Goal: Task Accomplishment & Management: Manage account settings

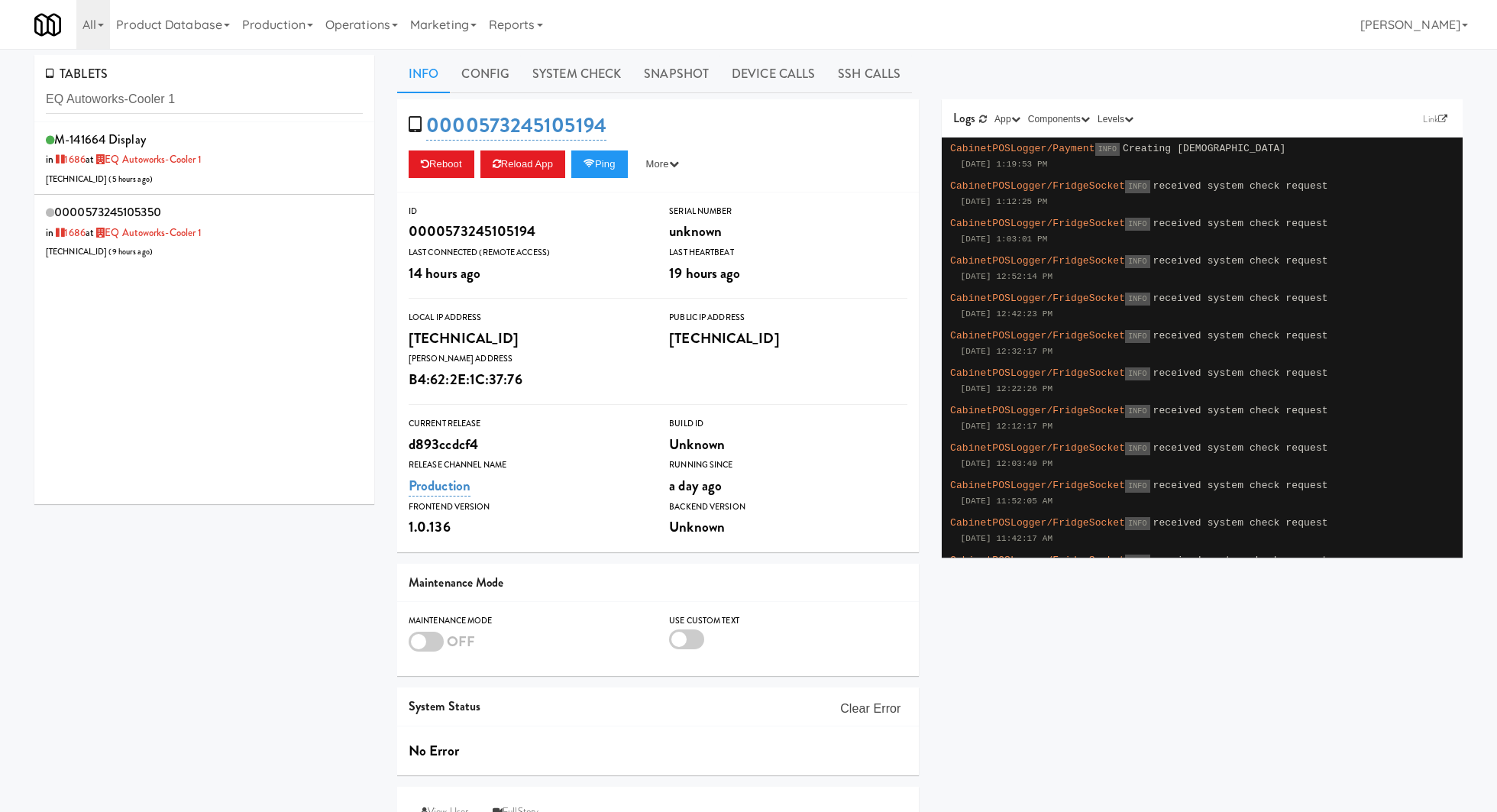
click at [385, 30] on link "Operations" at bounding box center [361, 24] width 85 height 49
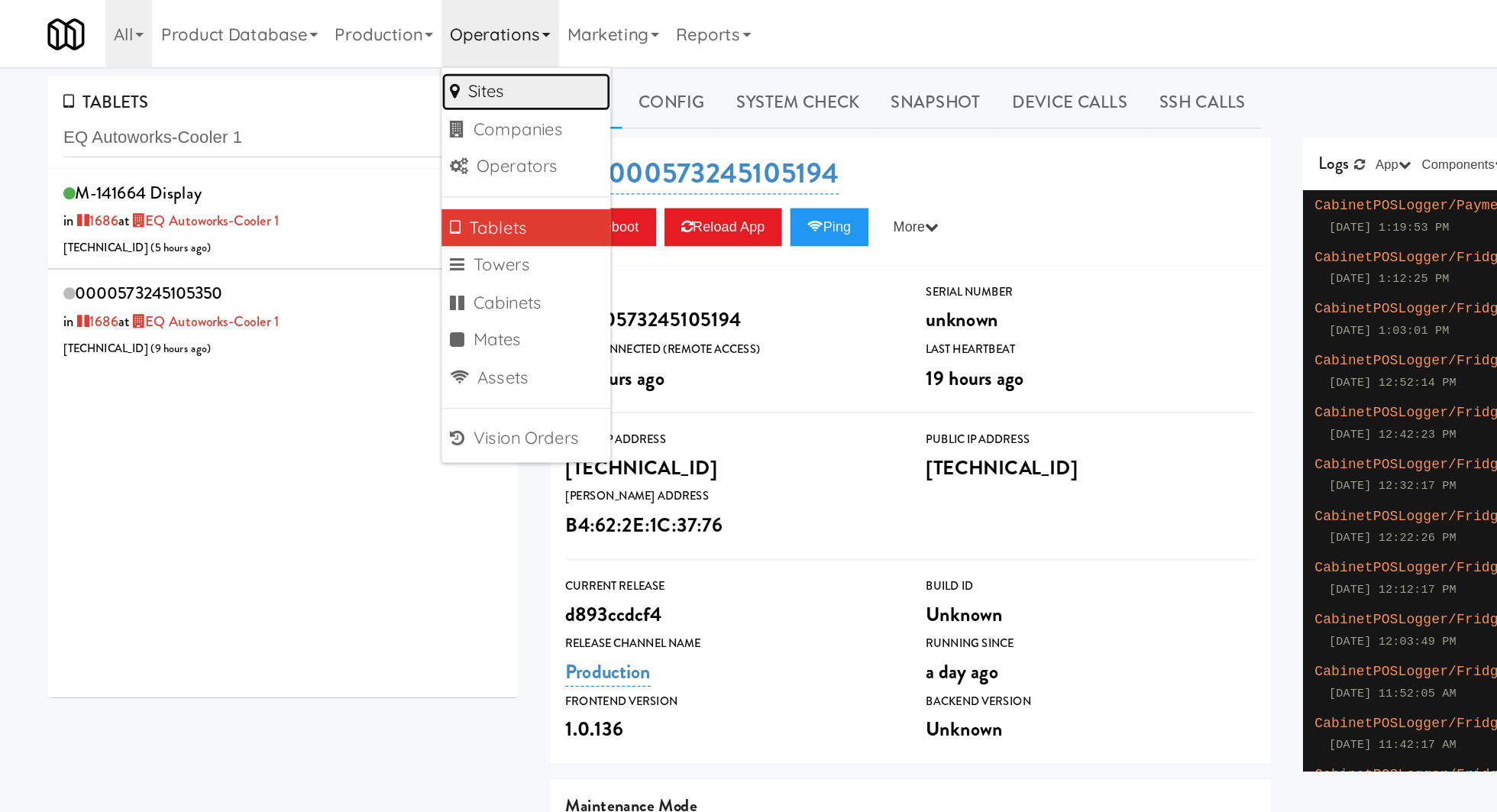
click at [394, 69] on link "Sites" at bounding box center [380, 66] width 122 height 27
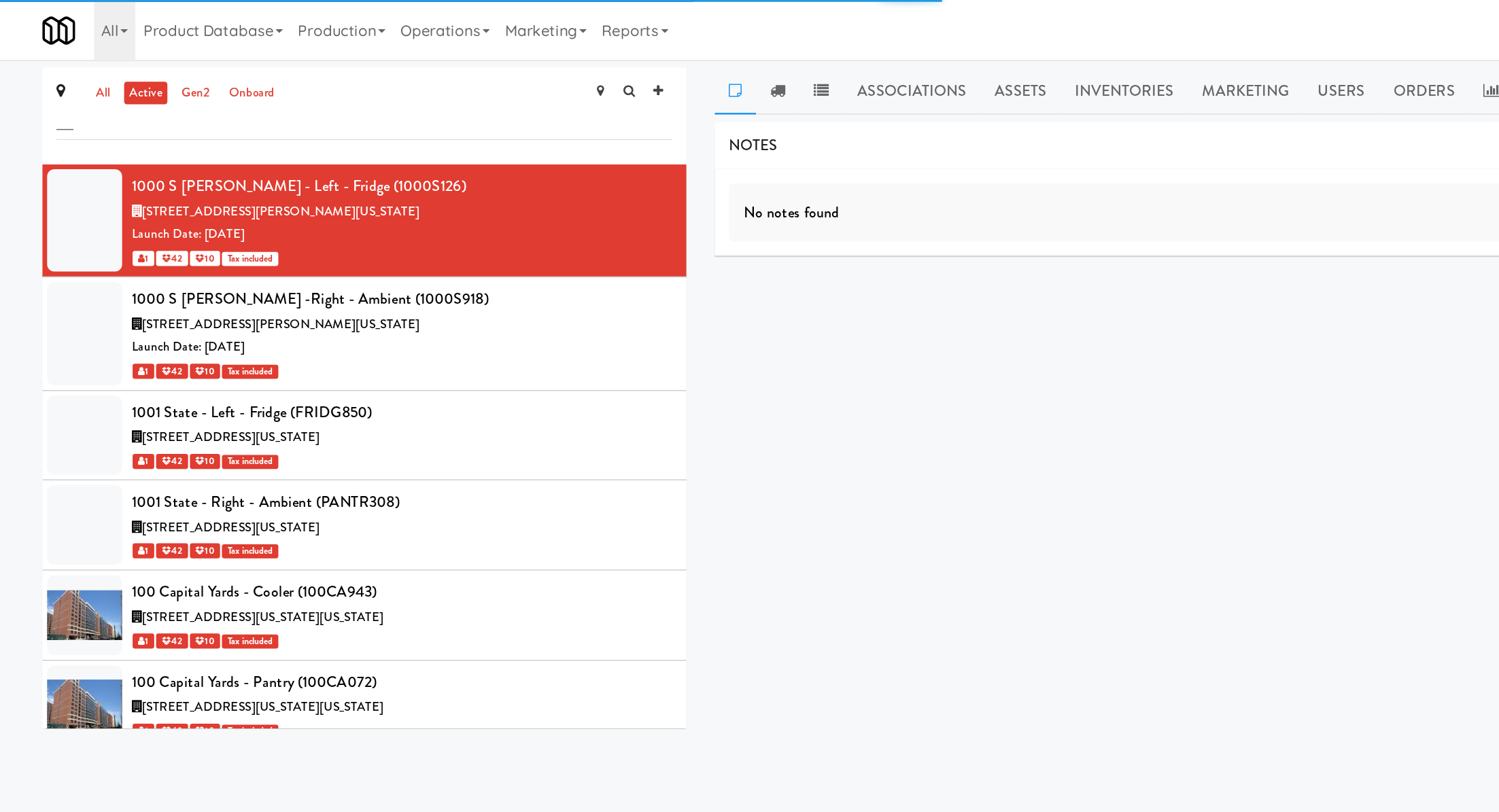
type input "__"
click at [556, 242] on div "NOTES No notes found DELIVERIES No notes found MEALS No Orders at This Site COO…" at bounding box center [992, 258] width 952 height 340
click at [380, 32] on link "Marketing" at bounding box center [394, 21] width 70 height 43
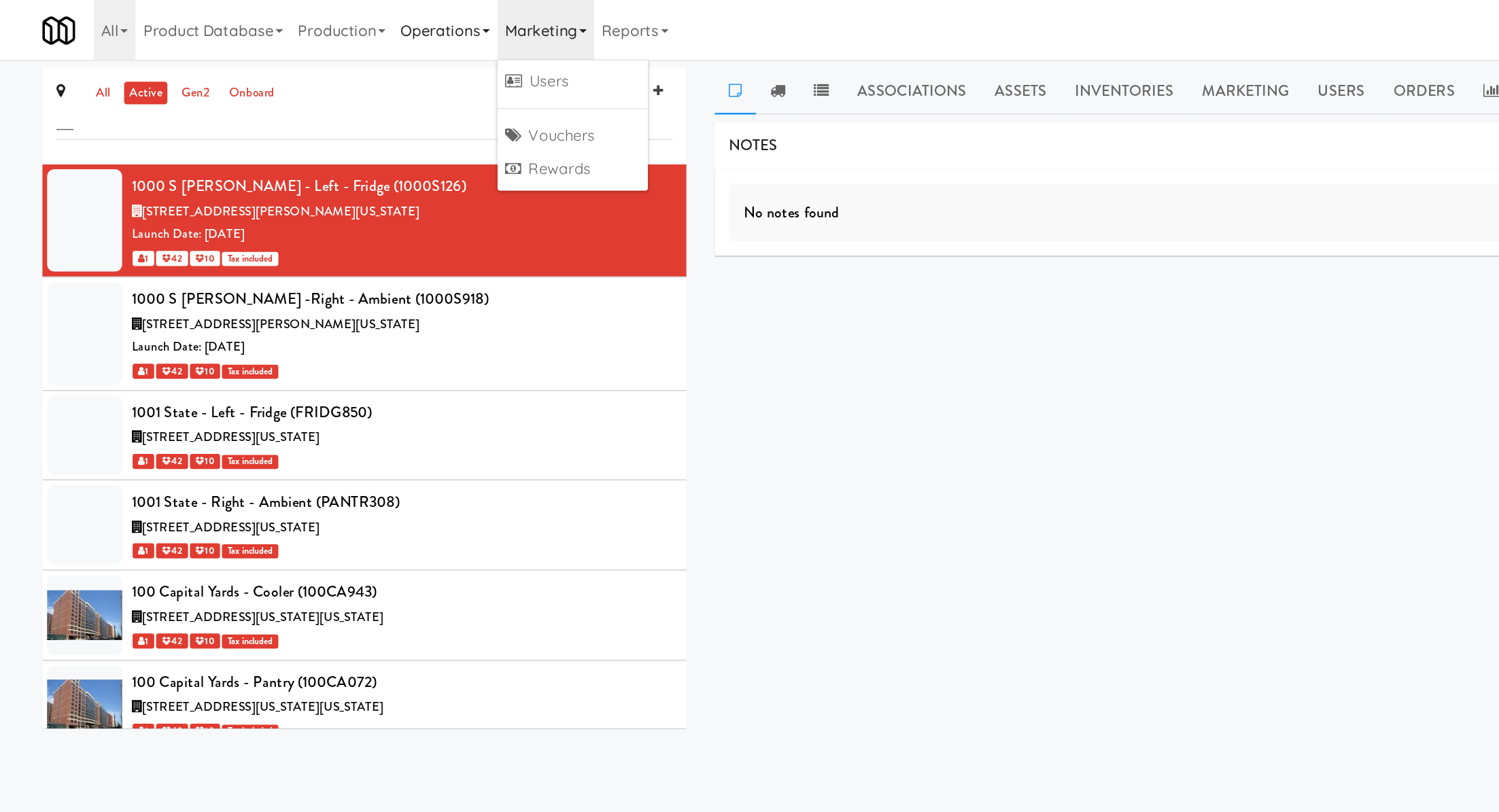
click at [335, 29] on link "Operations" at bounding box center [322, 21] width 76 height 43
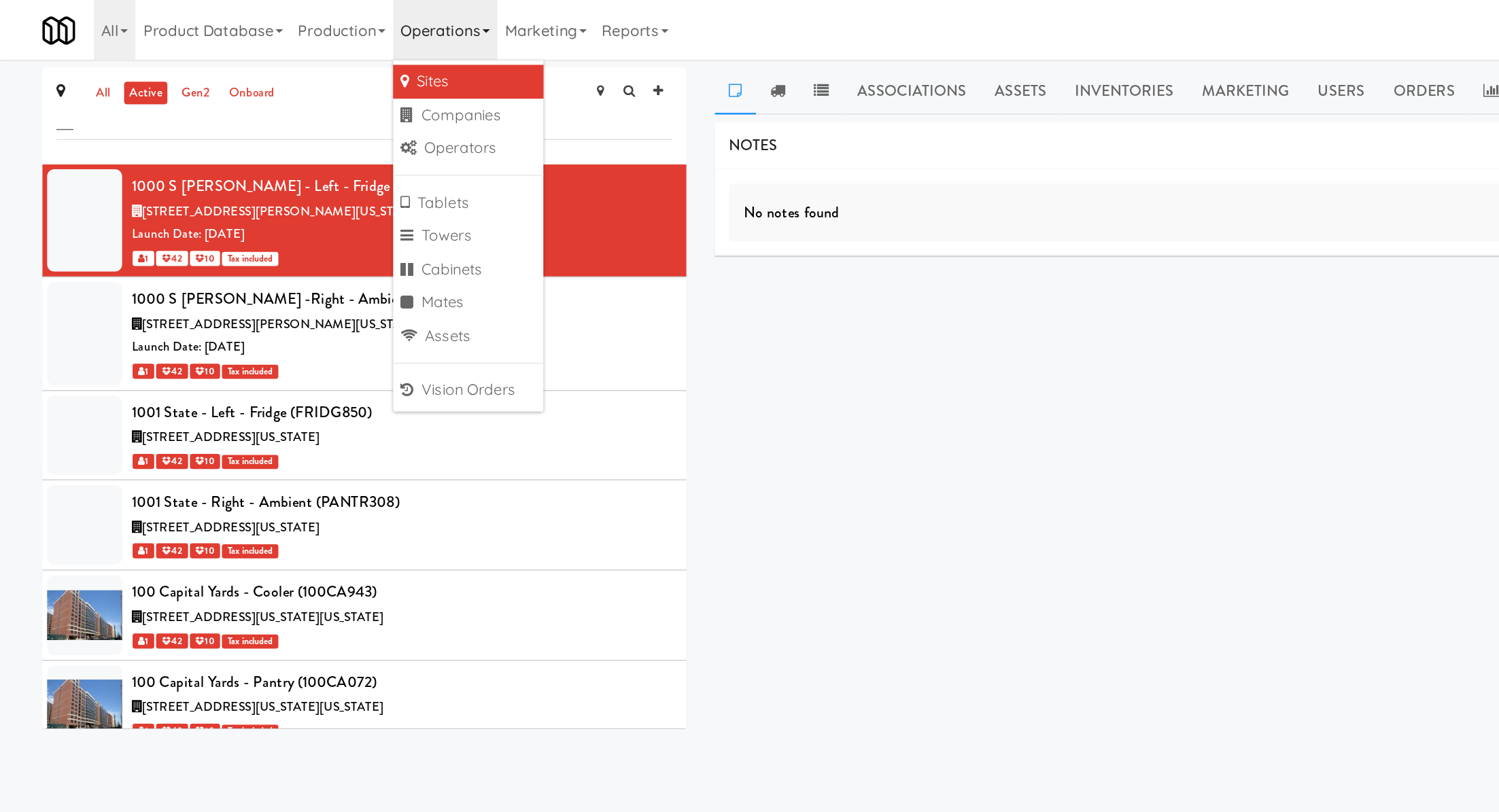
click at [335, 56] on link "Sites" at bounding box center [338, 58] width 109 height 24
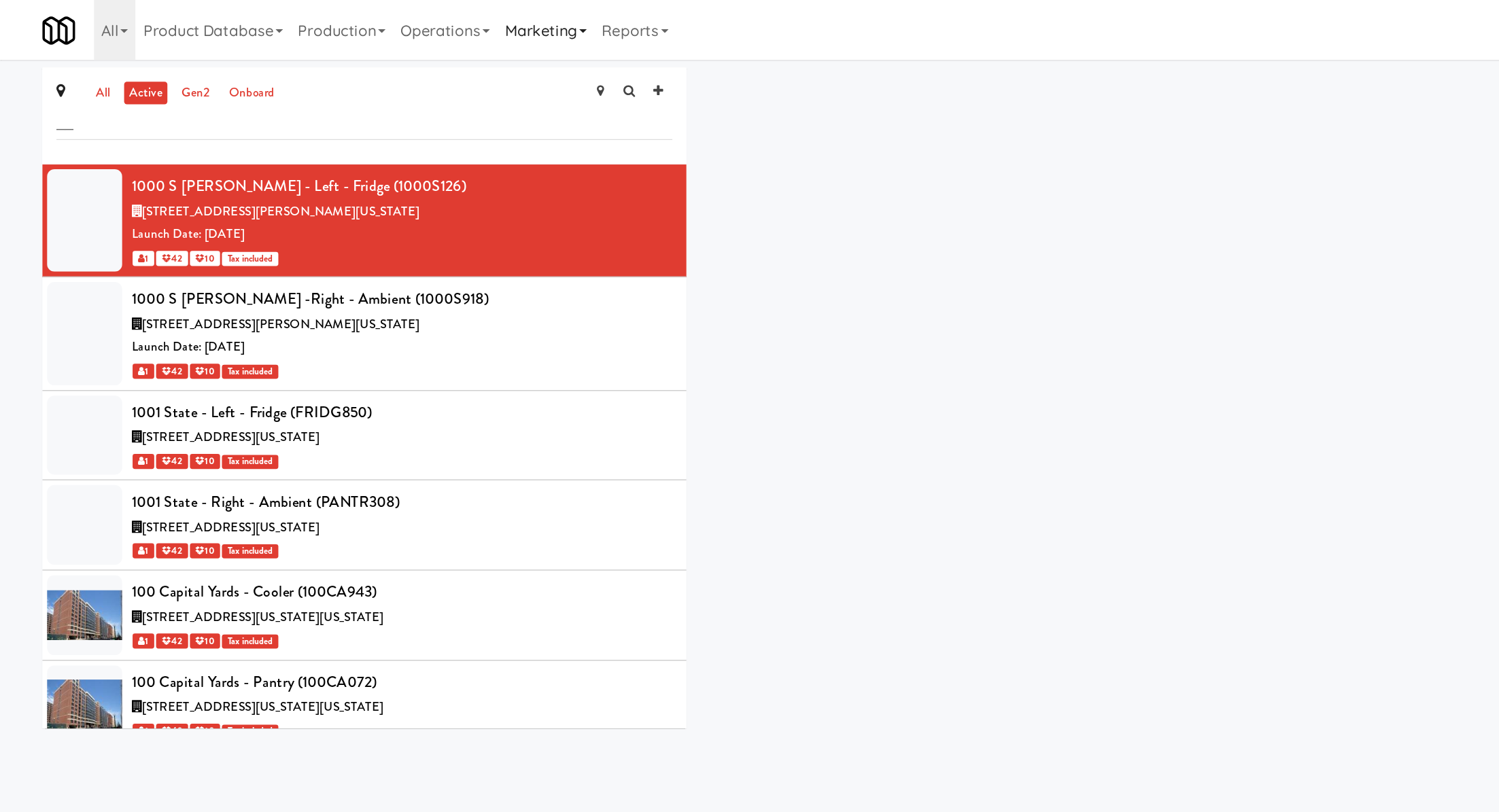
click at [383, 27] on link "Marketing" at bounding box center [394, 21] width 70 height 43
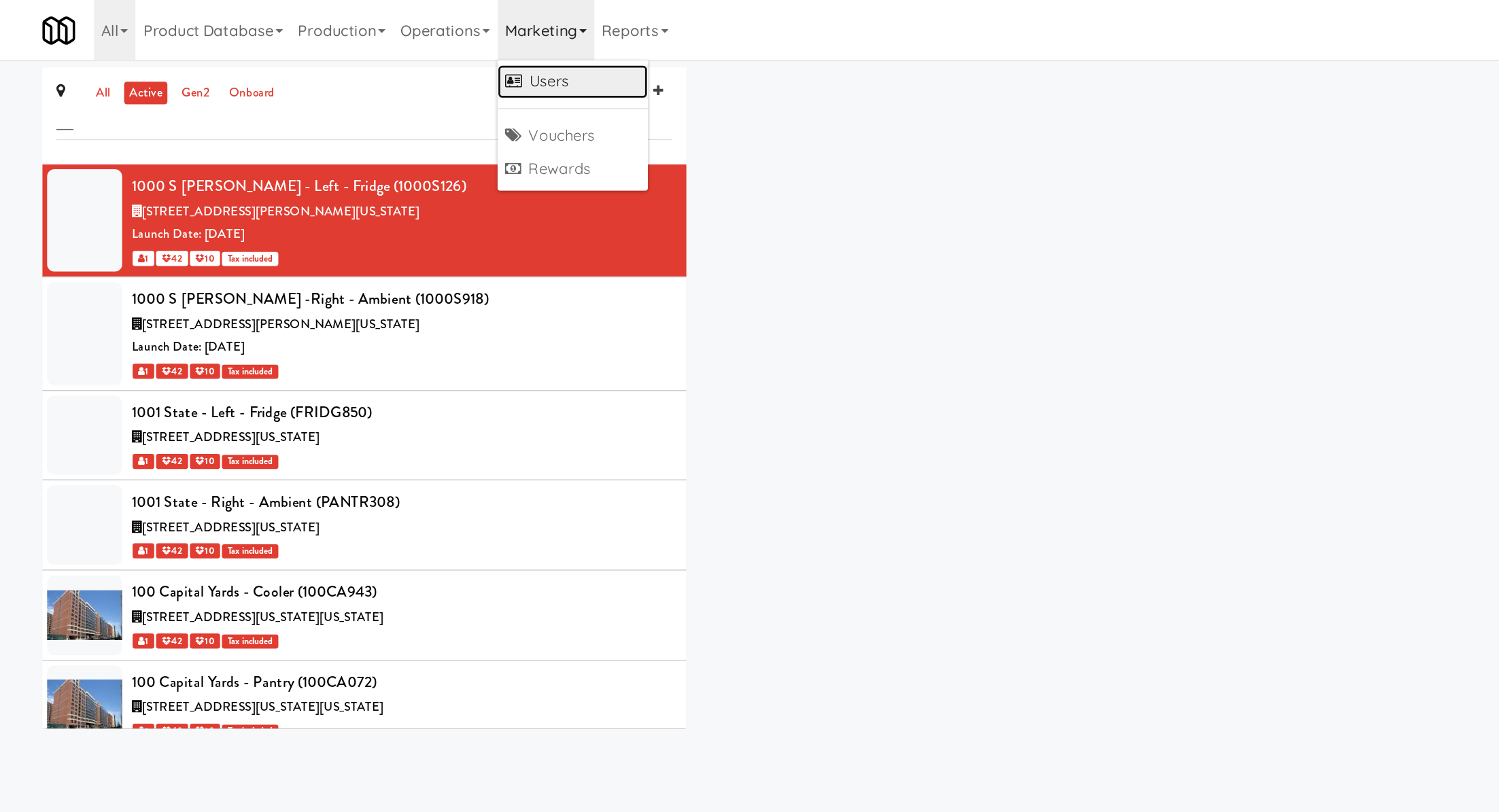
click at [404, 59] on link "Users" at bounding box center [414, 58] width 109 height 24
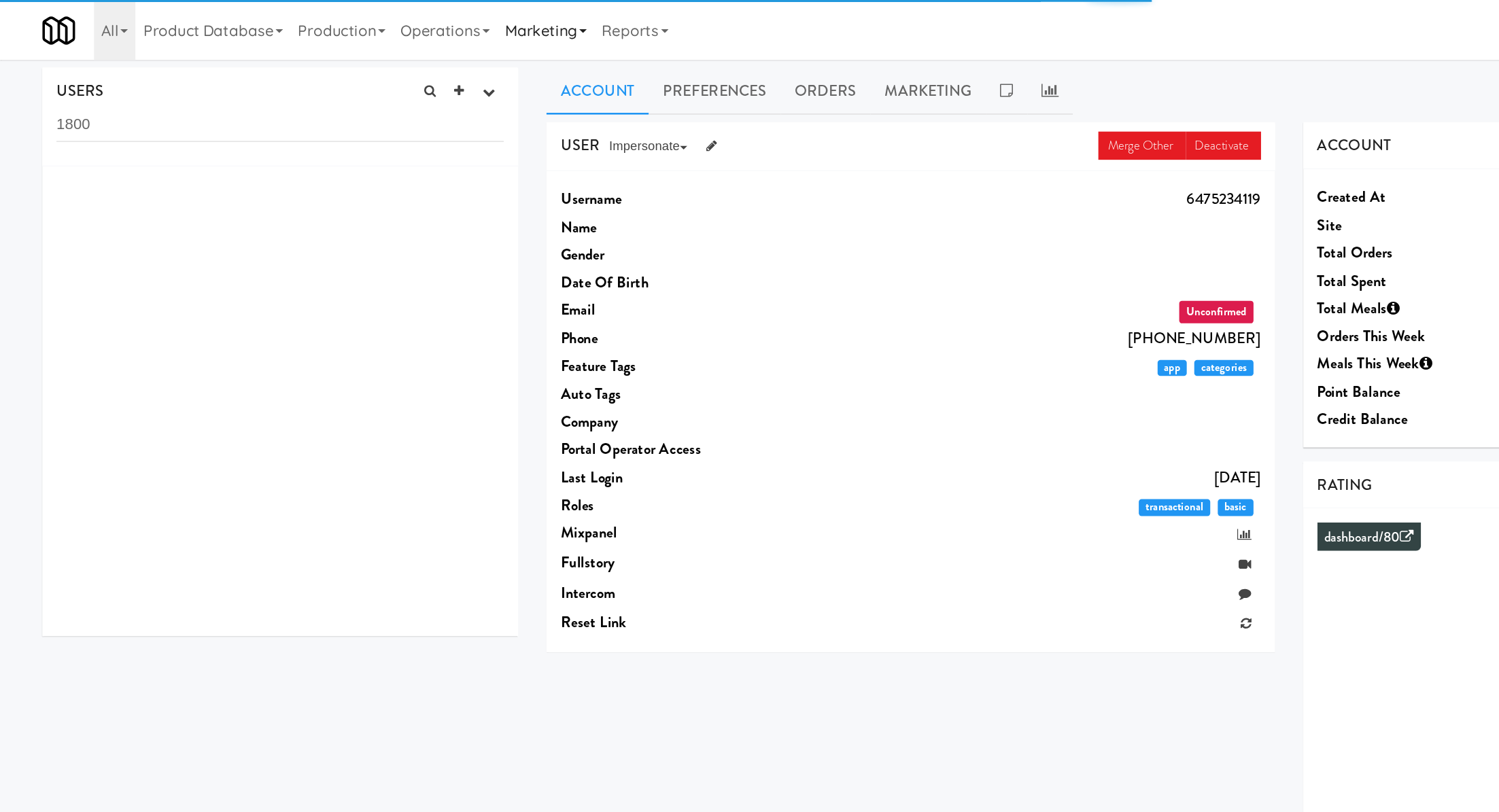
type input "1800"
click at [401, 32] on link "Marketing" at bounding box center [394, 21] width 70 height 43
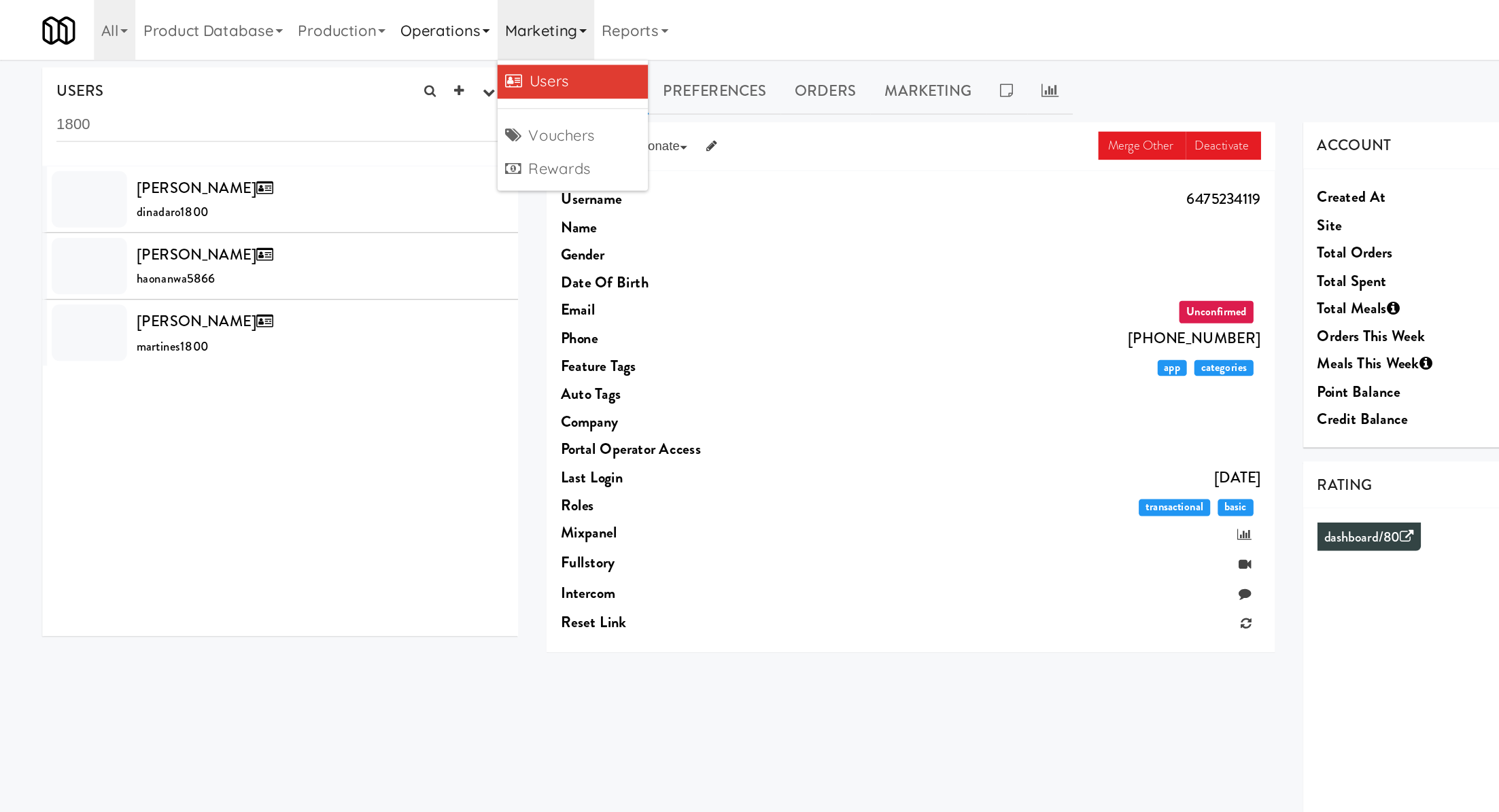
click at [352, 25] on link "Operations" at bounding box center [322, 21] width 76 height 43
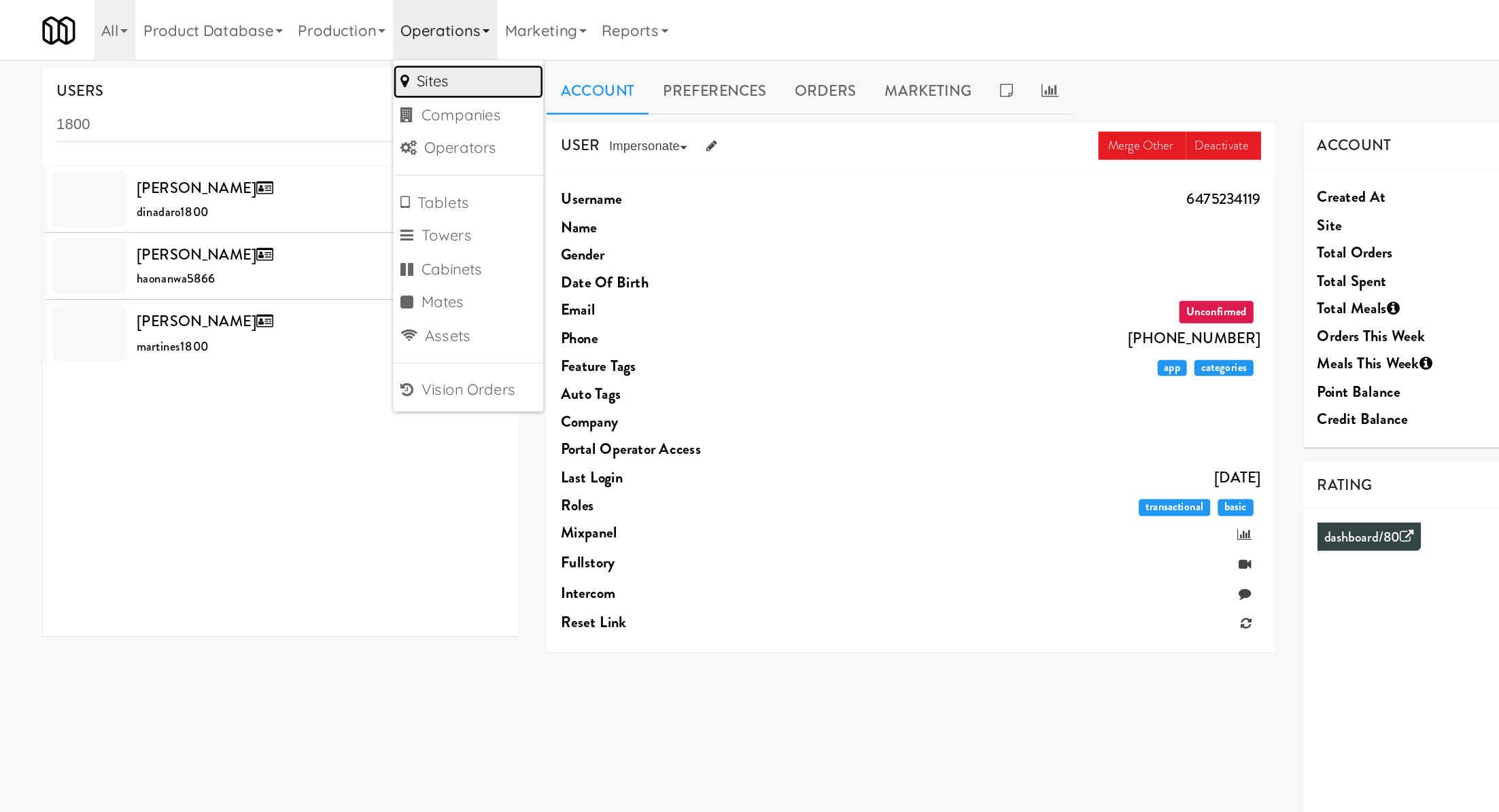
click at [348, 47] on link "Sites" at bounding box center [338, 58] width 109 height 24
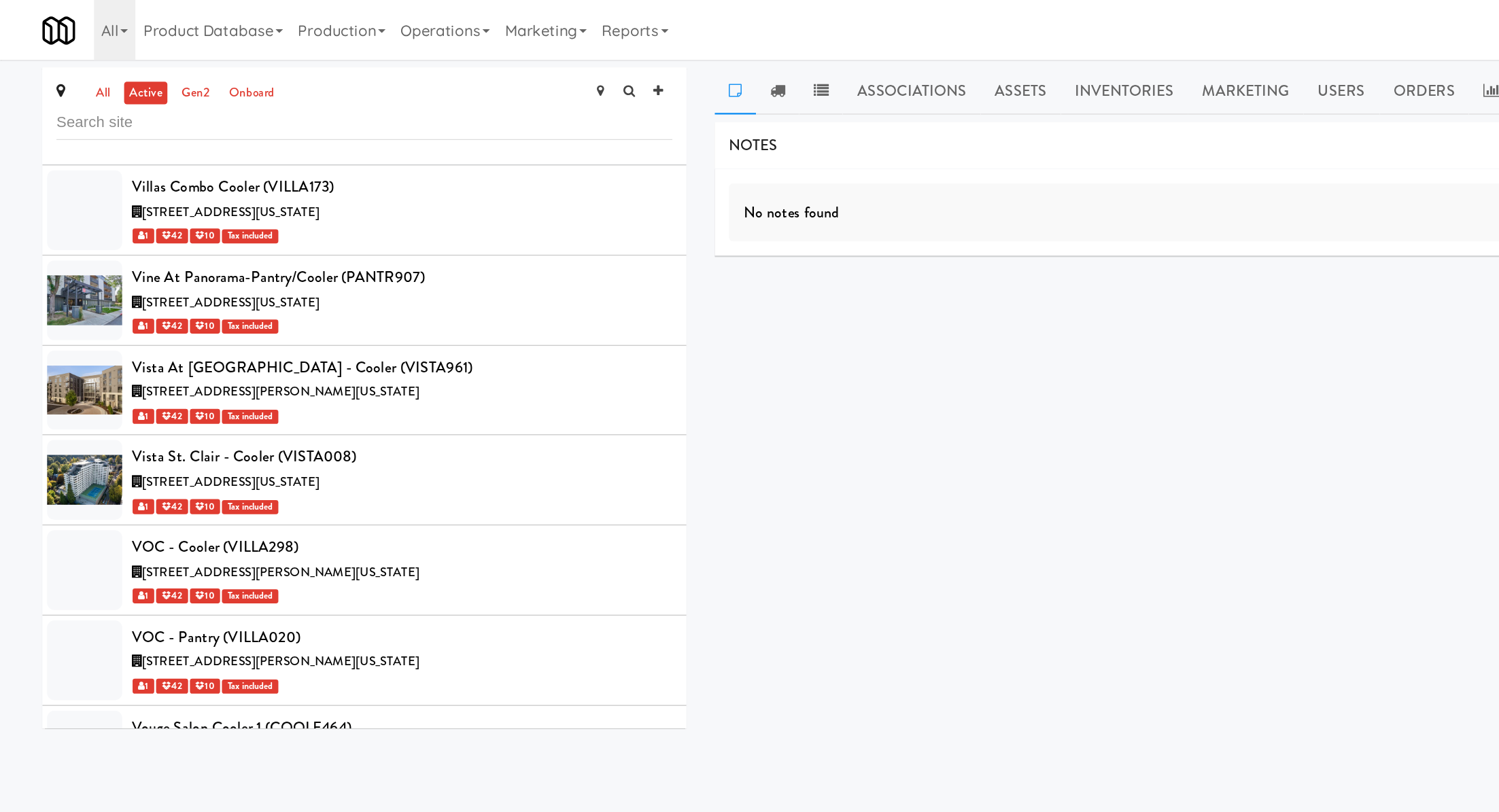
scroll to position [48811, 0]
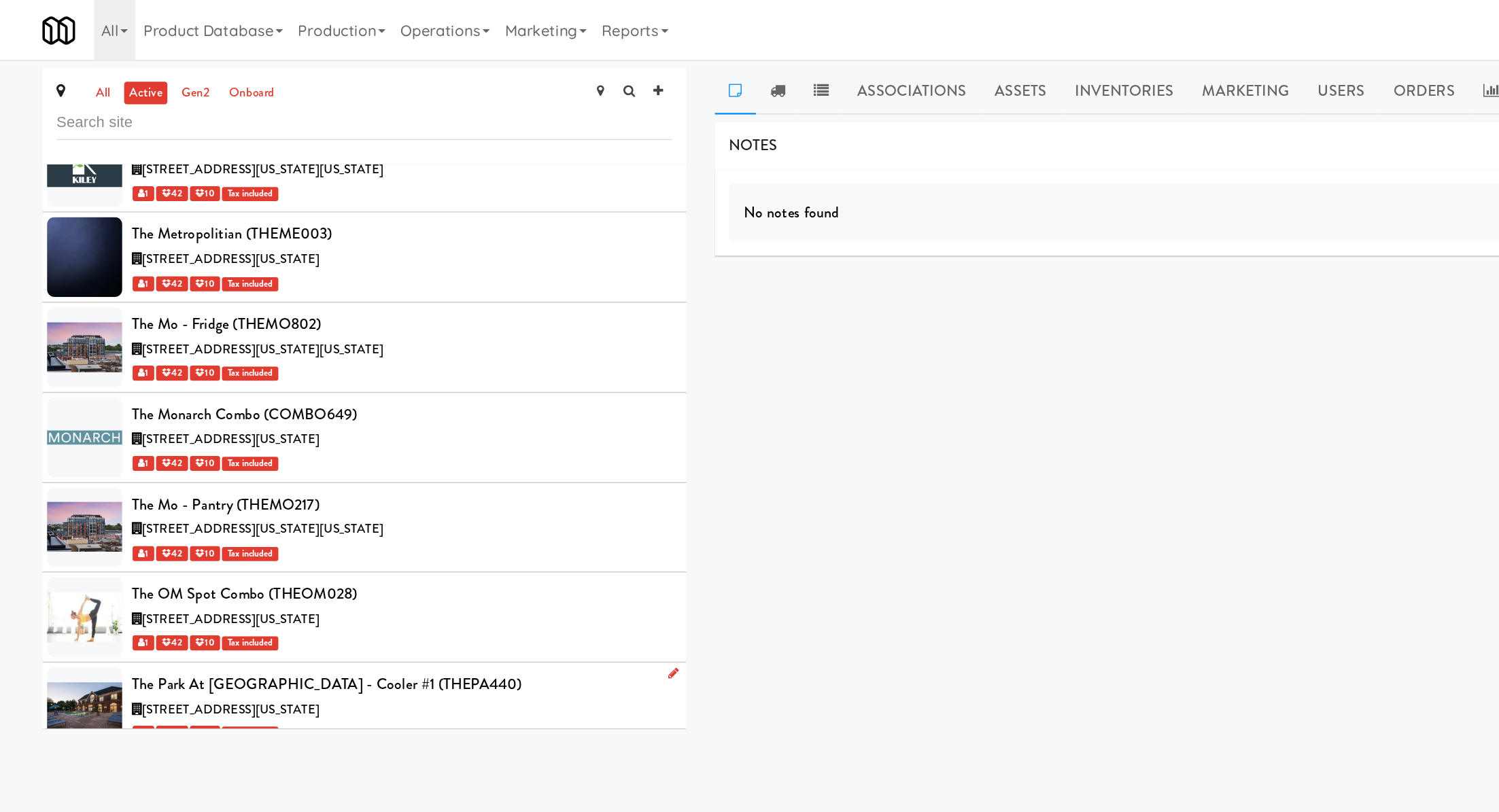
click at [343, 521] on div "1 42 10 Tax included" at bounding box center [291, 530] width 391 height 17
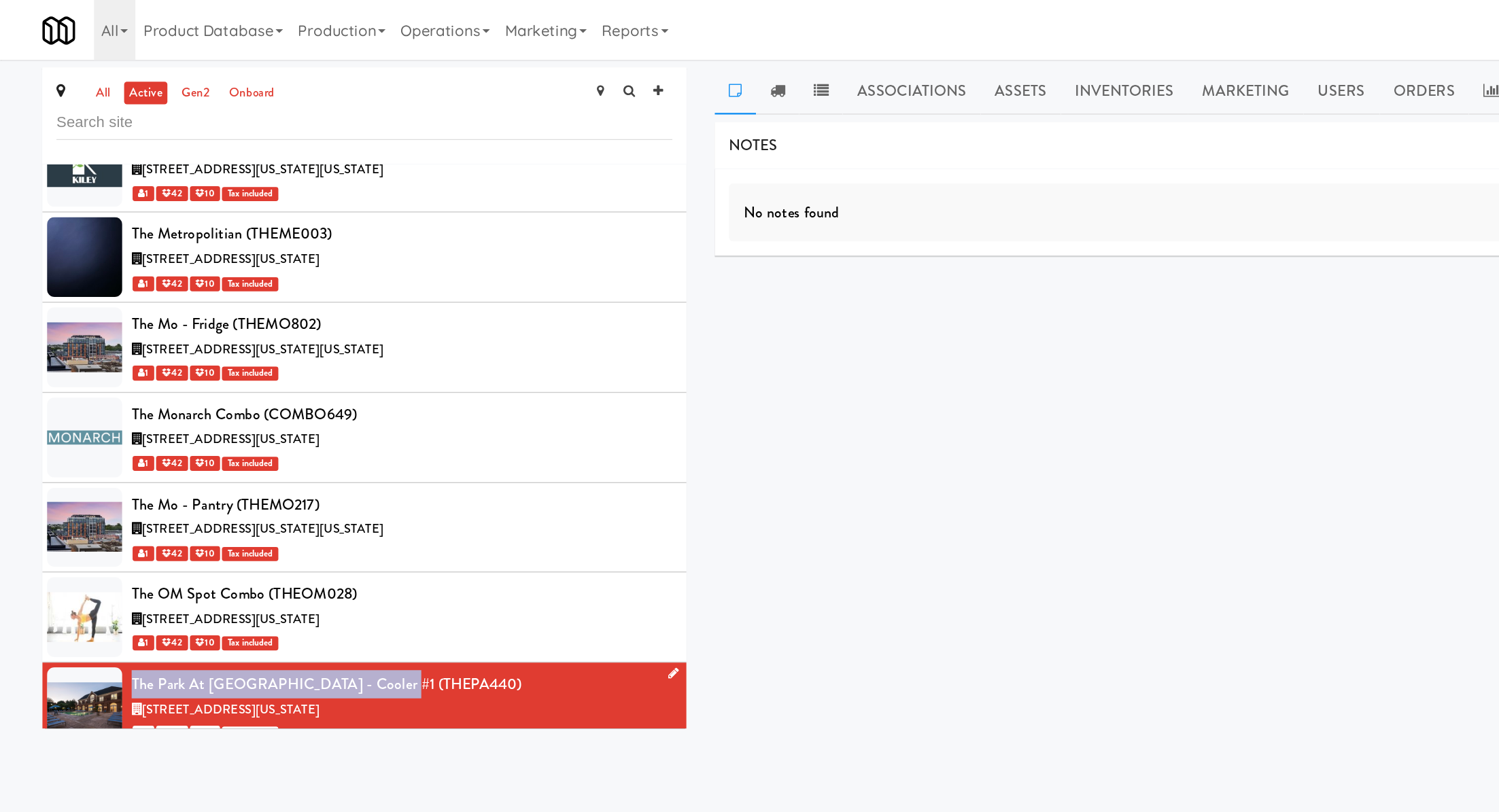
drag, startPoint x: 93, startPoint y: 257, endPoint x: 266, endPoint y: 255, distance: 173.0
click at [268, 479] on li "The Park at Arlington Ridge - Cooler #1 (THEPA440) 1800 26th Street South, Arli…" at bounding box center [263, 512] width 466 height 65
copy div "The Park at Arlington Ridge - Cooler #1"
click at [329, 17] on link "Operations" at bounding box center [322, 21] width 76 height 43
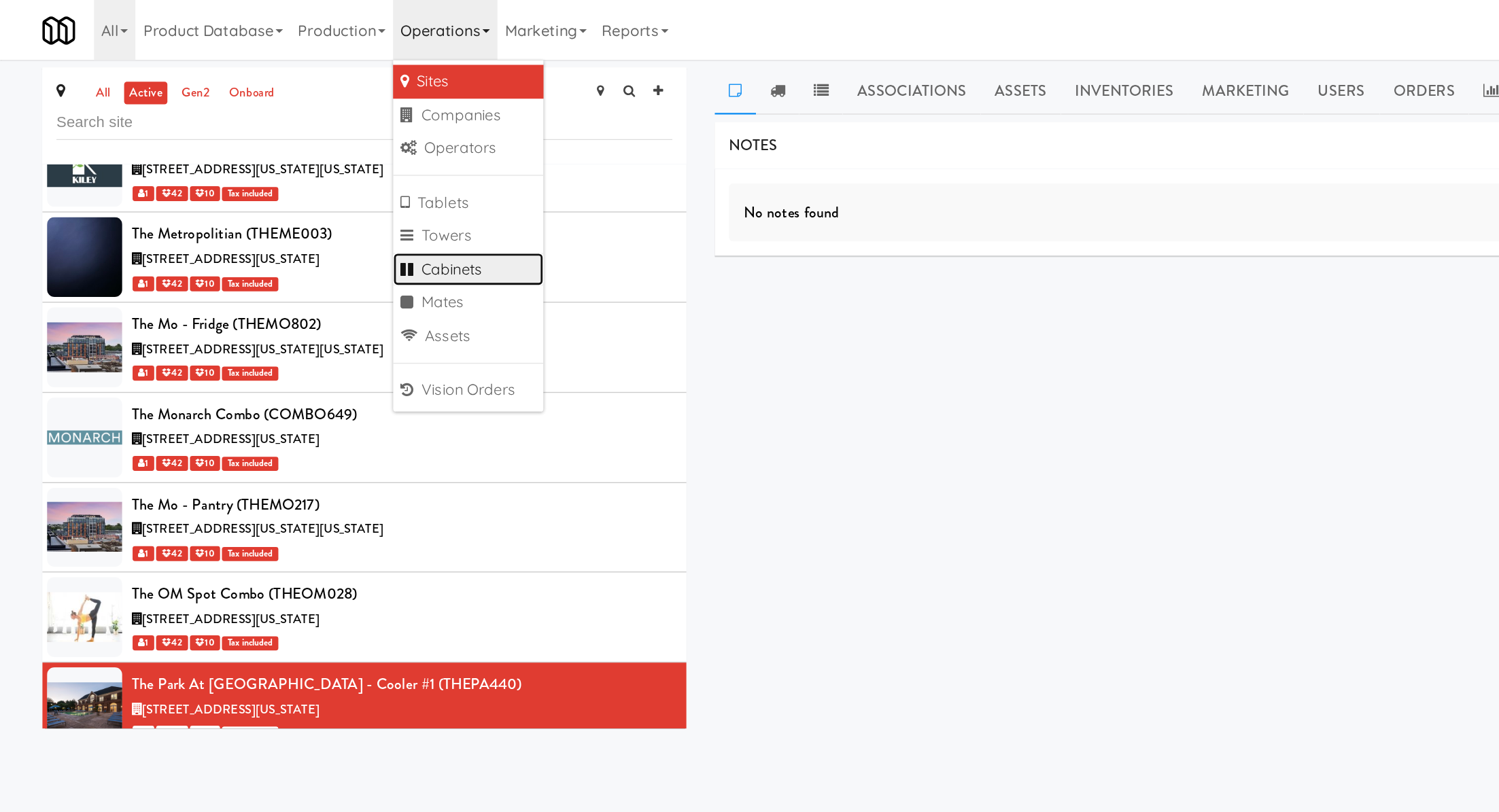
click at [323, 195] on link "Cabinets" at bounding box center [338, 195] width 109 height 24
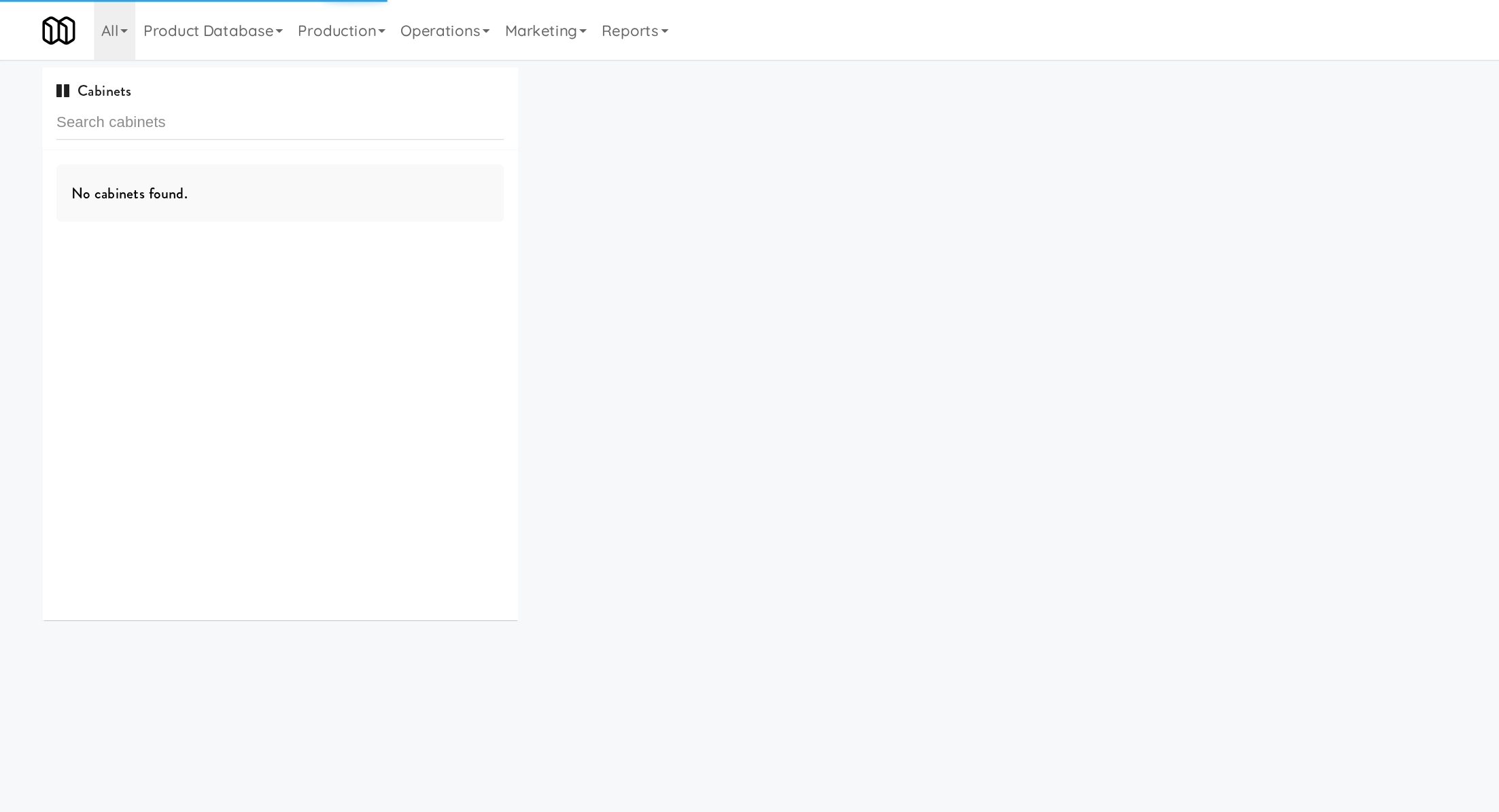
type input "The Park at Arlington Ridge - Cooler #1"
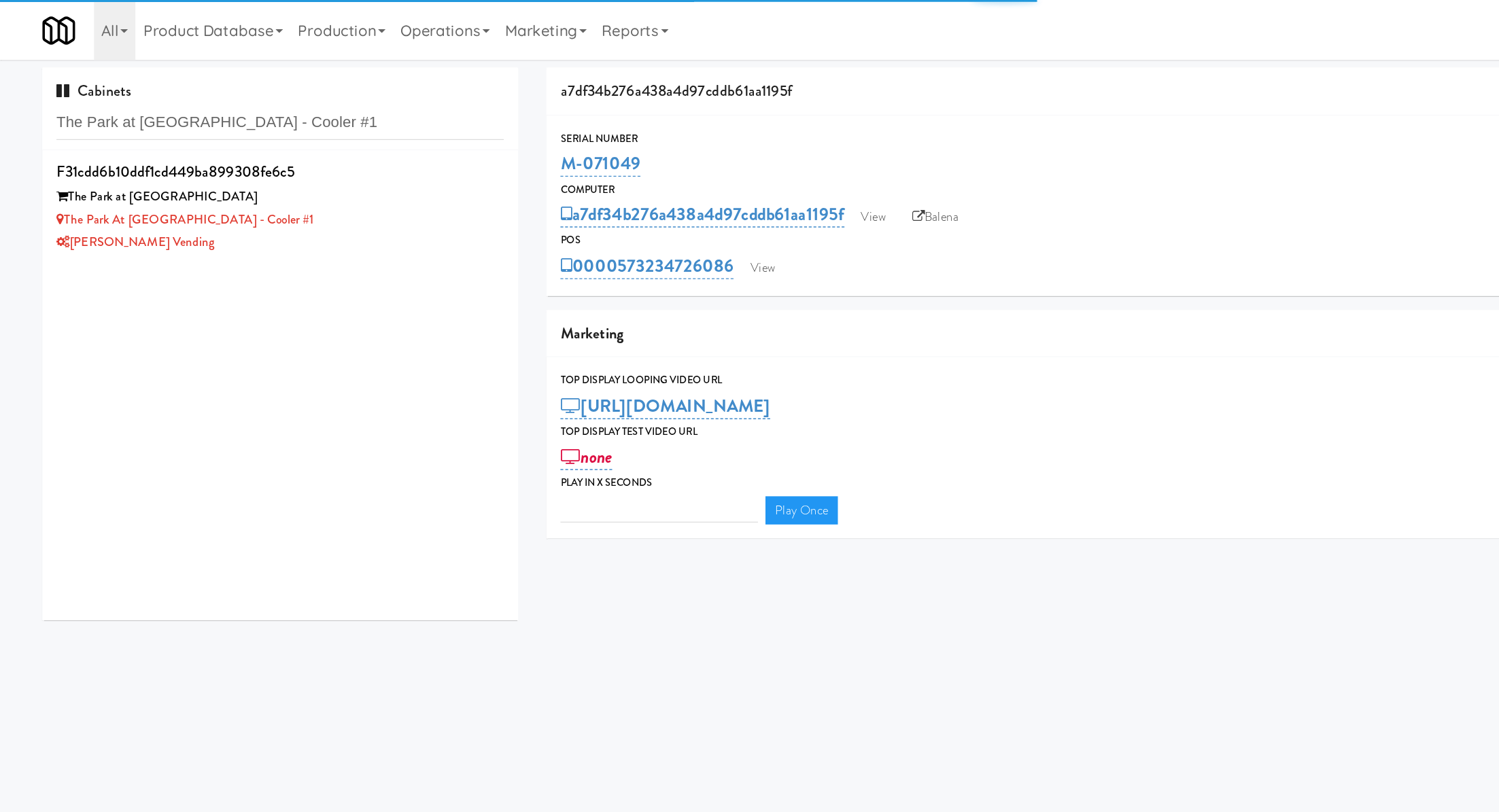
type input "3"
type input "The Park at Arlington Ridge - Cooler #1"
click at [251, 140] on div "The Park at Arlington Ridge" at bounding box center [203, 143] width 323 height 17
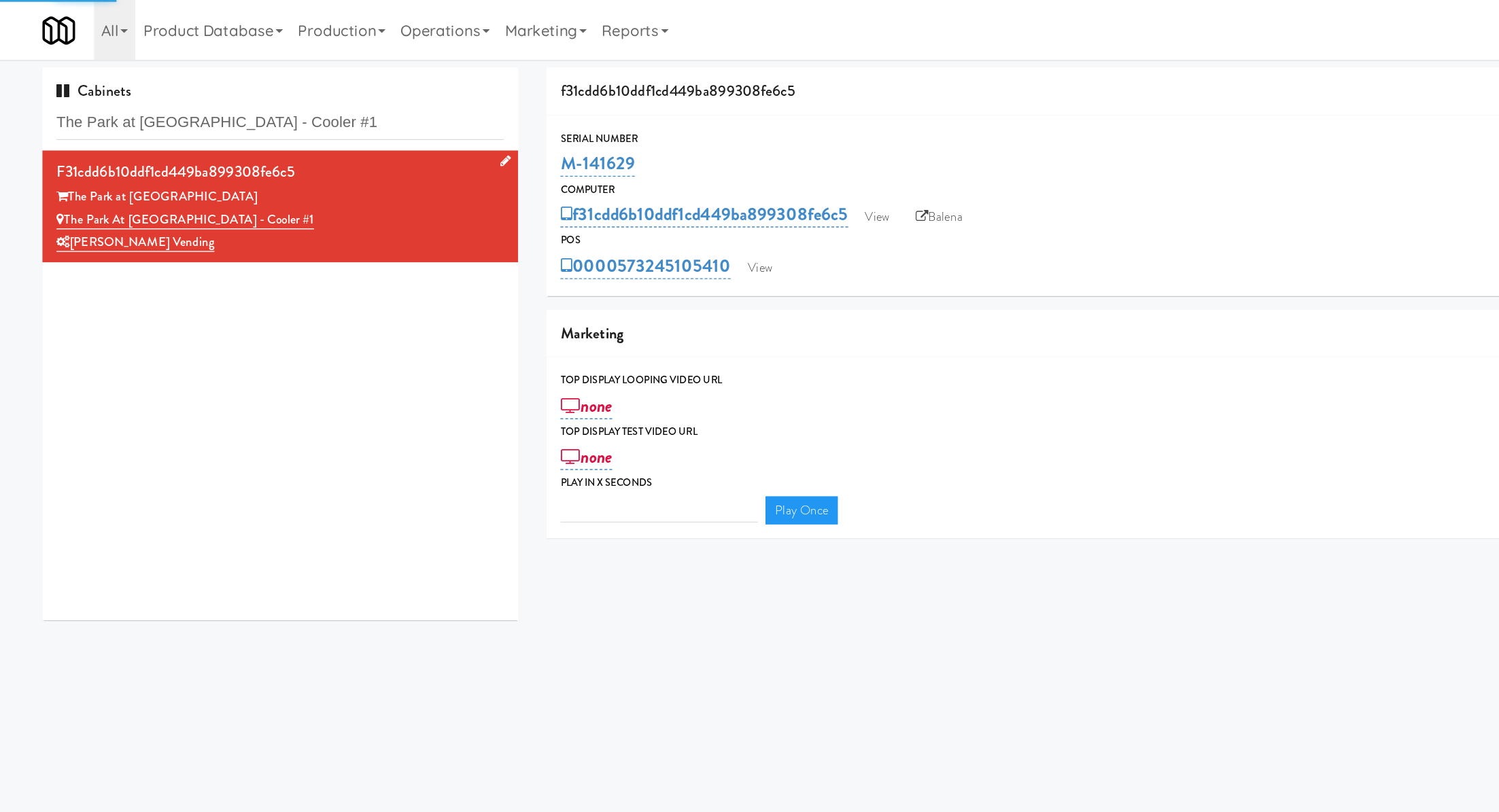
type input "3"
click at [188, 90] on input "The Park at Arlington Ridge - Cooler #1" at bounding box center [203, 89] width 323 height 25
paste input "Pyramid Center - Ambient - Right"
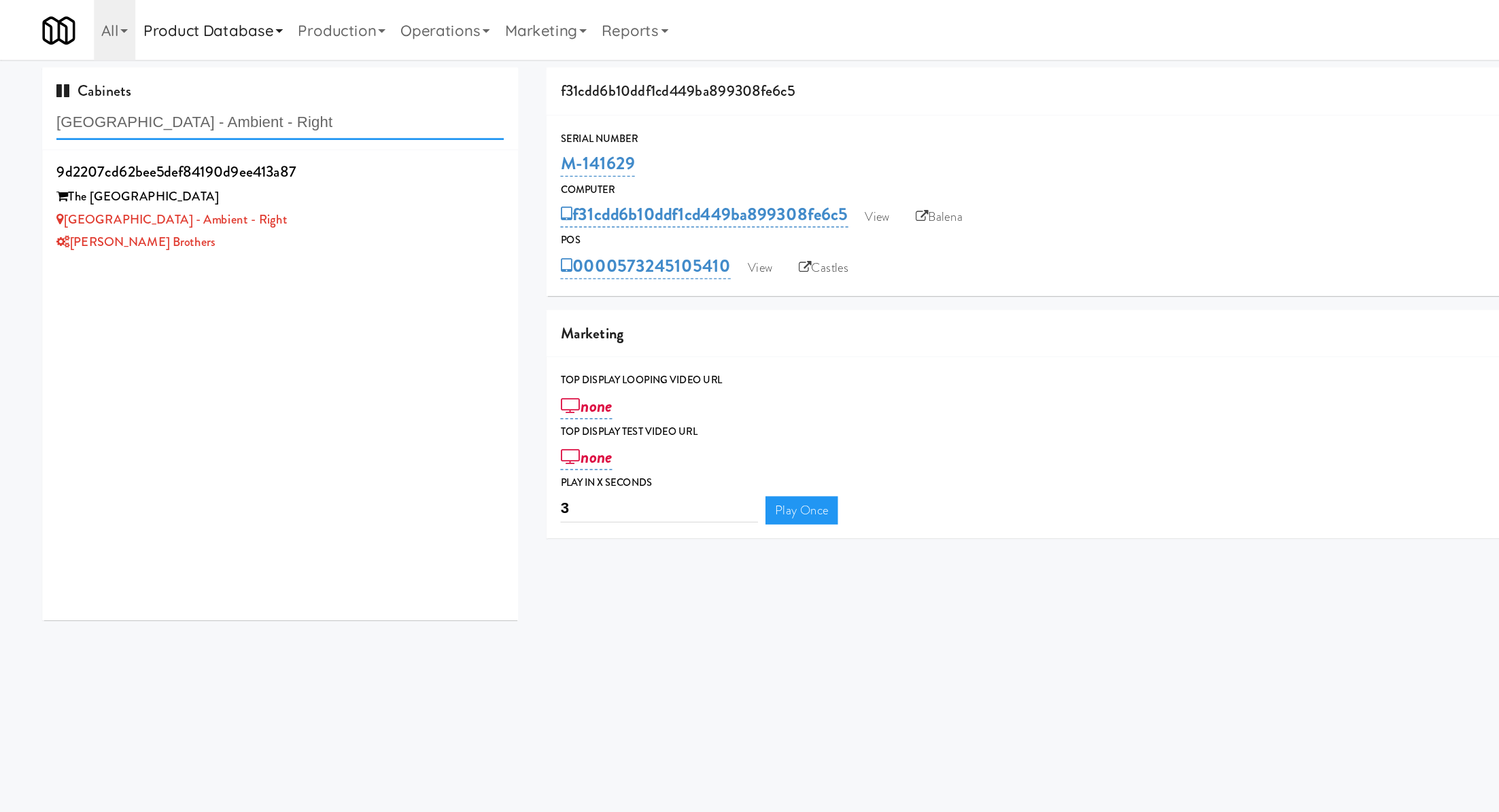
type input "Pyramid Center - Ambient - Right"
click at [289, 173] on div "[PERSON_NAME] Brothers" at bounding box center [203, 176] width 323 height 17
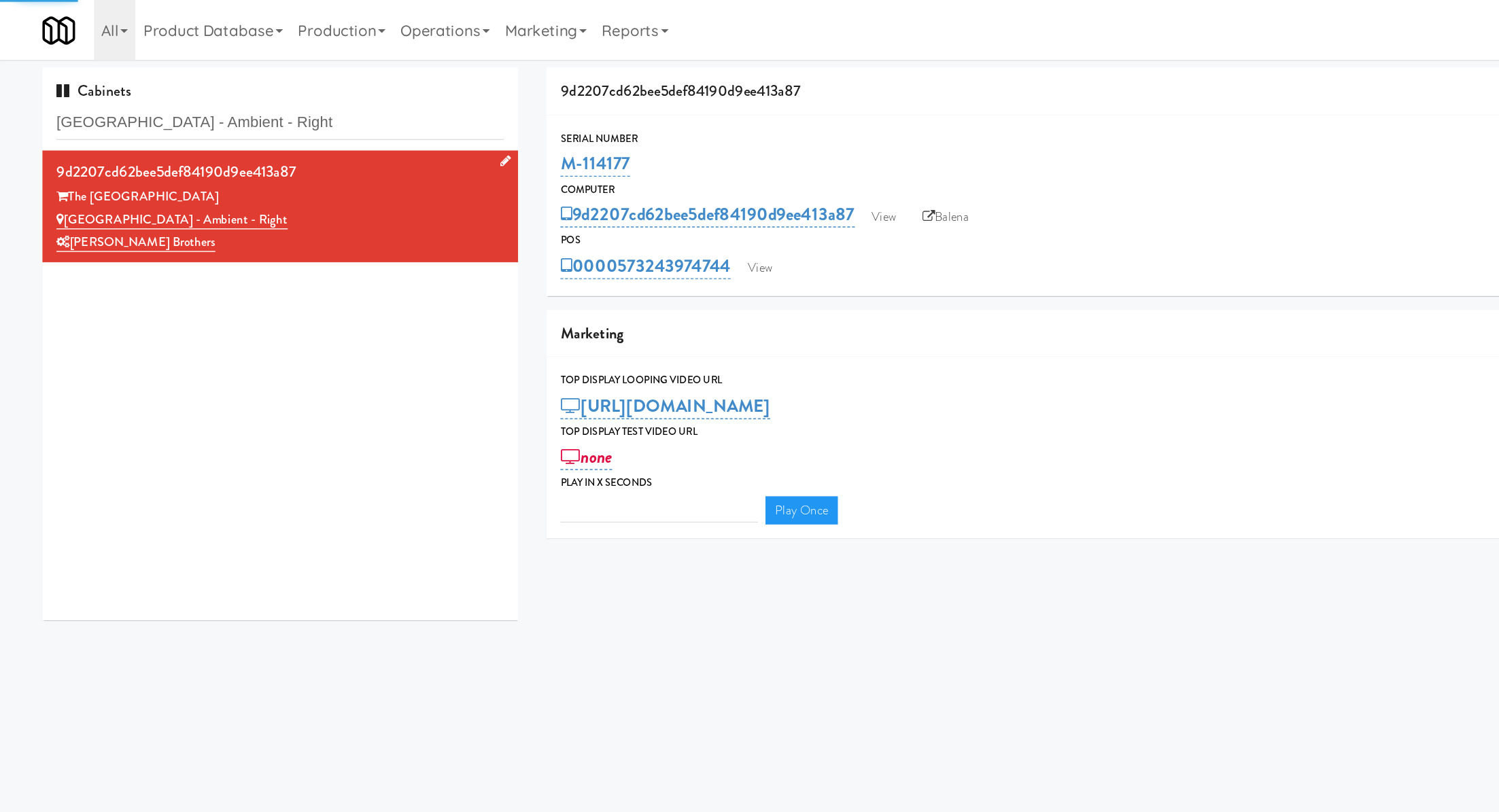
type input "3"
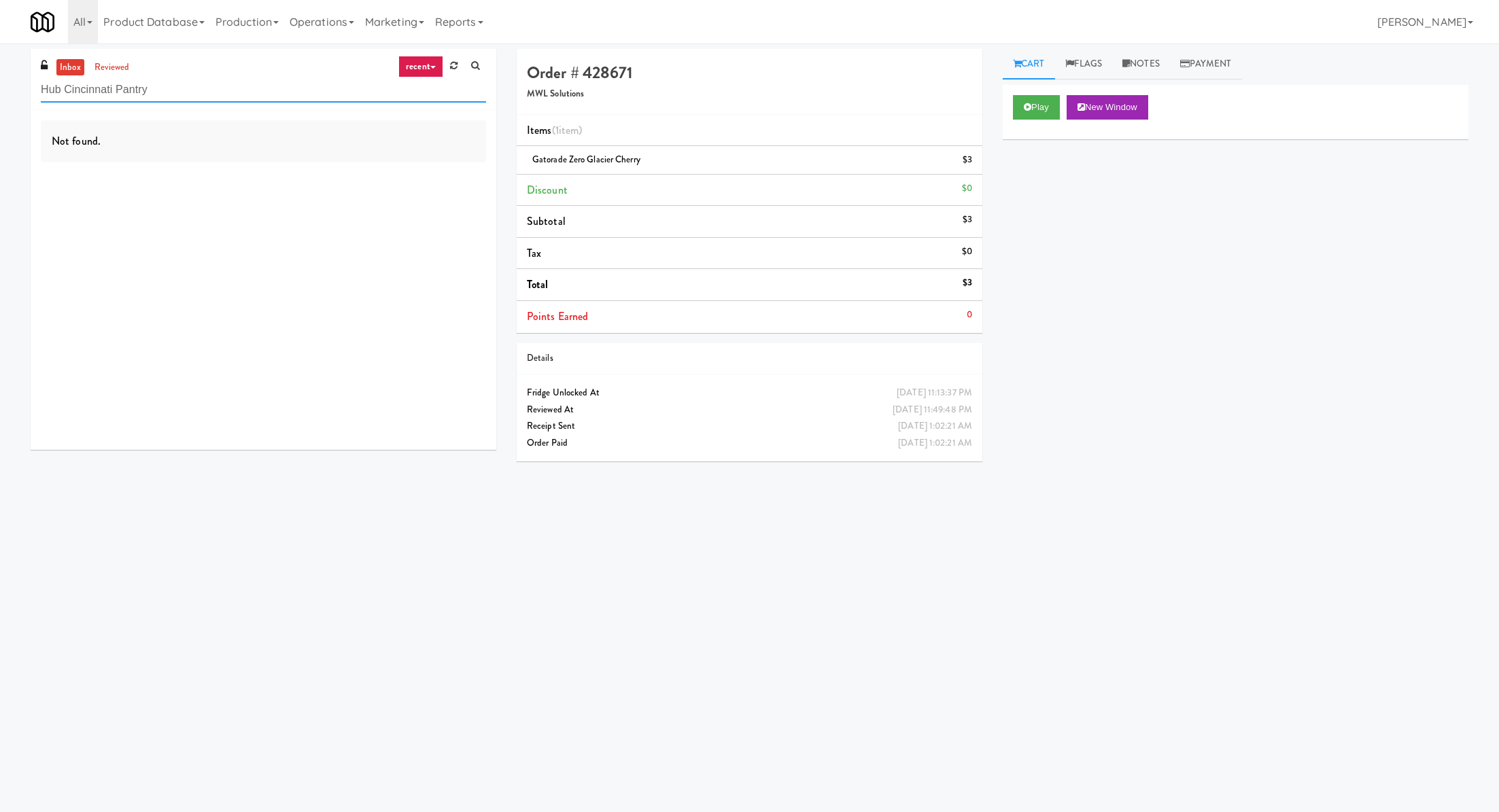
click at [99, 95] on input "Hub Cincinnati Pantry" at bounding box center [263, 90] width 446 height 25
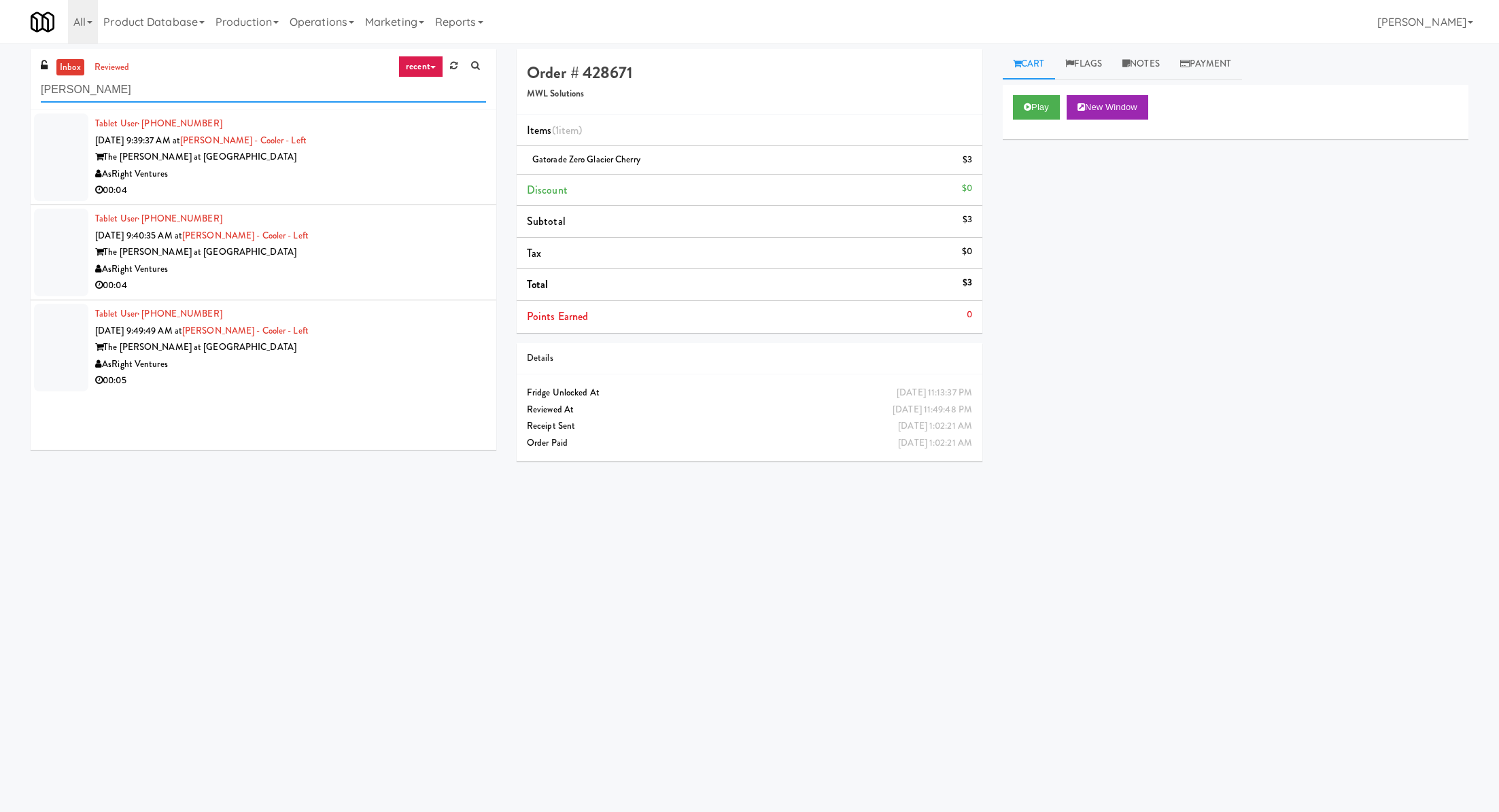
type input "slade"
click at [280, 173] on div "AsRight Ventures" at bounding box center [291, 174] width 391 height 17
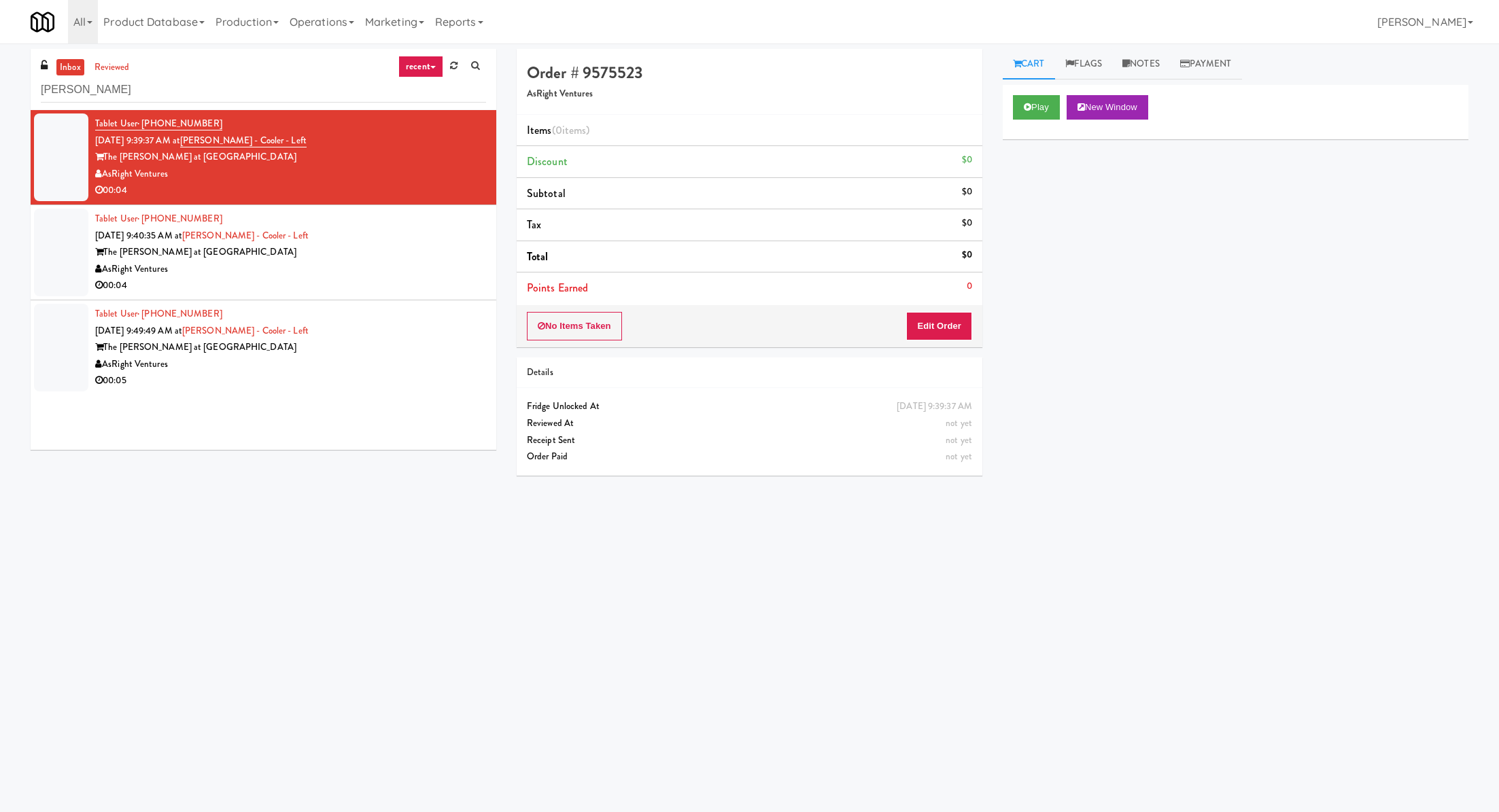
drag, startPoint x: 303, startPoint y: 241, endPoint x: 204, endPoint y: 233, distance: 99.3
click at [204, 233] on div "Tablet User · (630) 780-7945 Aug 28, 2025 9:40:35 AM at Slade - Cooler - Left T…" at bounding box center [291, 252] width 391 height 84
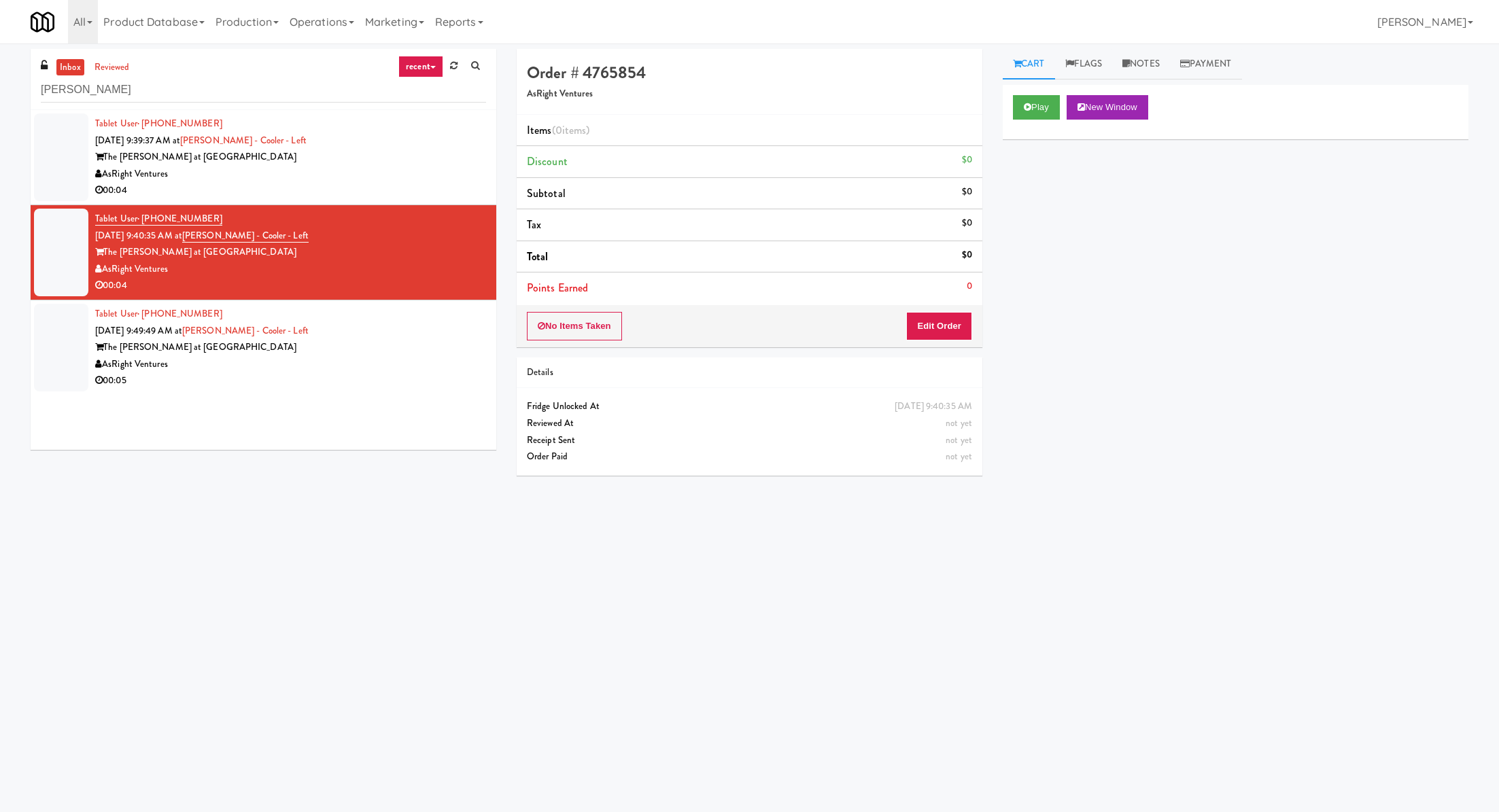
click at [70, 61] on link "inbox" at bounding box center [70, 68] width 28 height 17
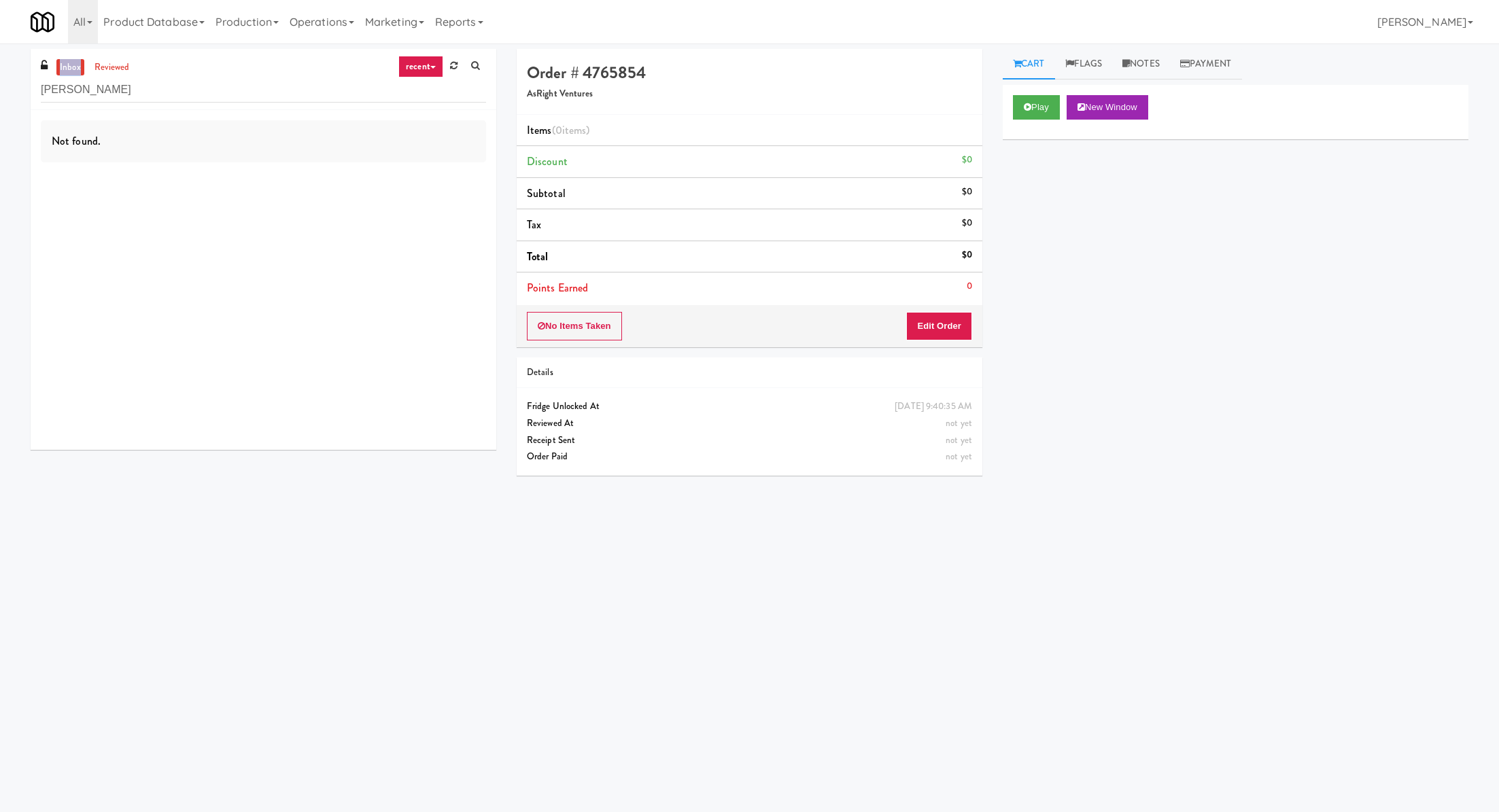
click at [70, 61] on link "inbox" at bounding box center [70, 68] width 28 height 17
click at [415, 166] on div "AsRight Ventures" at bounding box center [291, 174] width 391 height 17
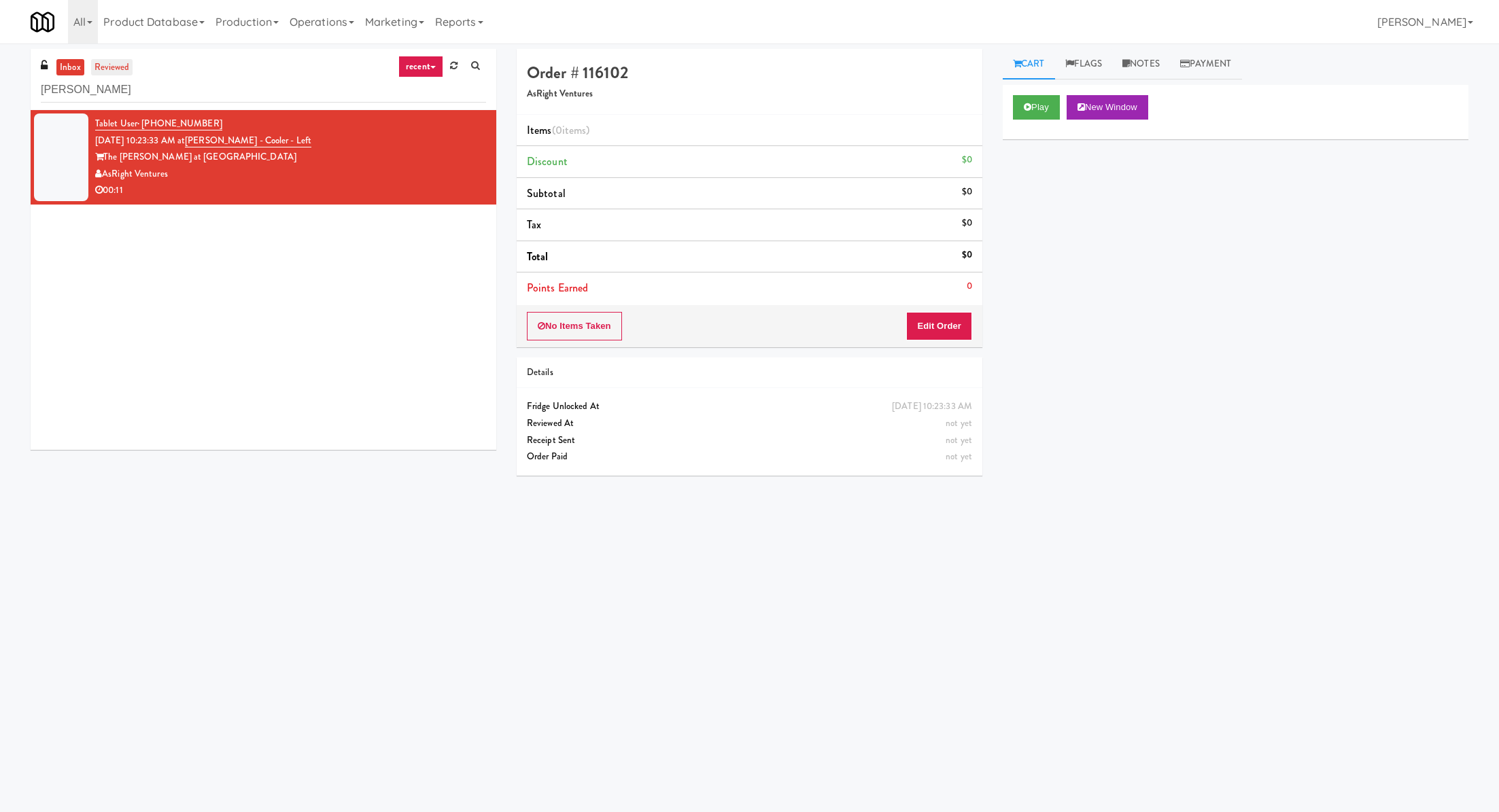
click at [117, 62] on link "reviewed" at bounding box center [112, 68] width 42 height 17
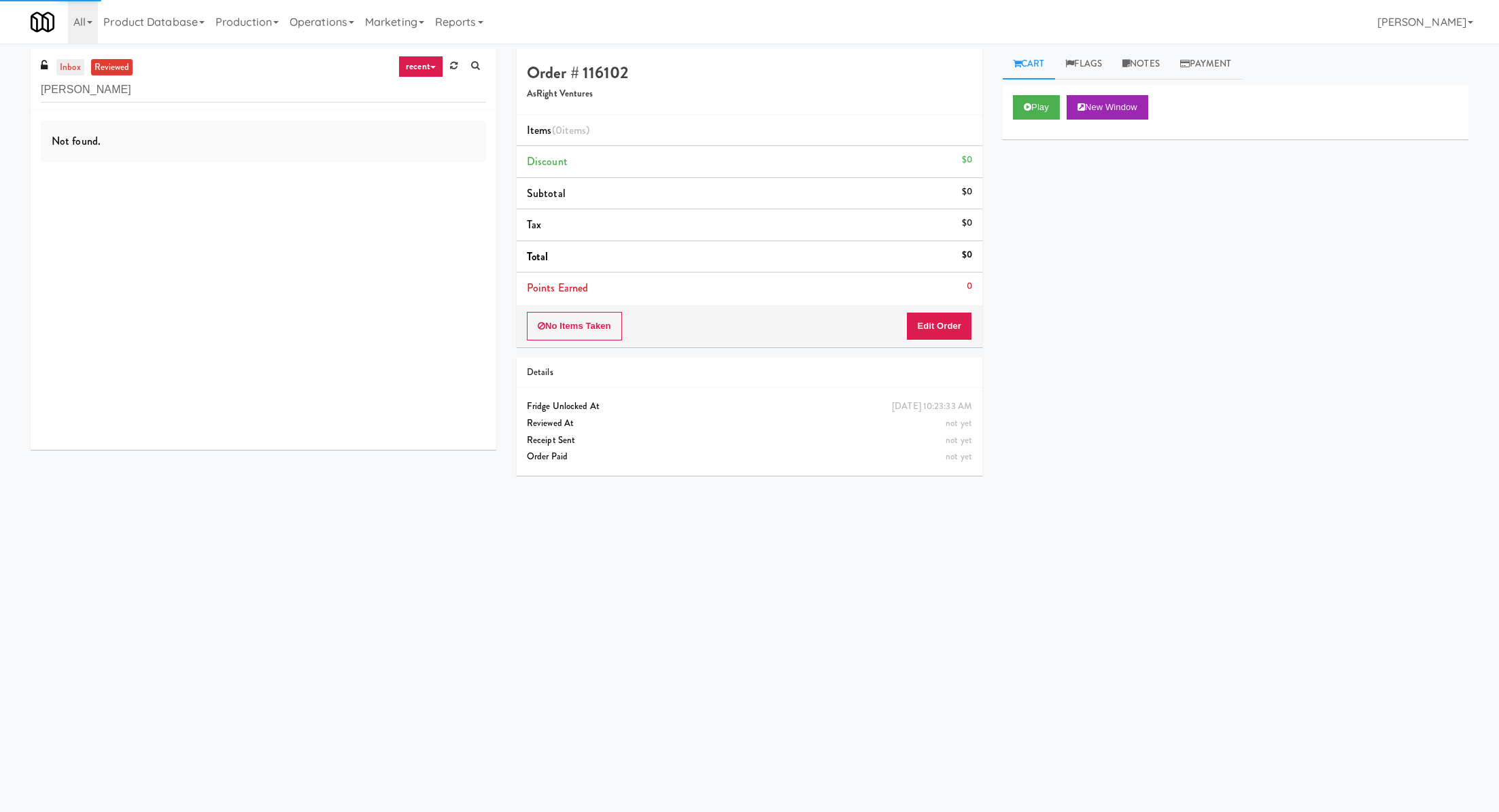
click at [73, 69] on link "inbox" at bounding box center [70, 68] width 28 height 17
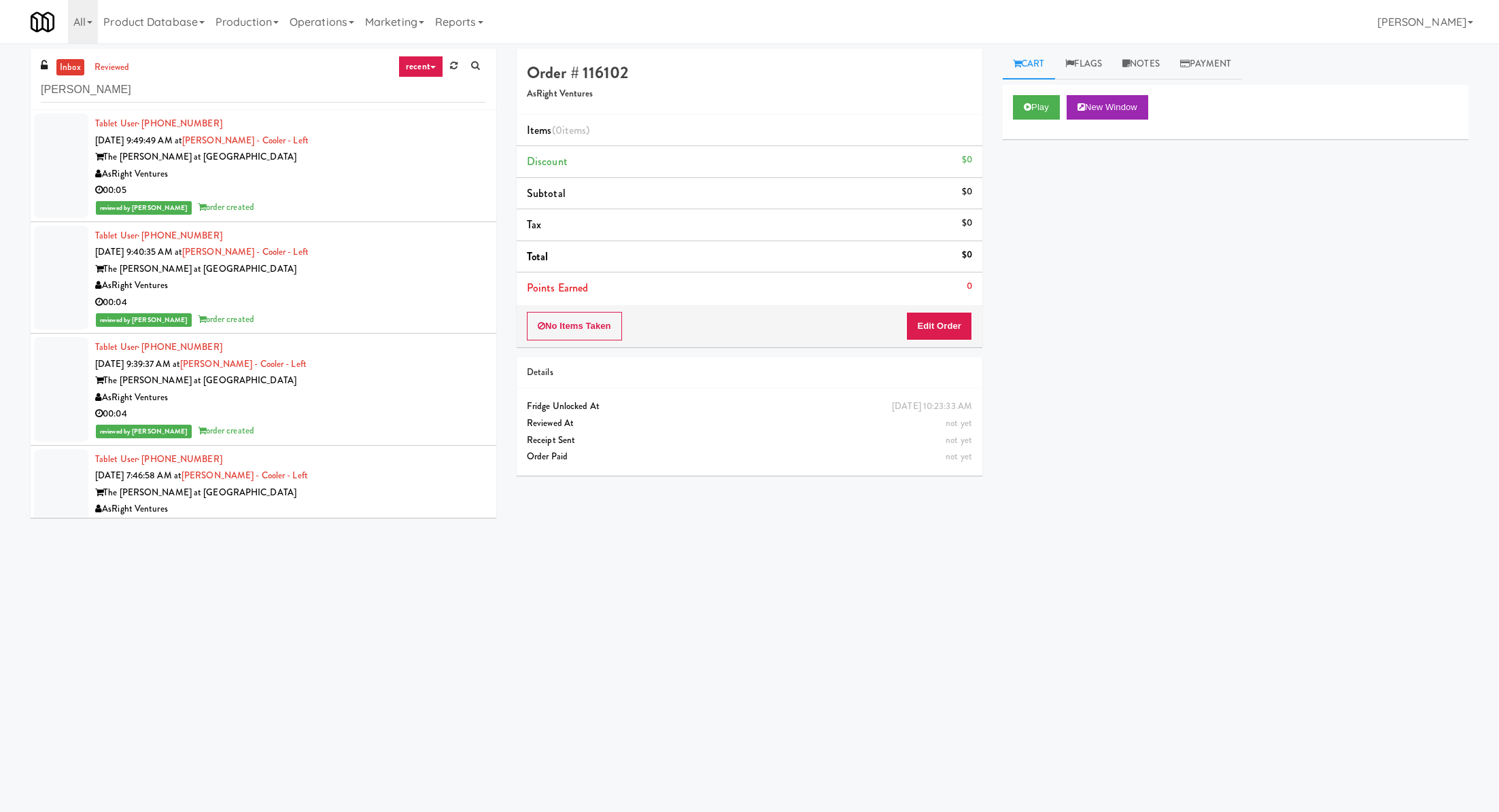
click at [78, 61] on link "inbox" at bounding box center [70, 68] width 28 height 17
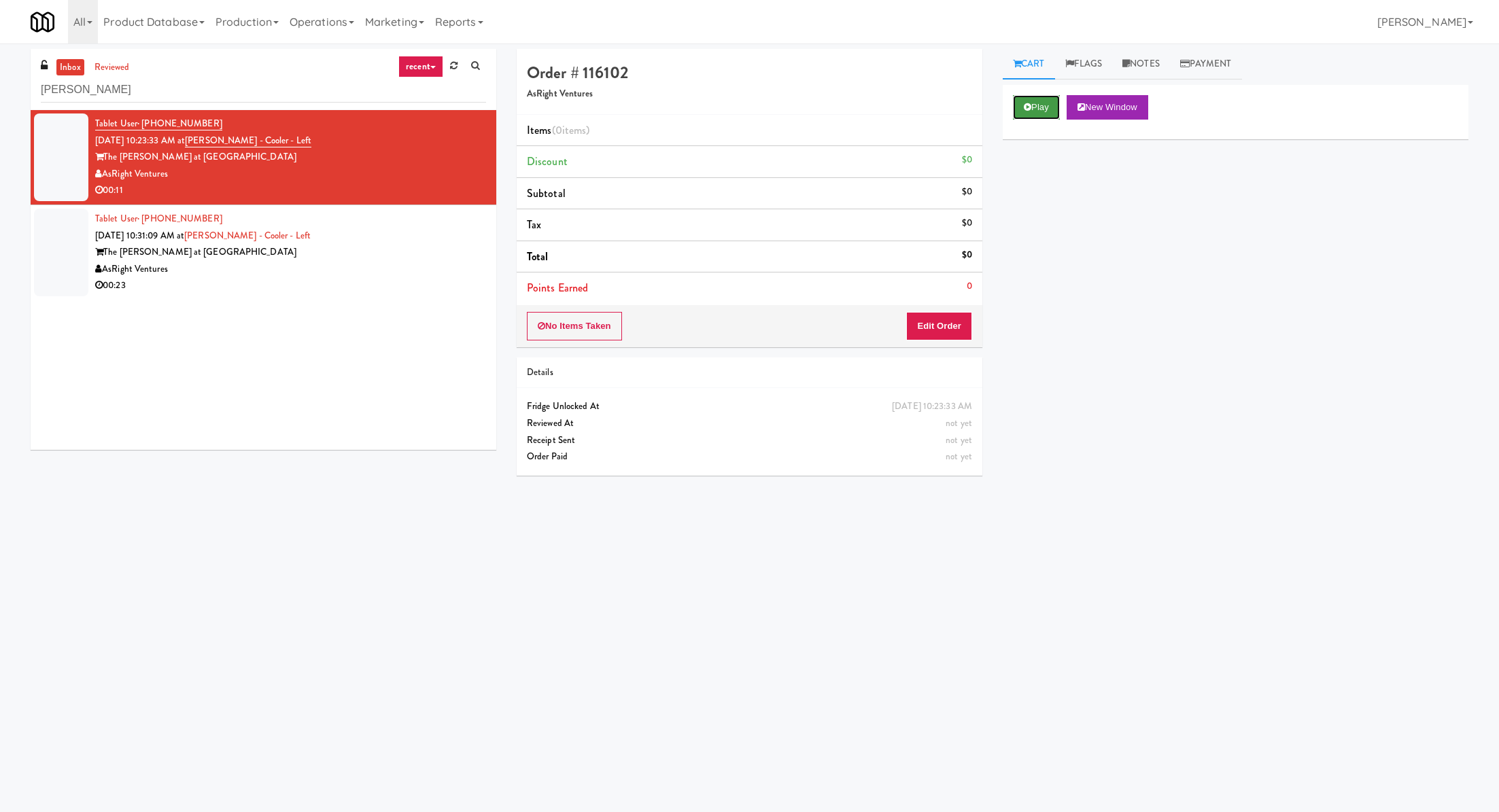
click at [1042, 117] on button "Play" at bounding box center [1036, 107] width 47 height 24
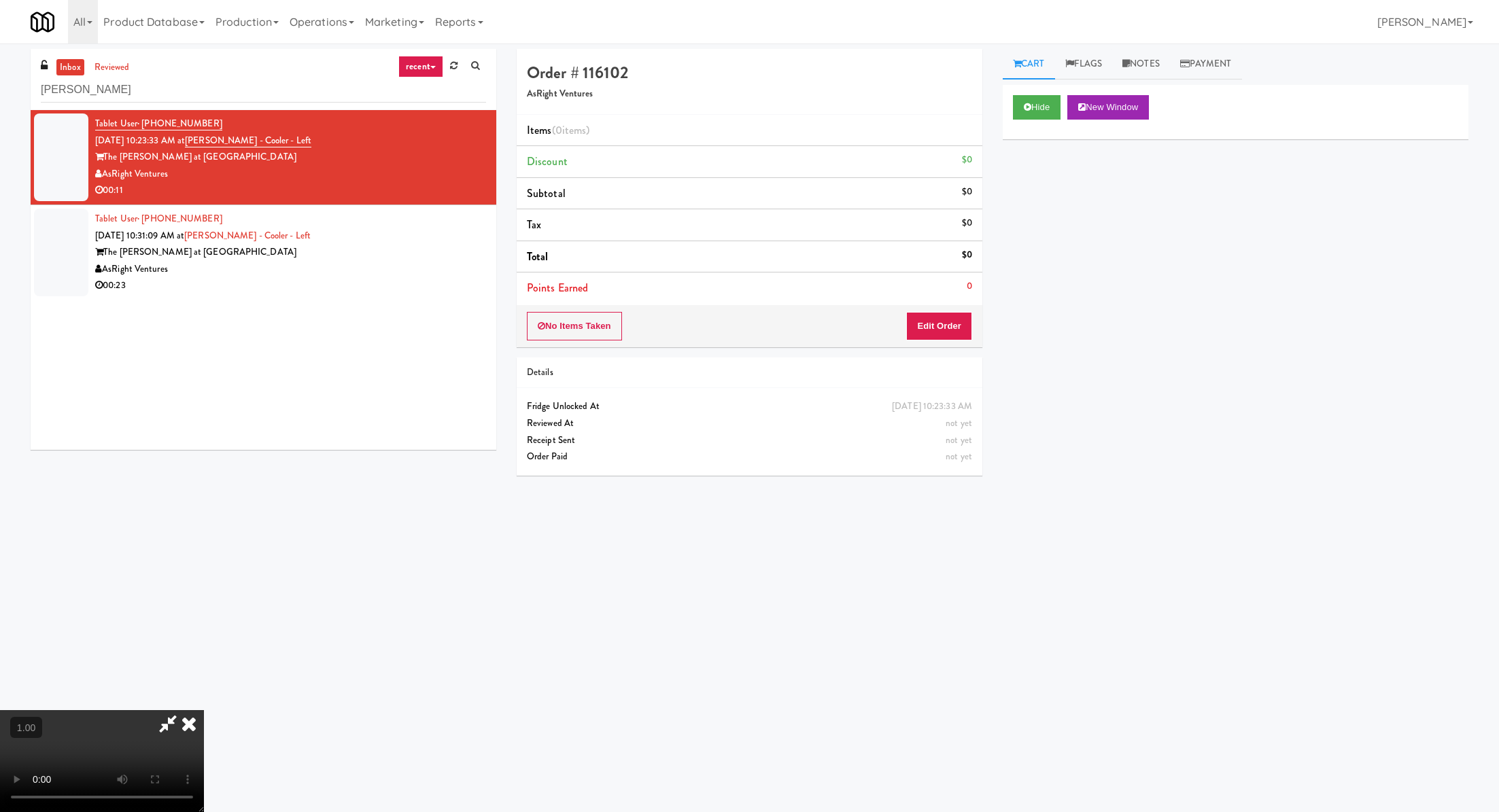
click at [204, 710] on video at bounding box center [102, 761] width 204 height 102
click at [957, 328] on button "Edit Order" at bounding box center [939, 326] width 66 height 28
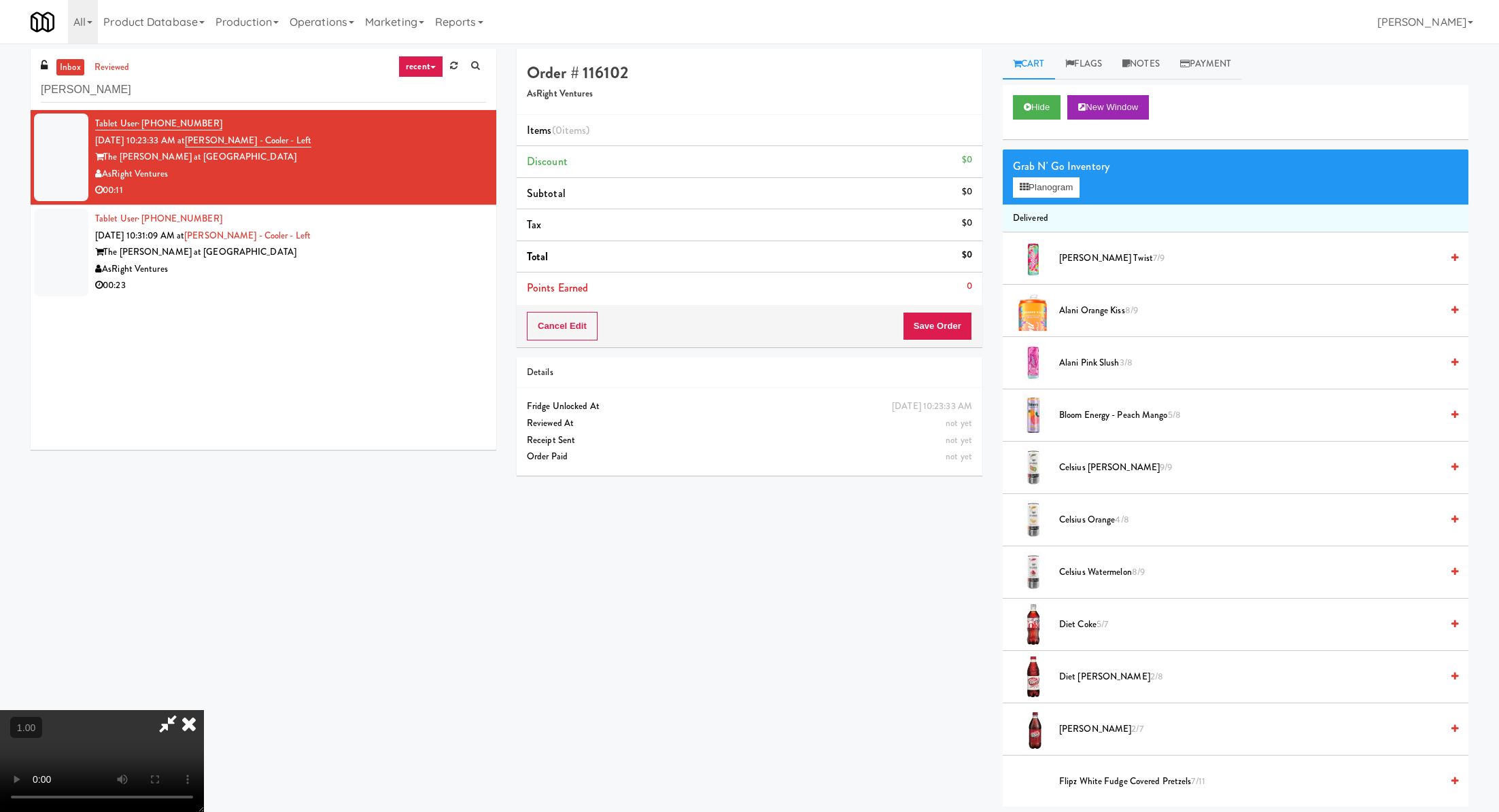
scroll to position [180, 0]
click at [204, 710] on video at bounding box center [102, 761] width 204 height 102
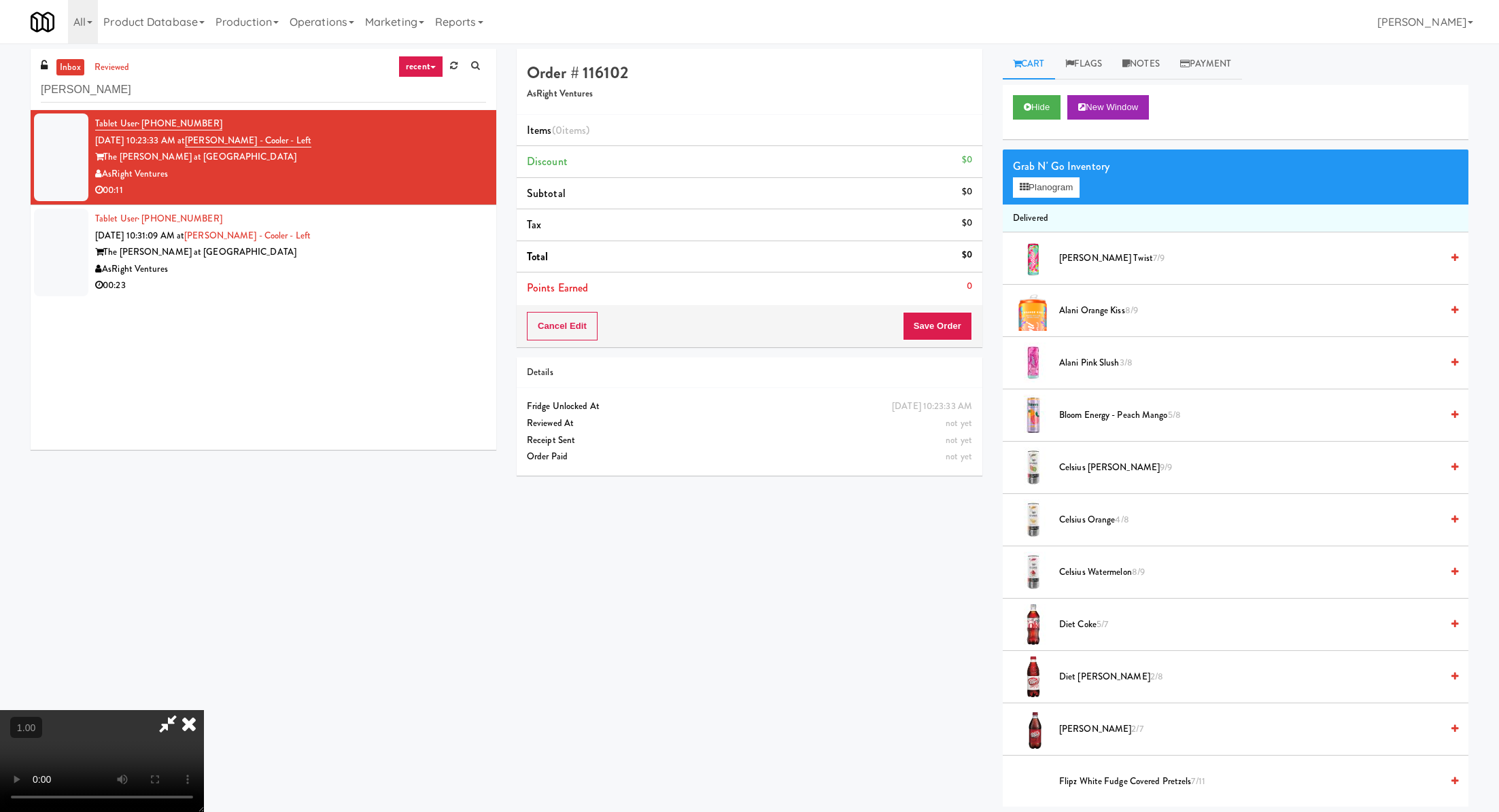
click at [204, 710] on video at bounding box center [102, 761] width 204 height 102
click at [1029, 193] on button "Planogram" at bounding box center [1046, 188] width 67 height 20
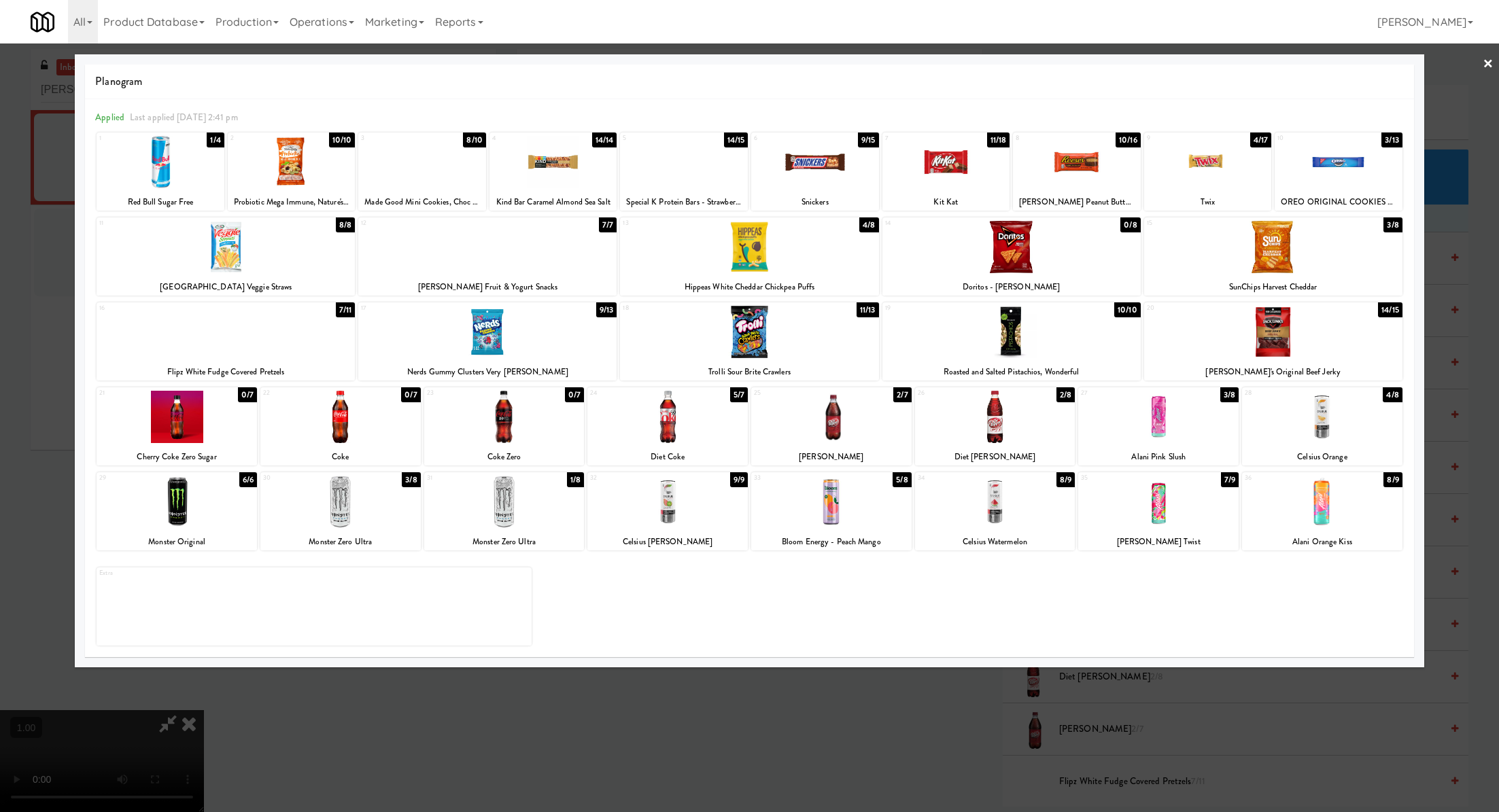
click at [674, 442] on div "24 5/7 Diet Coke" at bounding box center [667, 426] width 160 height 78
click at [674, 442] on div "24 4/7 Diet Coke" at bounding box center [667, 426] width 160 height 78
click at [1486, 69] on link "×" at bounding box center [1489, 64] width 11 height 42
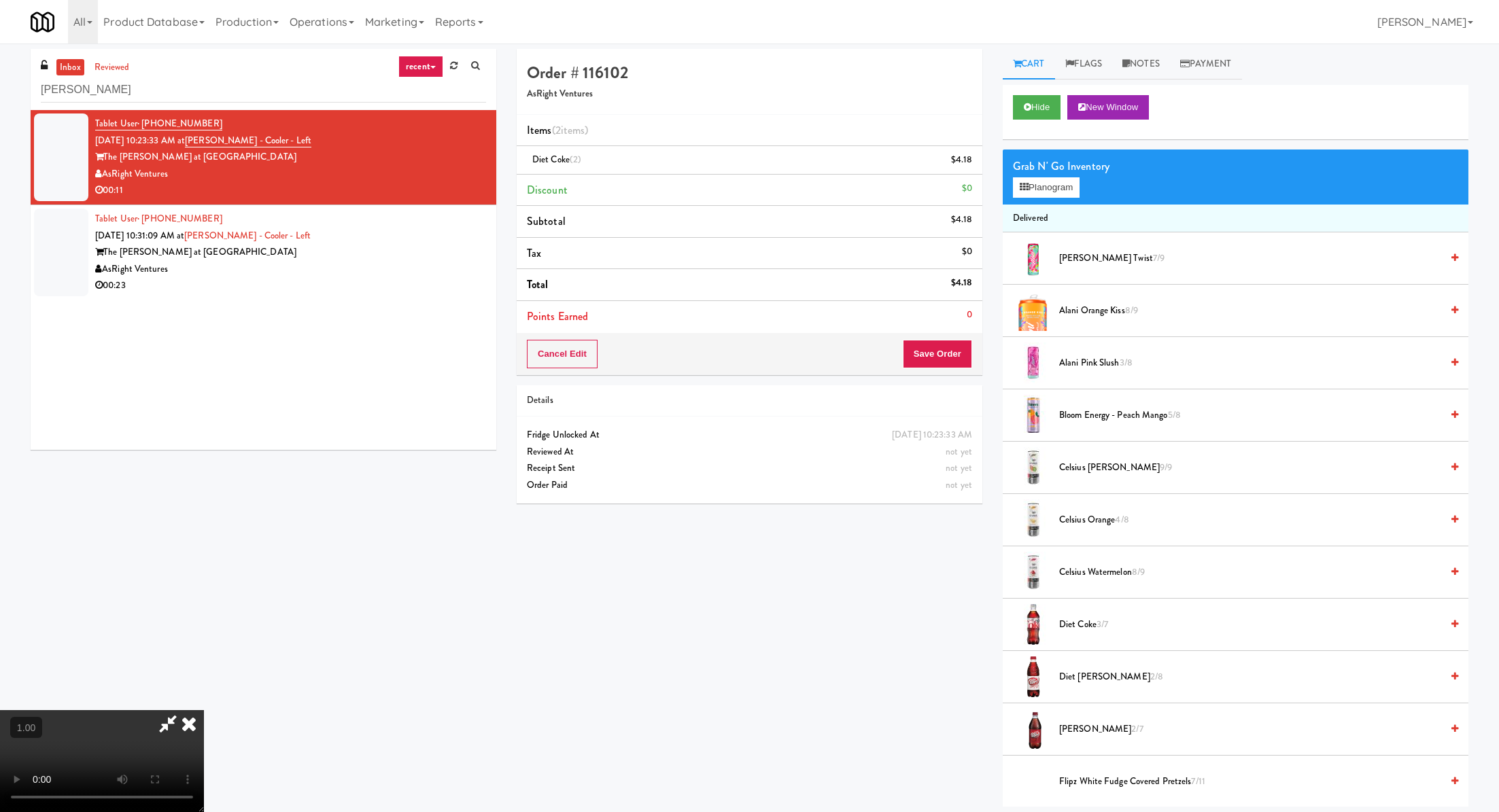
click at [204, 710] on video at bounding box center [102, 761] width 204 height 102
click at [936, 363] on button "Save Order" at bounding box center [938, 354] width 69 height 28
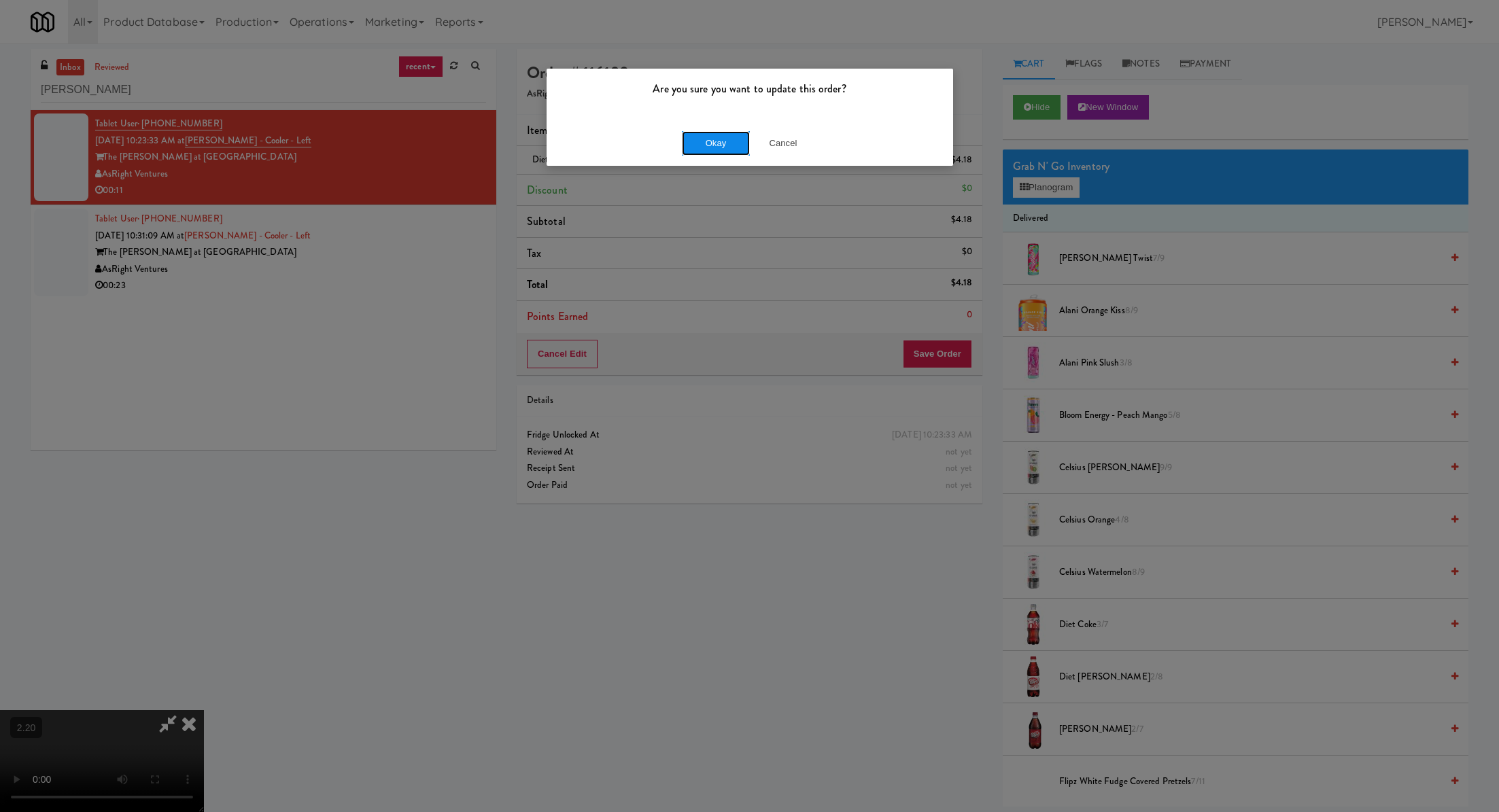
click at [701, 142] on button "Okay" at bounding box center [716, 143] width 68 height 24
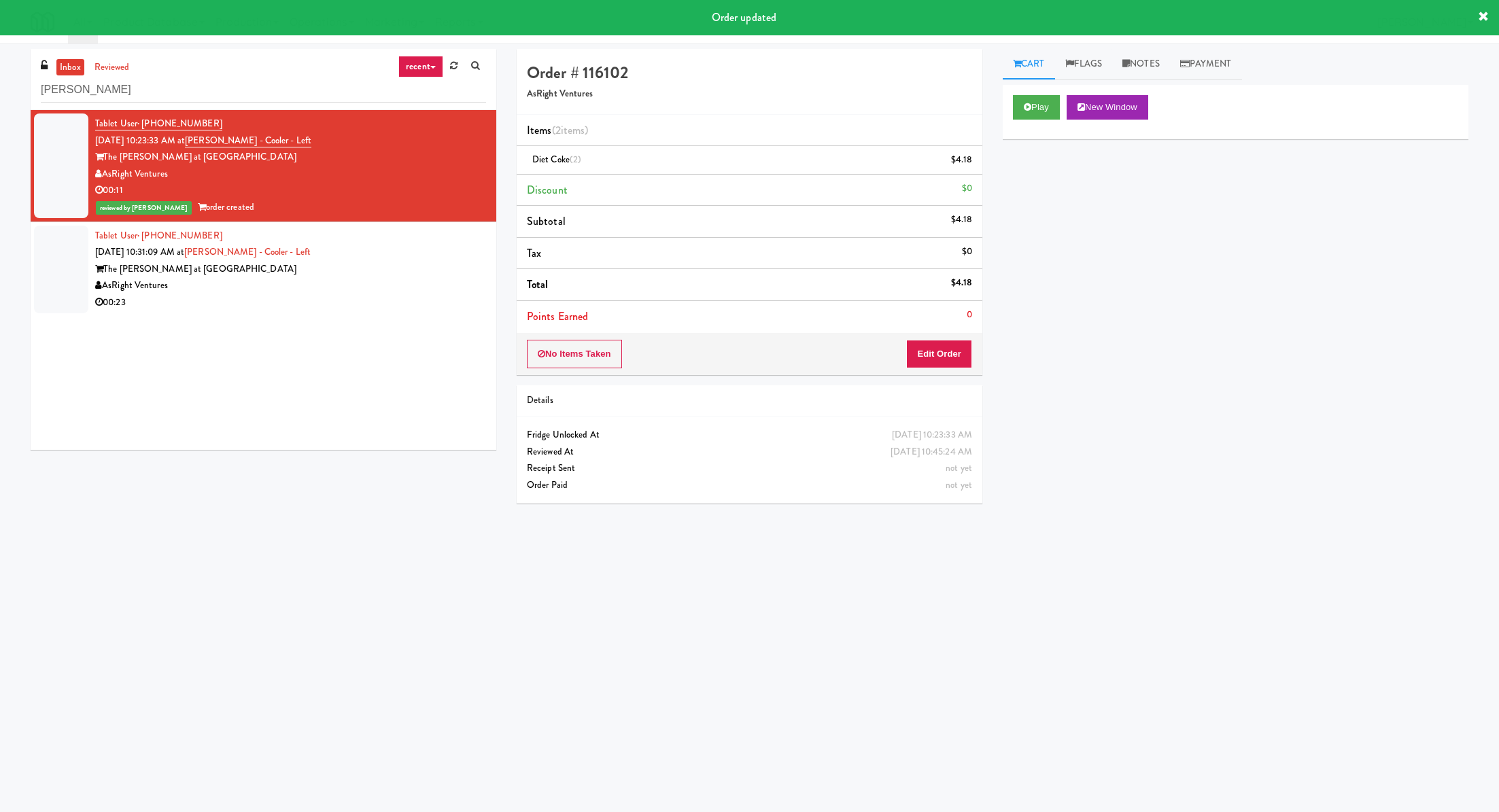
click at [377, 275] on div "The Slade at Channelside" at bounding box center [291, 270] width 391 height 17
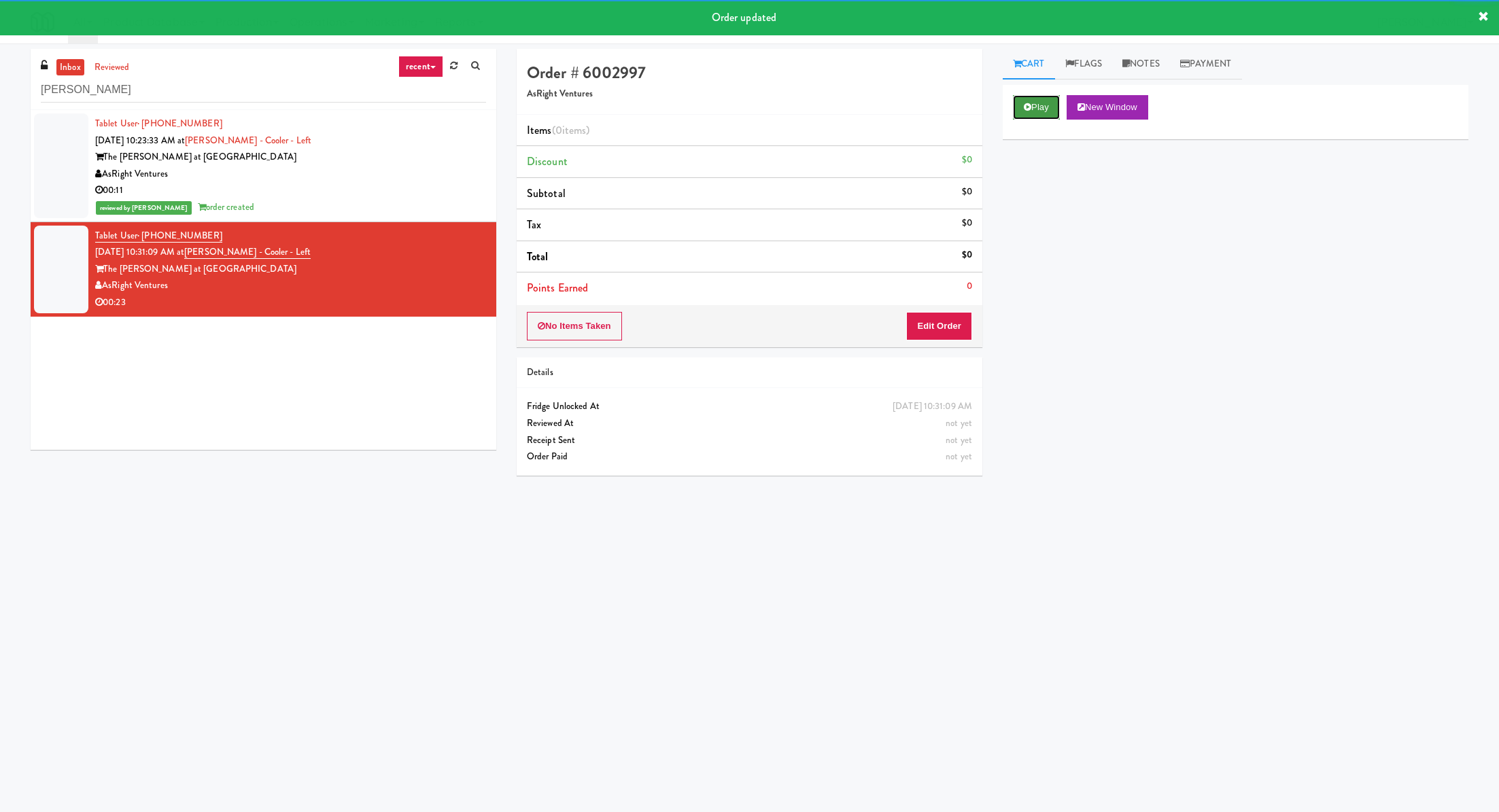
click at [1036, 106] on button "Play" at bounding box center [1036, 107] width 47 height 24
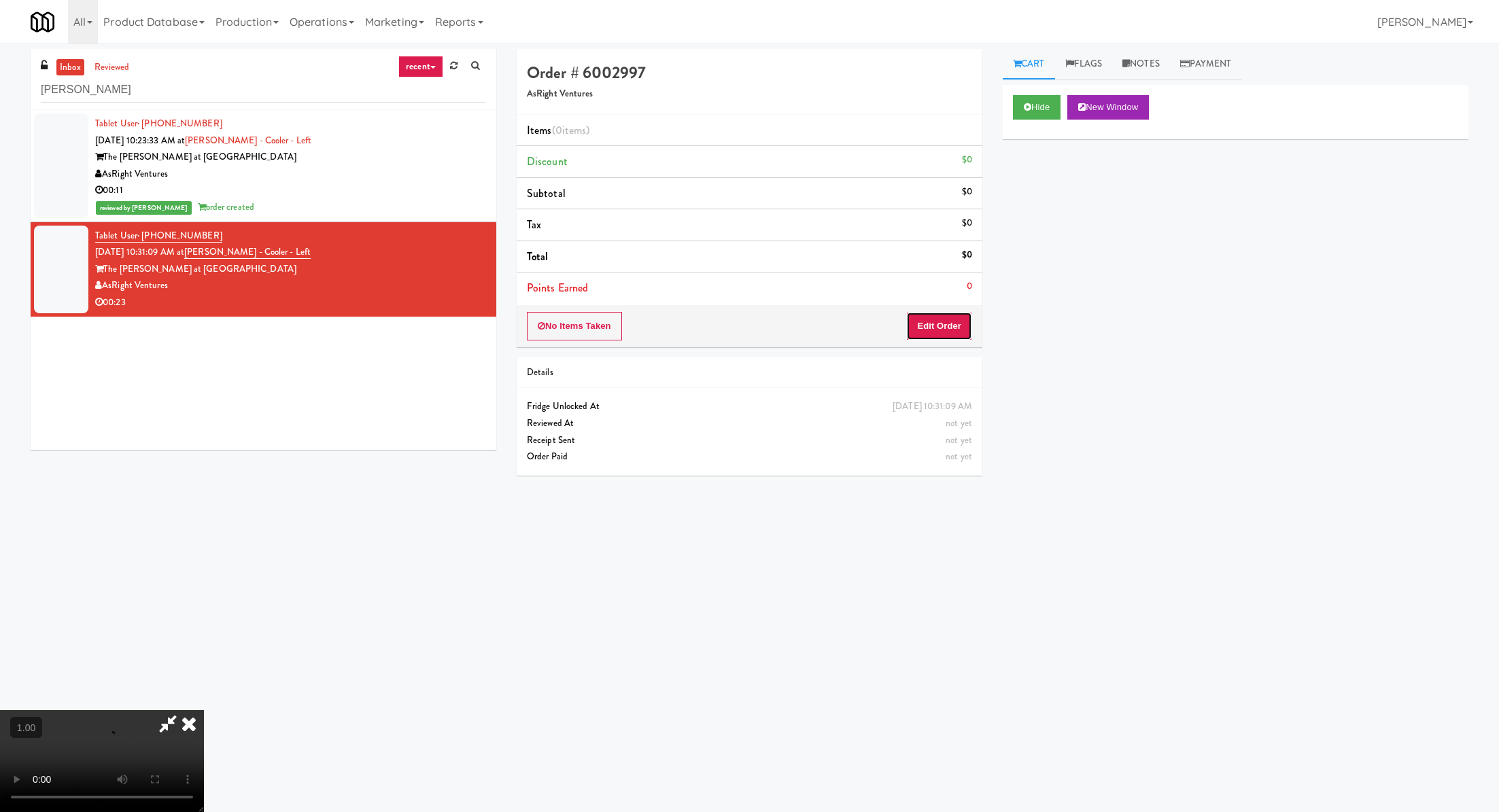
click at [935, 326] on button "Edit Order" at bounding box center [939, 326] width 66 height 28
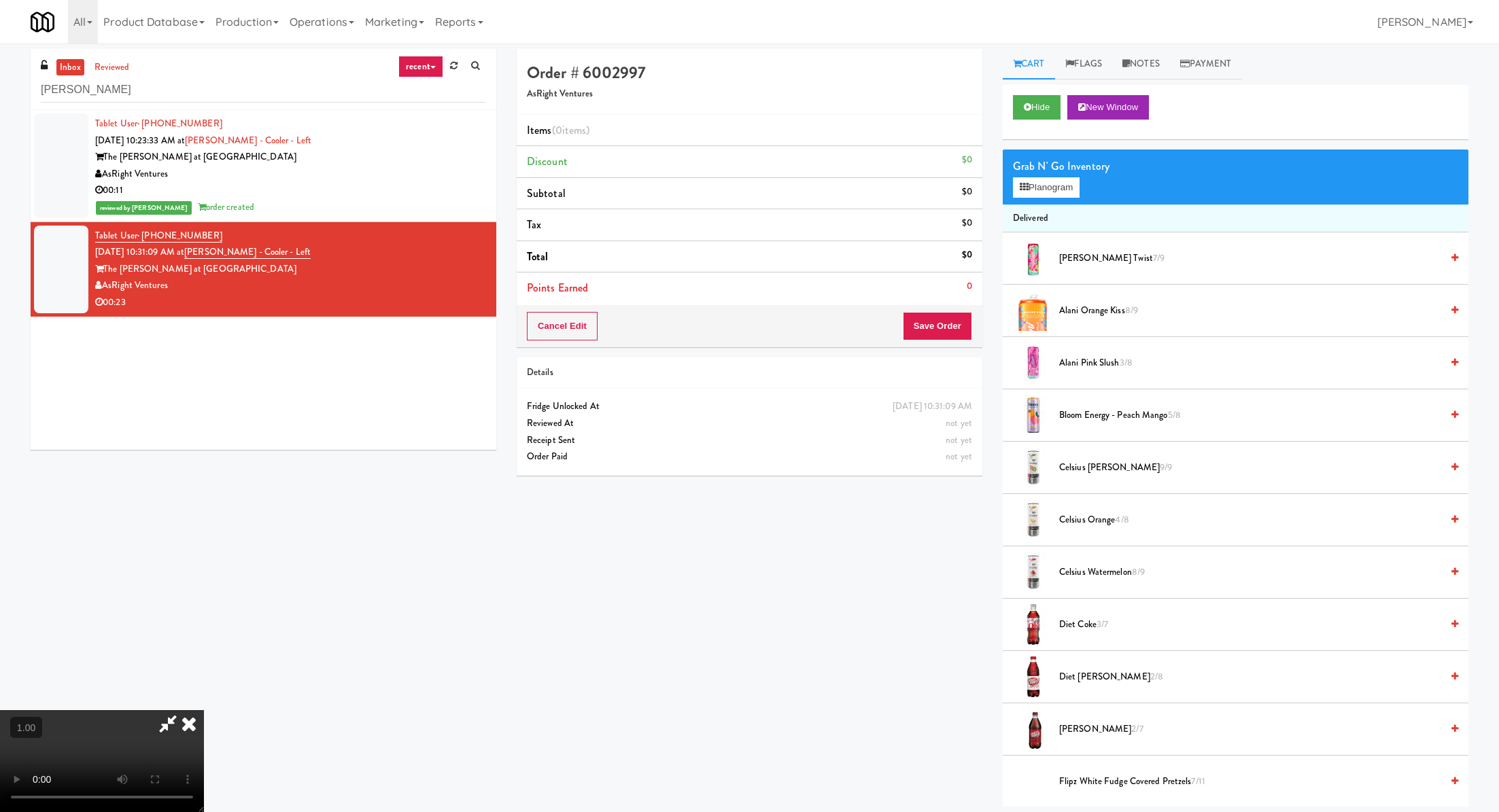
click at [204, 710] on video at bounding box center [102, 761] width 204 height 102
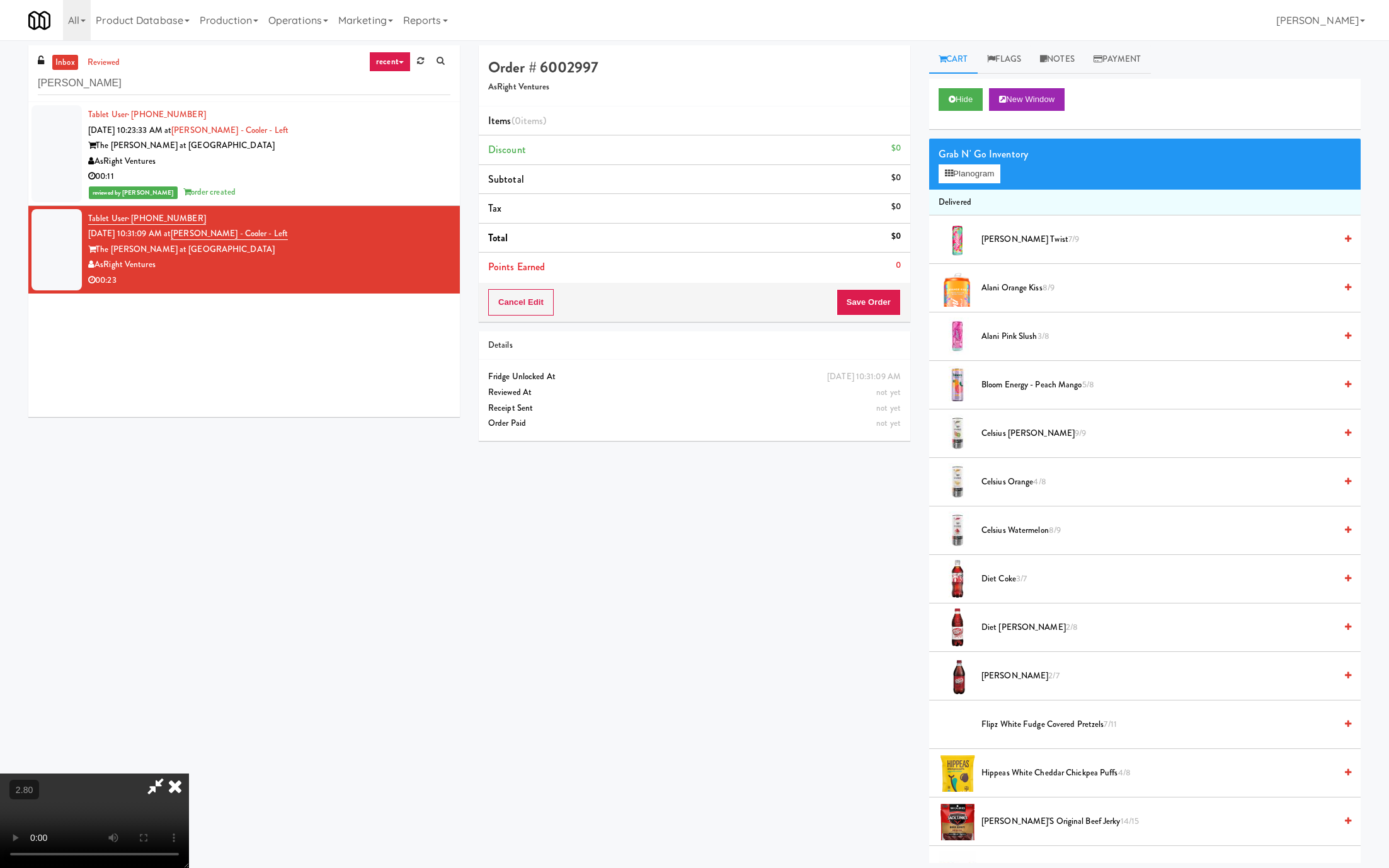
click at [189, 753] on video at bounding box center [94, 821] width 189 height 94
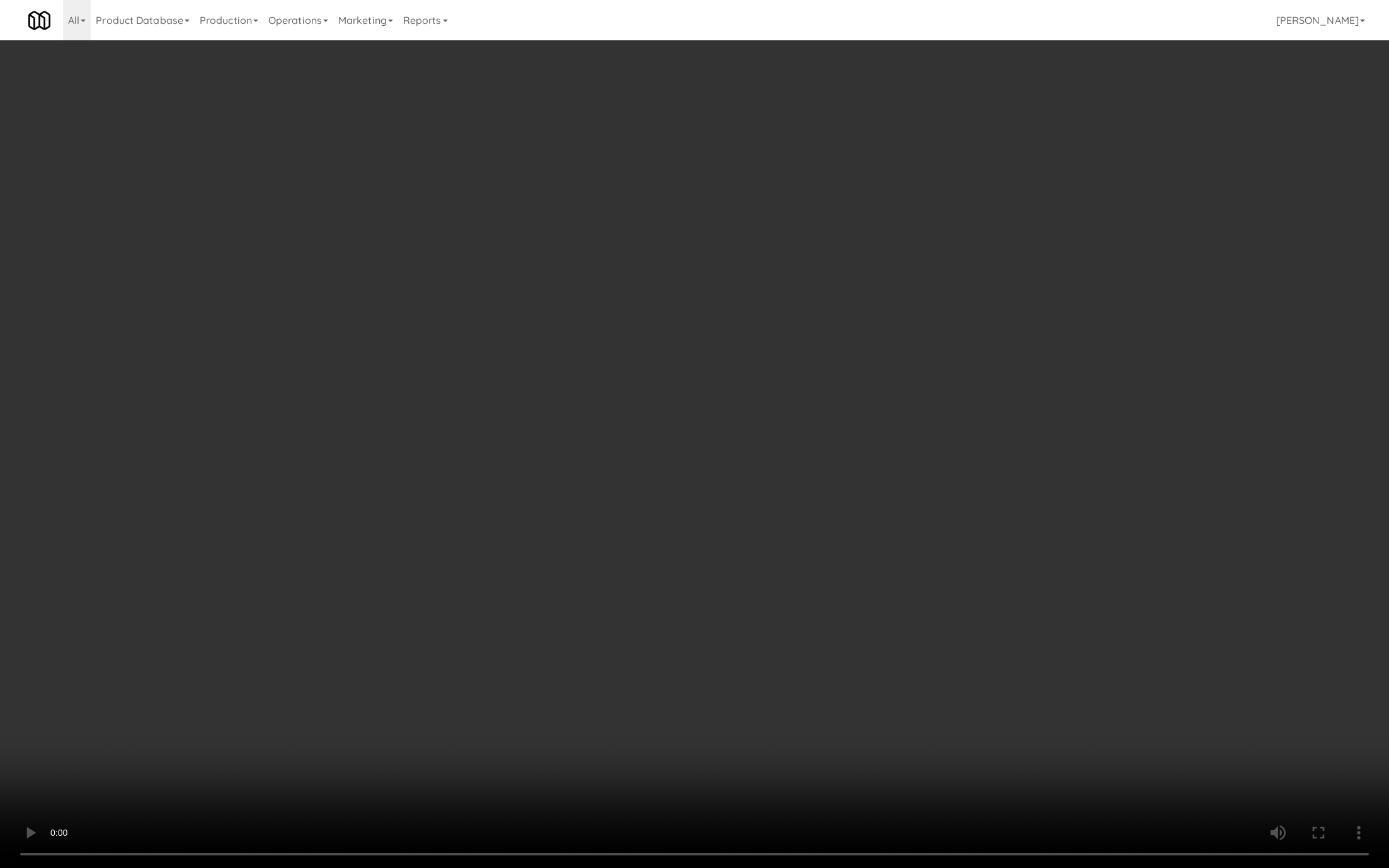
click at [308, 446] on video at bounding box center [694, 434] width 1389 height 868
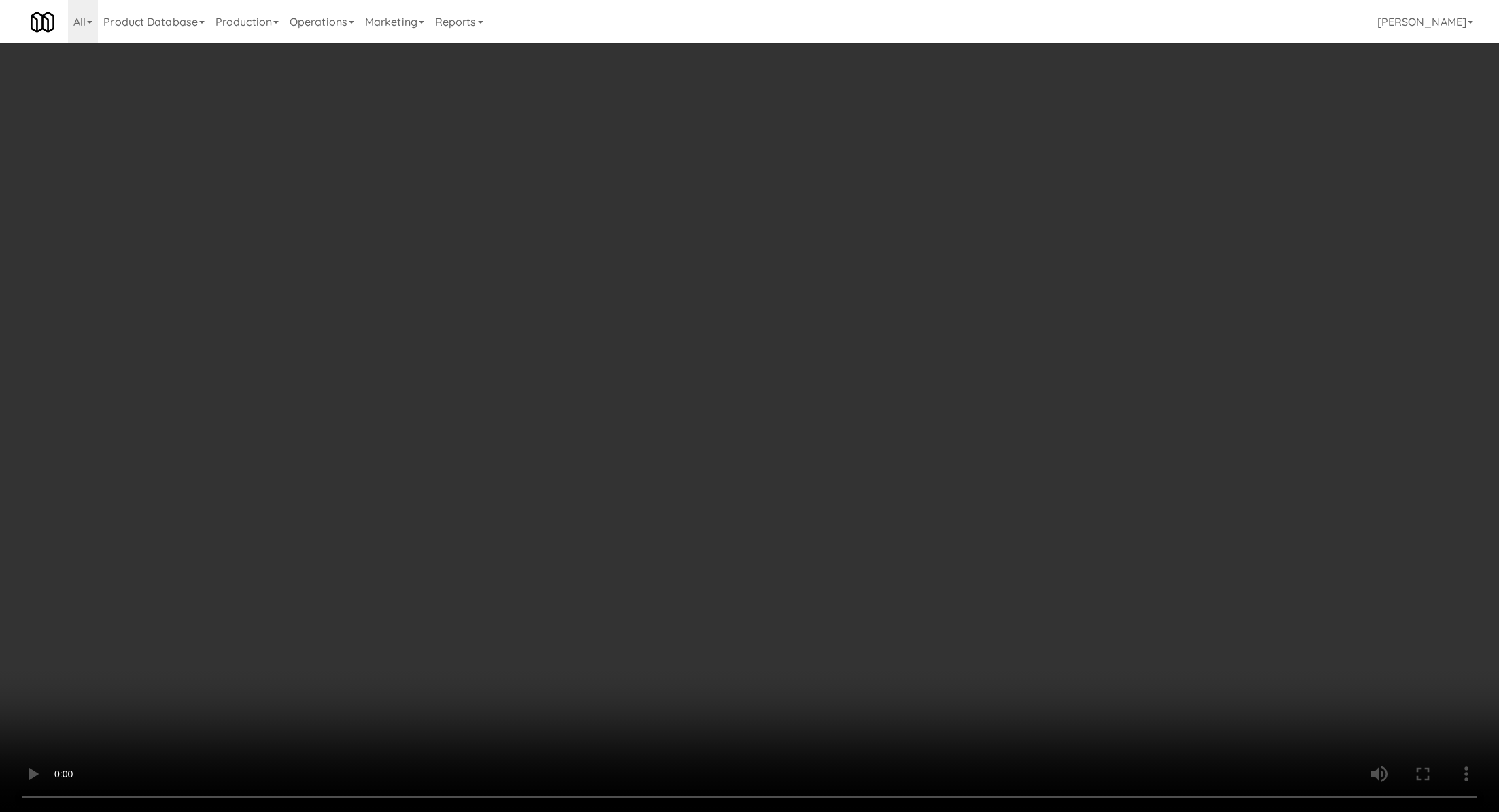
scroll to position [1251, 0]
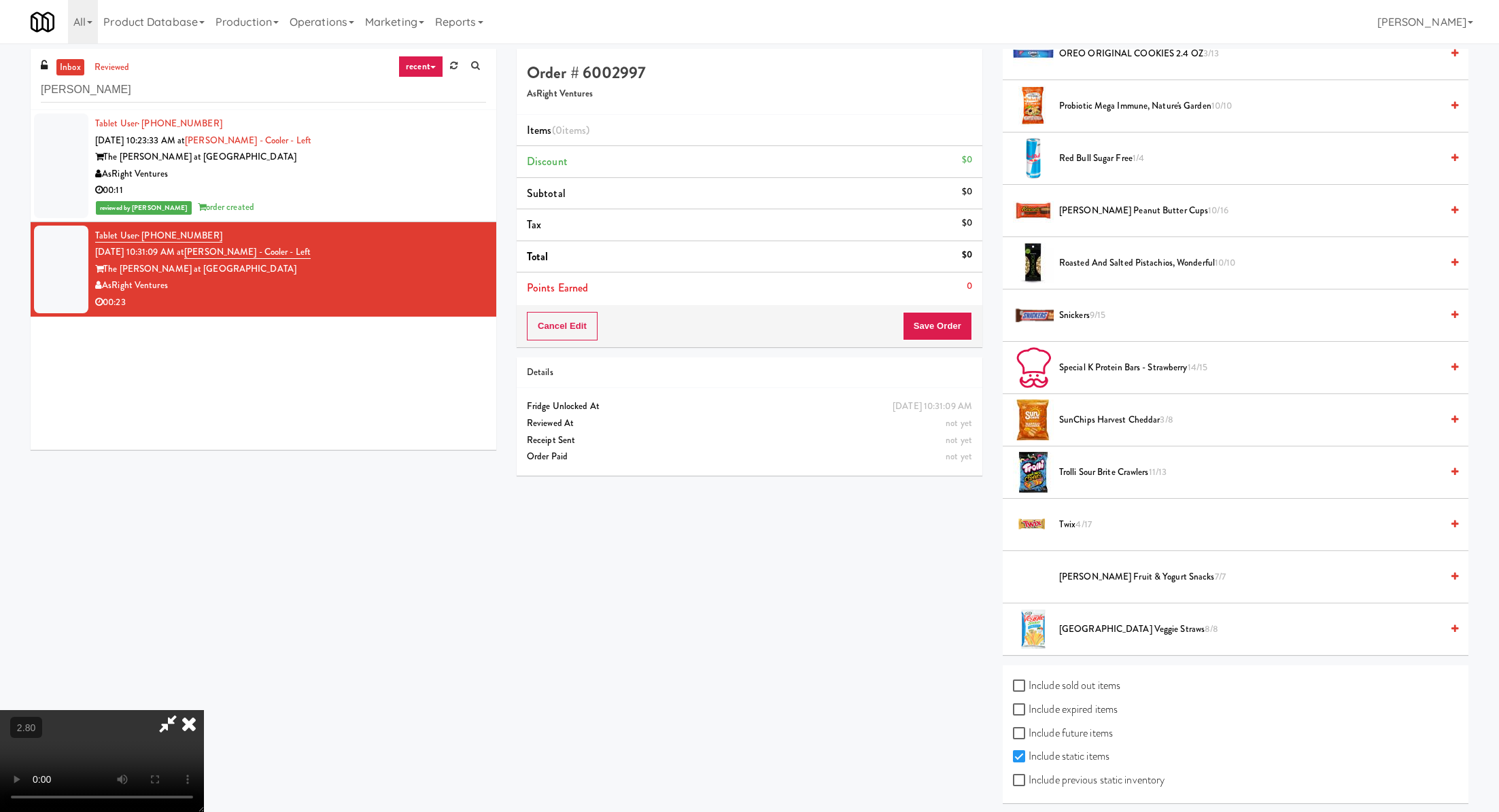
click at [1123, 464] on span "Trolli Sour Brite Crawlers 11/13" at bounding box center [1250, 473] width 382 height 17
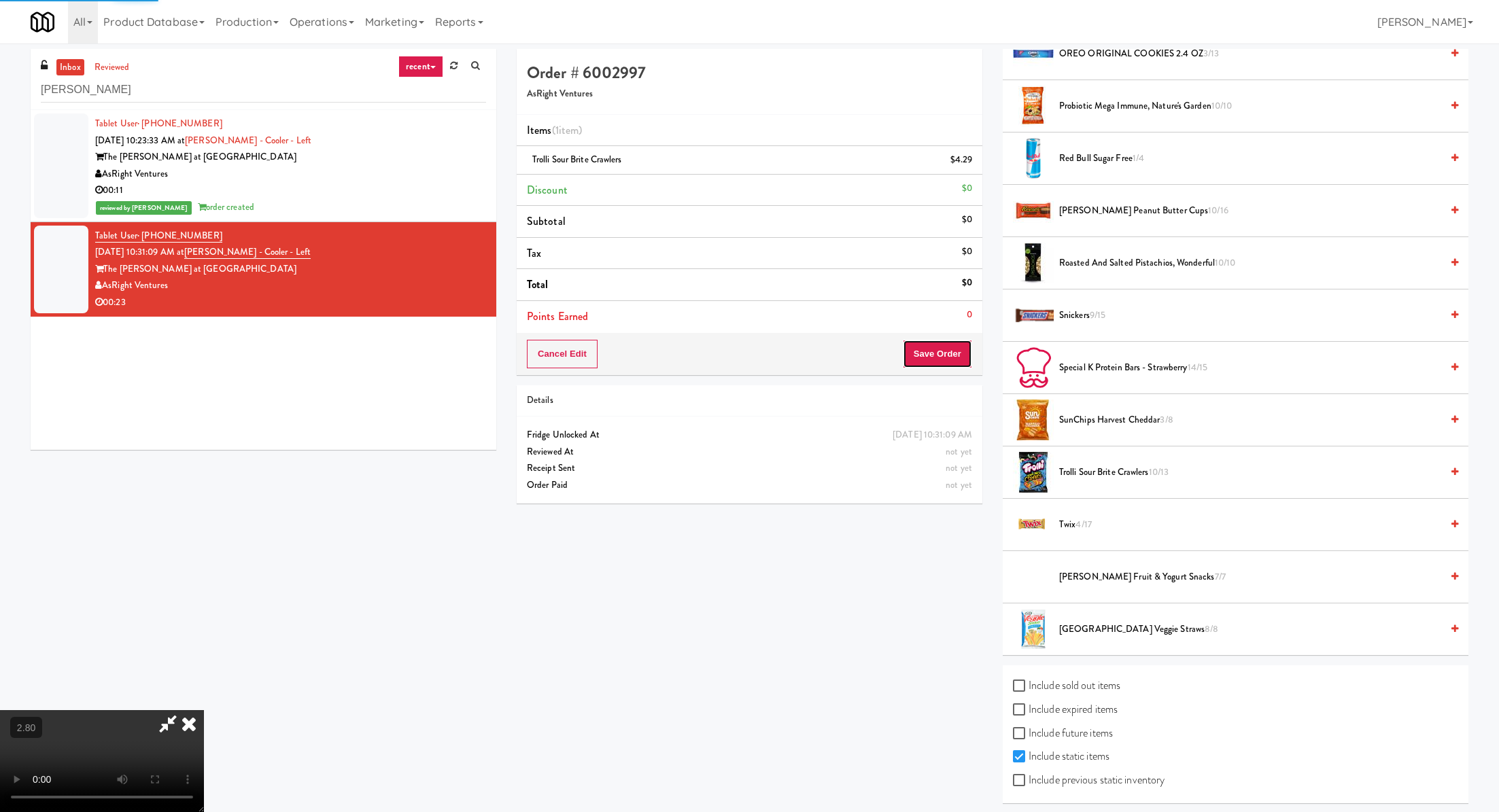
click at [932, 351] on button "Save Order" at bounding box center [938, 354] width 69 height 28
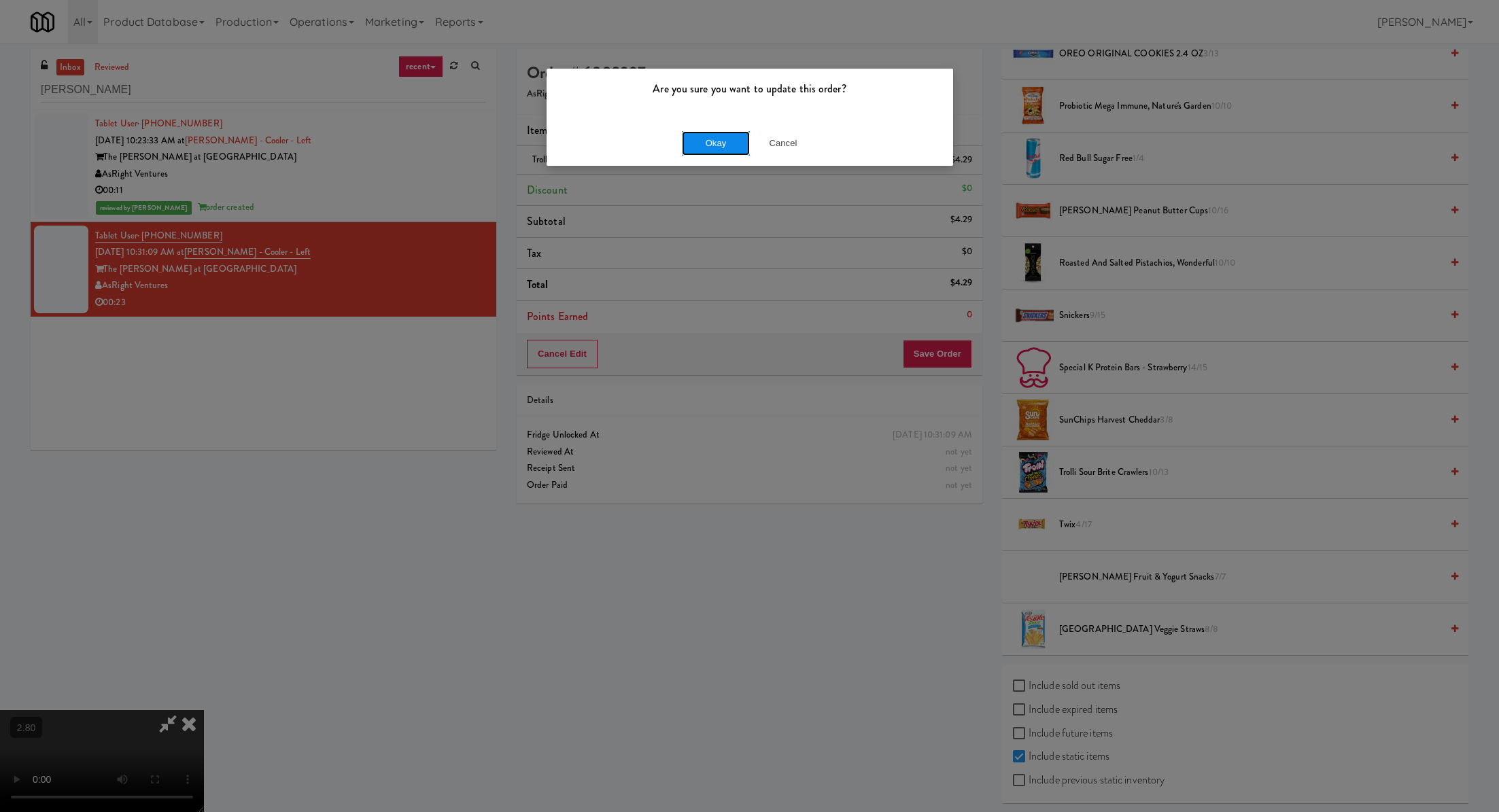
click at [688, 143] on button "Okay" at bounding box center [716, 143] width 68 height 24
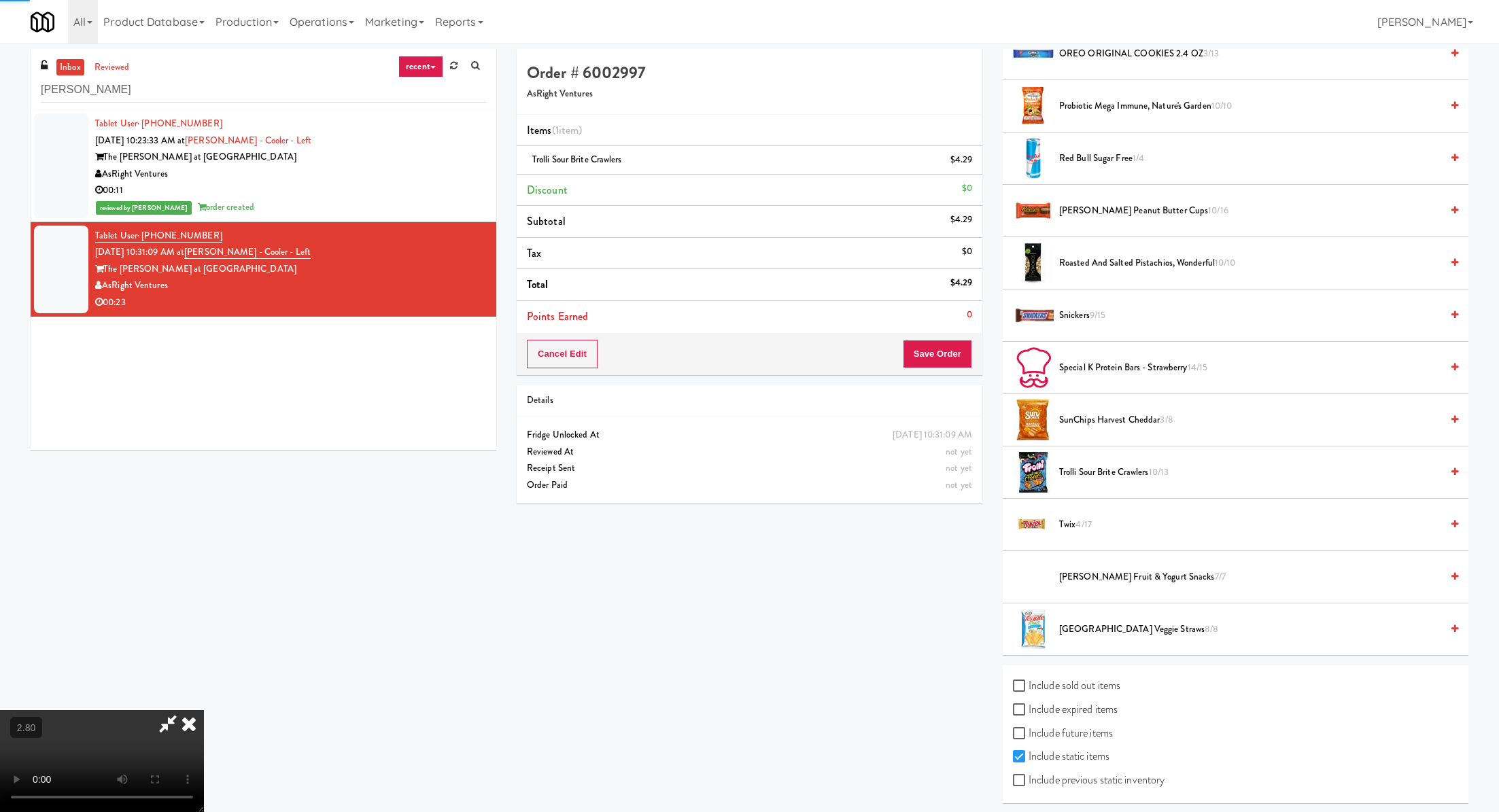
click at [204, 710] on icon at bounding box center [189, 724] width 30 height 27
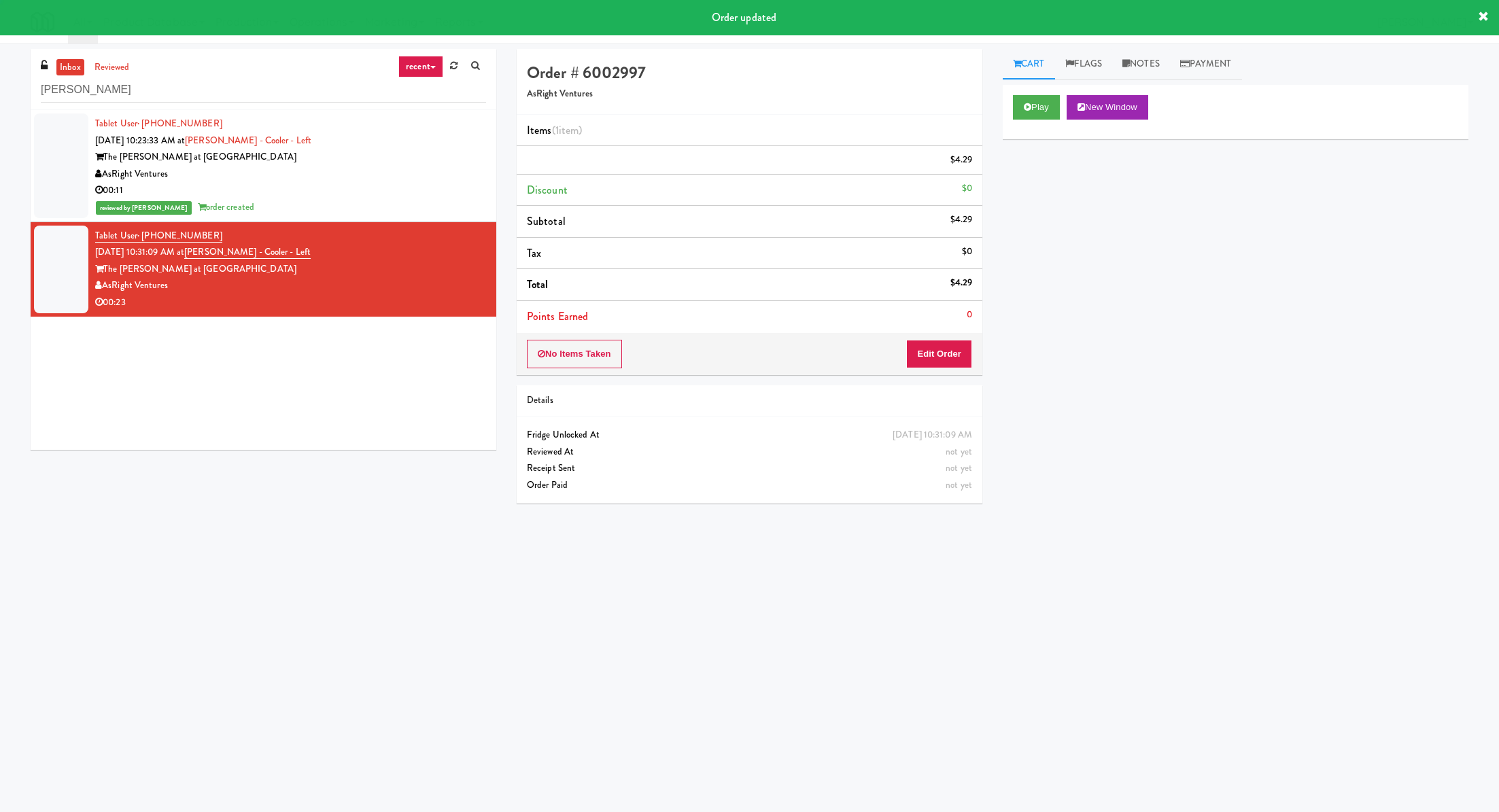
scroll to position [0, 0]
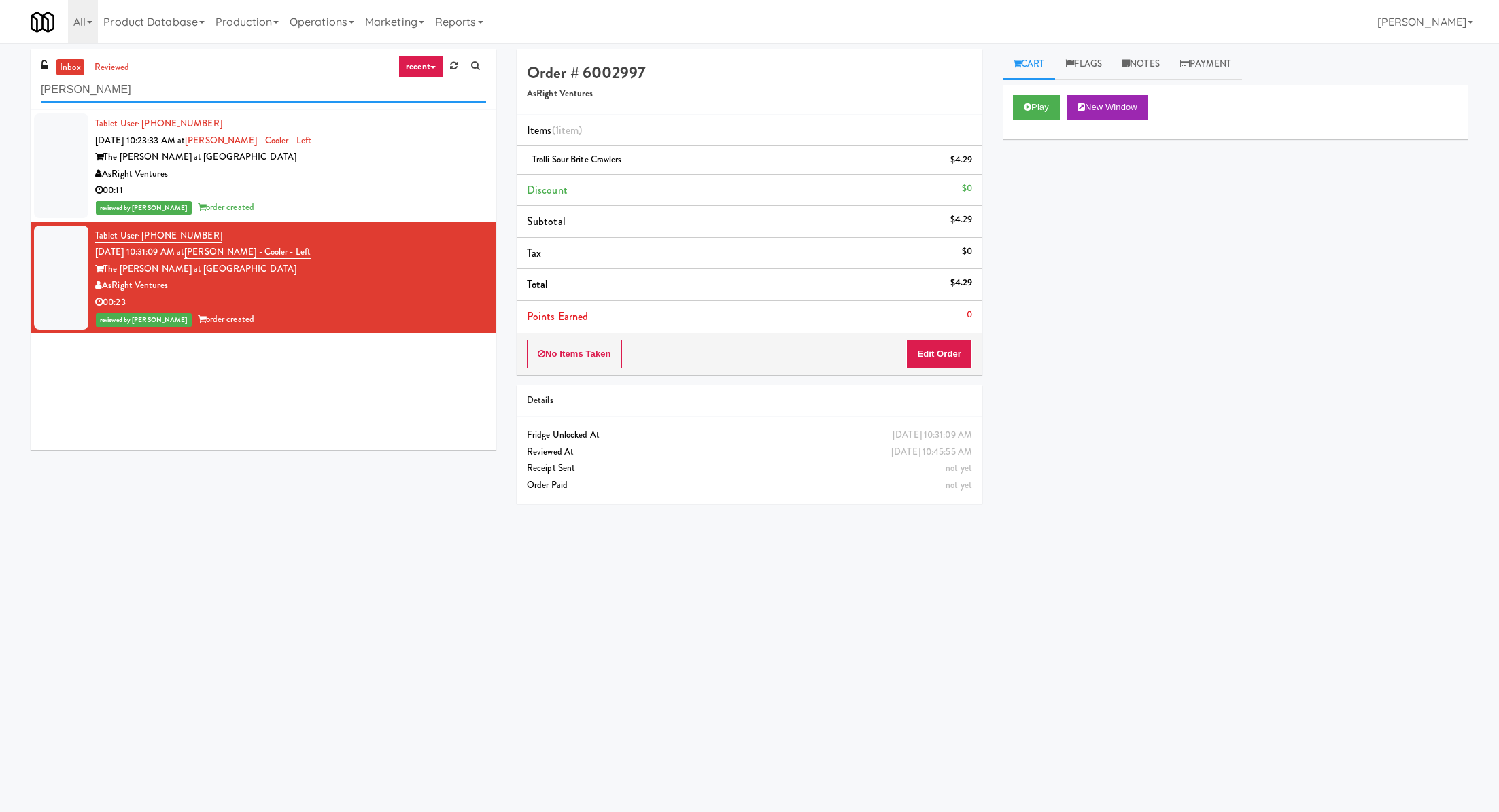
click at [106, 91] on input "slade" at bounding box center [263, 90] width 446 height 25
paste input "Aqua Ambient"
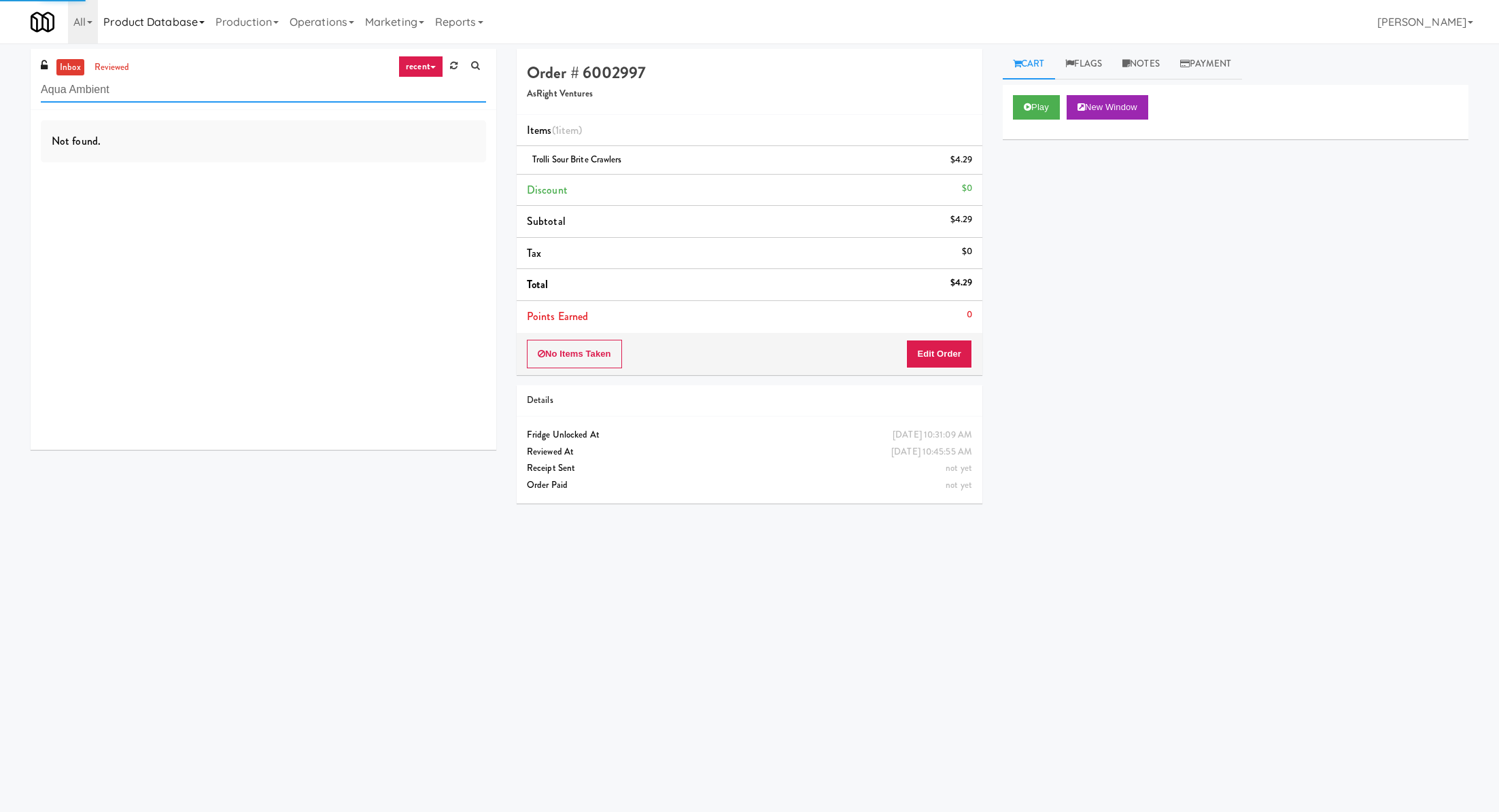
type input "Aqua Ambient"
click at [119, 65] on link "reviewed" at bounding box center [112, 68] width 42 height 17
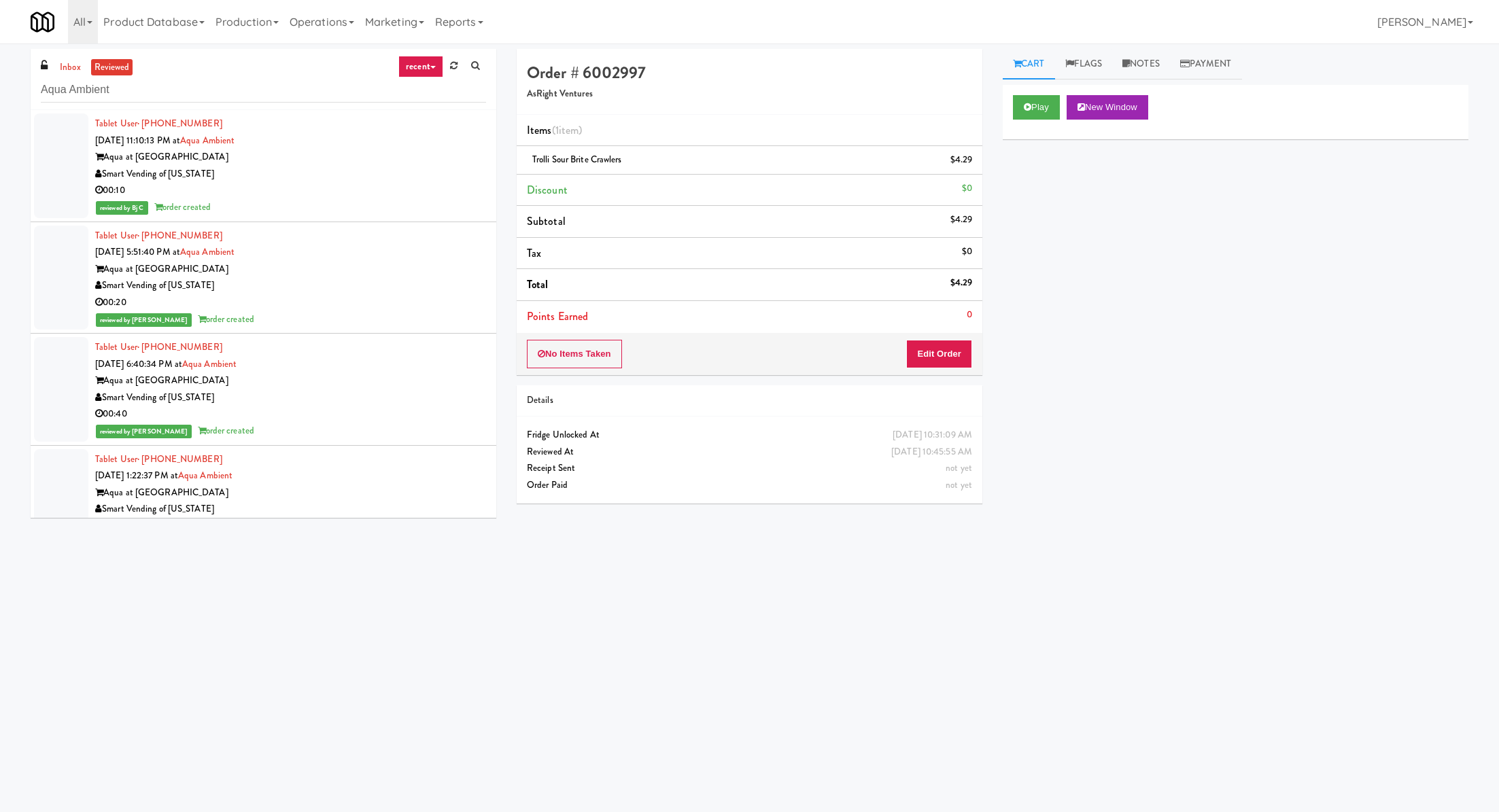
click at [279, 149] on div "Aqua at 25th Street" at bounding box center [291, 158] width 391 height 17
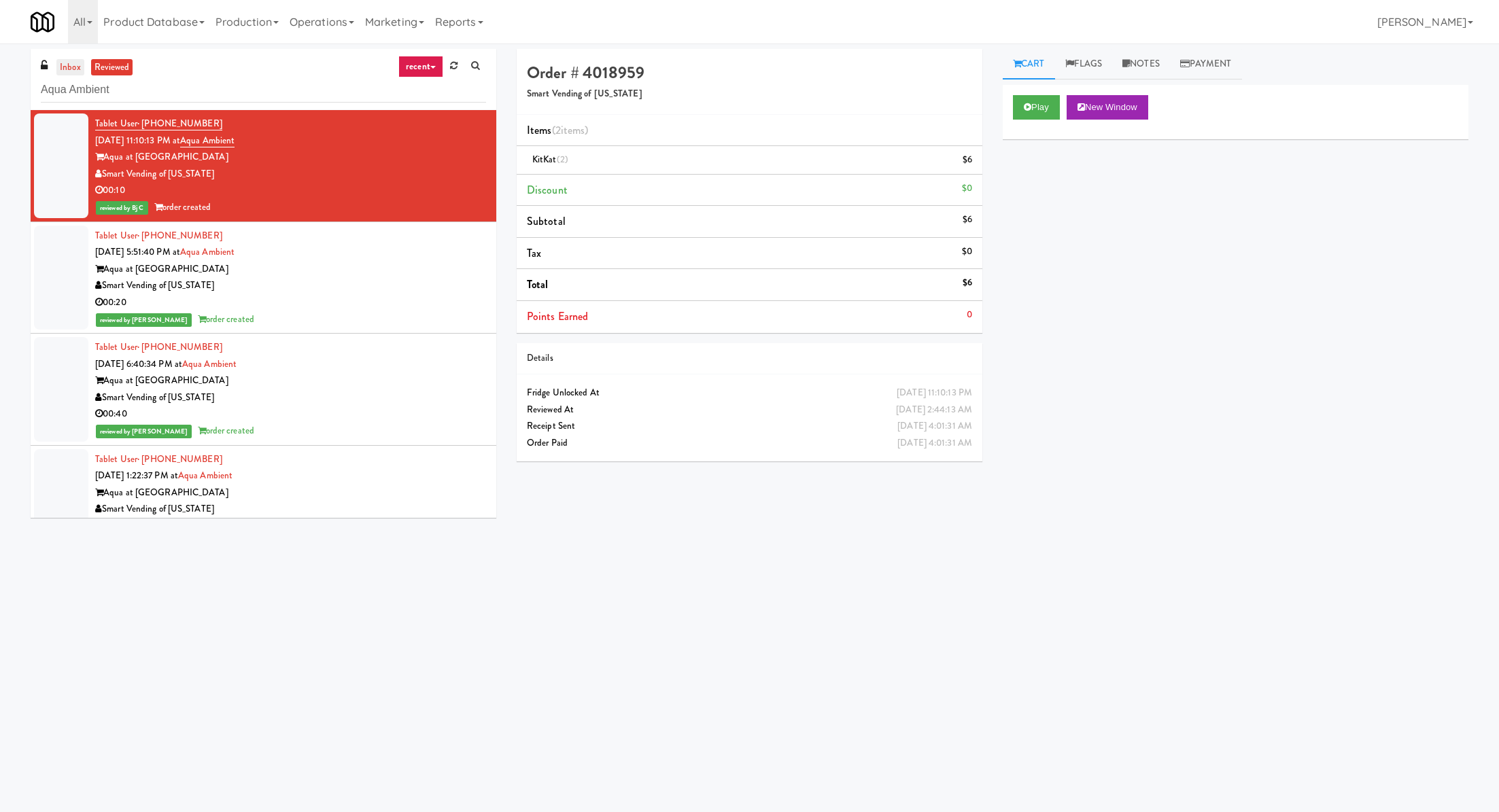
click at [63, 63] on link "inbox" at bounding box center [70, 68] width 28 height 17
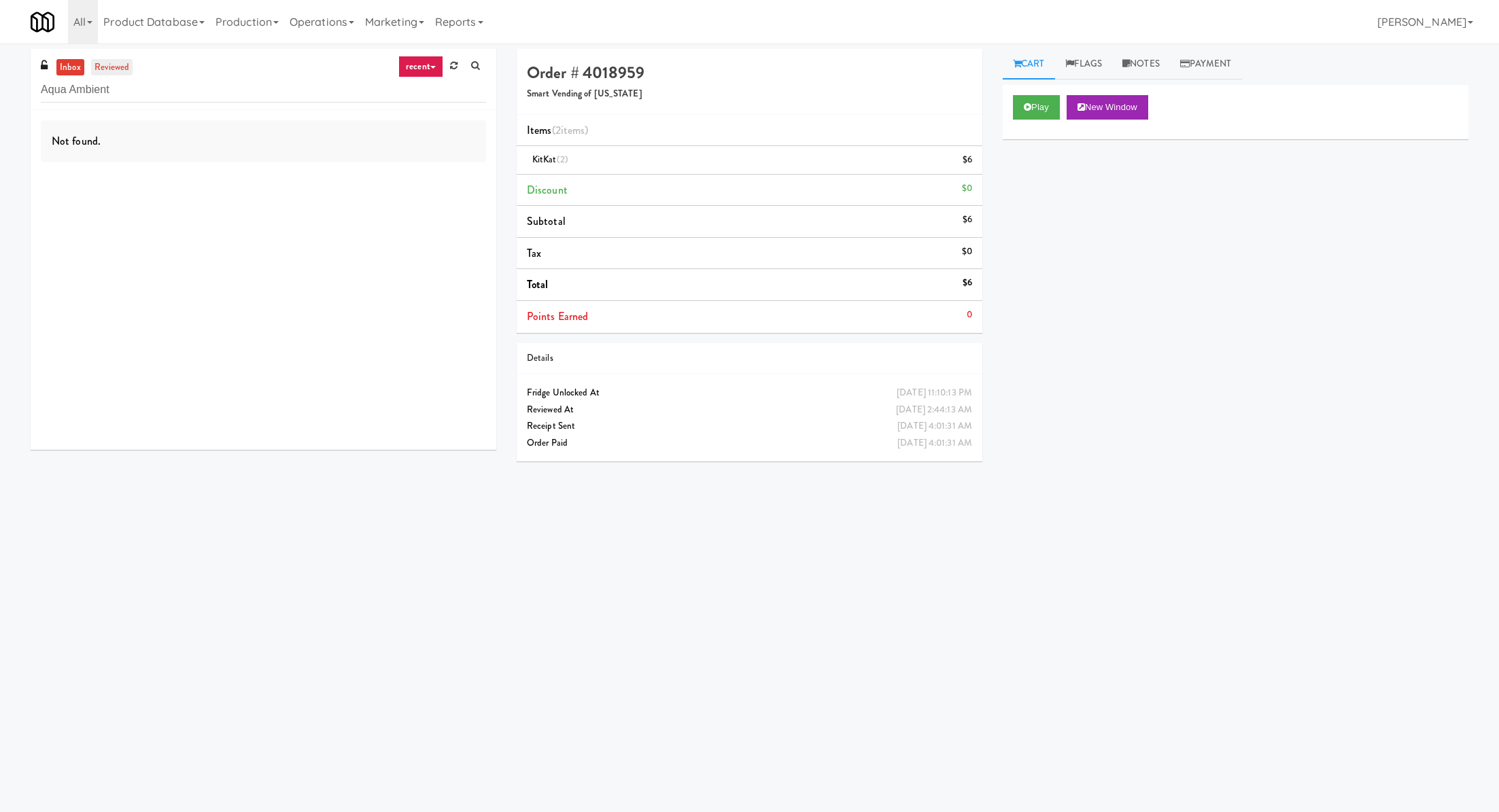
click at [107, 63] on link "reviewed" at bounding box center [112, 68] width 42 height 17
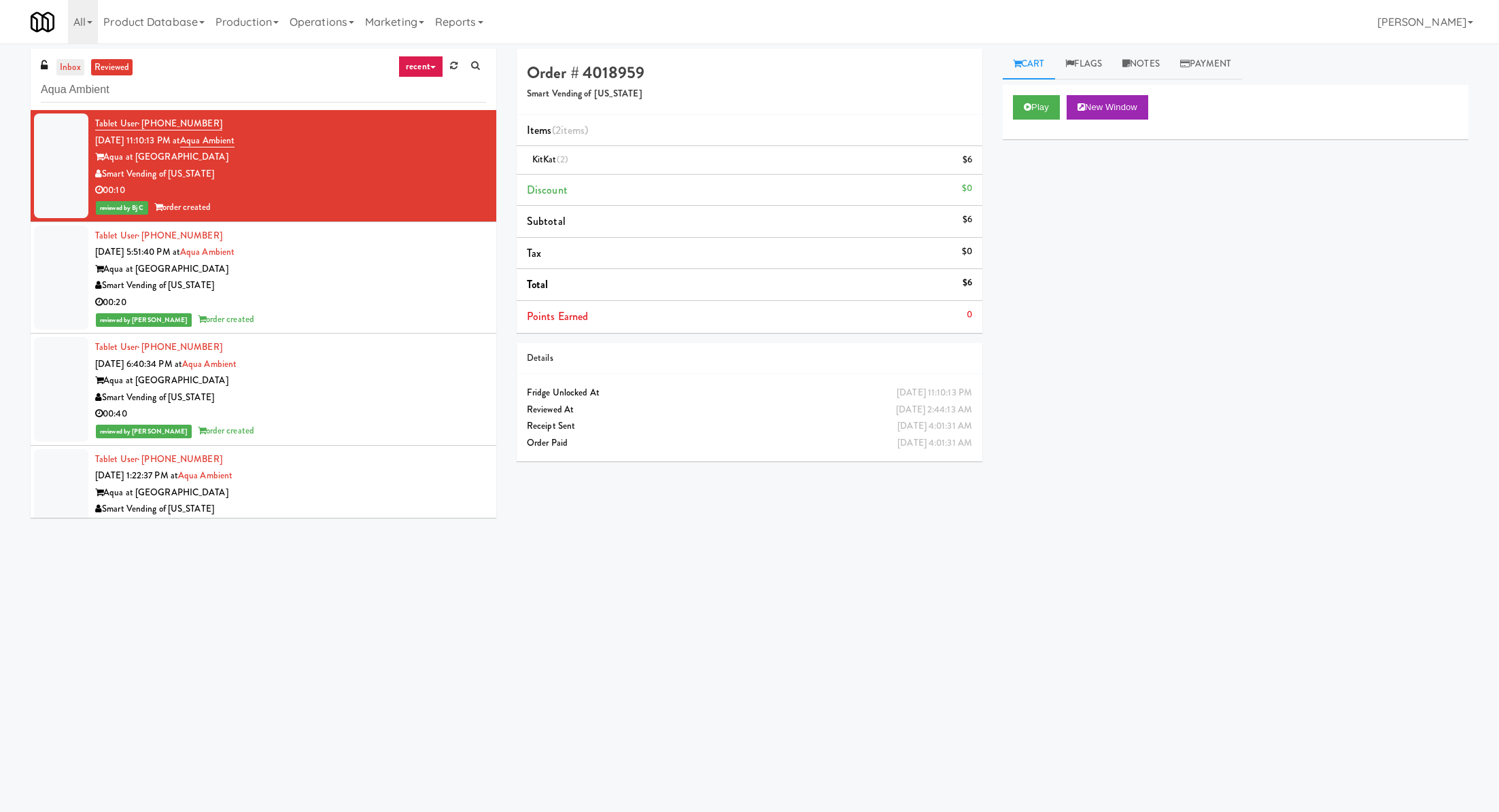
click at [59, 65] on link "inbox" at bounding box center [70, 68] width 28 height 17
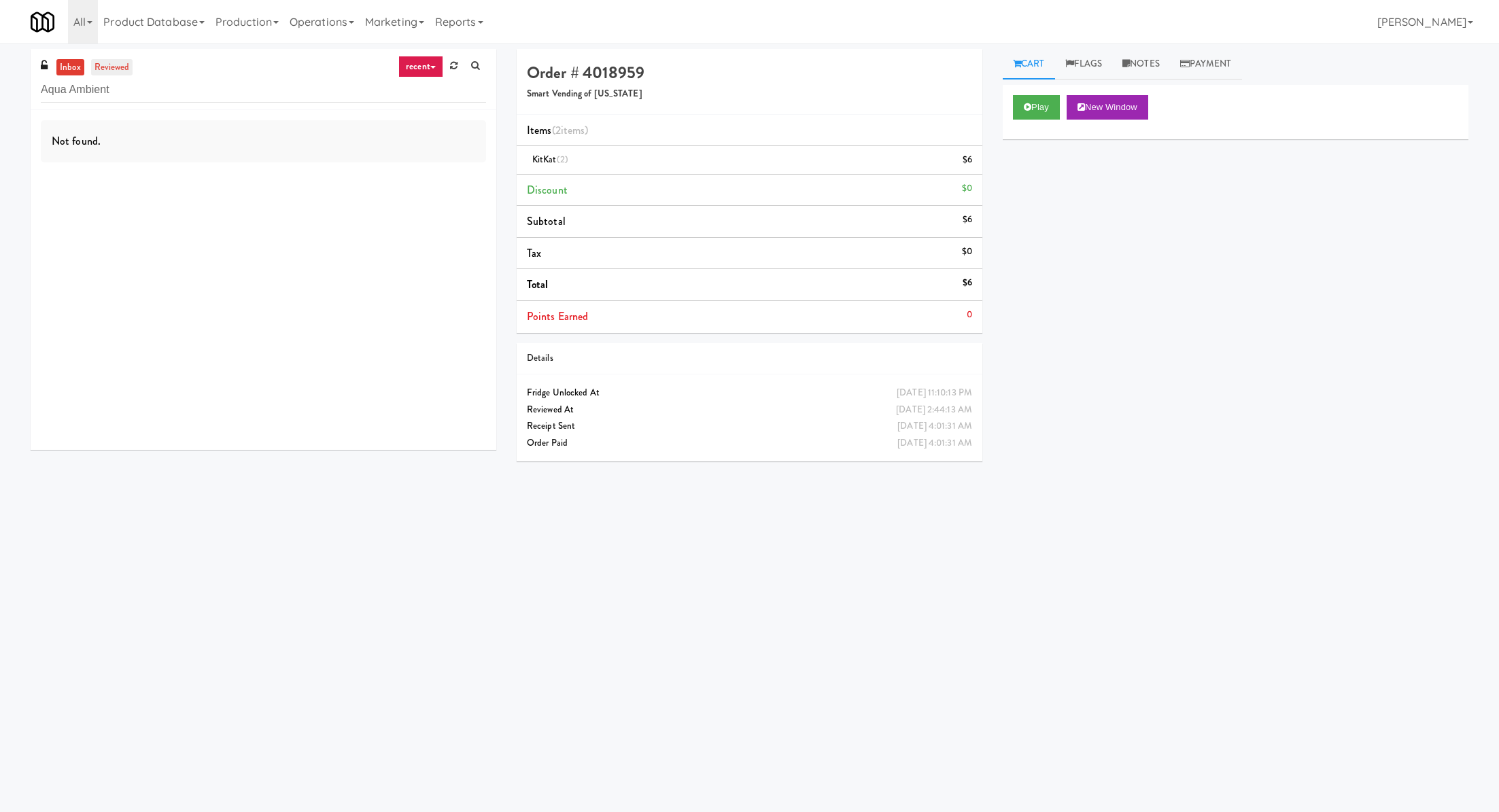
click at [104, 73] on link "reviewed" at bounding box center [112, 68] width 42 height 17
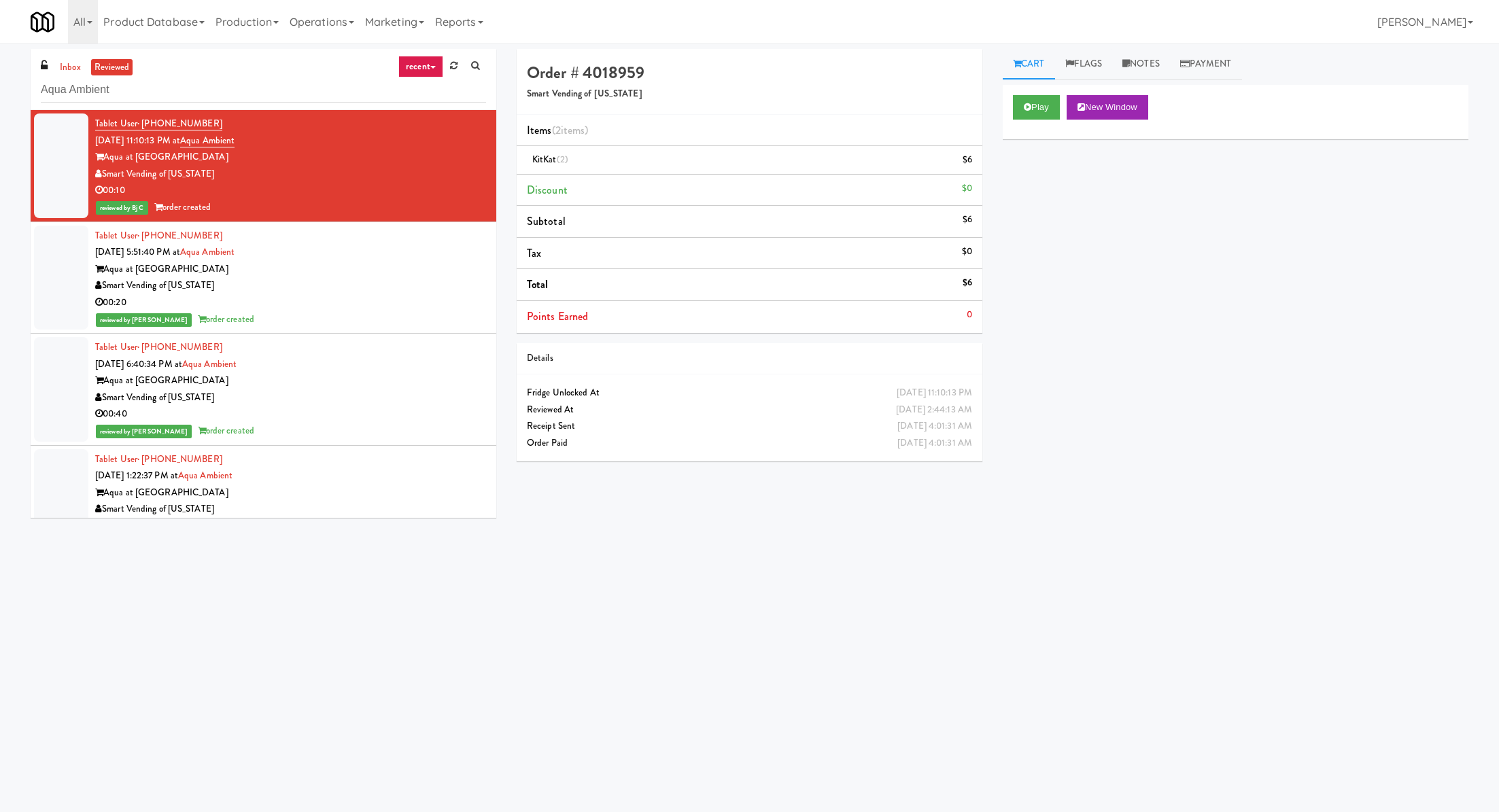
click at [1031, 120] on div "Play New Window" at bounding box center [1236, 112] width 466 height 54
click at [1030, 110] on icon at bounding box center [1027, 106] width 7 height 9
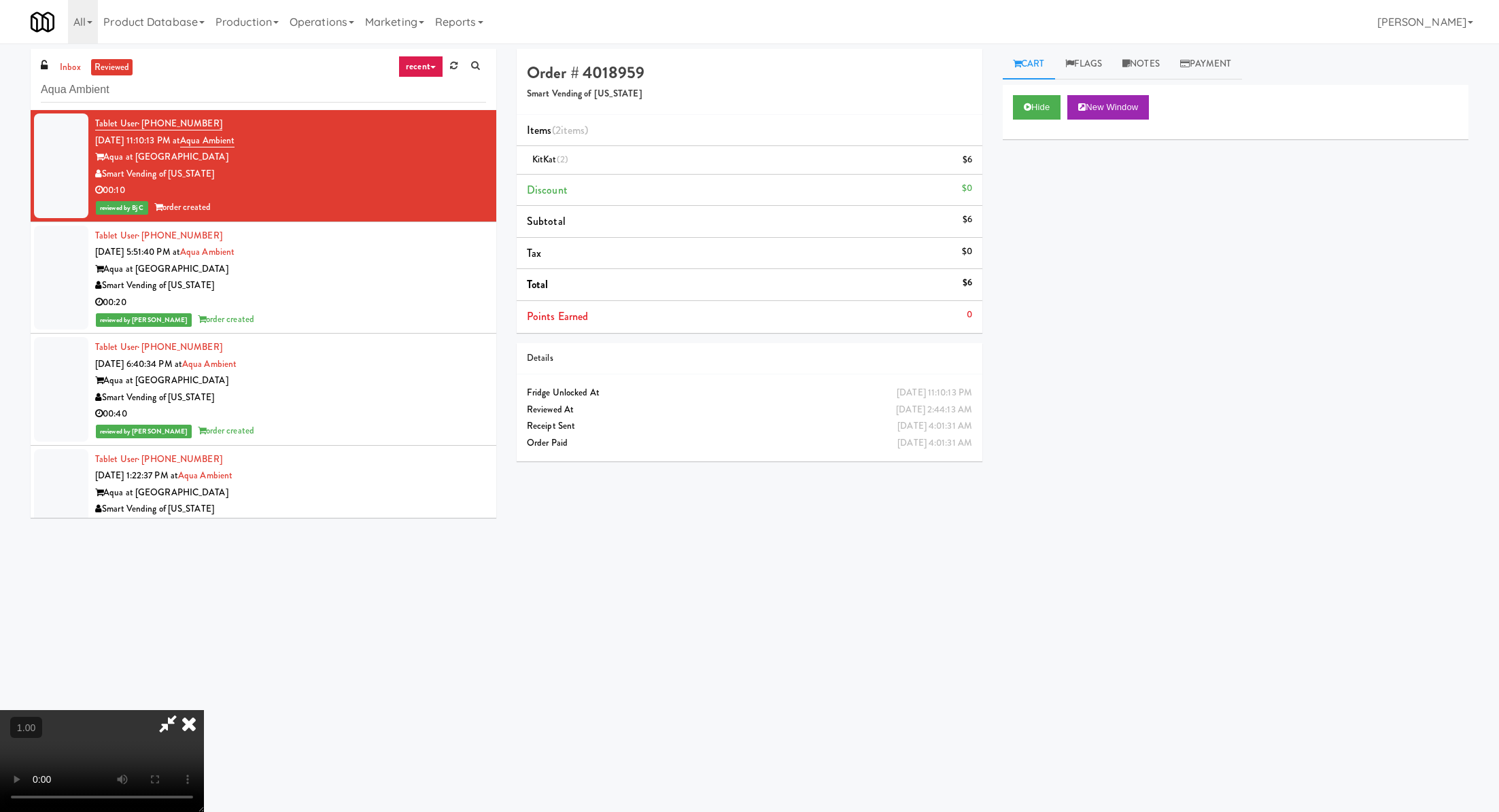
click at [204, 710] on video at bounding box center [102, 761] width 204 height 102
click at [743, 25] on div "All 901 Smrt Mrkt https://classic.micromart.com/vision-orders/914175?operator_i…" at bounding box center [750, 21] width 1438 height 43
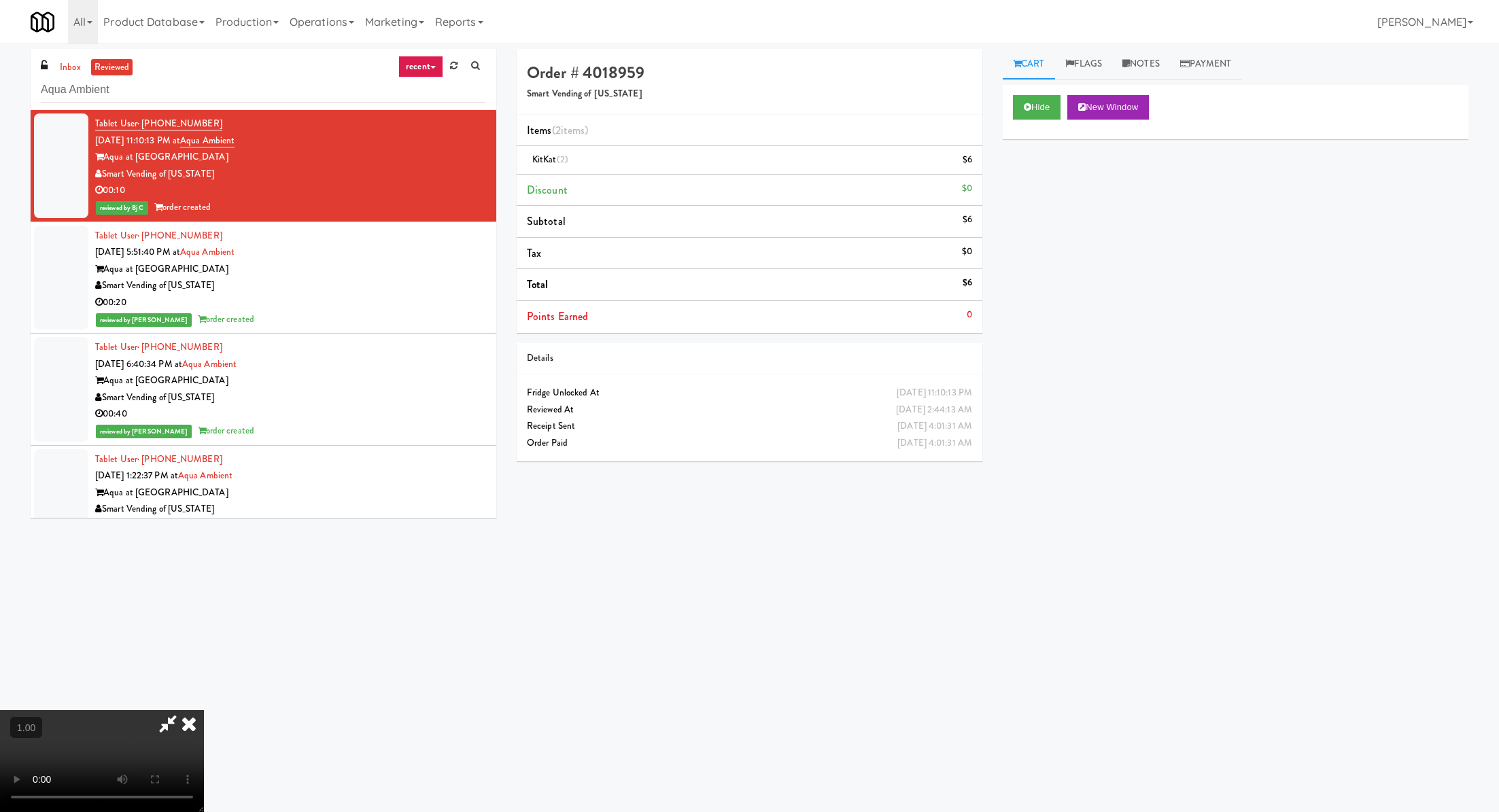
click at [204, 710] on icon at bounding box center [189, 724] width 30 height 27
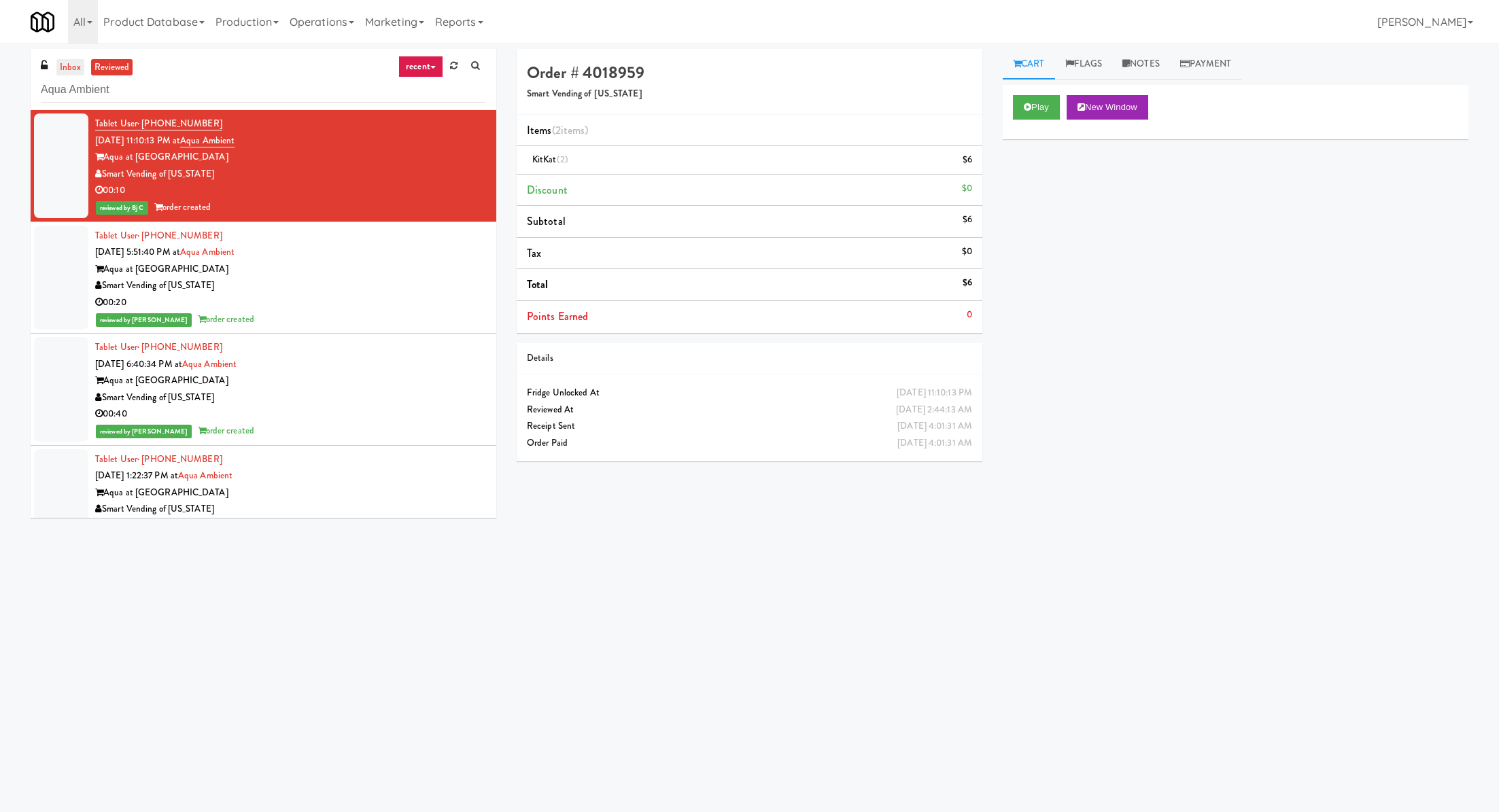
click at [57, 65] on link "inbox" at bounding box center [70, 68] width 28 height 17
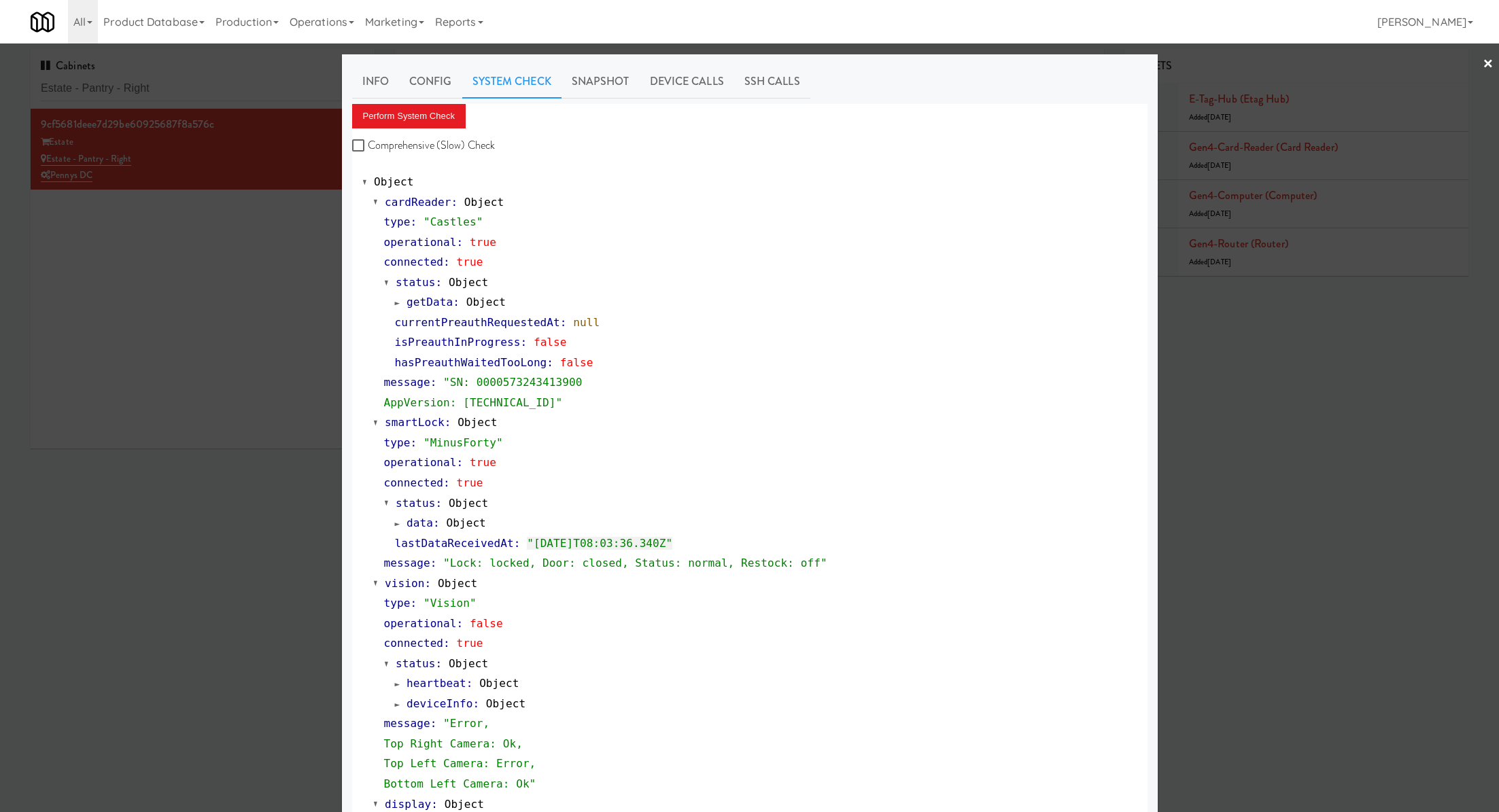
click at [212, 89] on div at bounding box center [749, 406] width 1499 height 812
click at [212, 89] on input "Estate - Pantry - Right" at bounding box center [203, 89] width 323 height 25
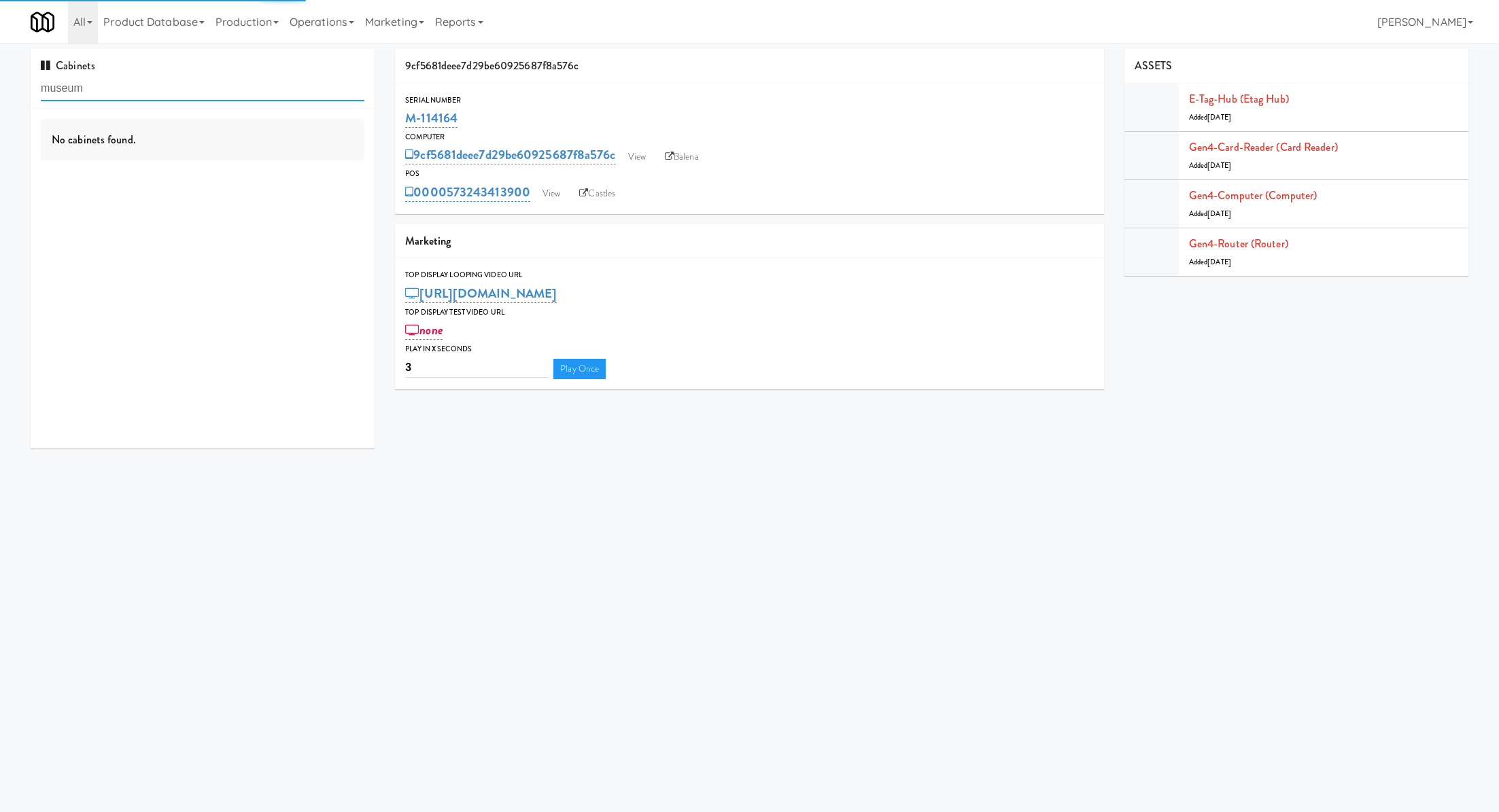
type input "museum"
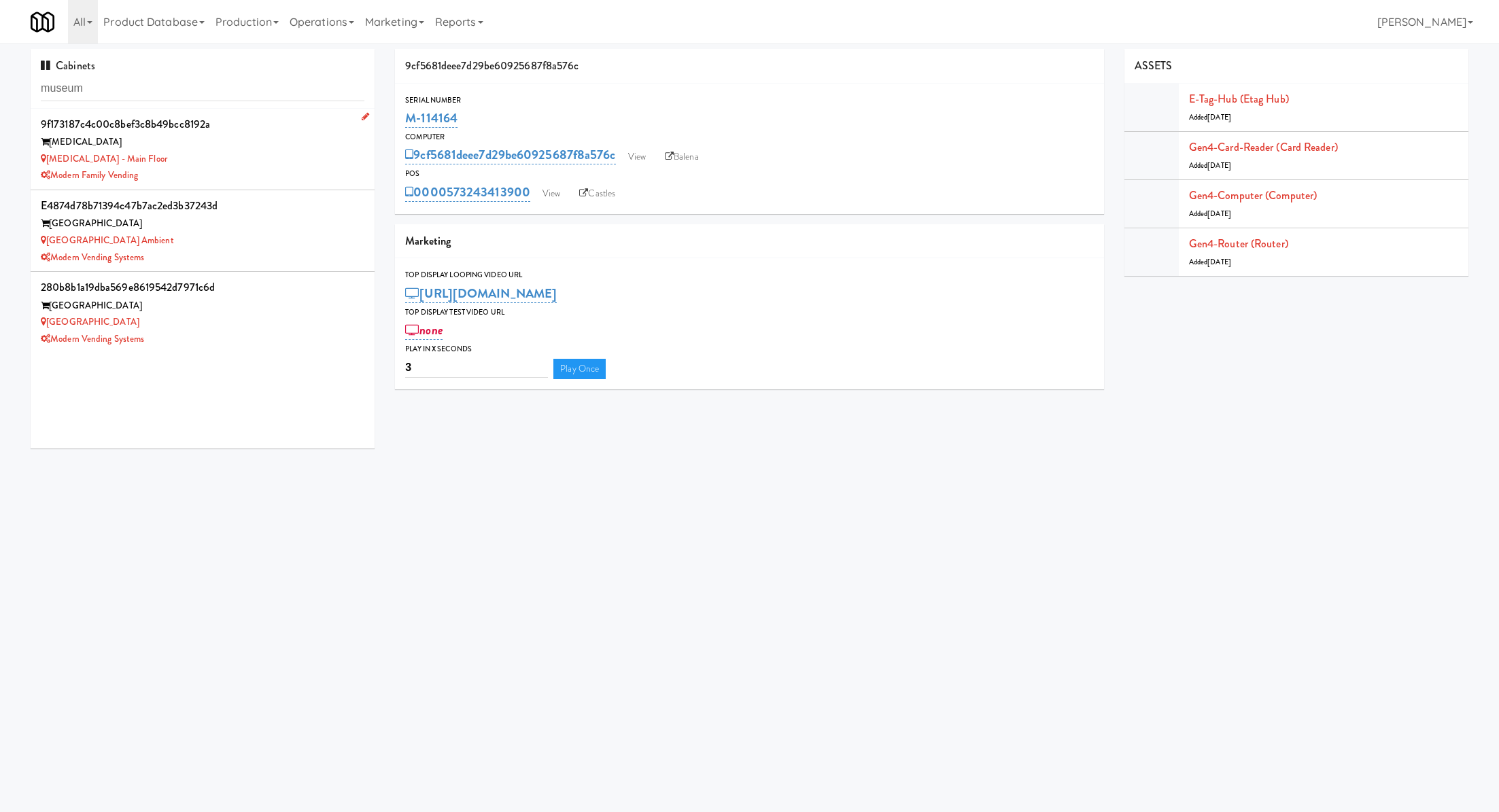
click at [263, 173] on div "Modern Family Vending" at bounding box center [203, 176] width 323 height 17
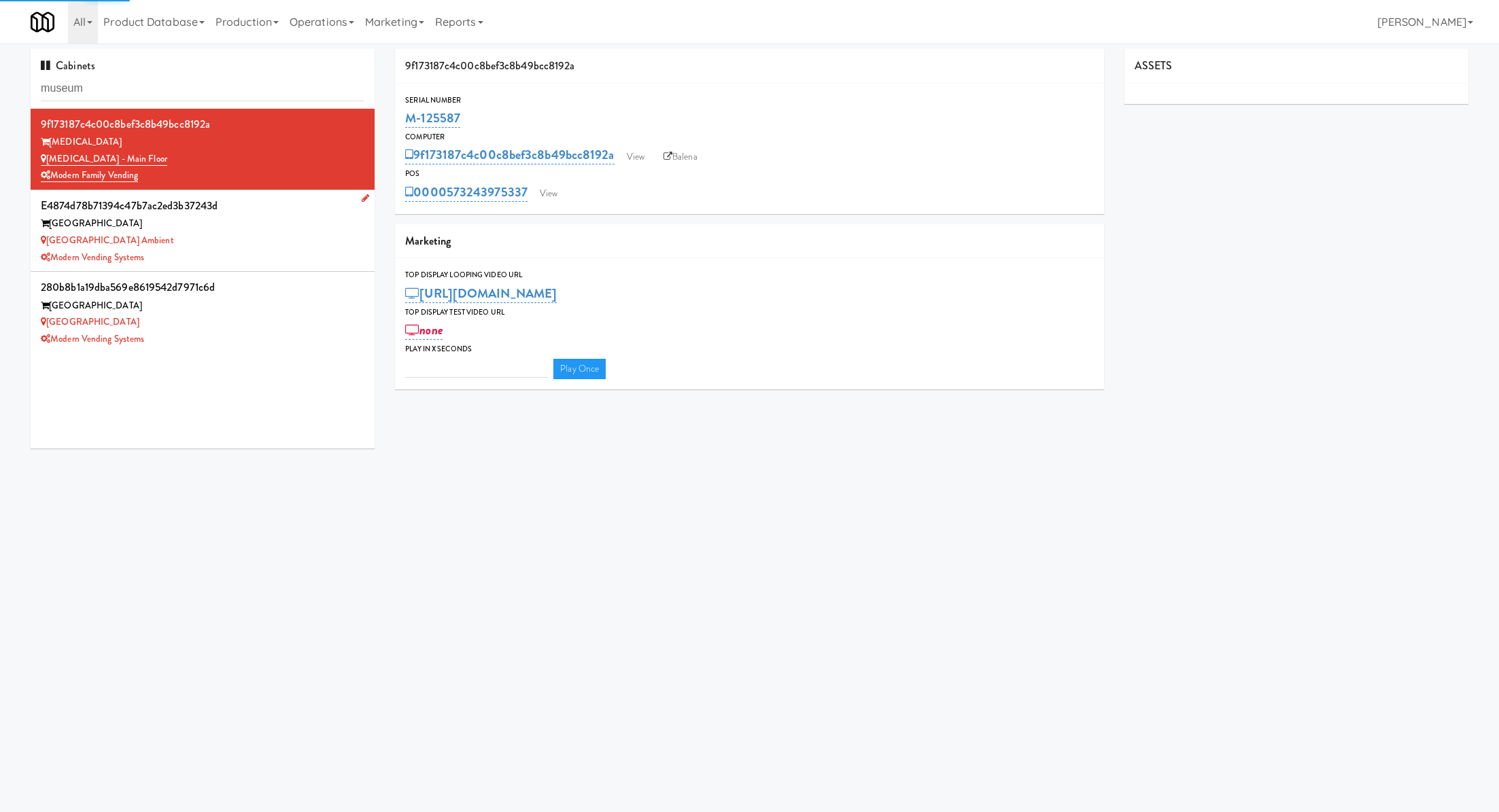
click at [263, 245] on div "Museum Tower Ambient" at bounding box center [203, 241] width 323 height 17
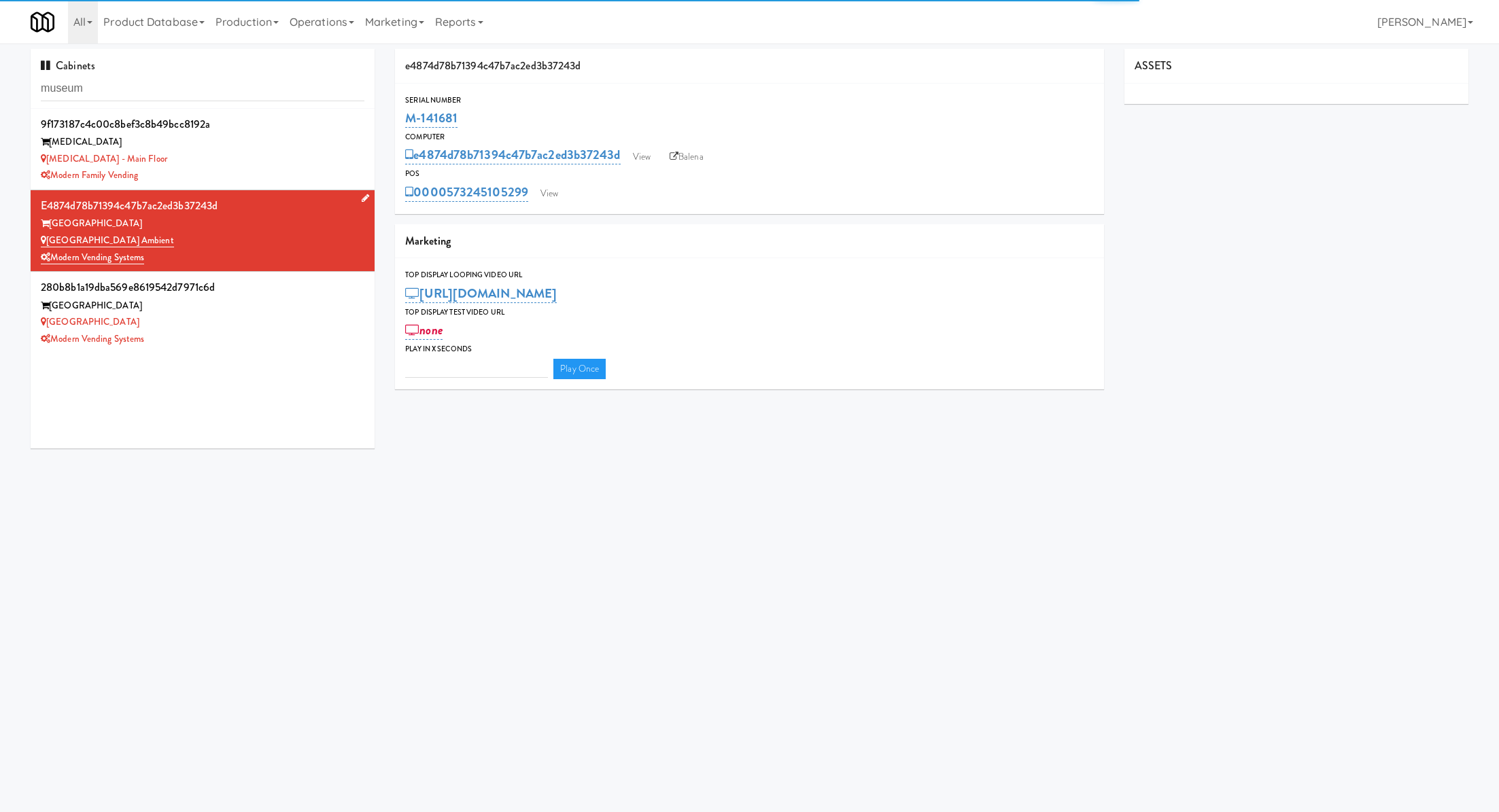
type input "3"
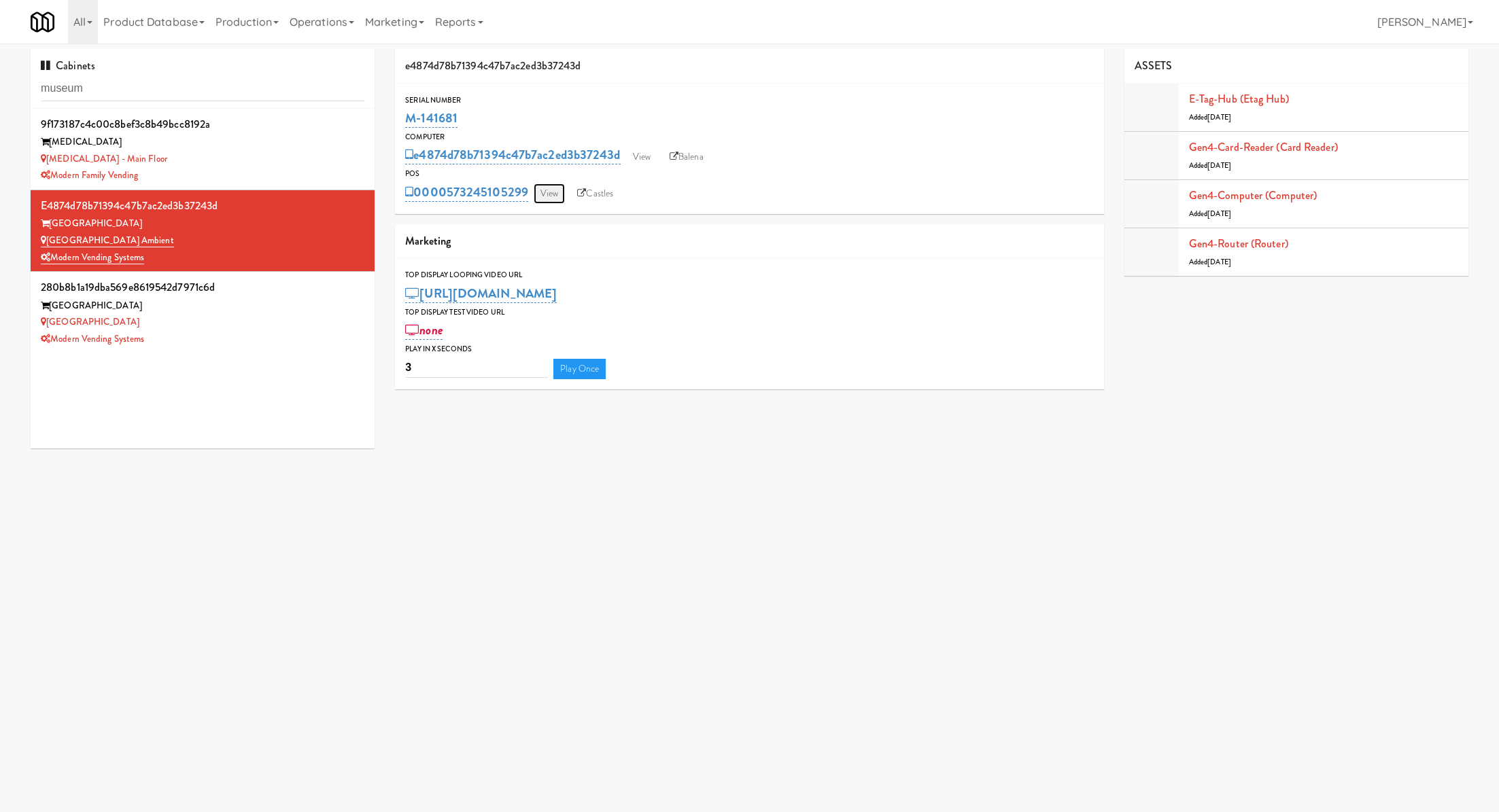
click at [546, 200] on link "View" at bounding box center [550, 194] width 32 height 20
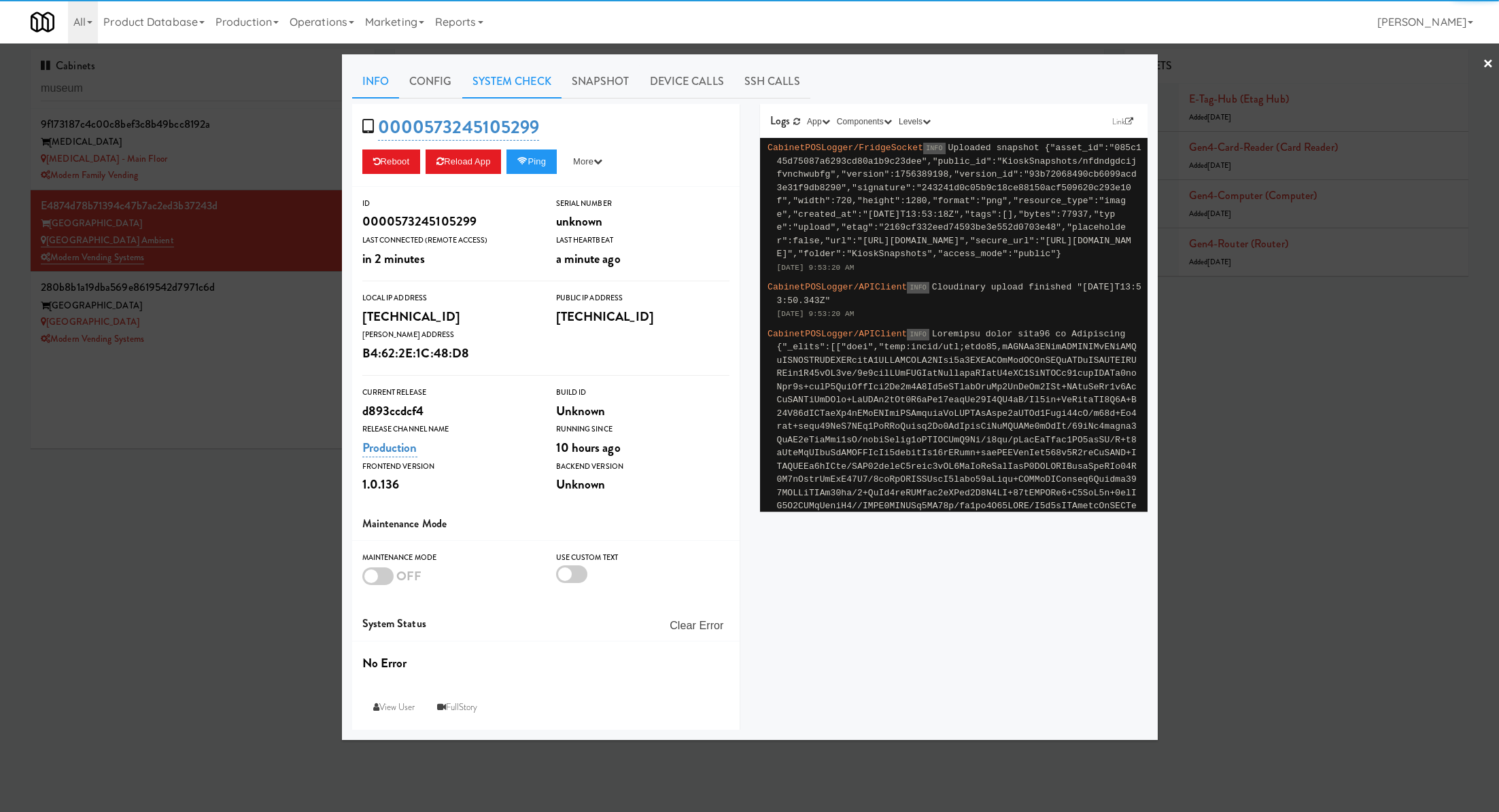
click at [491, 81] on link "System Check" at bounding box center [512, 81] width 99 height 34
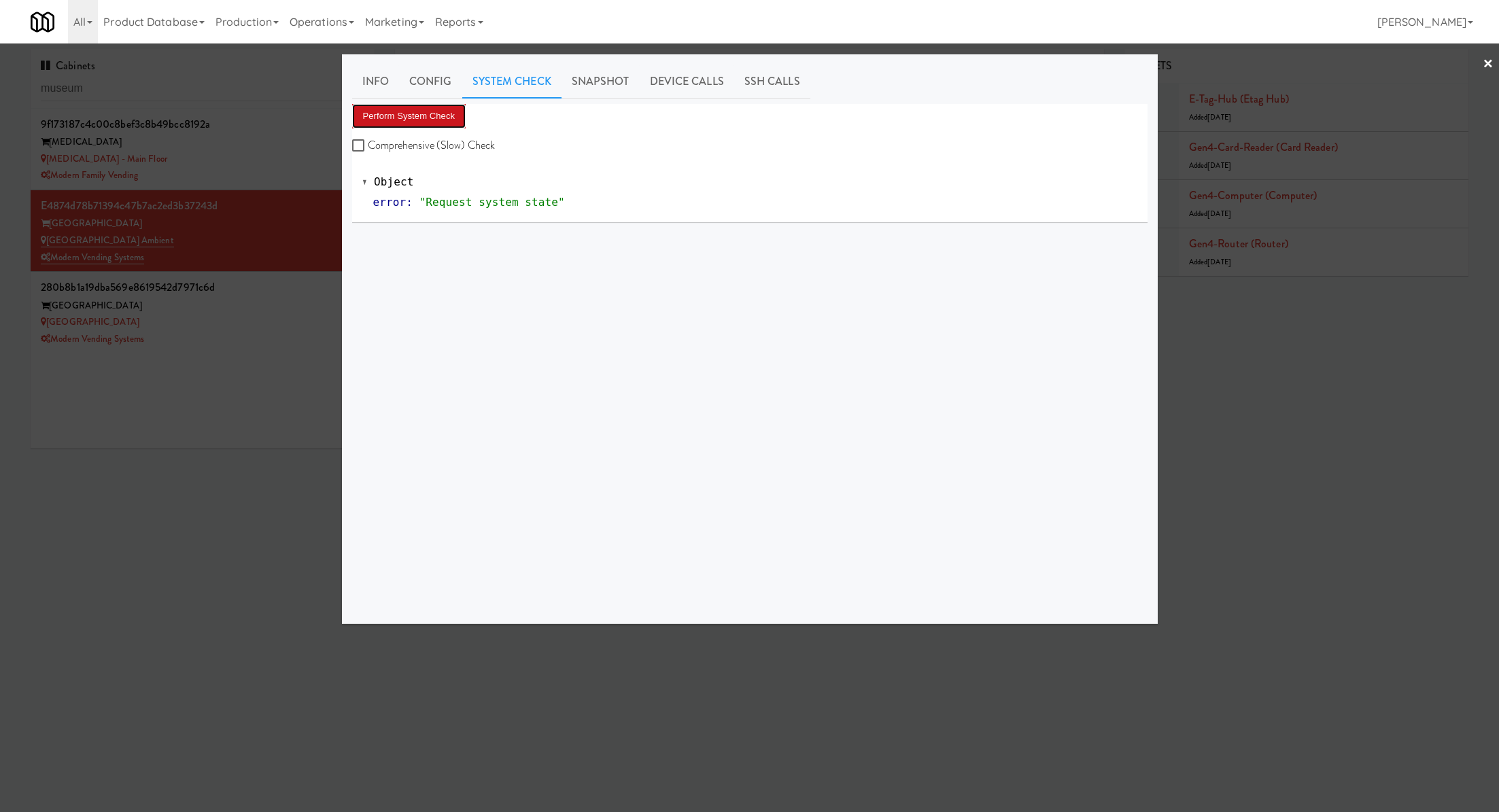
click at [434, 116] on button "Perform System Check" at bounding box center [409, 116] width 114 height 24
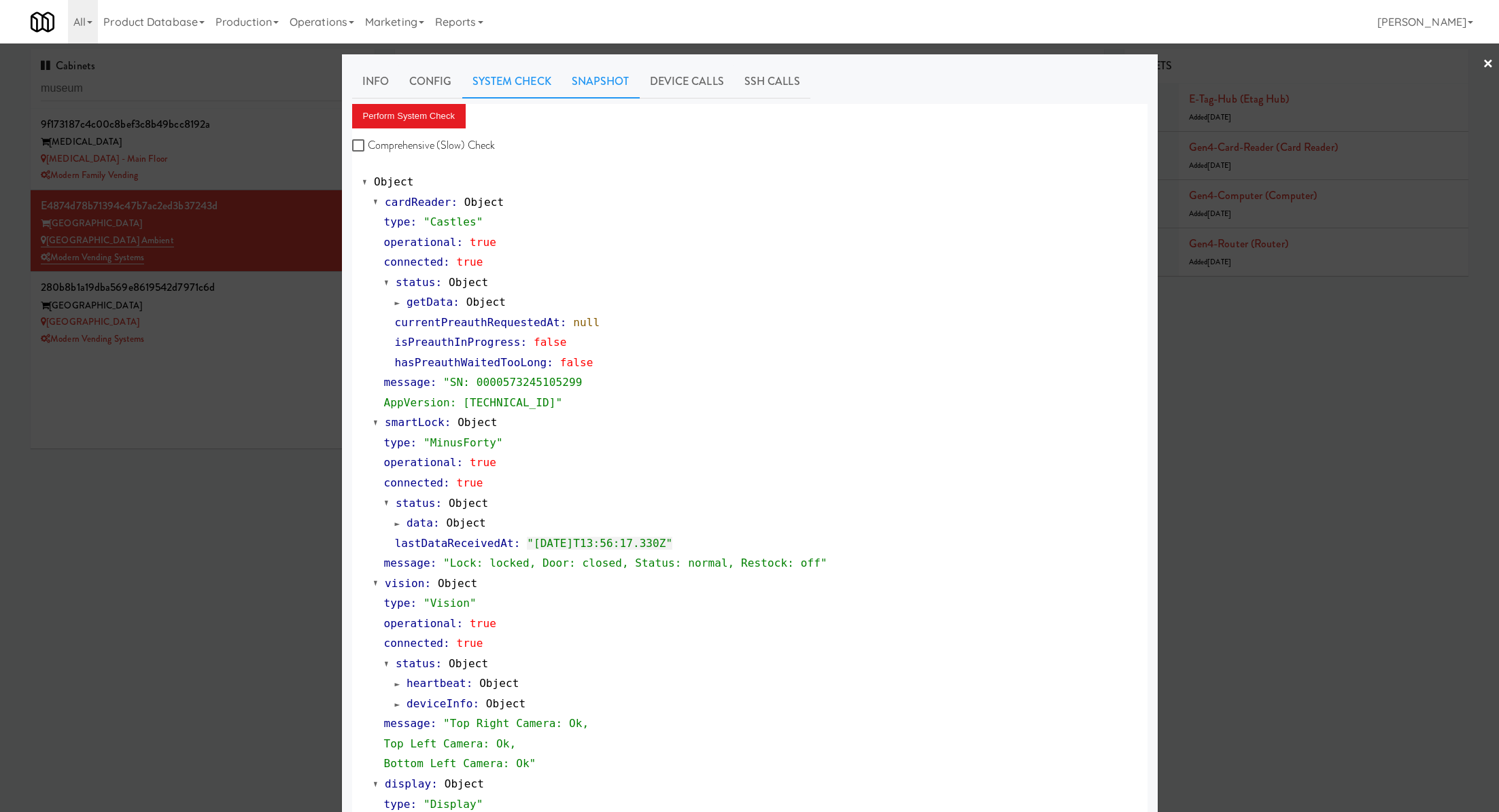
click at [603, 86] on link "Snapshot" at bounding box center [600, 81] width 78 height 34
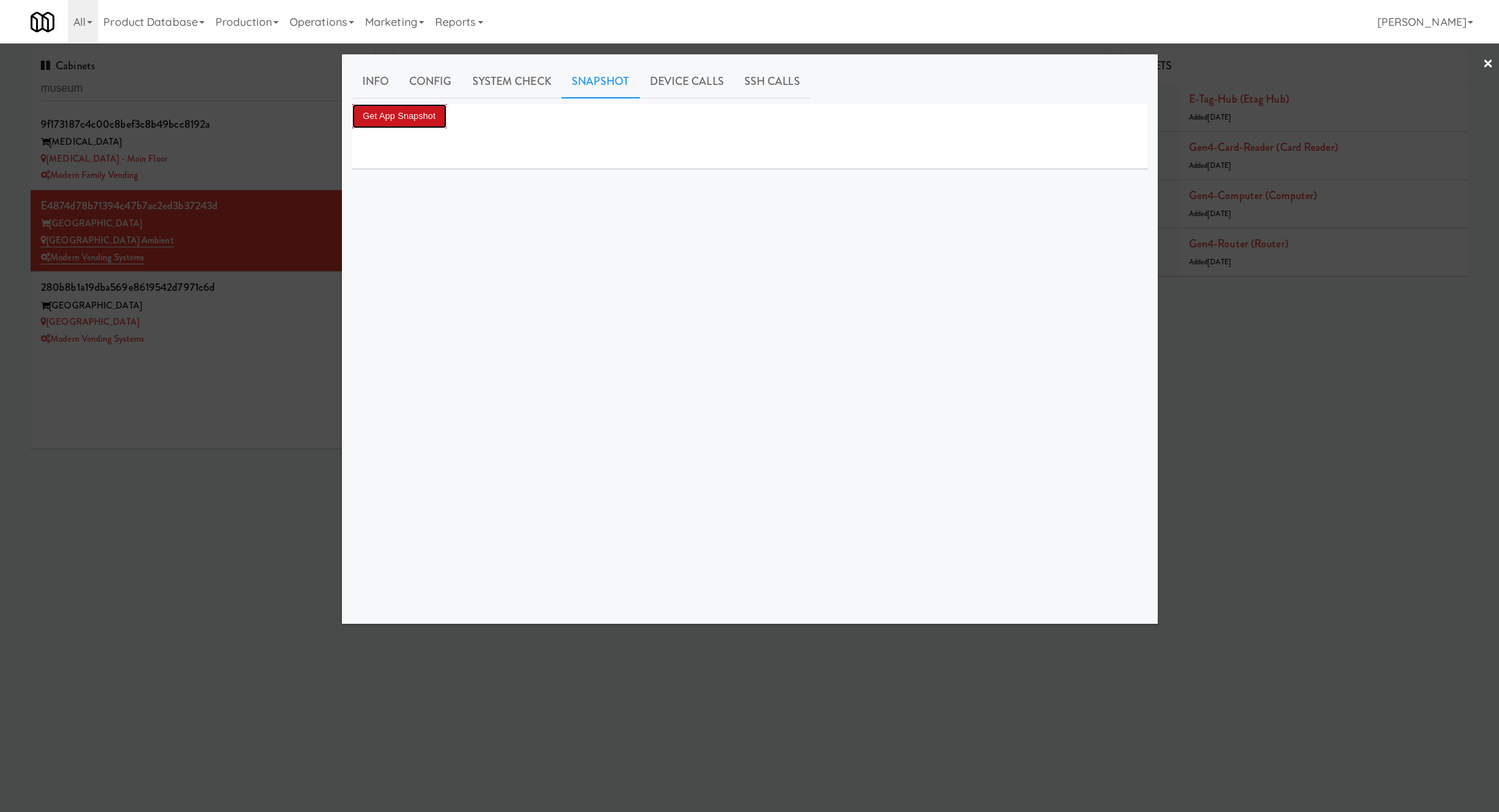
click at [432, 115] on button "Get App Snapshot" at bounding box center [400, 116] width 95 height 24
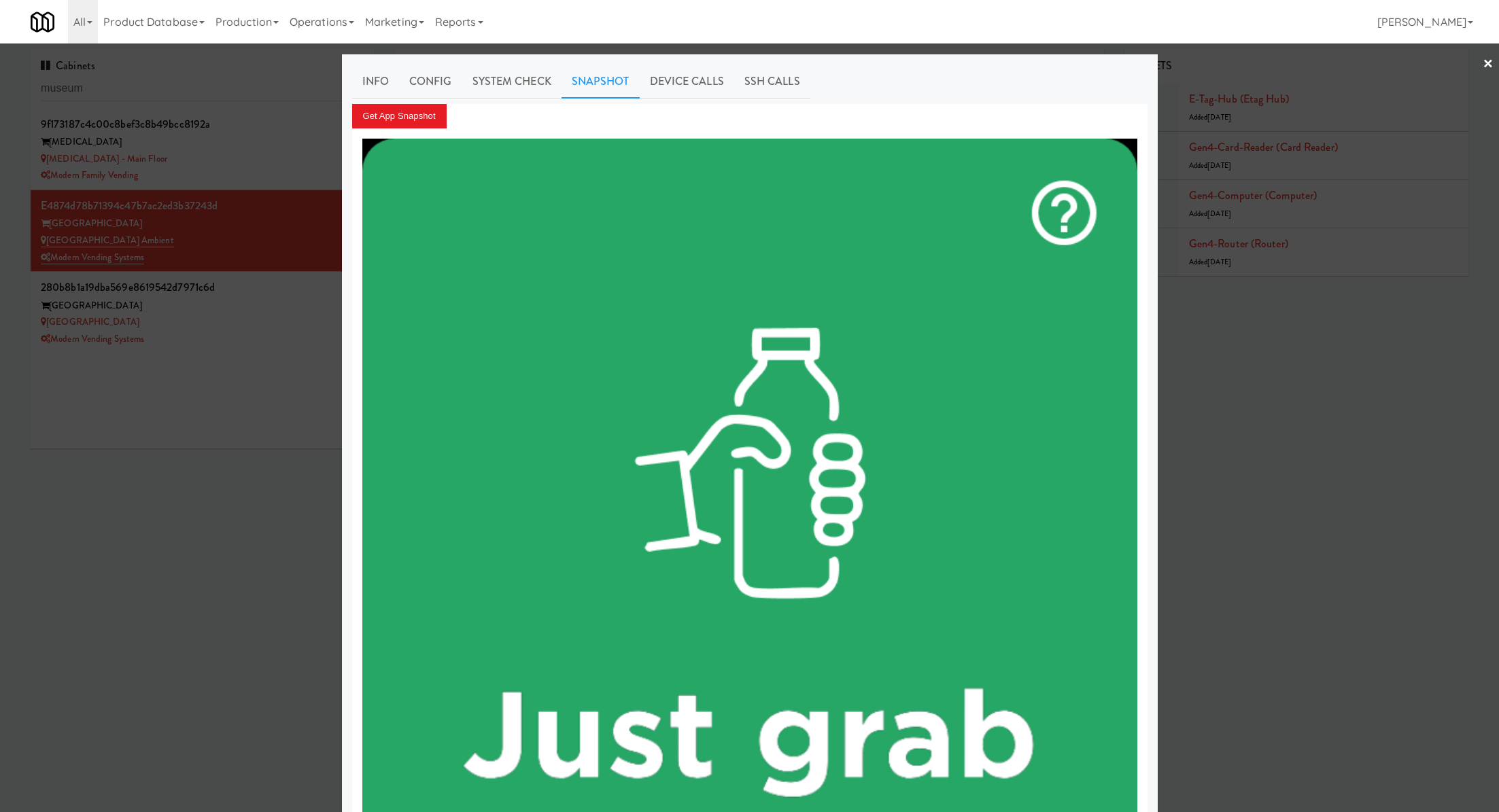
click at [254, 301] on div at bounding box center [749, 406] width 1499 height 812
click at [254, 301] on div "Museum Tower" at bounding box center [203, 307] width 323 height 17
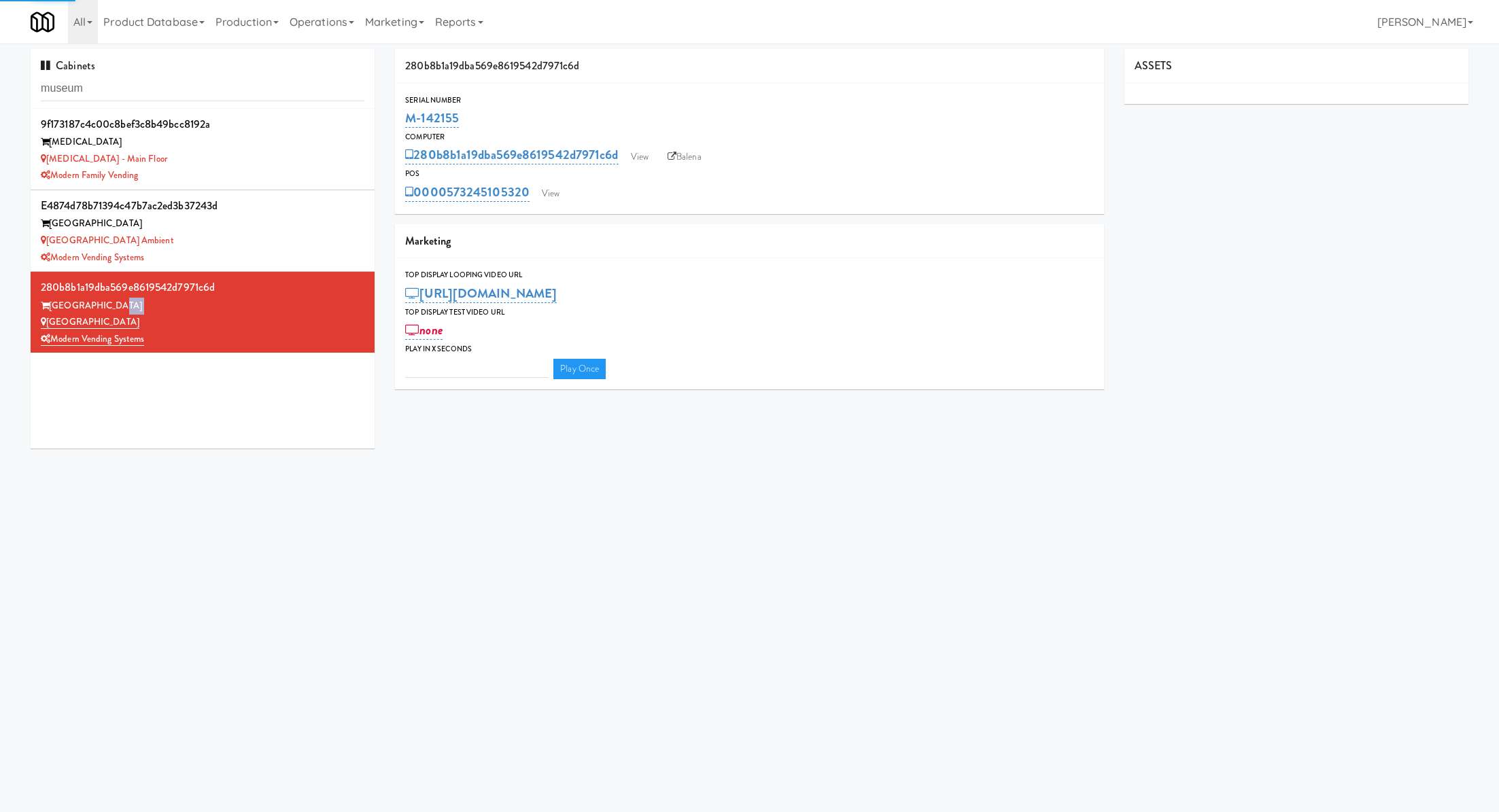
type input "3"
click at [544, 197] on link "View" at bounding box center [551, 194] width 32 height 20
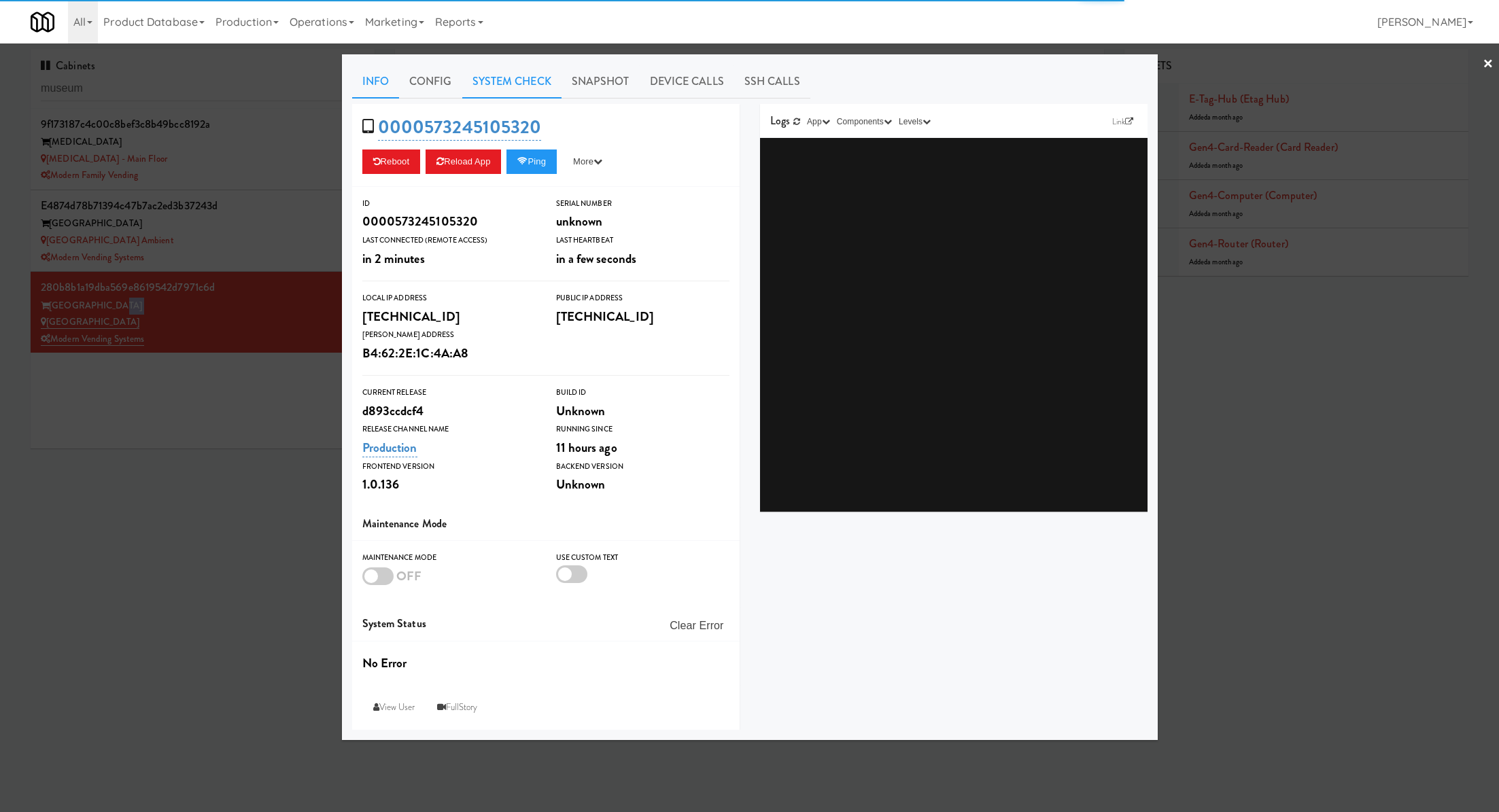
click at [504, 76] on link "System Check" at bounding box center [512, 81] width 99 height 34
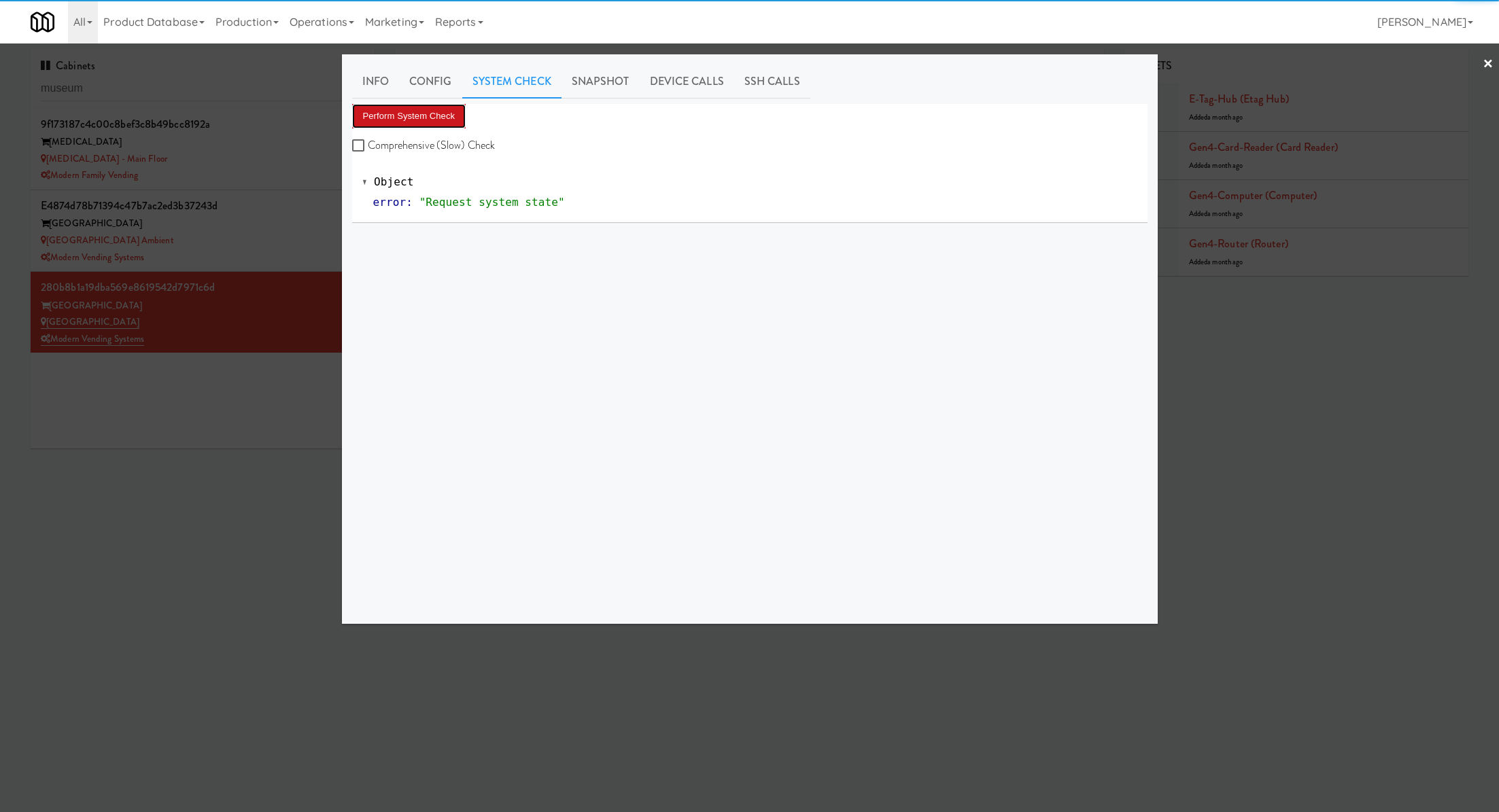
click at [432, 118] on button "Perform System Check" at bounding box center [409, 116] width 114 height 24
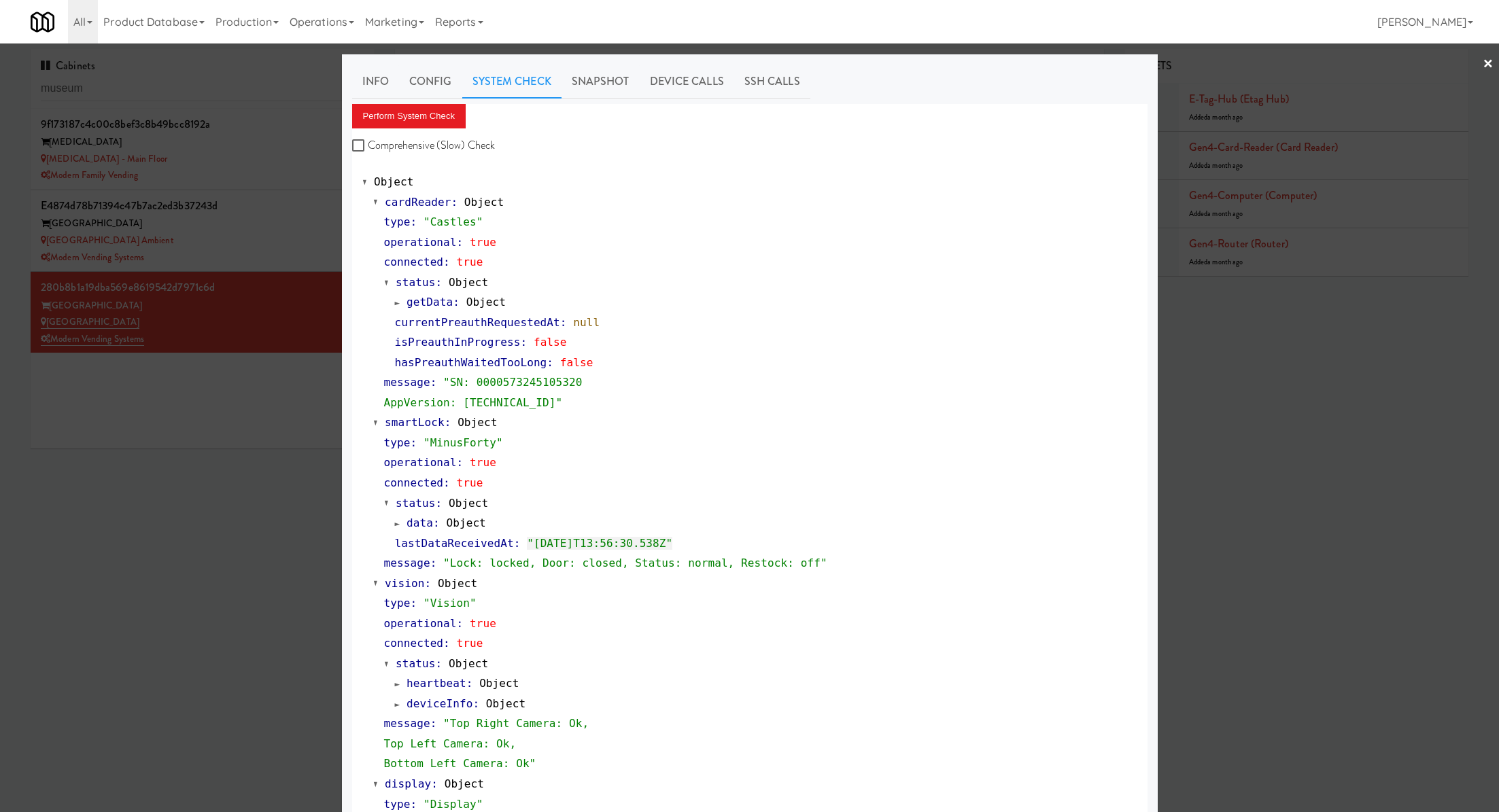
click at [624, 99] on div "Info Config System Check Snapshot Device Calls SSH Calls Perform System Check C…" at bounding box center [750, 555] width 796 height 981
click at [621, 93] on link "Snapshot" at bounding box center [600, 81] width 78 height 34
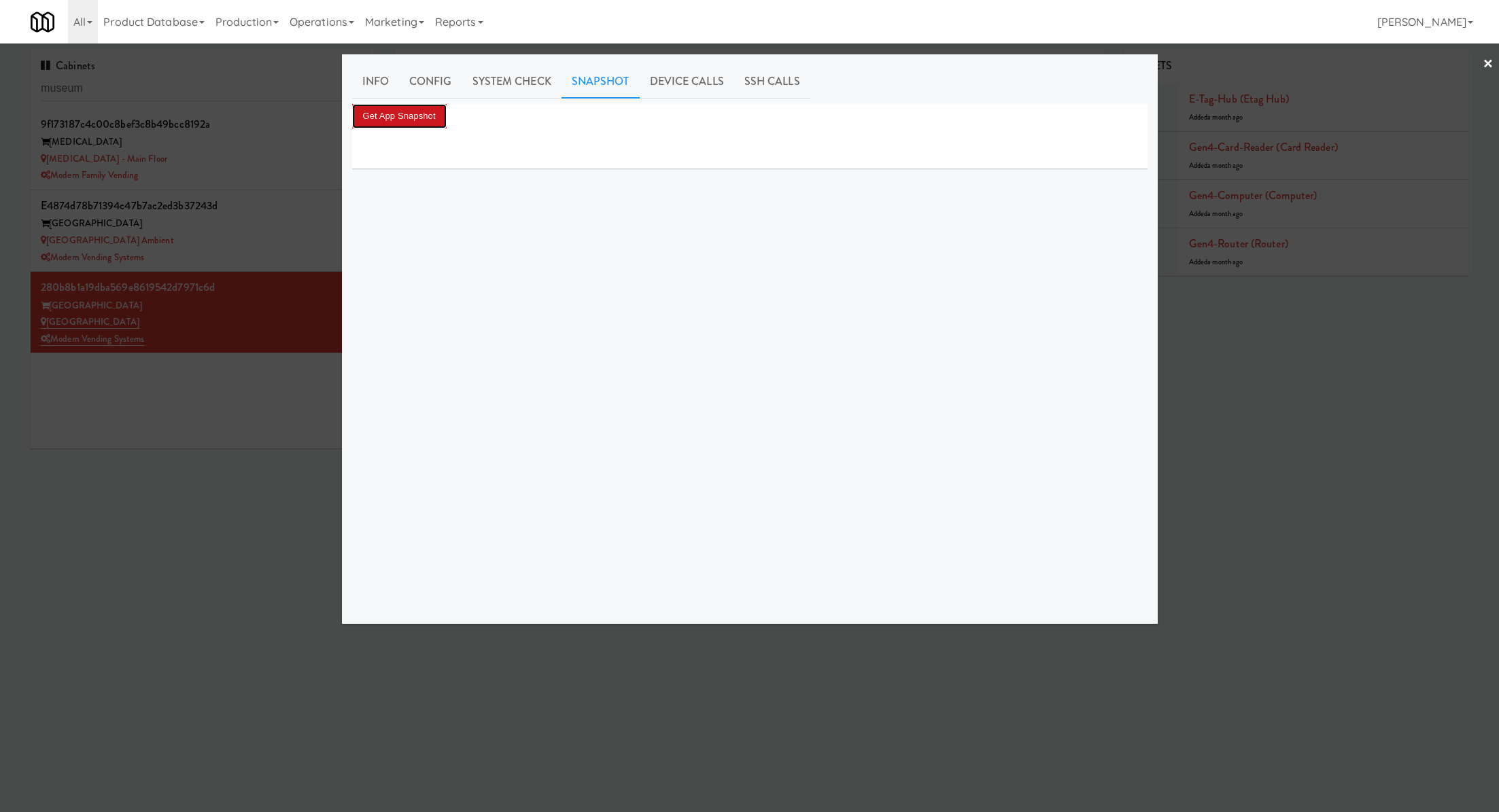
click at [439, 121] on button "Get App Snapshot" at bounding box center [400, 116] width 95 height 24
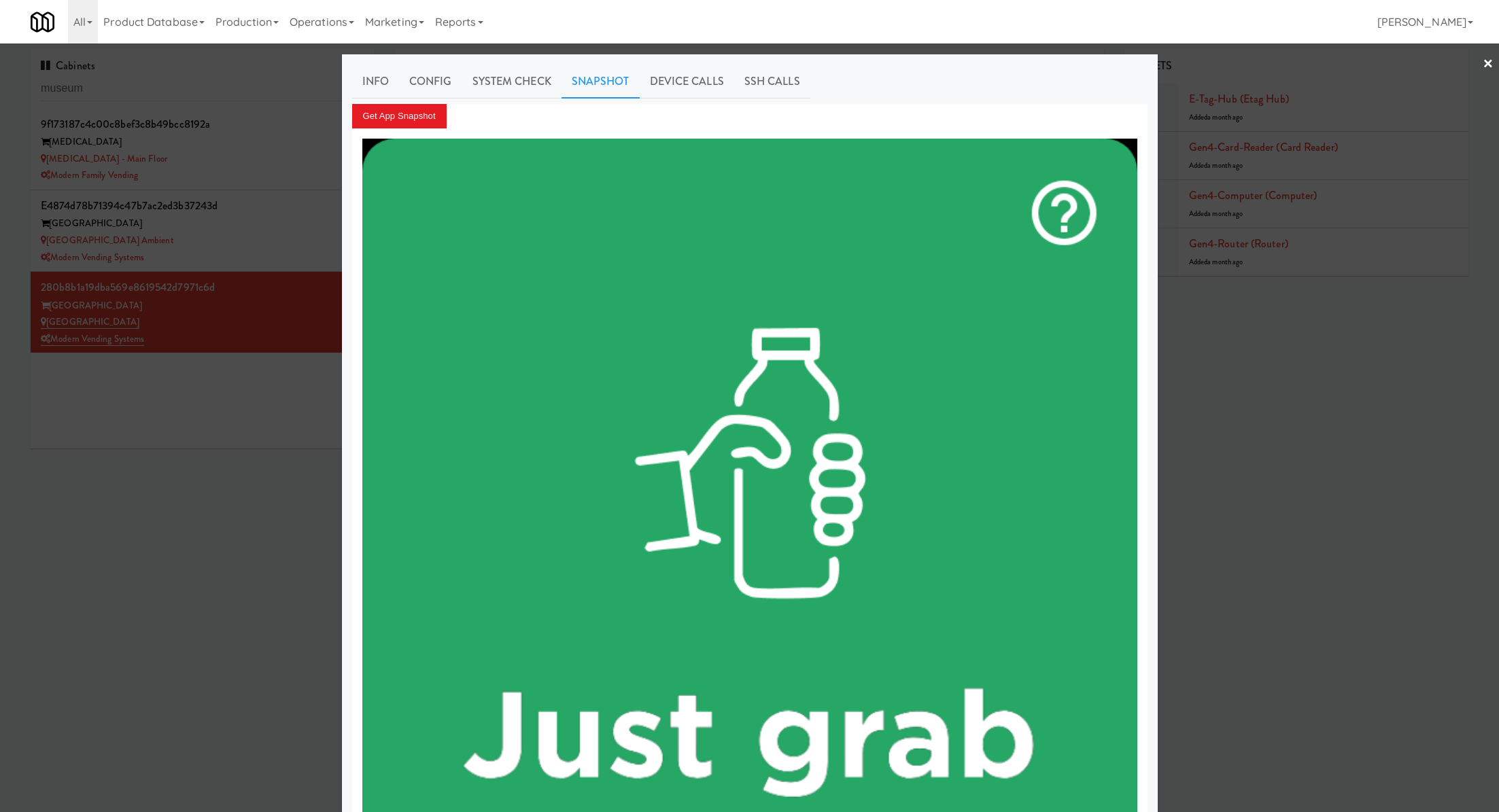
click at [173, 527] on div at bounding box center [749, 406] width 1499 height 812
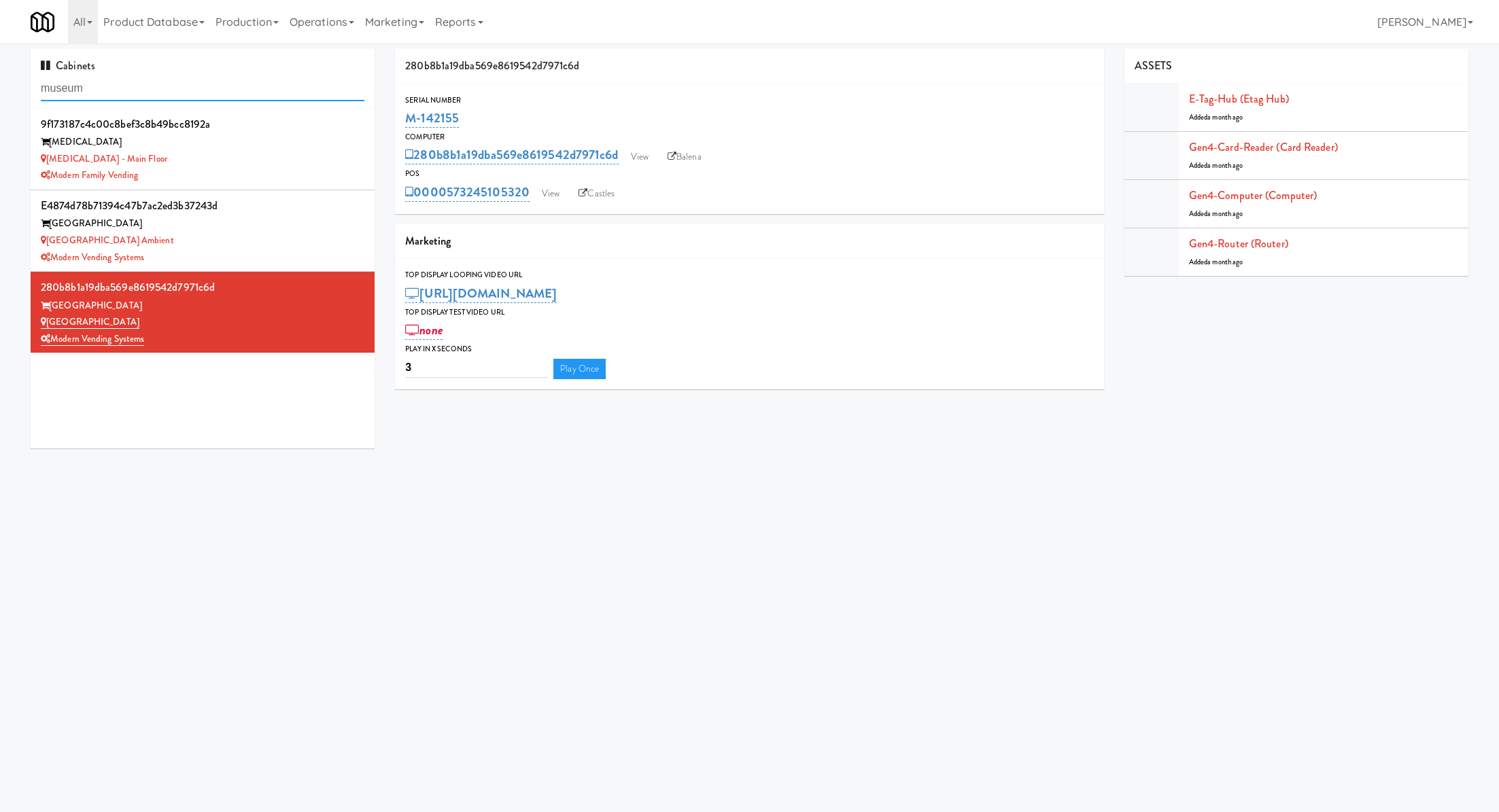
click at [148, 81] on input "museum" at bounding box center [203, 89] width 323 height 25
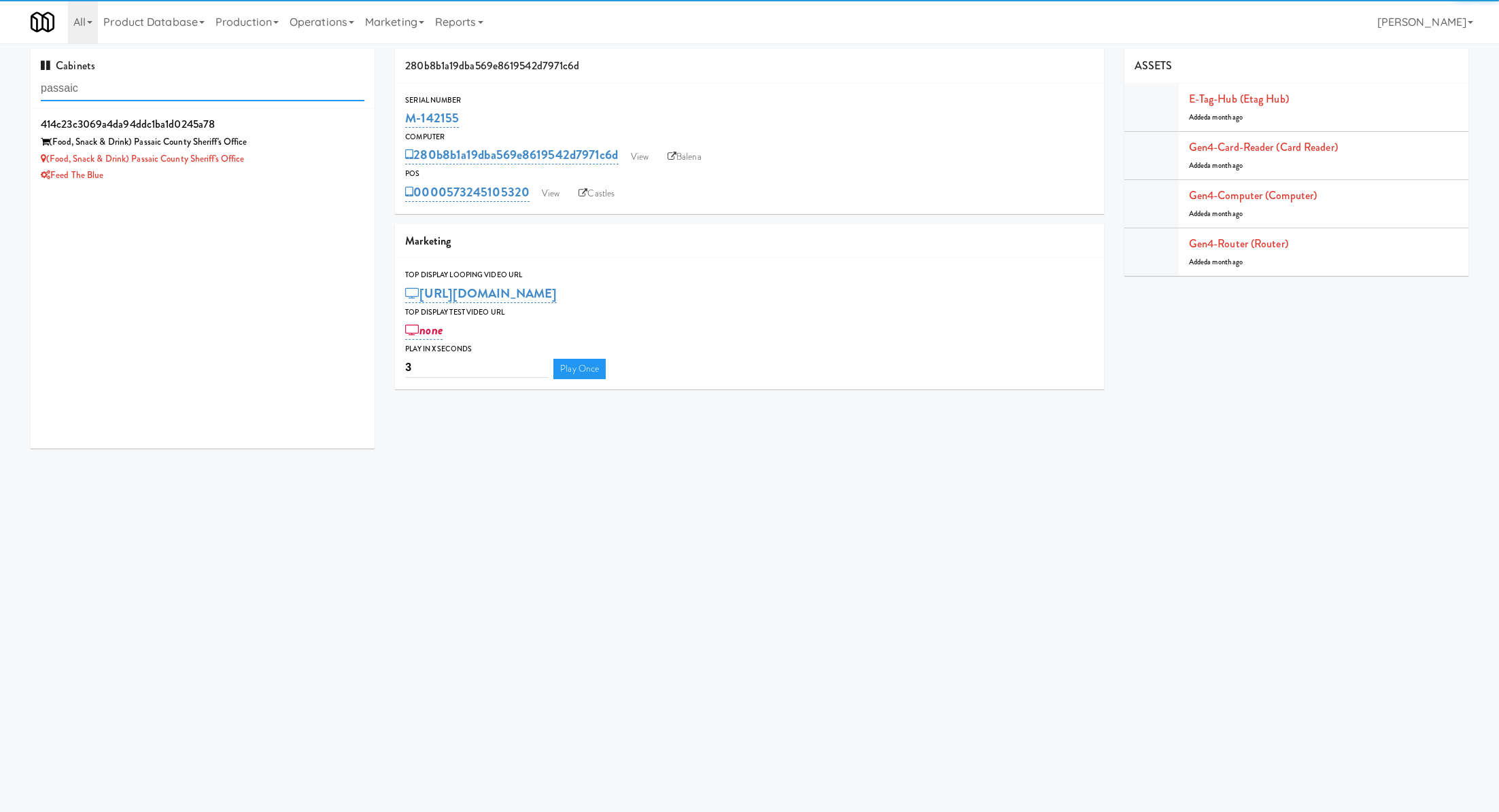
type input "passaic"
click at [278, 156] on div "(Food, Snack & Drink) Passaic County Sheriff's Office" at bounding box center [203, 159] width 323 height 17
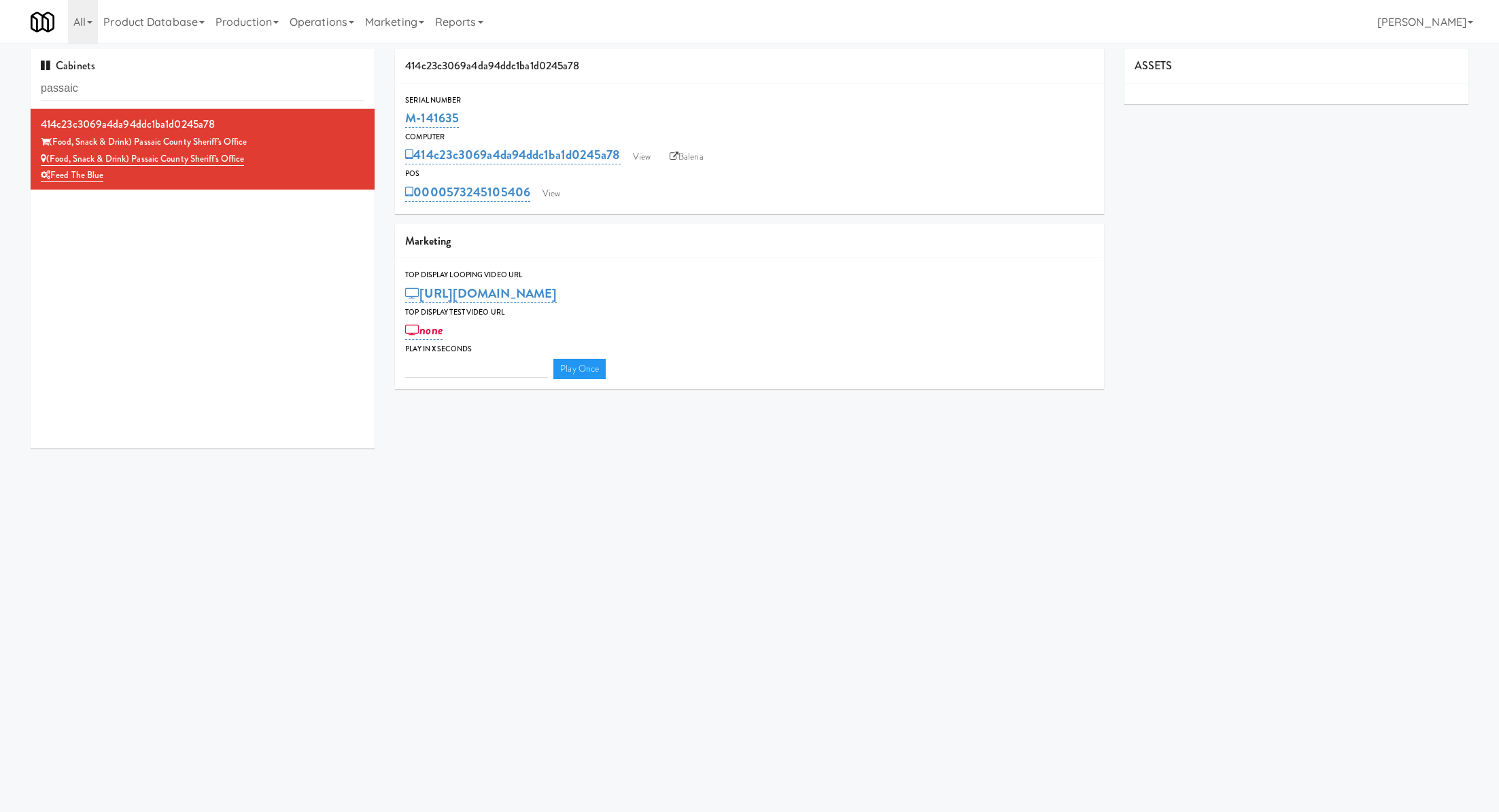
type input "3"
click at [555, 198] on link "View" at bounding box center [551, 194] width 32 height 20
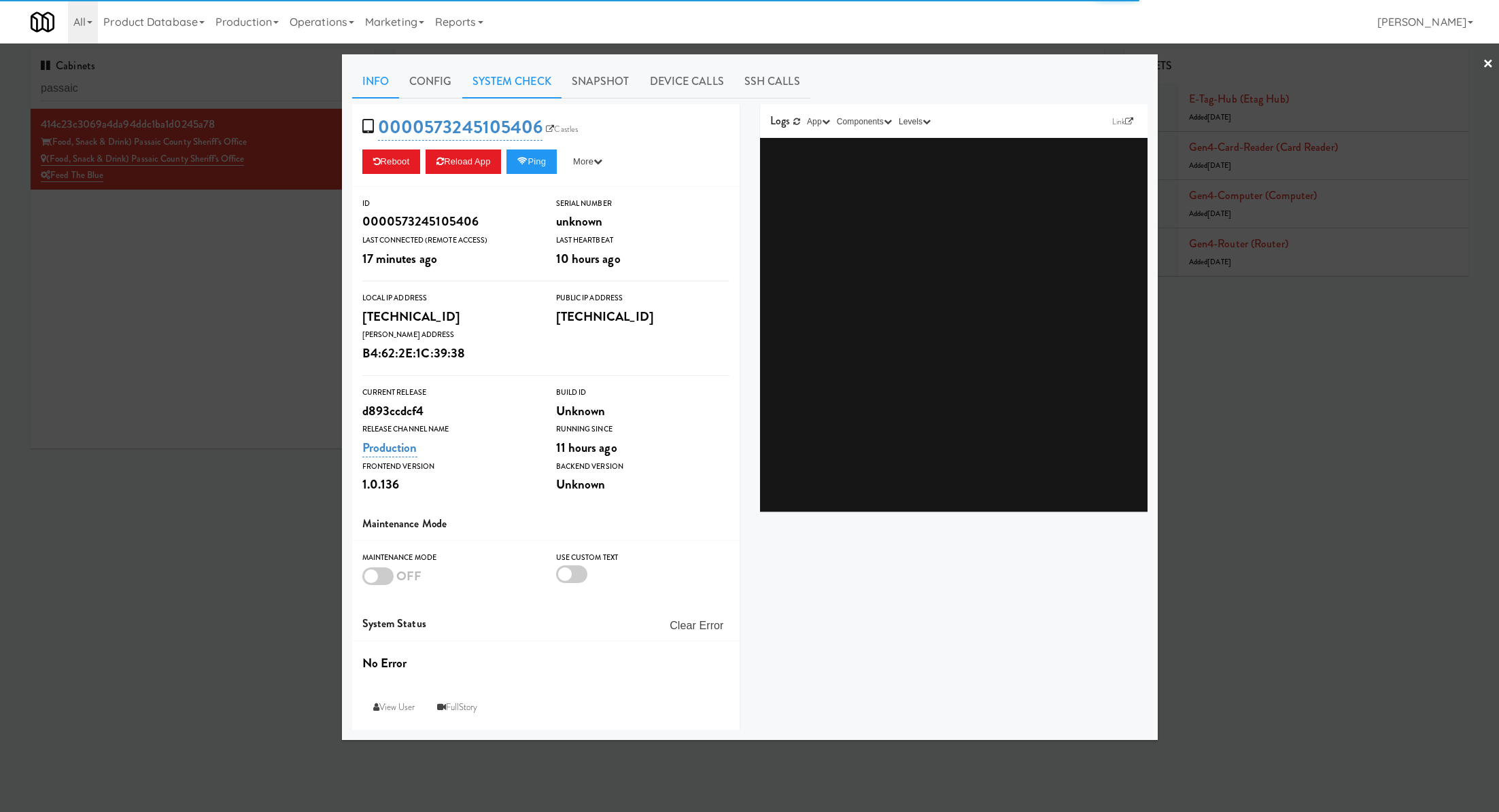
click at [501, 80] on link "System Check" at bounding box center [512, 81] width 99 height 34
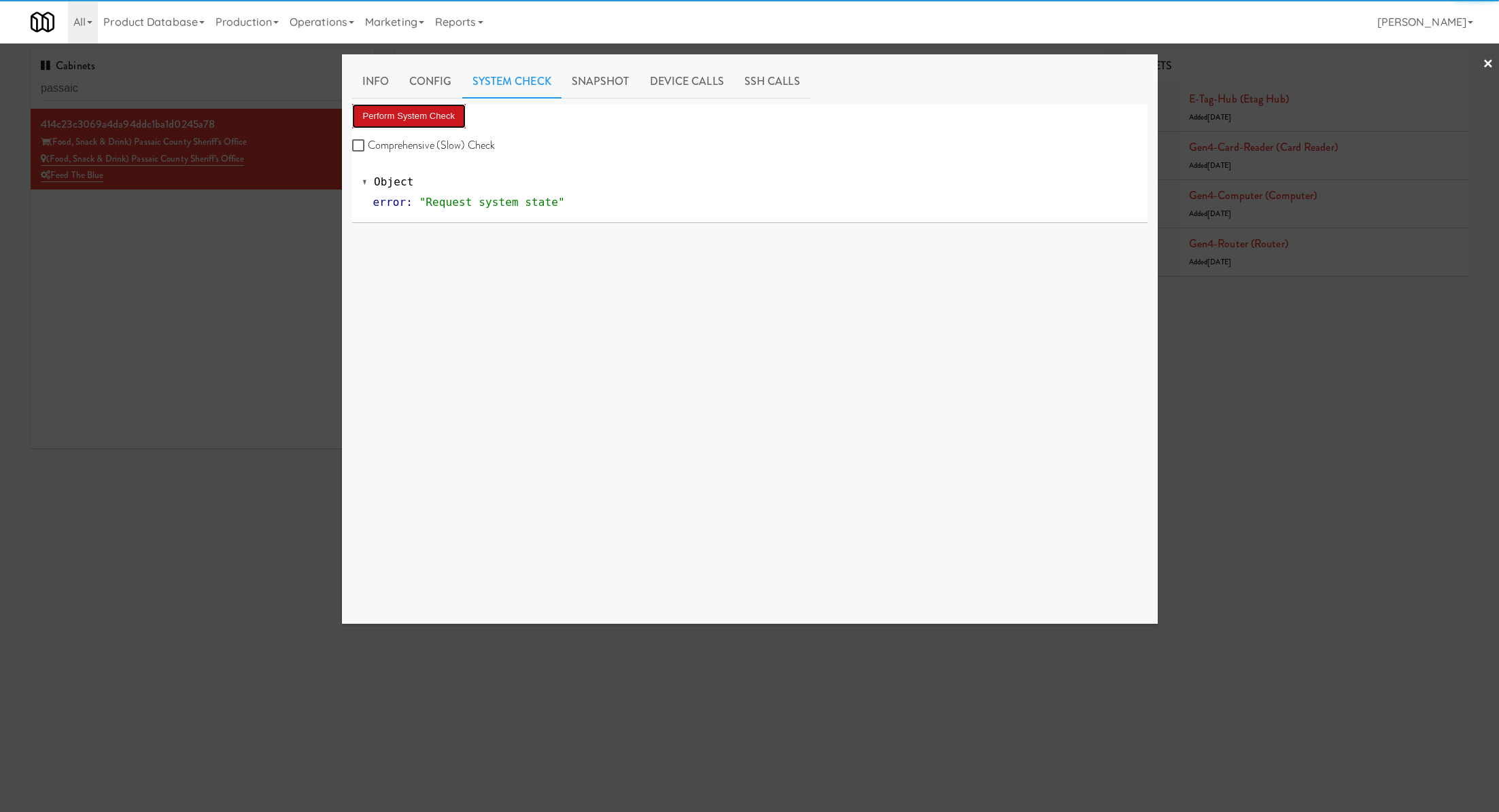
click at [447, 110] on button "Perform System Check" at bounding box center [409, 116] width 114 height 24
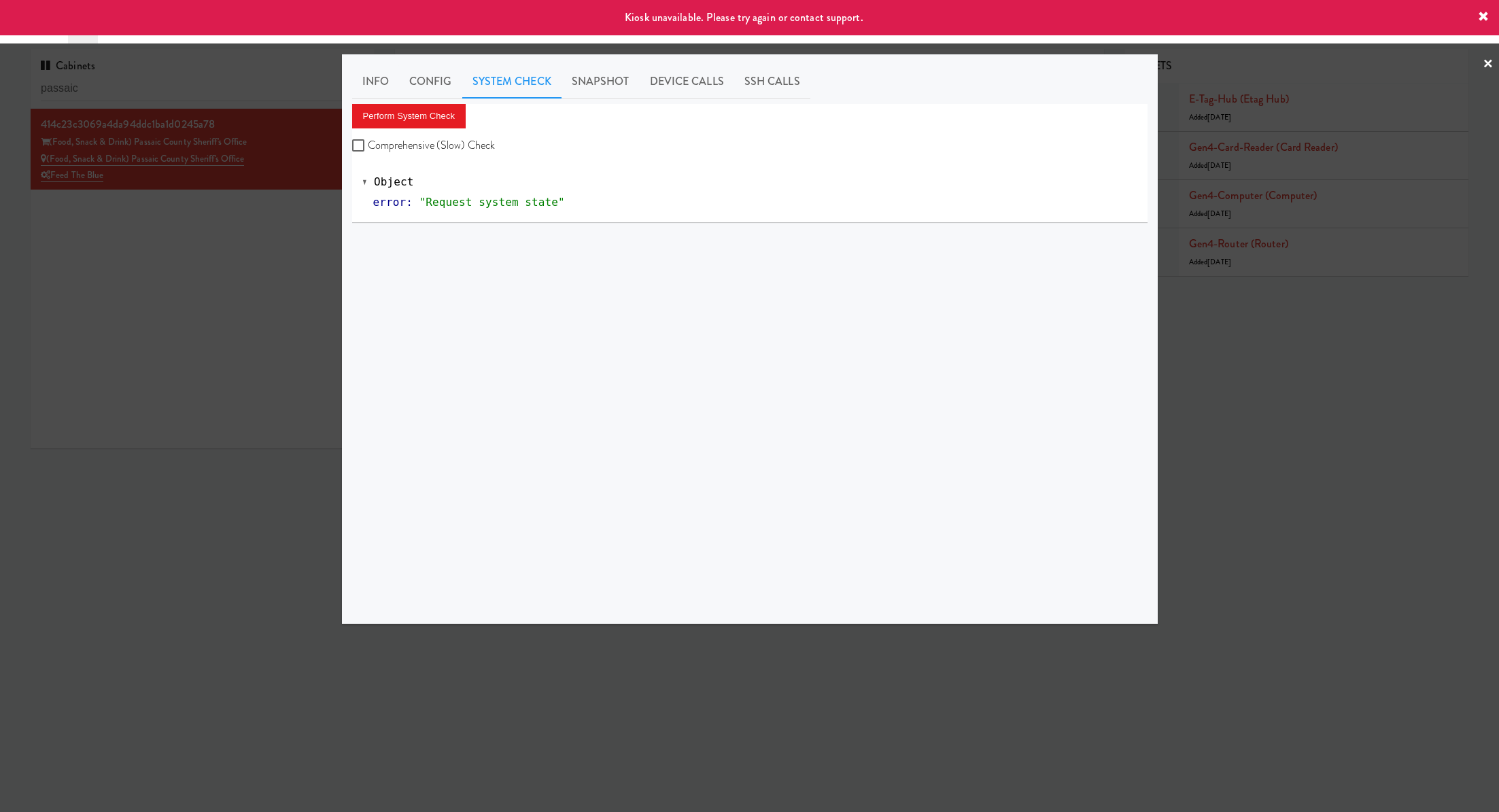
click at [285, 231] on div at bounding box center [749, 406] width 1499 height 812
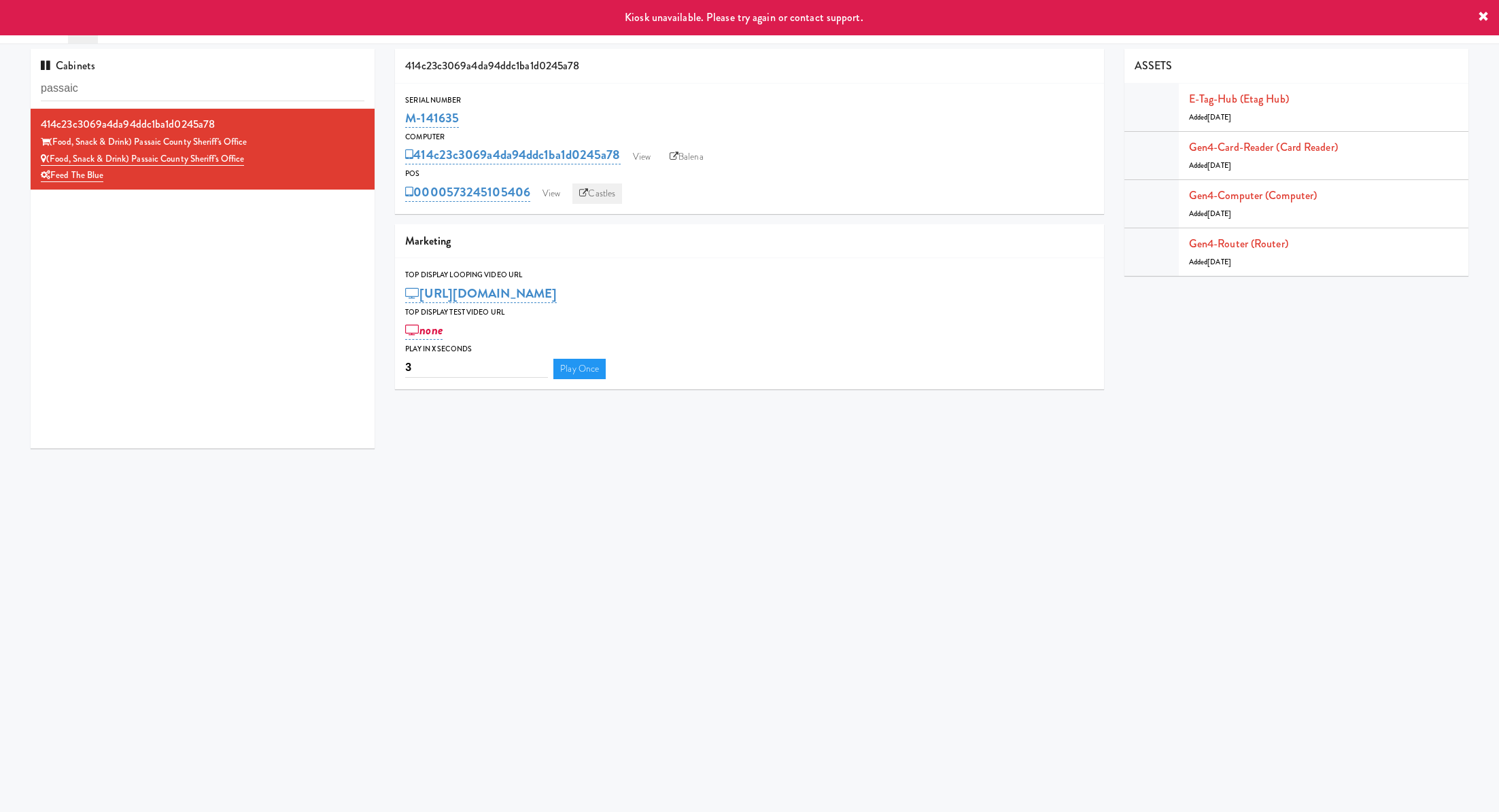
click at [595, 194] on link "Castles" at bounding box center [597, 194] width 50 height 20
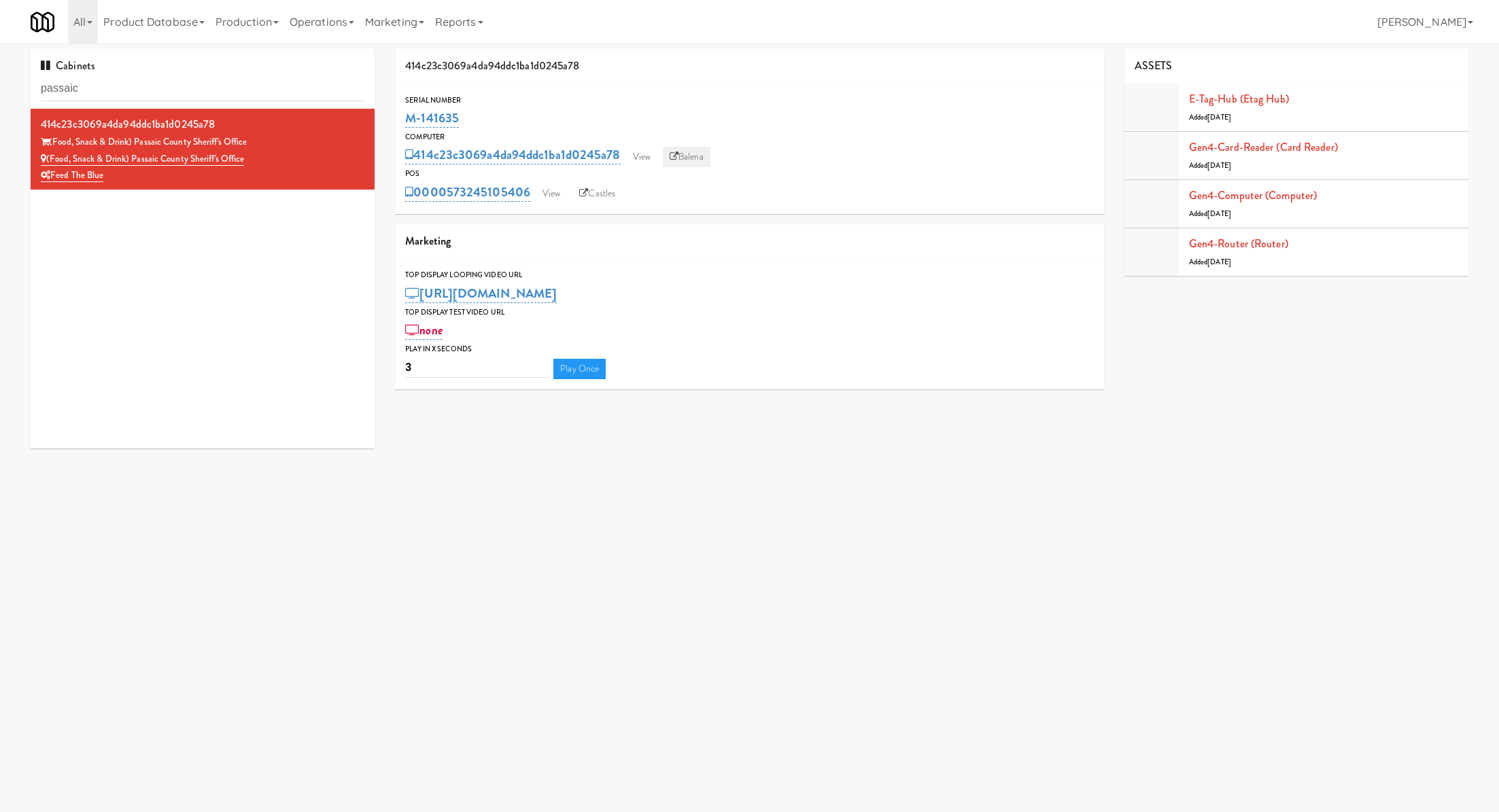
click at [683, 158] on link "Balena" at bounding box center [687, 157] width 47 height 20
click at [551, 196] on link "View" at bounding box center [551, 194] width 32 height 20
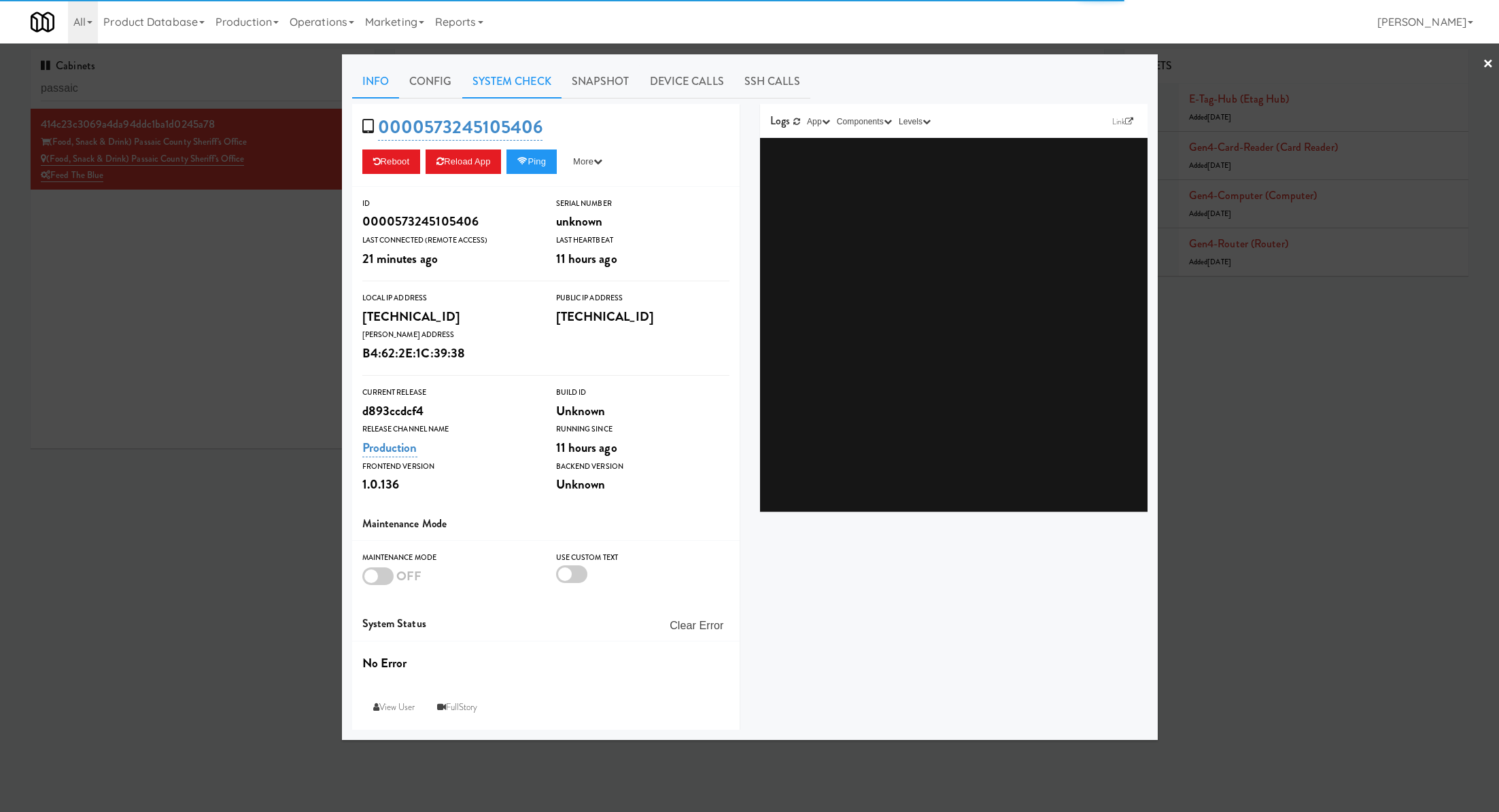
click at [476, 92] on link "System Check" at bounding box center [512, 81] width 99 height 34
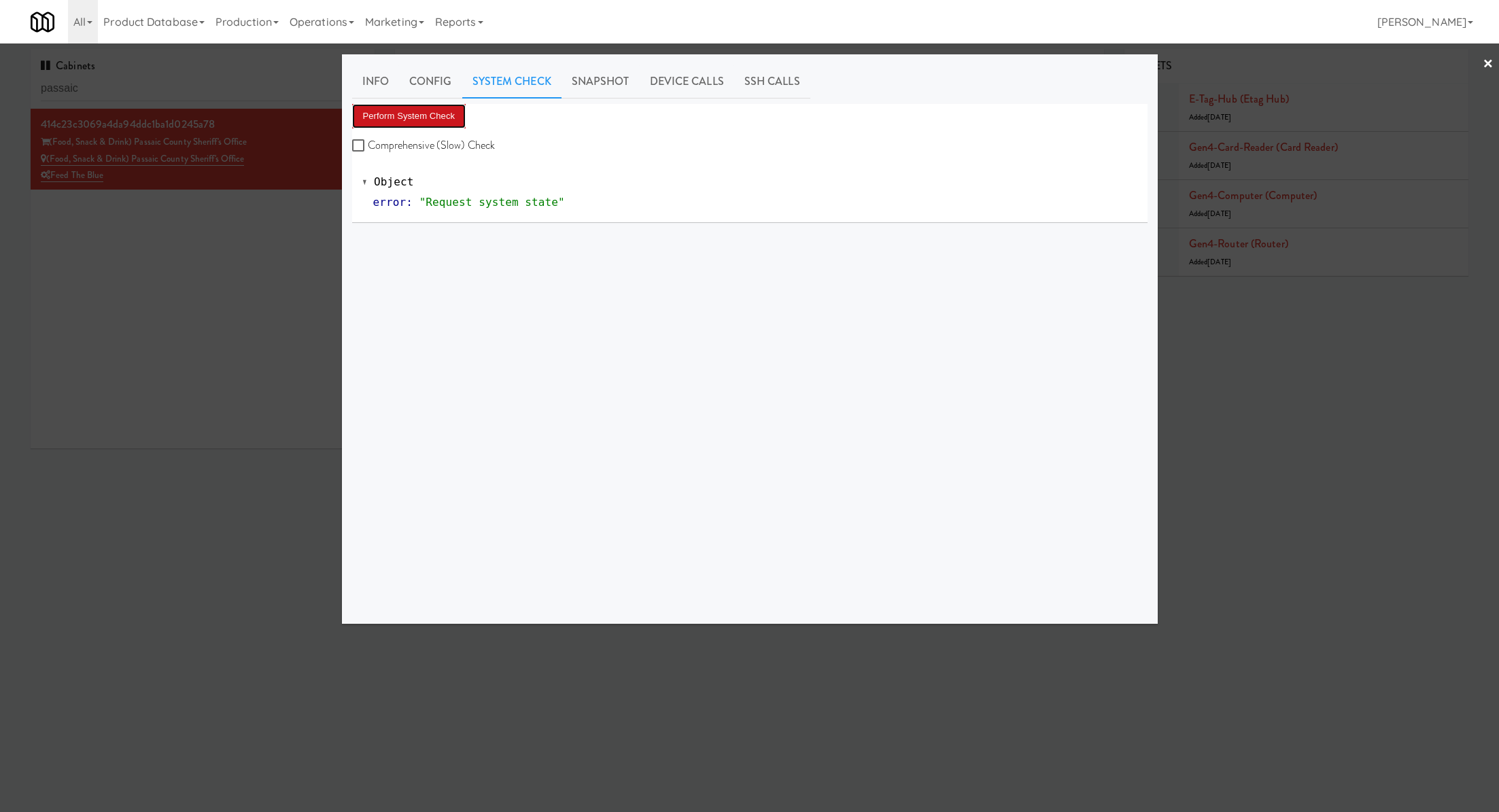
click at [433, 119] on button "Perform System Check" at bounding box center [409, 116] width 114 height 24
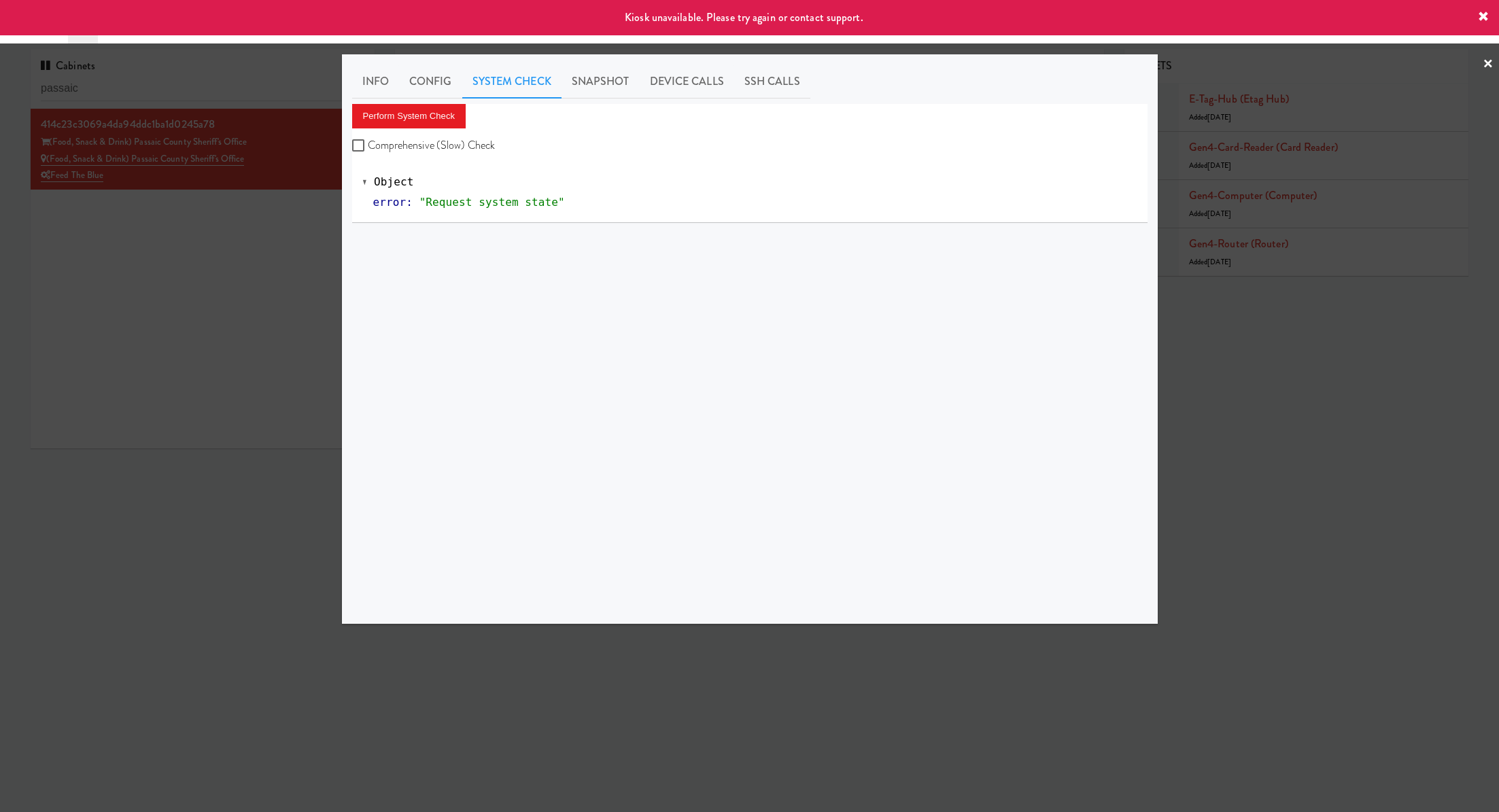
click at [233, 222] on div at bounding box center [749, 406] width 1499 height 812
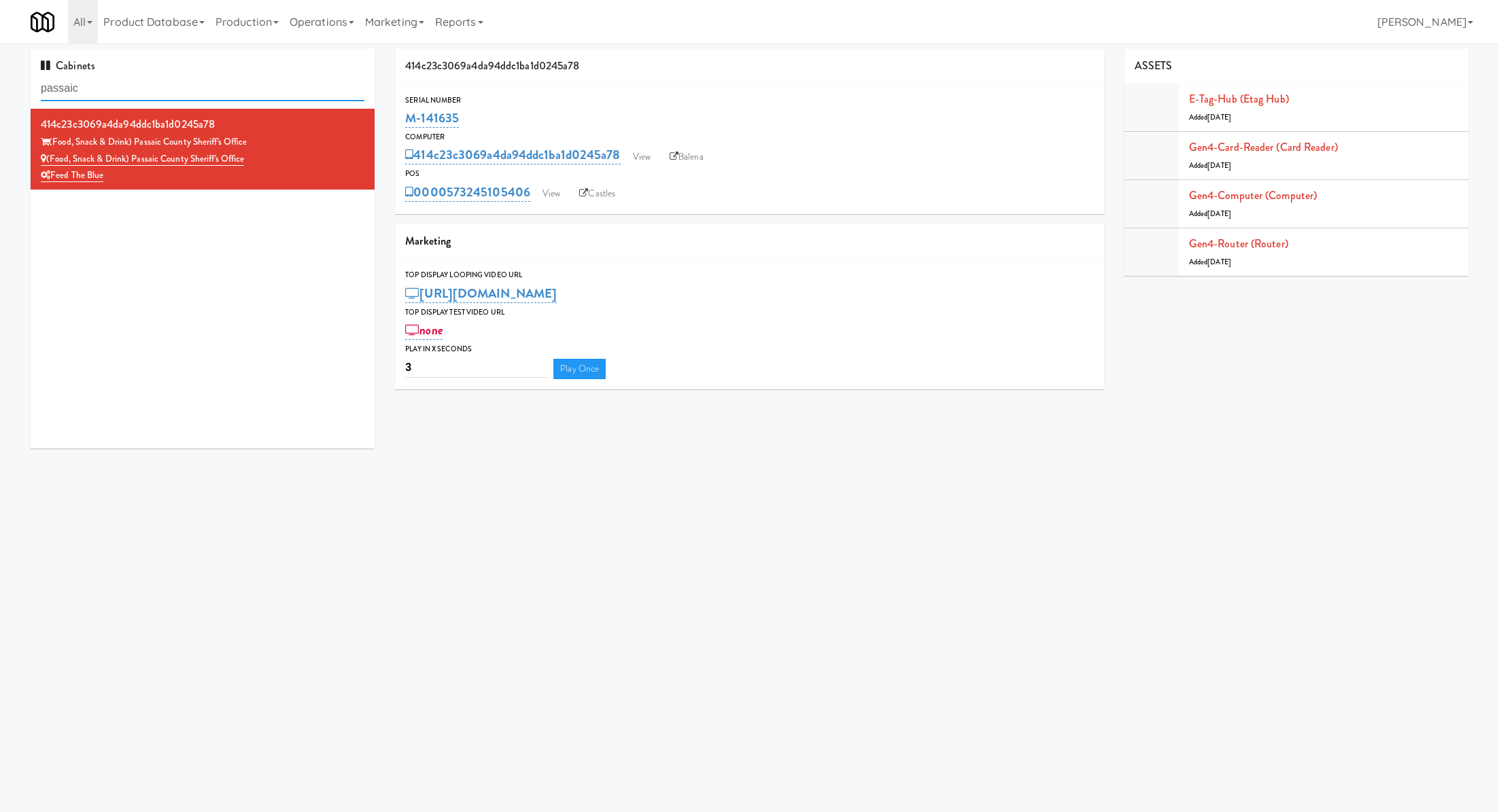
click at [199, 93] on input "passaic" at bounding box center [203, 89] width 323 height 25
drag, startPoint x: 487, startPoint y: 114, endPoint x: 401, endPoint y: 117, distance: 86.1
click at [401, 117] on div "Serial Number M-141635" at bounding box center [749, 112] width 708 height 37
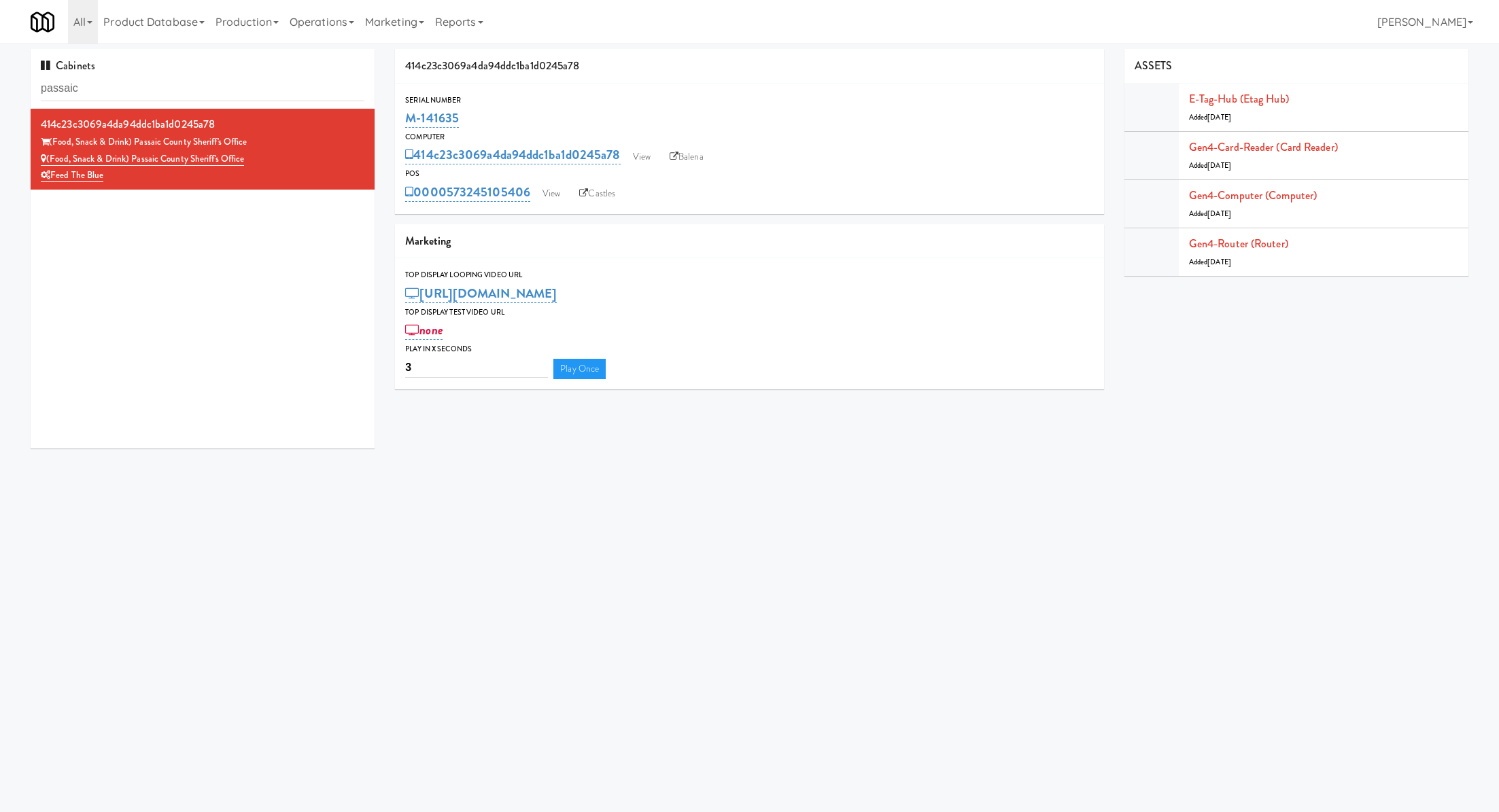
copy link "M-141635"
click at [539, 194] on link "View" at bounding box center [551, 194] width 32 height 20
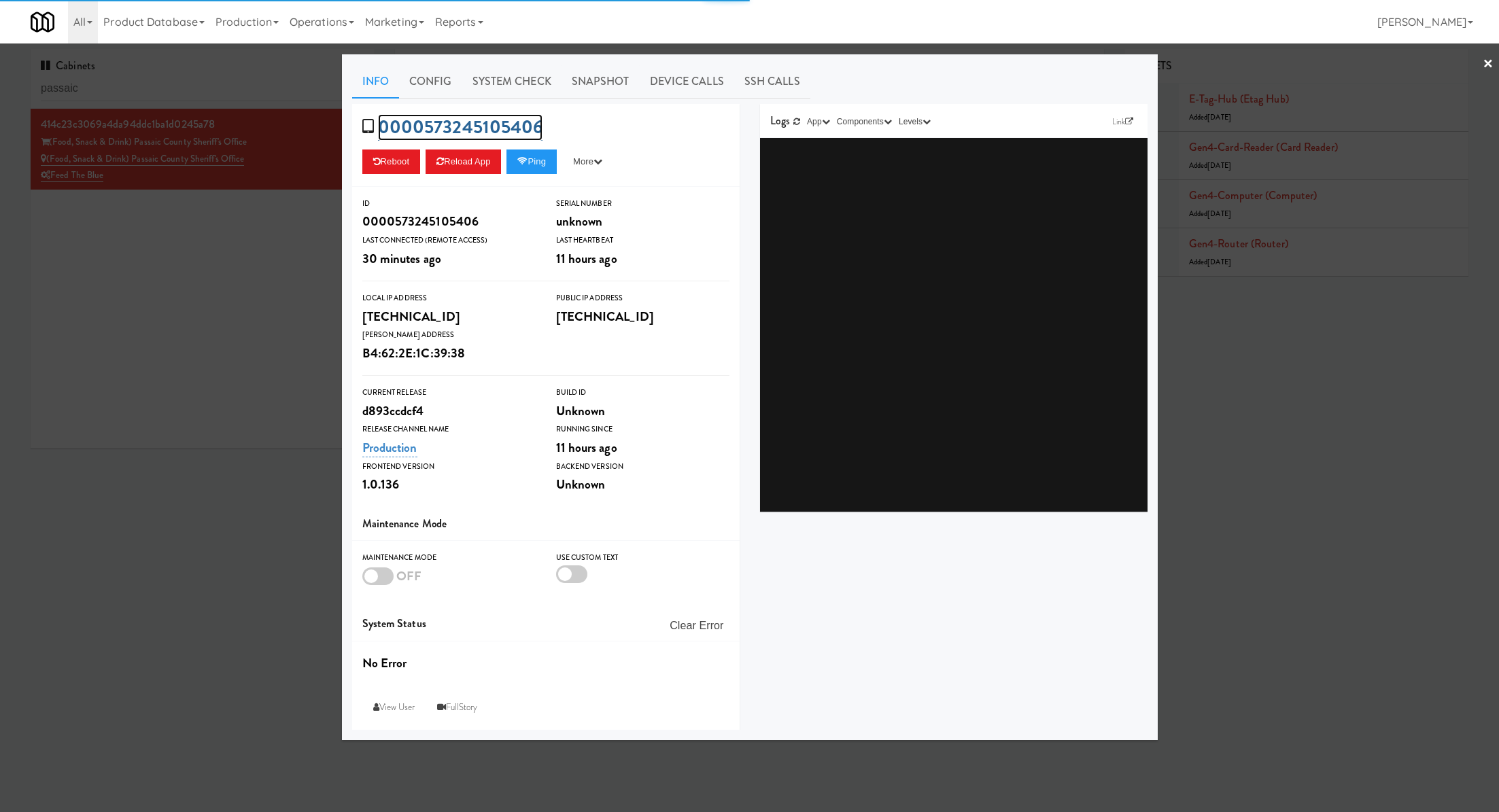
click at [481, 122] on link "0000573245105406" at bounding box center [461, 128] width 166 height 27
click at [494, 80] on link "System Check" at bounding box center [512, 81] width 99 height 34
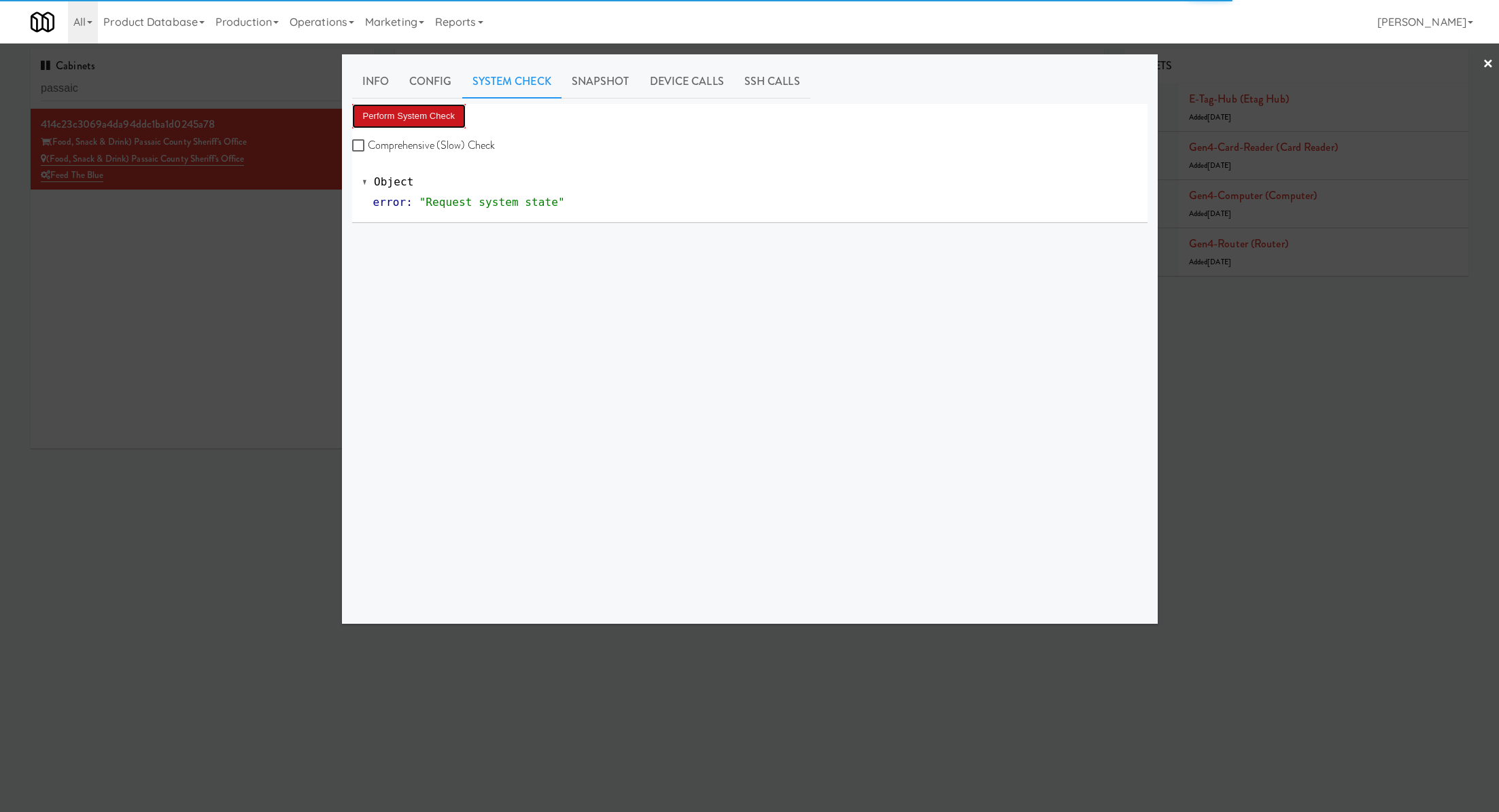
click at [443, 115] on button "Perform System Check" at bounding box center [409, 116] width 114 height 24
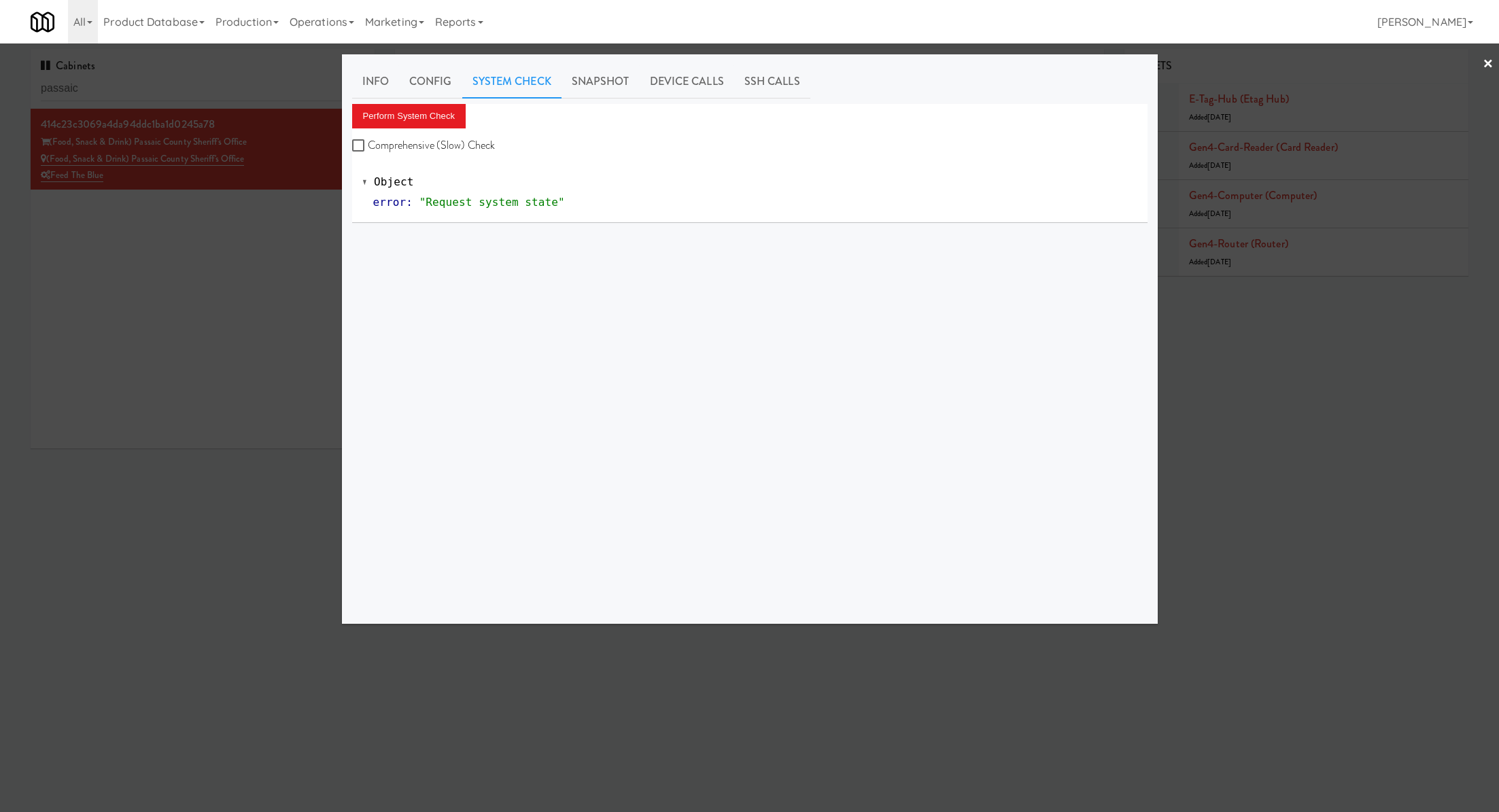
click at [231, 251] on div at bounding box center [749, 406] width 1499 height 812
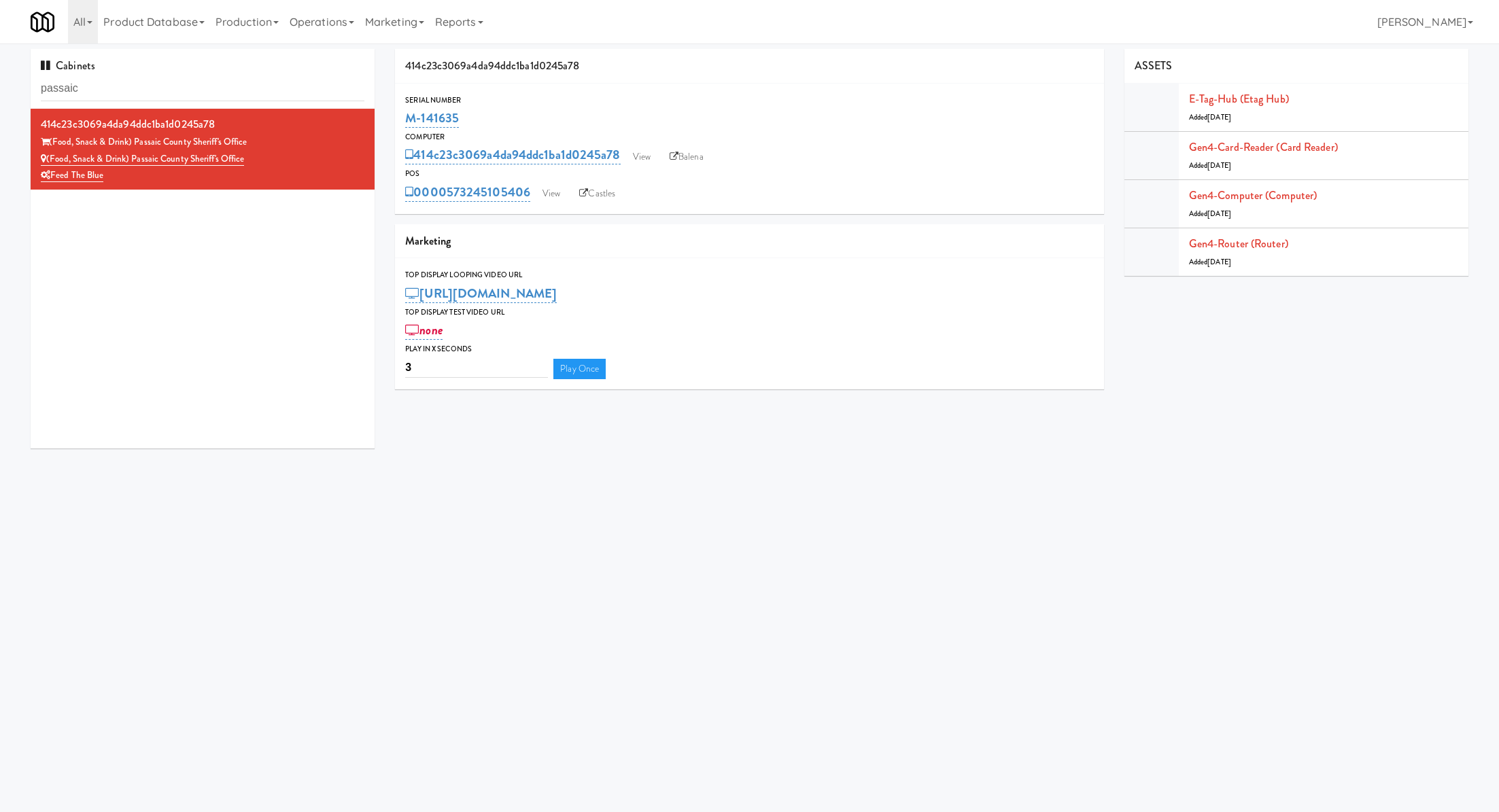
drag, startPoint x: 485, startPoint y: 121, endPoint x: 394, endPoint y: 119, distance: 91.0
click at [394, 119] on div "414c23c3069a4da94ddc1ba1d0245a78 Serial Number M-141635 Computer 414c23c3069a4d…" at bounding box center [749, 224] width 729 height 351
copy link "M-141635"
click at [545, 188] on link "View" at bounding box center [551, 194] width 32 height 20
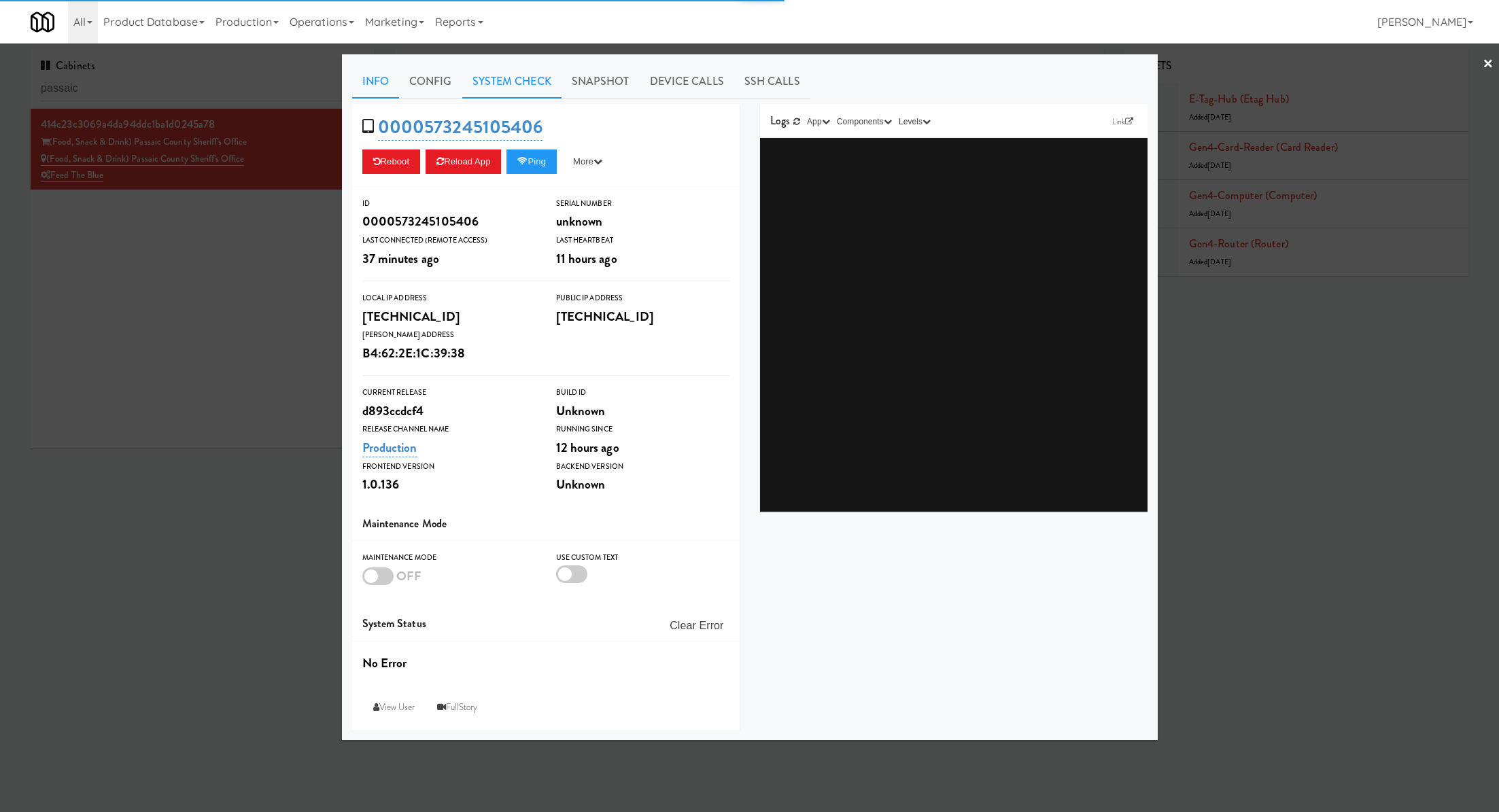
click at [482, 88] on link "System Check" at bounding box center [512, 81] width 99 height 34
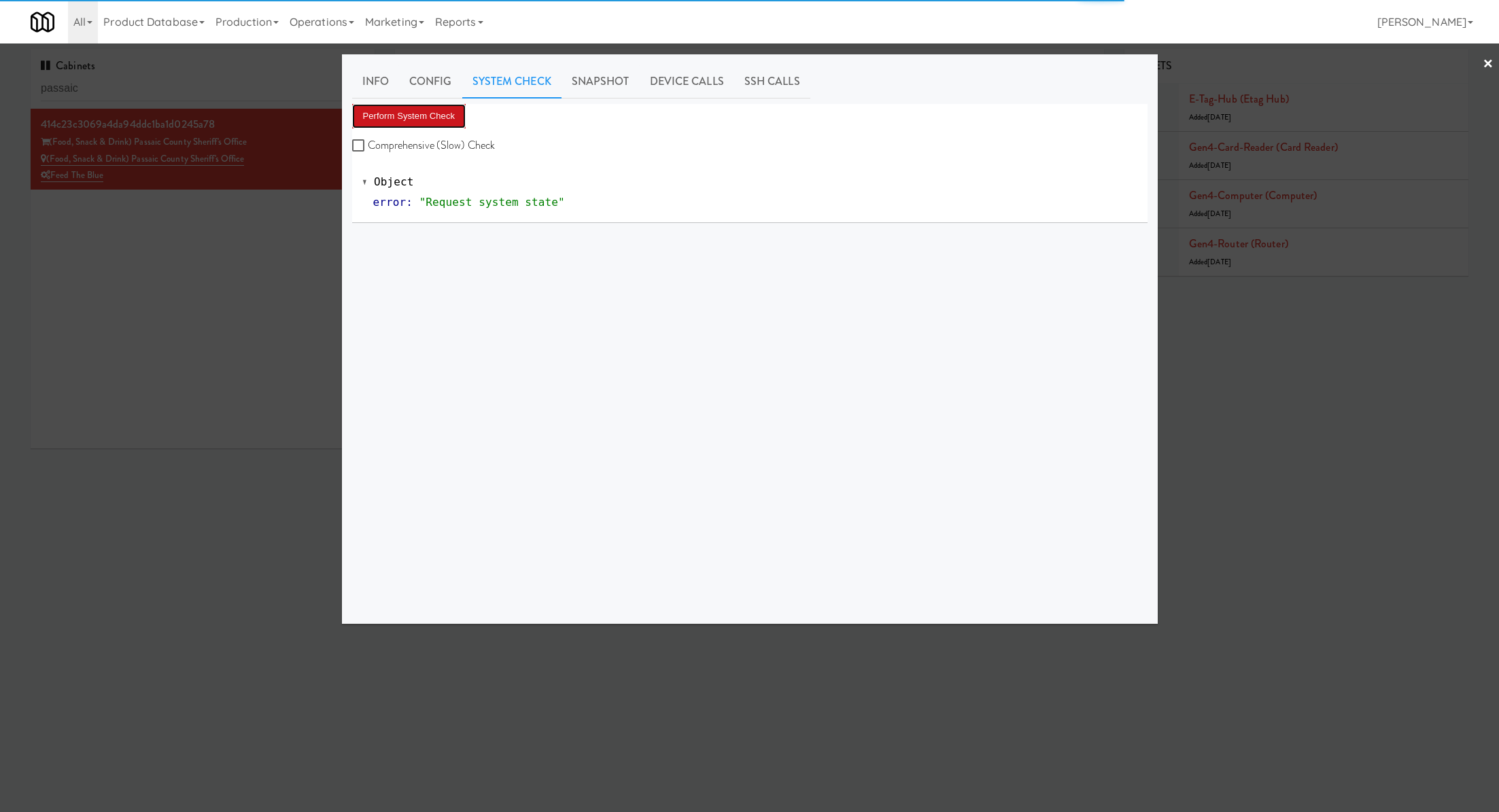
click at [424, 110] on button "Perform System Check" at bounding box center [409, 116] width 114 height 24
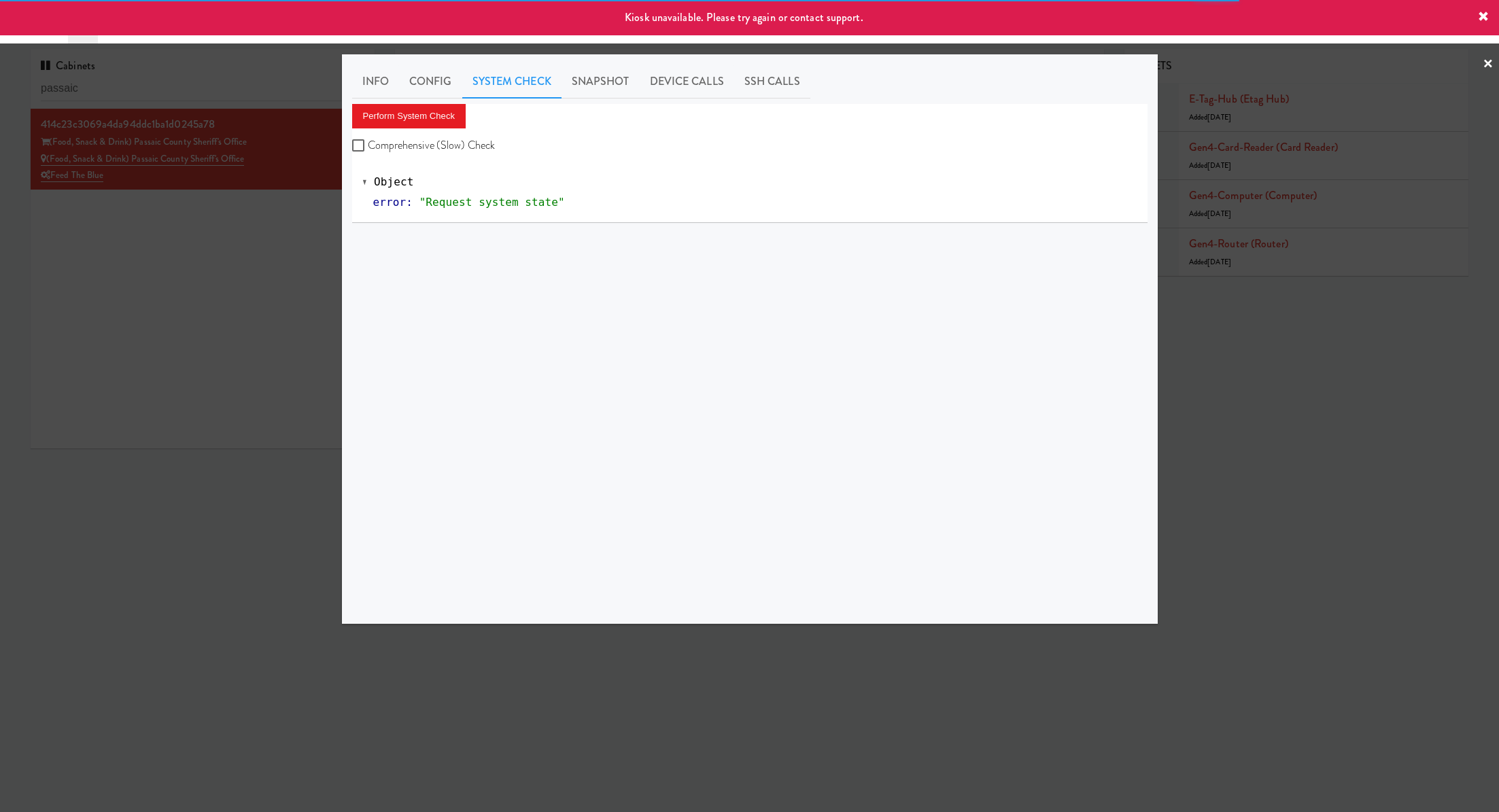
click at [111, 339] on div at bounding box center [749, 406] width 1499 height 812
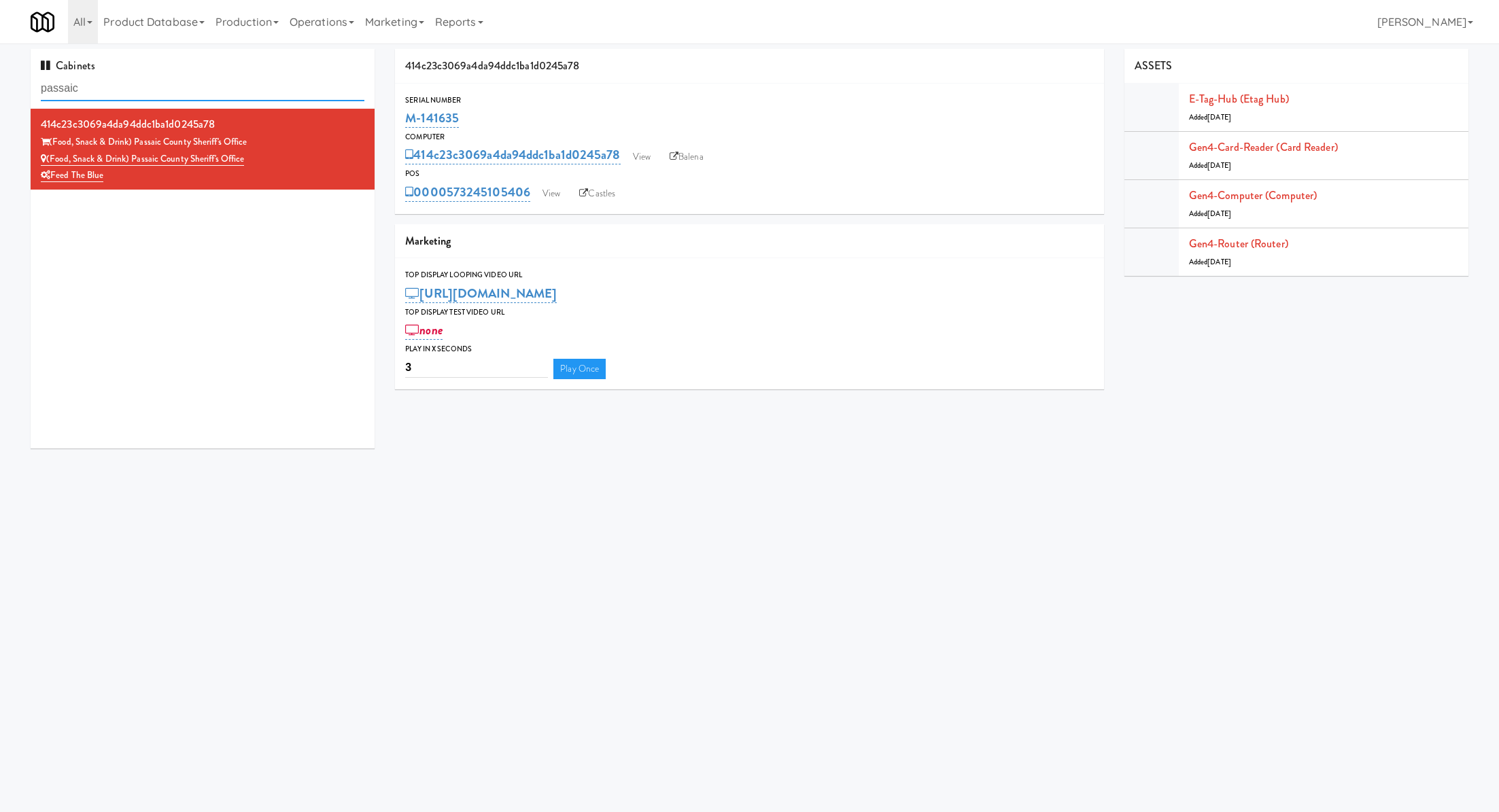
click at [181, 93] on input "passaic" at bounding box center [203, 89] width 323 height 25
click at [561, 193] on link "View" at bounding box center [551, 194] width 32 height 20
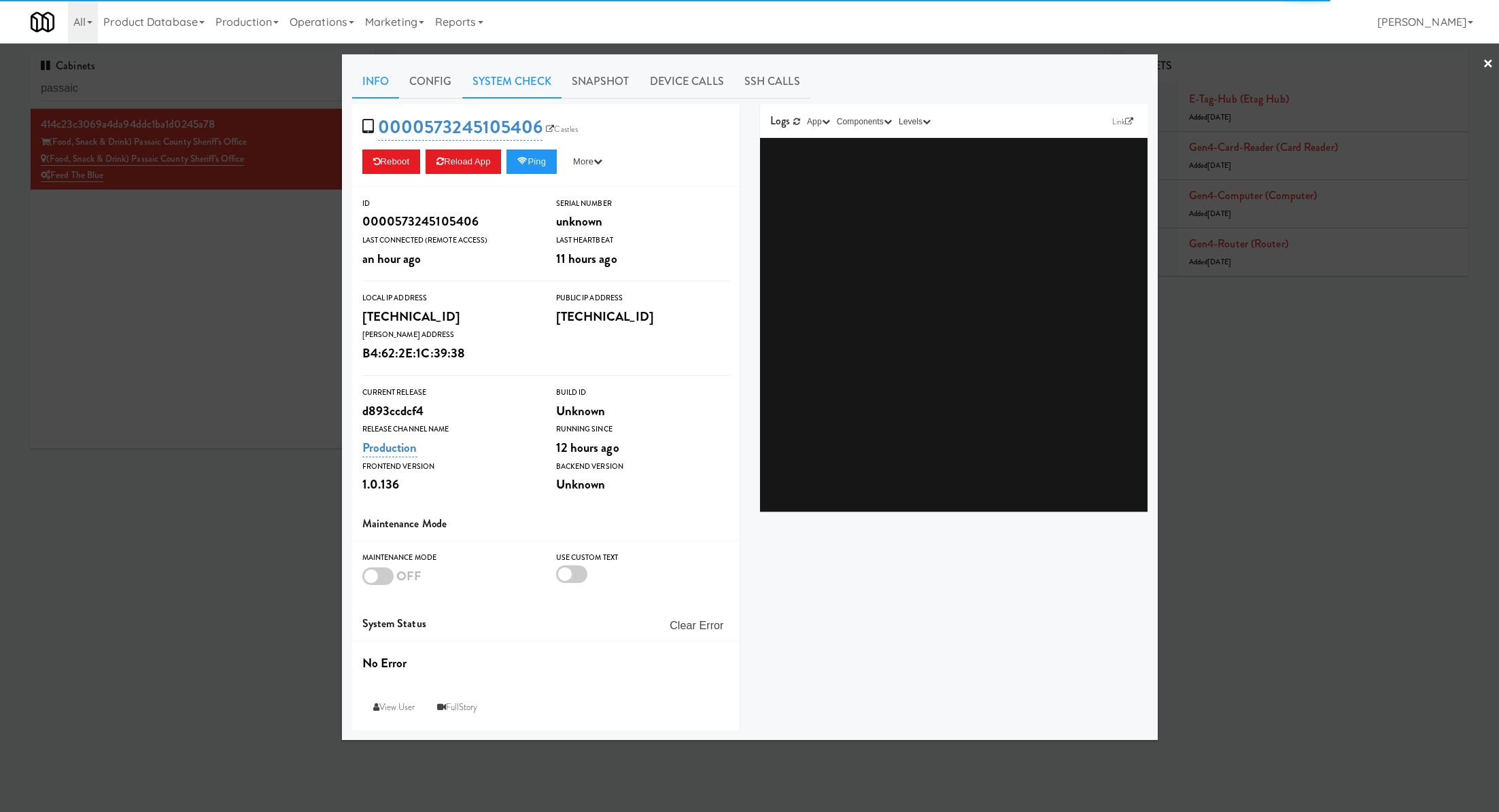
click at [475, 90] on link "System Check" at bounding box center [512, 81] width 99 height 34
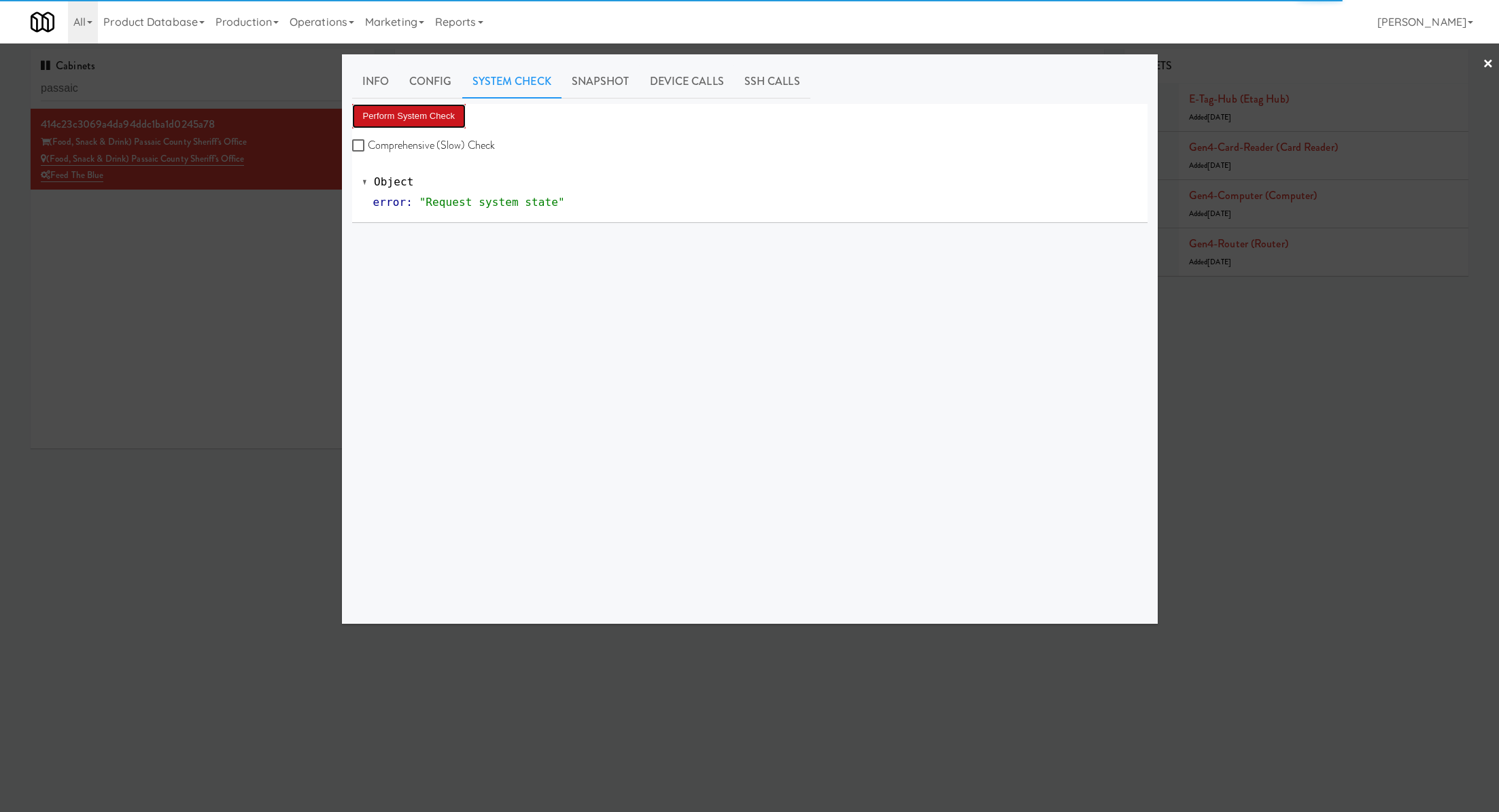
click at [436, 106] on button "Perform System Check" at bounding box center [409, 116] width 114 height 24
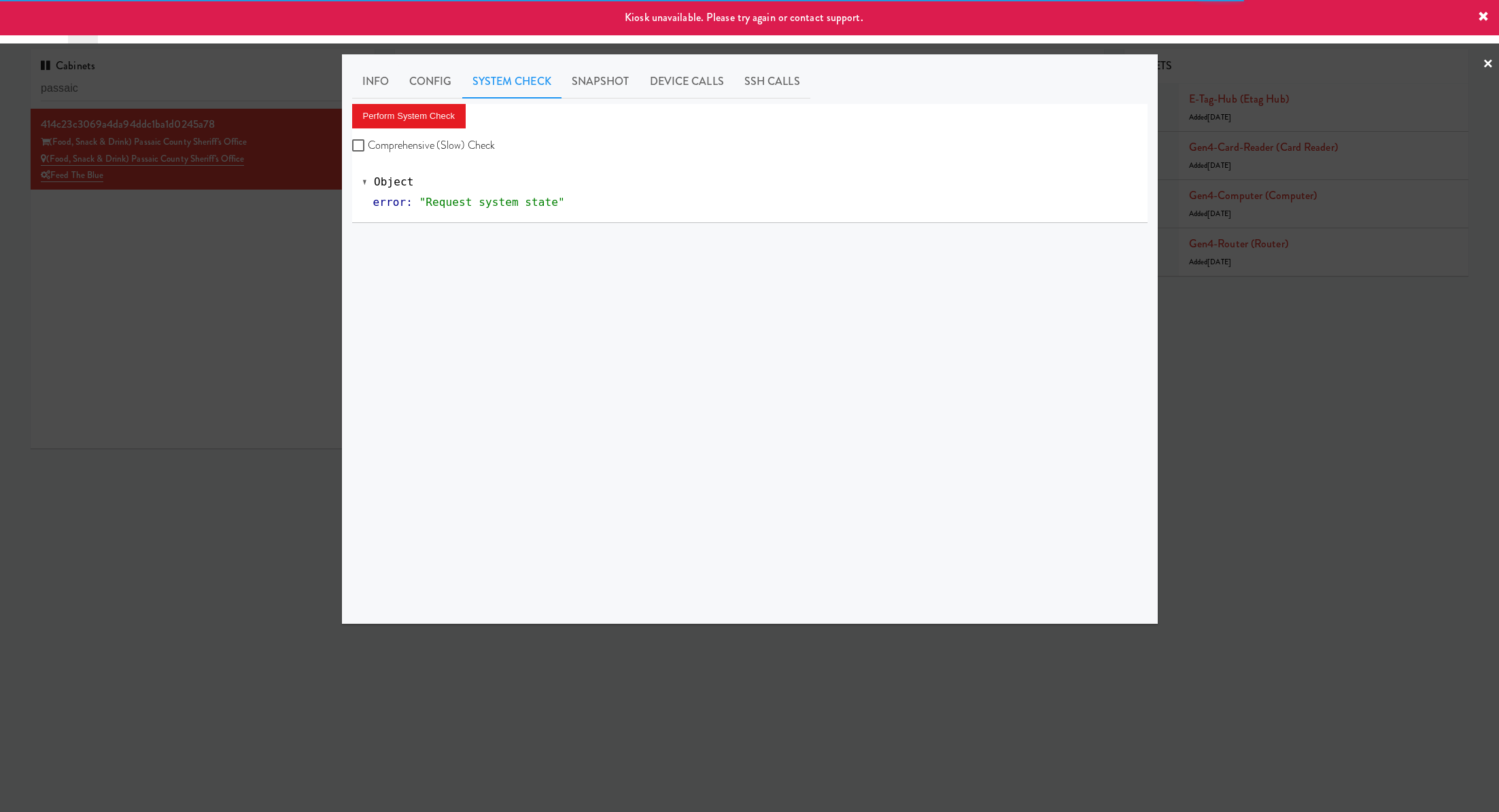
click at [225, 226] on div at bounding box center [749, 406] width 1499 height 812
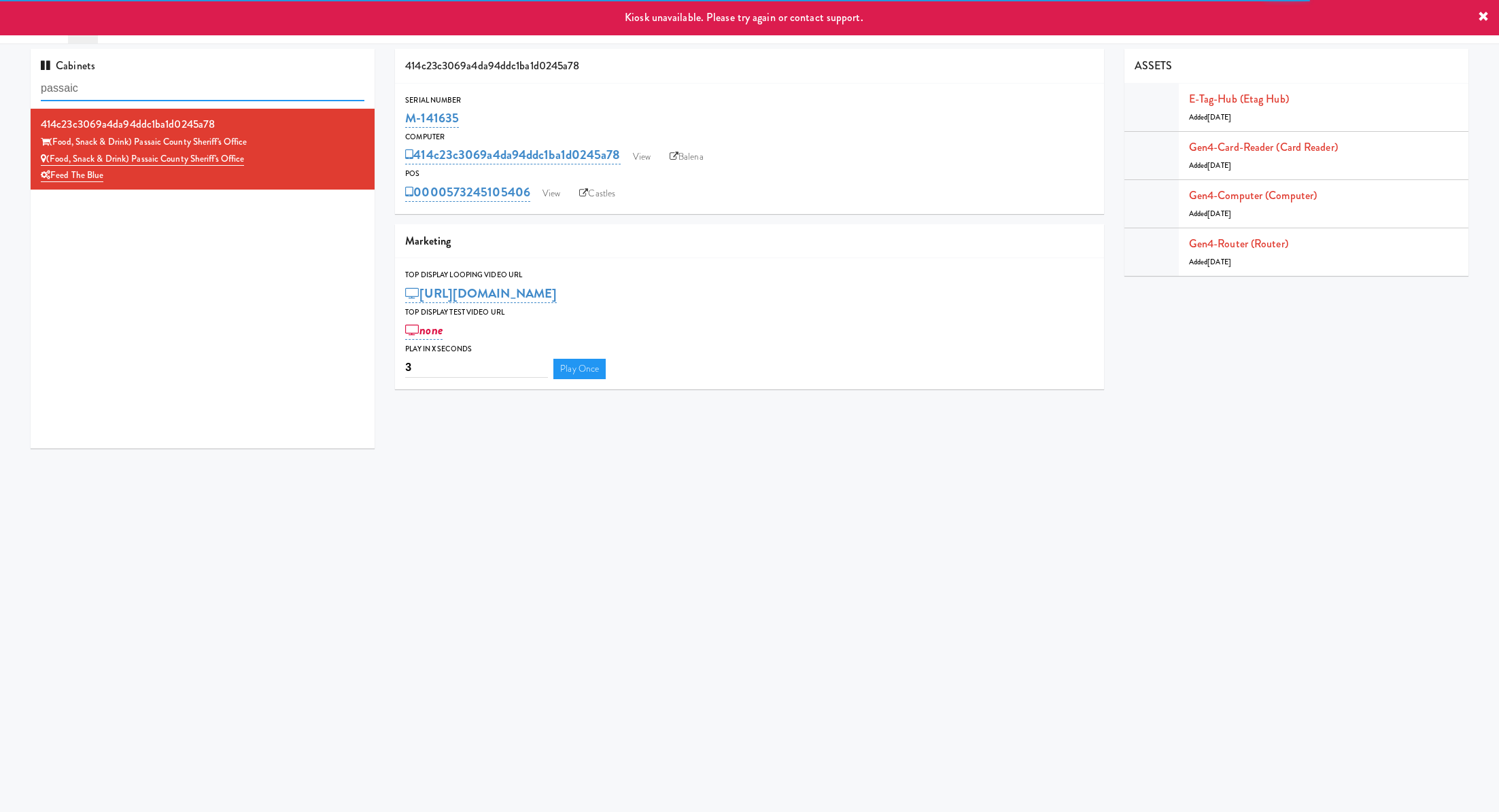
click at [267, 79] on input "passaic" at bounding box center [203, 89] width 323 height 25
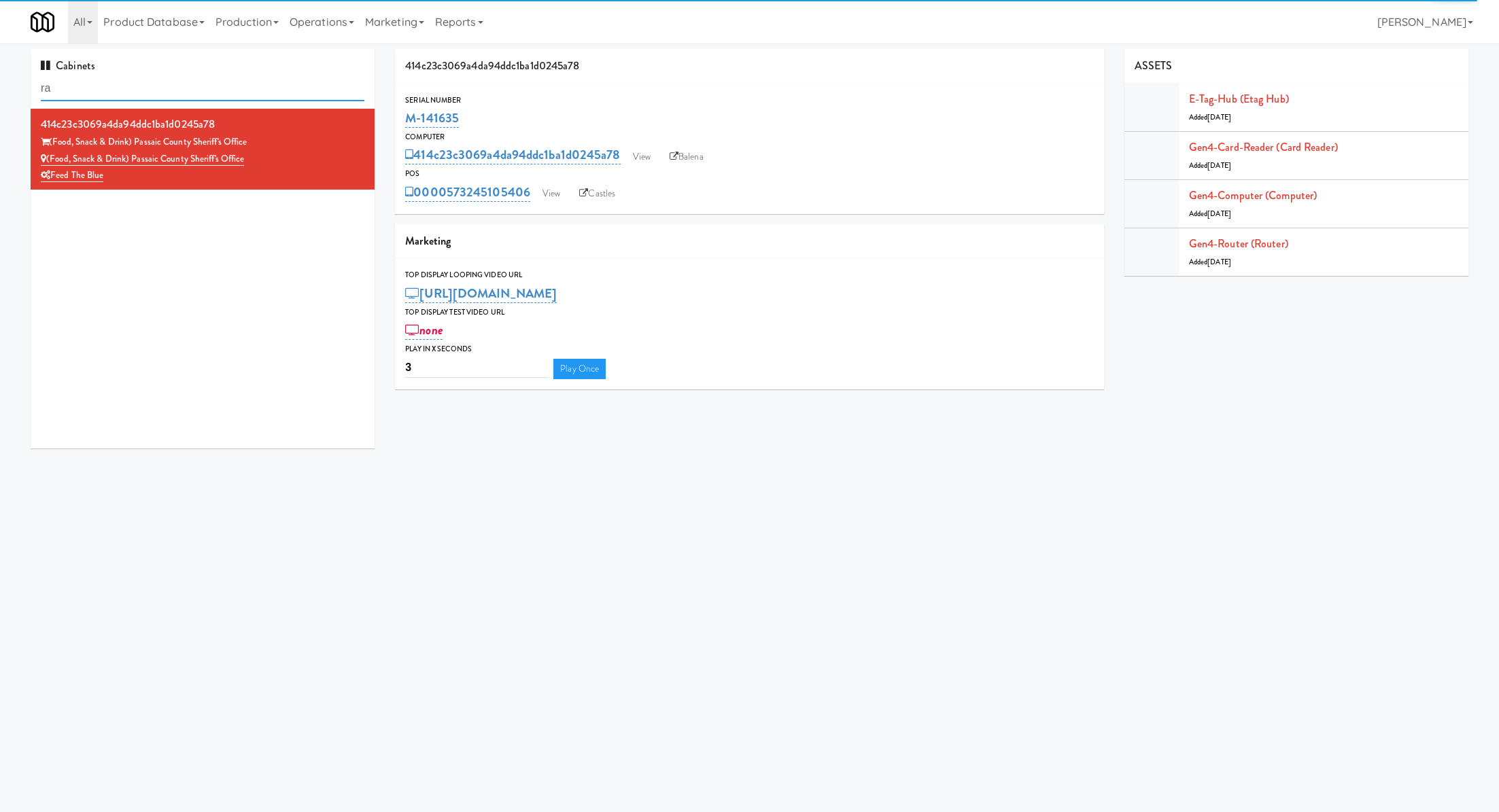
type input "r"
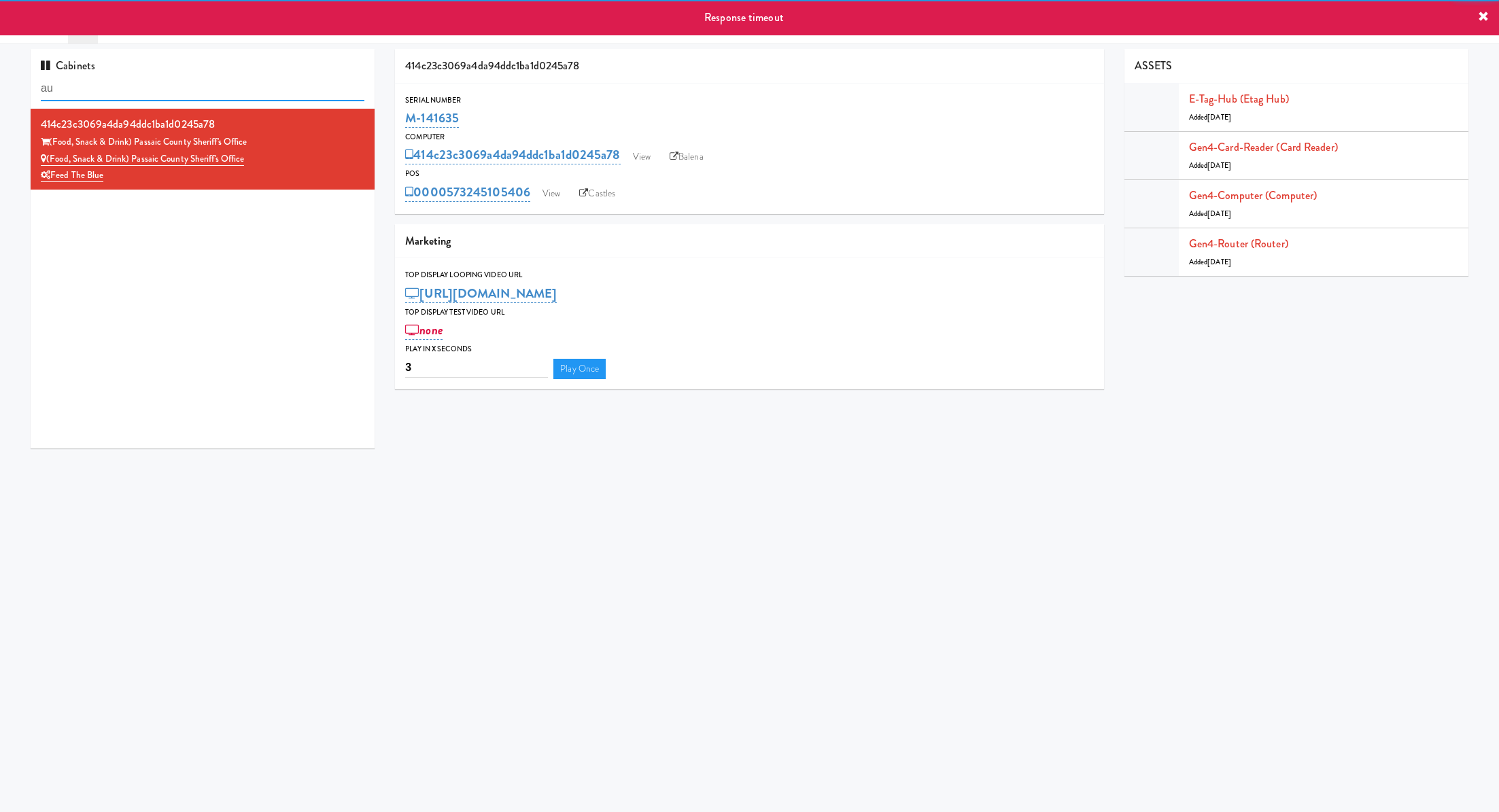
type input "a"
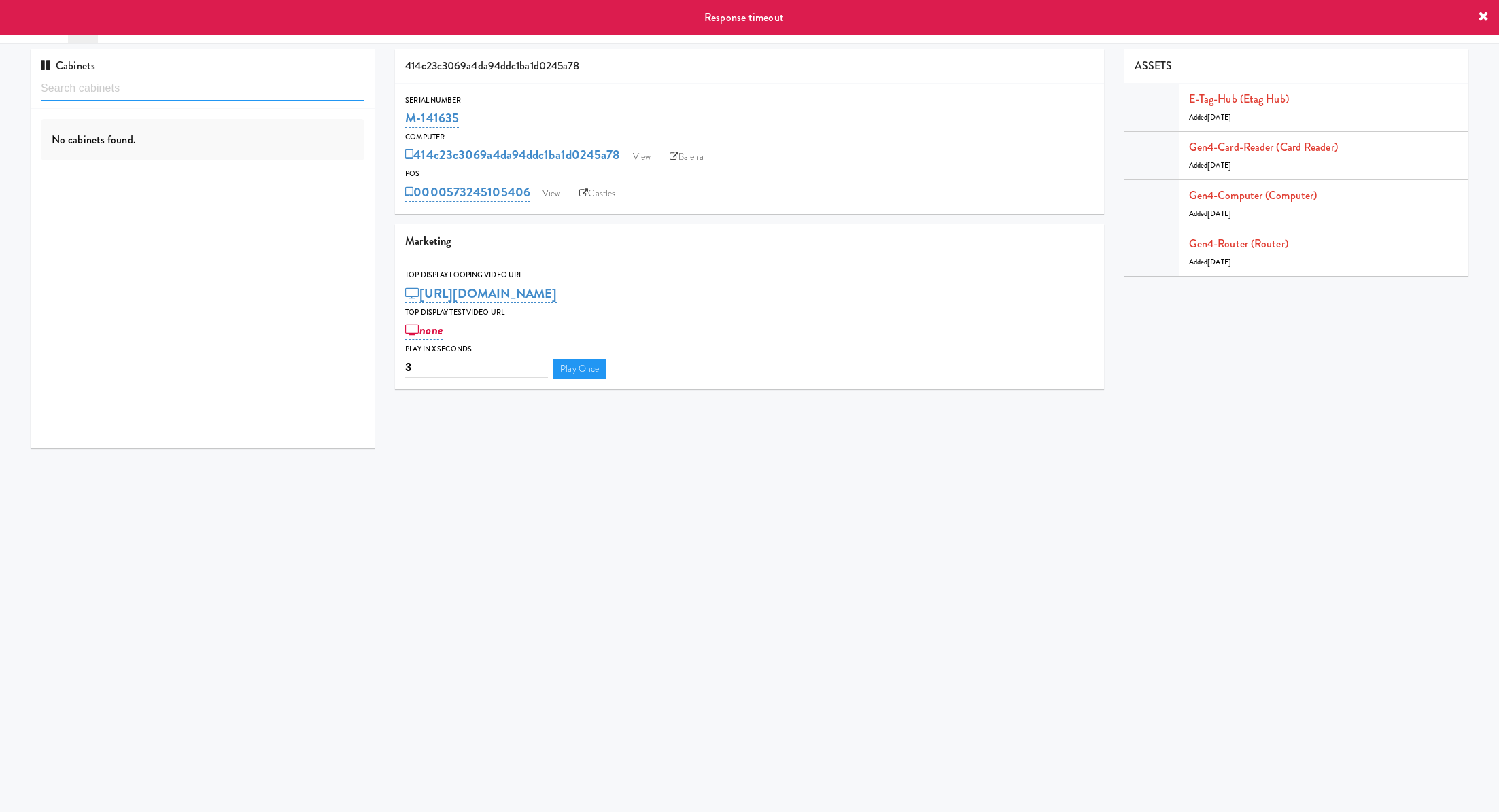
type input "q"
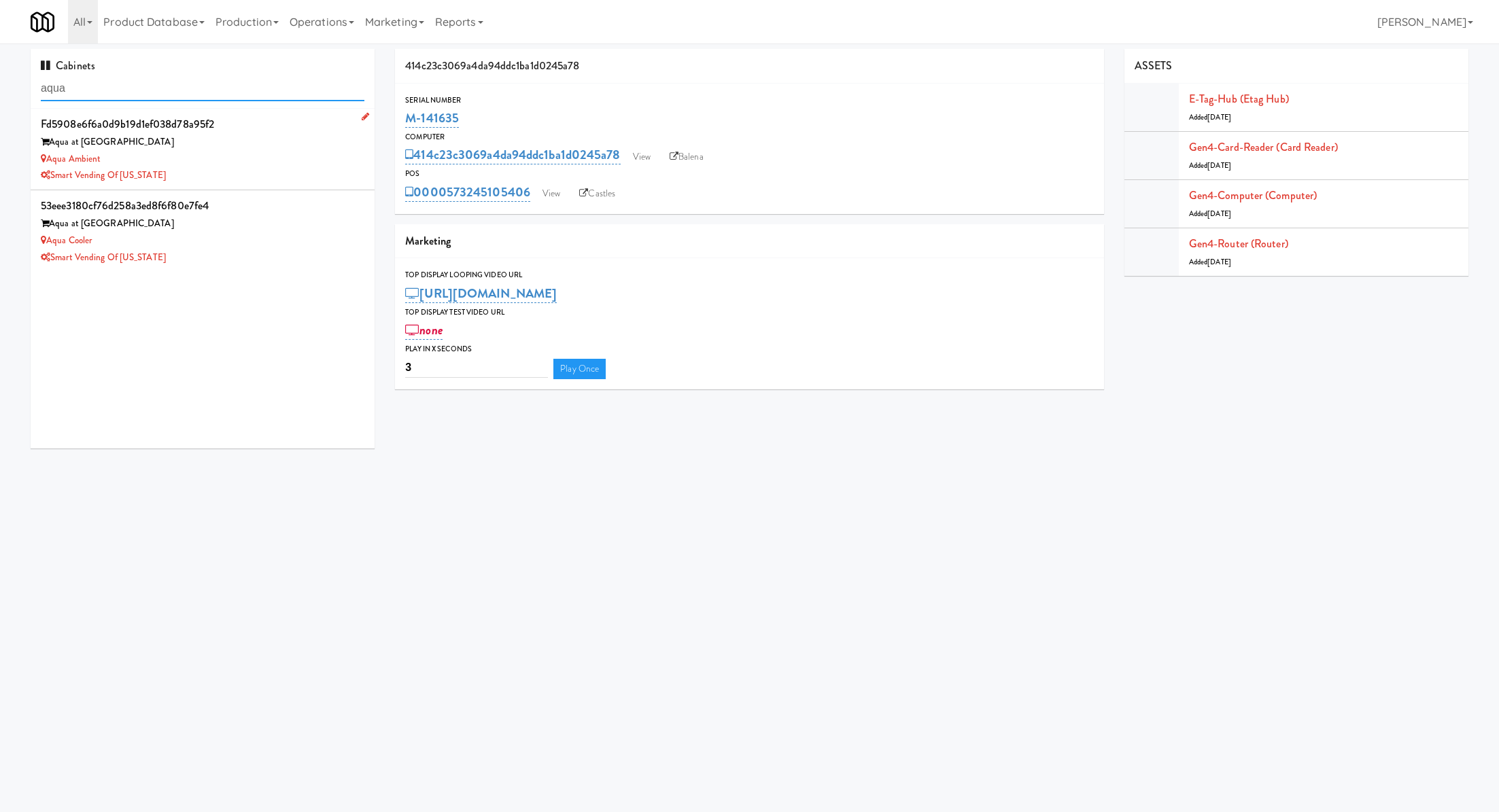
type input "aqua"
click at [268, 142] on div "Aqua at 25th Street" at bounding box center [203, 143] width 323 height 17
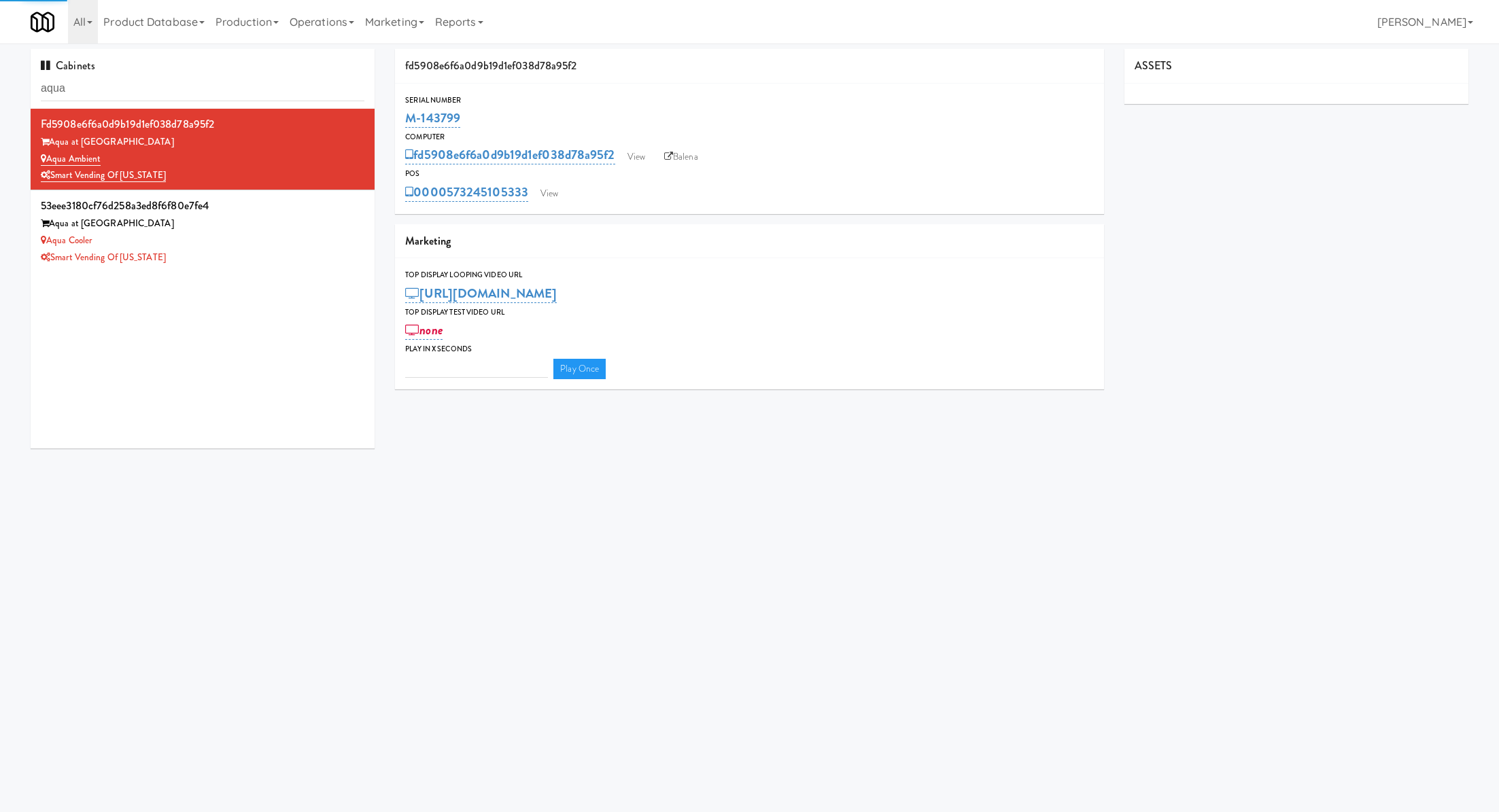
type input "3"
click at [557, 190] on link "View" at bounding box center [550, 194] width 32 height 20
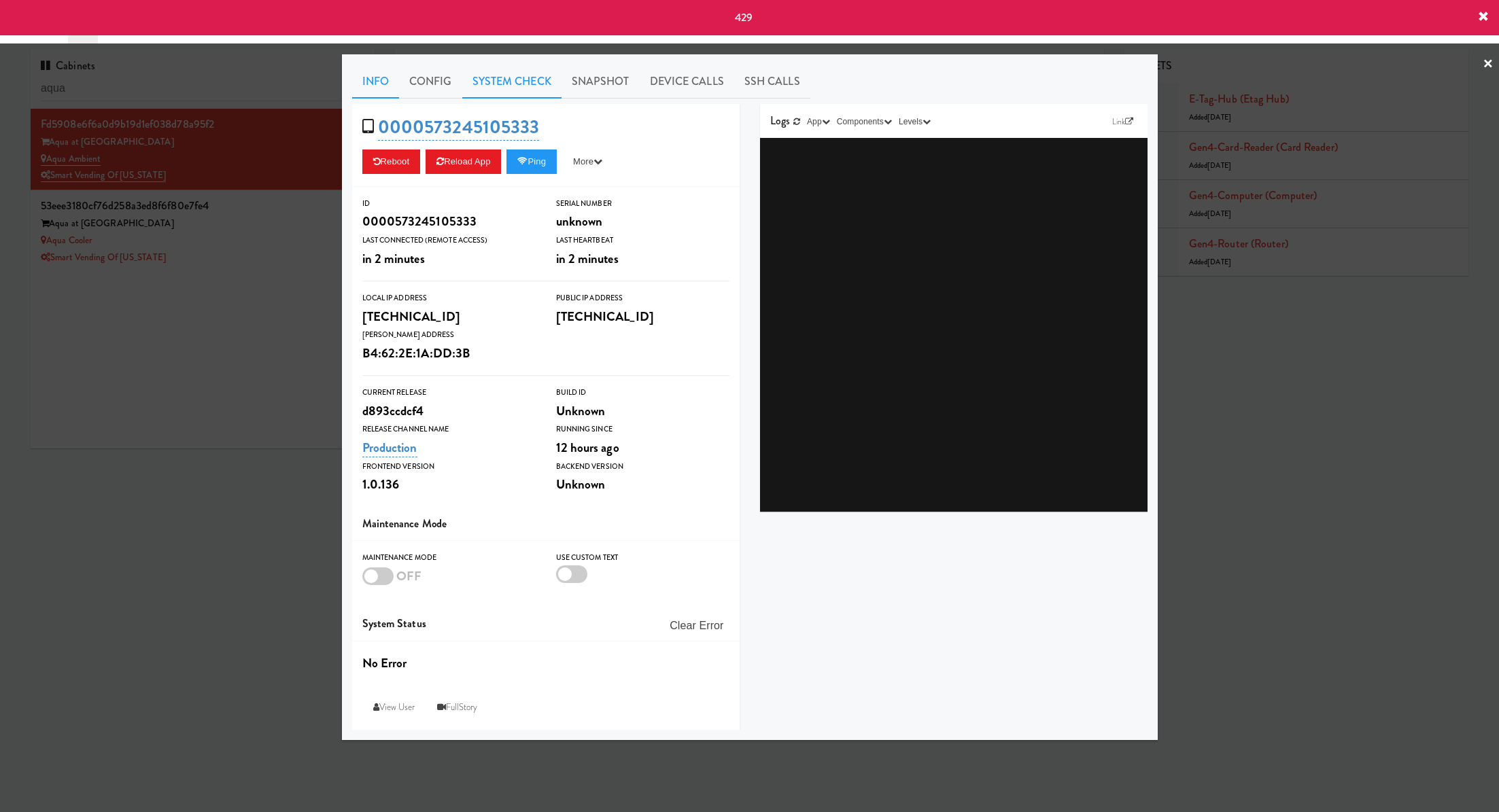
click at [492, 75] on link "System Check" at bounding box center [512, 81] width 99 height 34
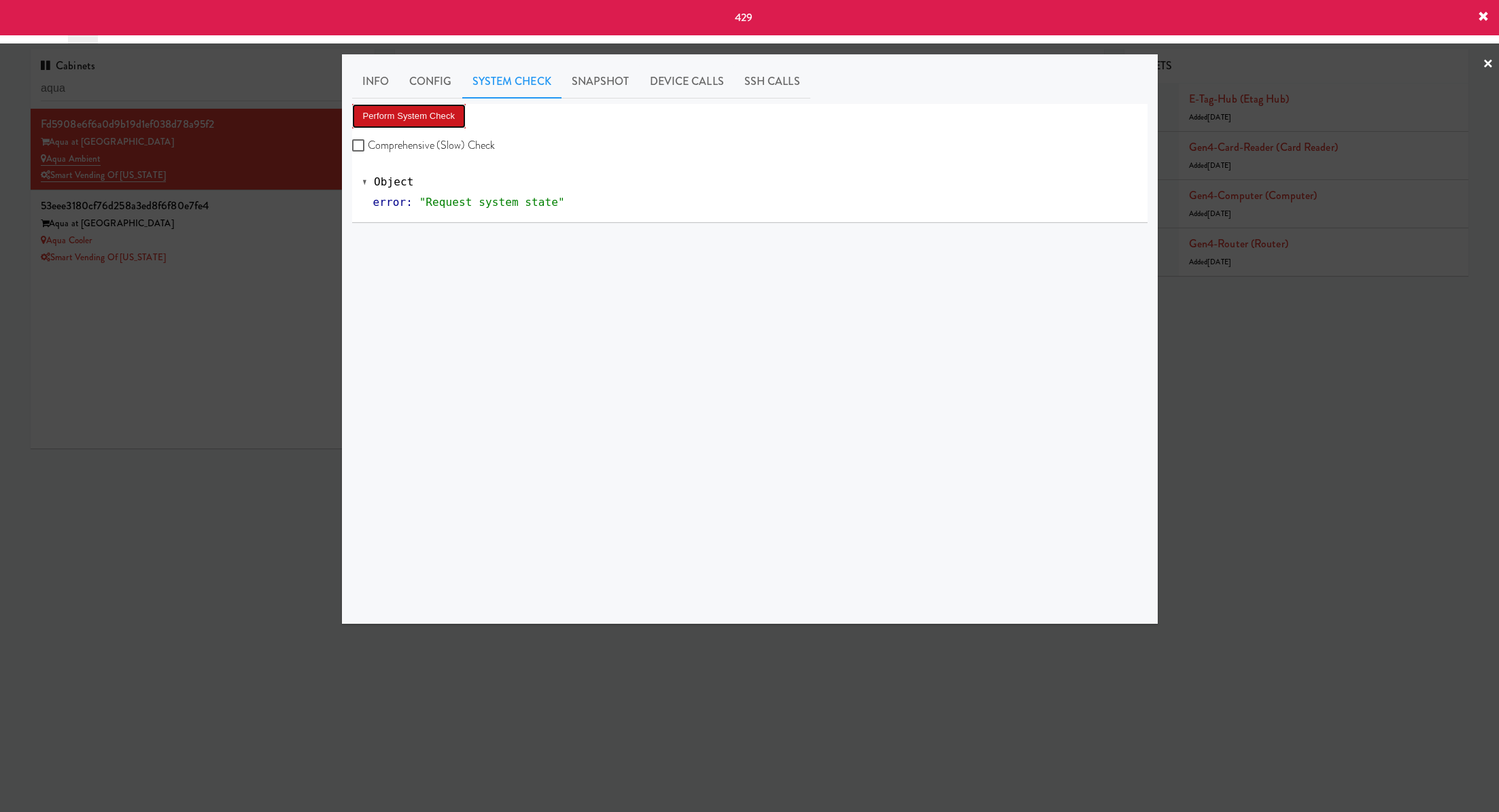
click at [445, 115] on button "Perform System Check" at bounding box center [409, 116] width 114 height 24
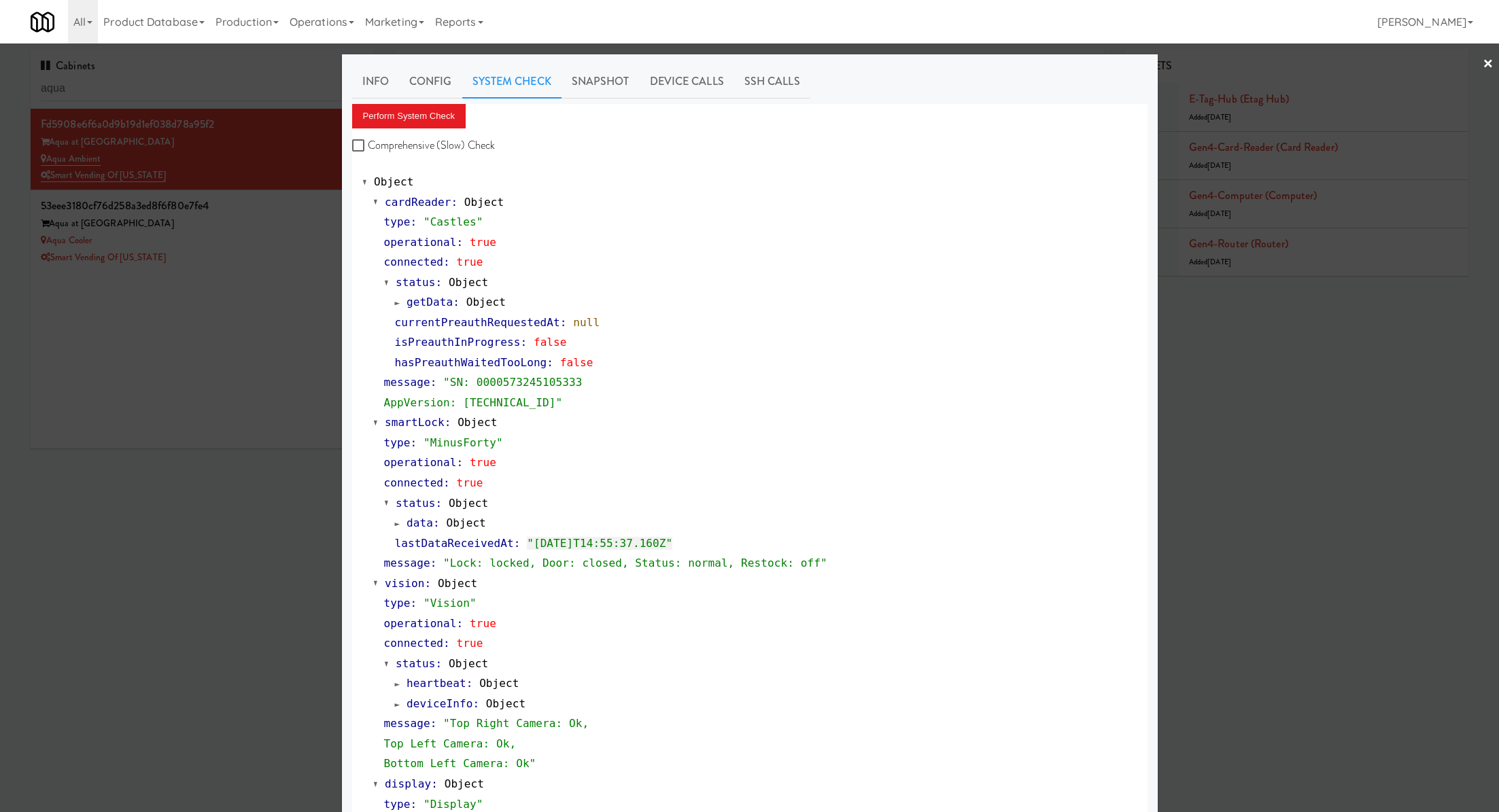
click at [262, 221] on div at bounding box center [749, 406] width 1499 height 812
click at [262, 221] on div "Aqua at 25th Street" at bounding box center [203, 224] width 323 height 17
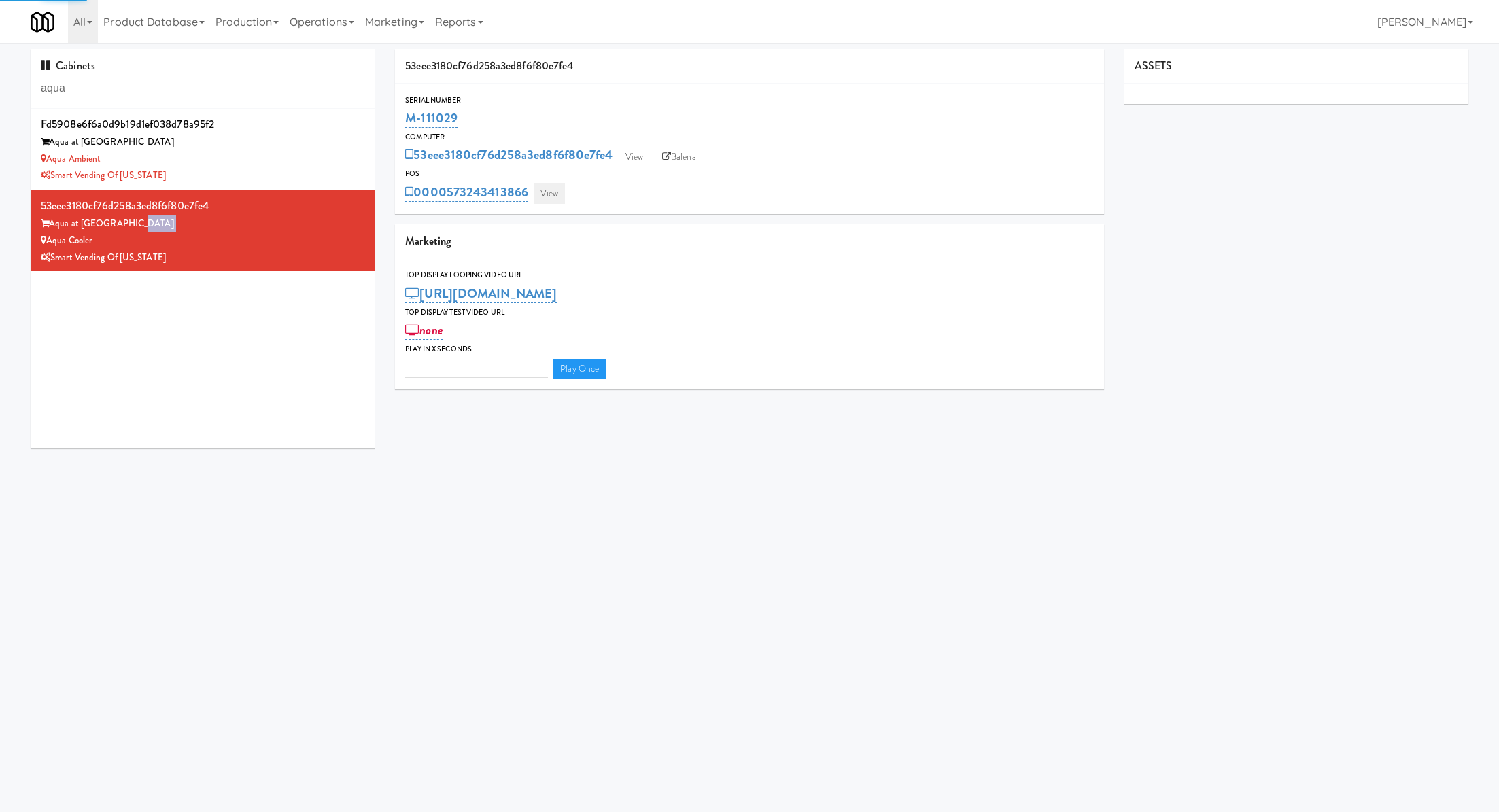
type input "3"
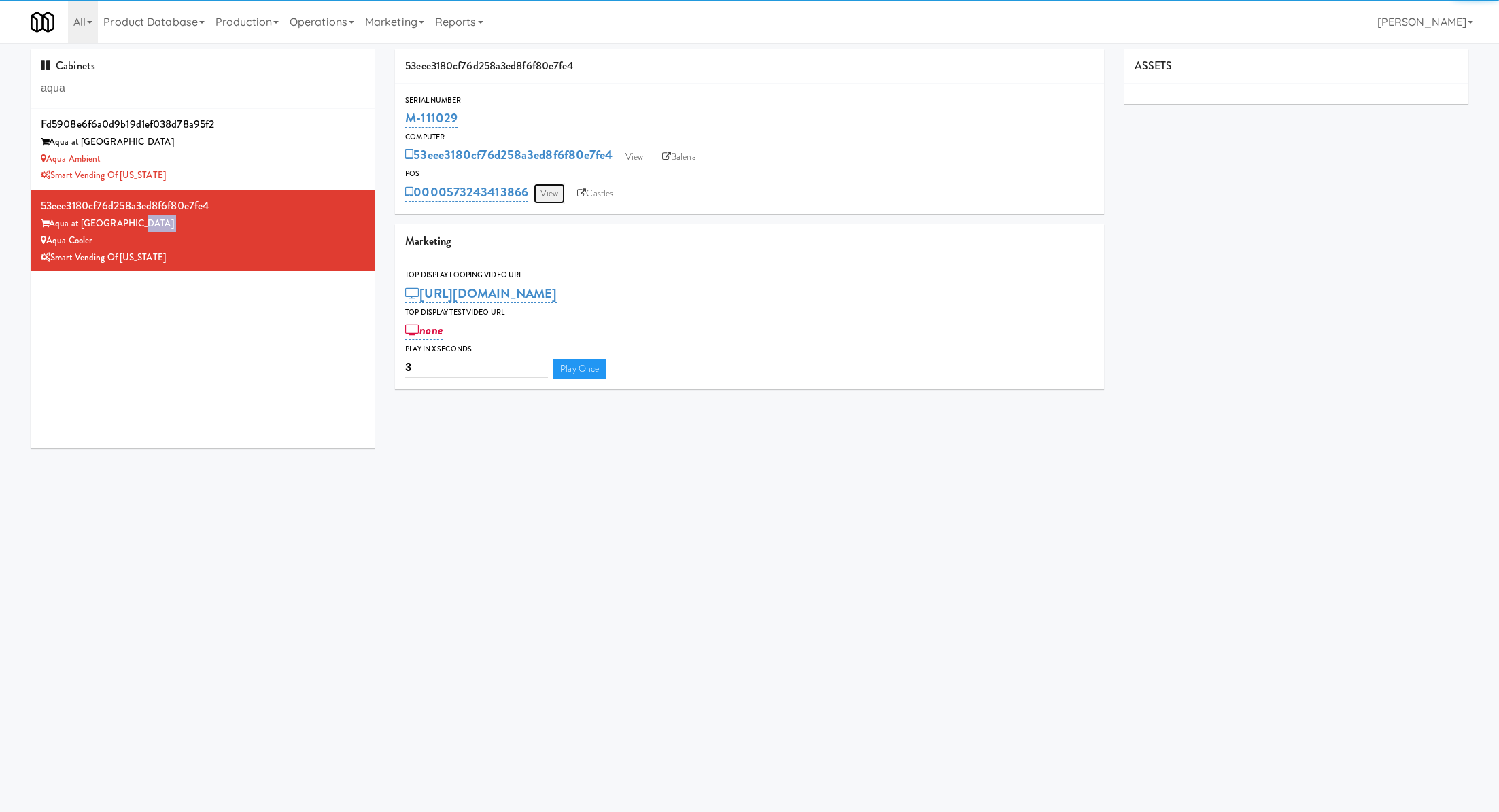
click at [554, 195] on link "View" at bounding box center [550, 194] width 32 height 20
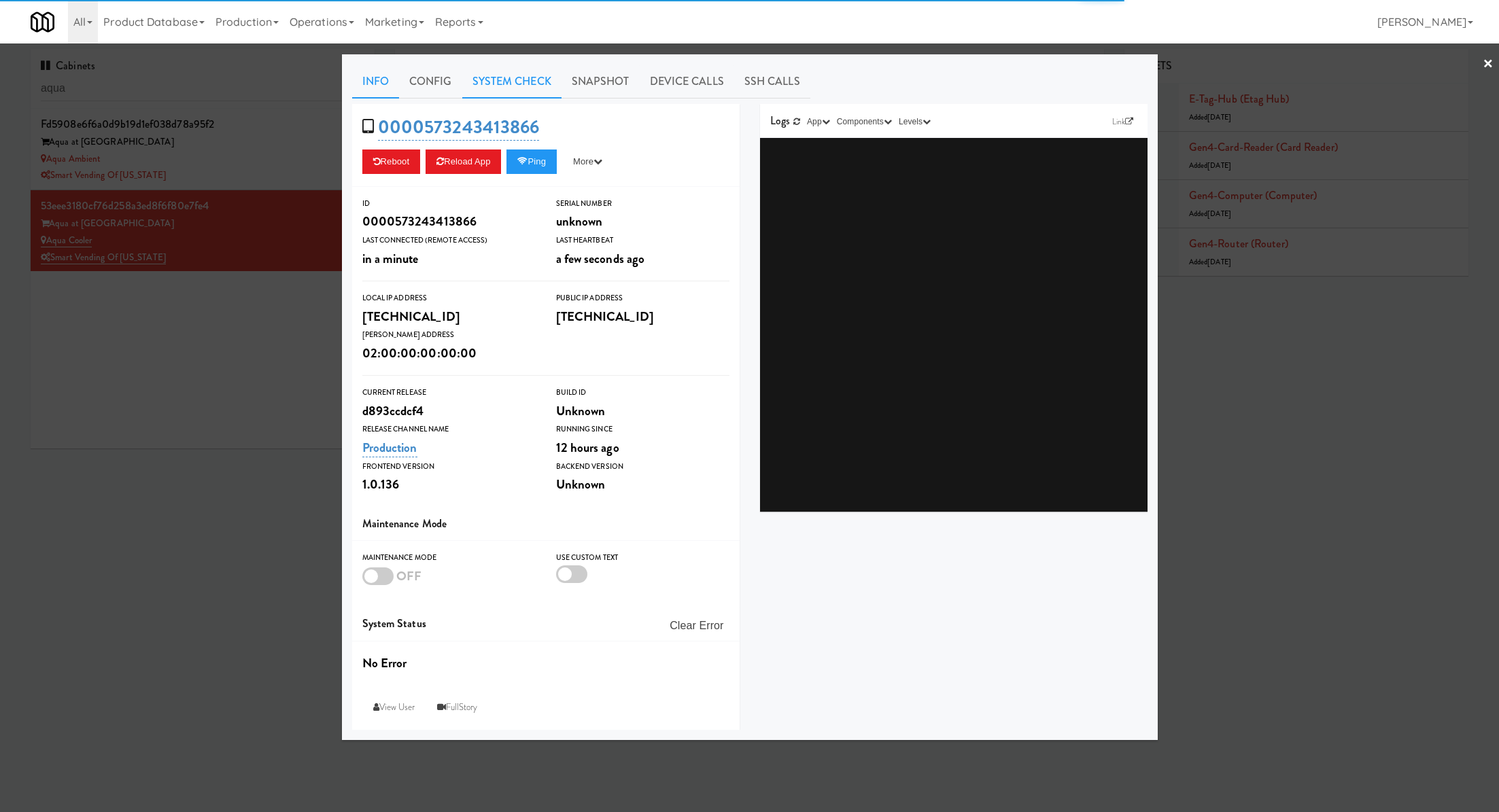
click at [487, 96] on link "System Check" at bounding box center [512, 81] width 99 height 34
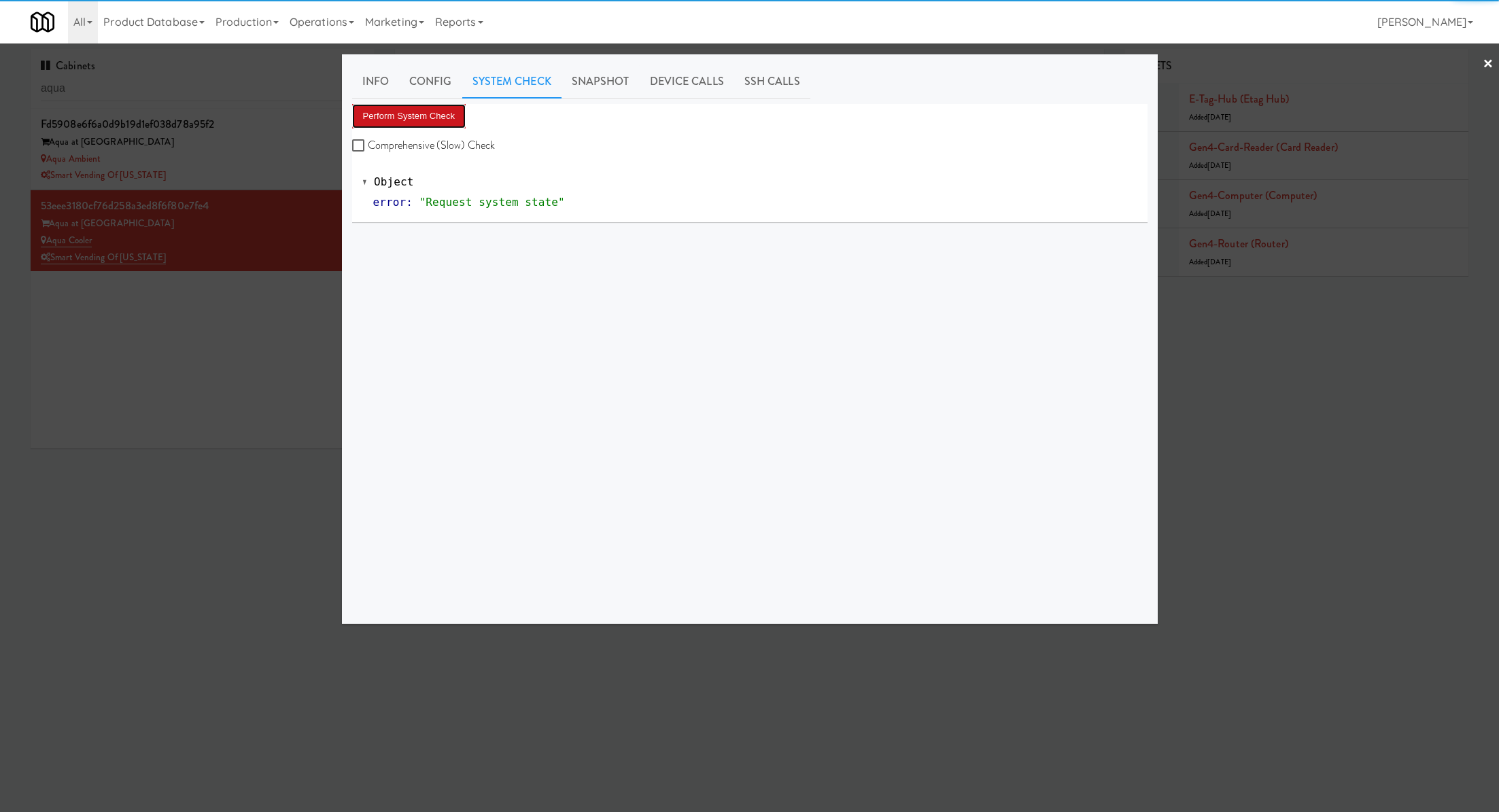
click at [434, 106] on button "Perform System Check" at bounding box center [409, 116] width 114 height 24
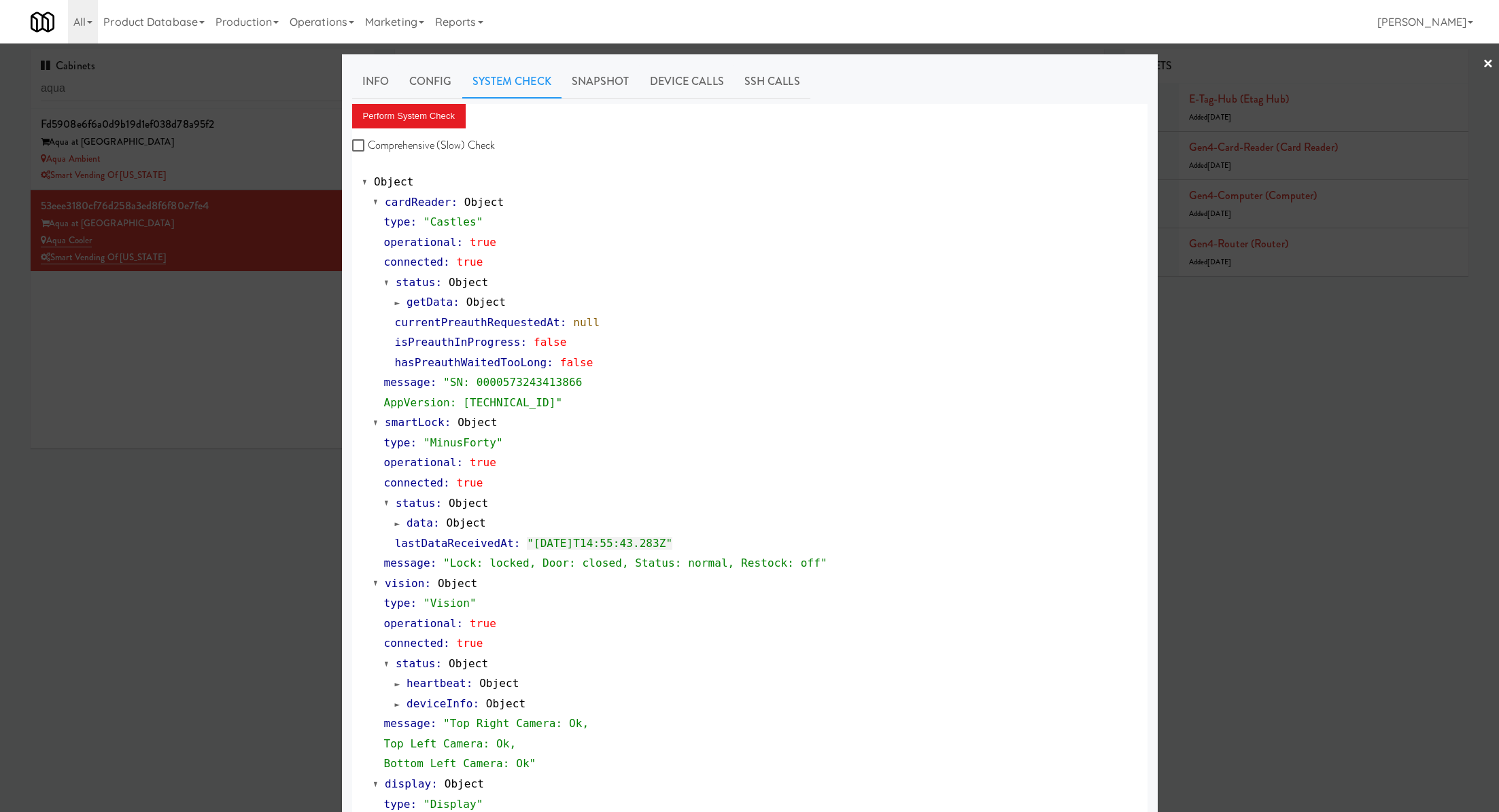
click at [261, 135] on div at bounding box center [749, 406] width 1499 height 812
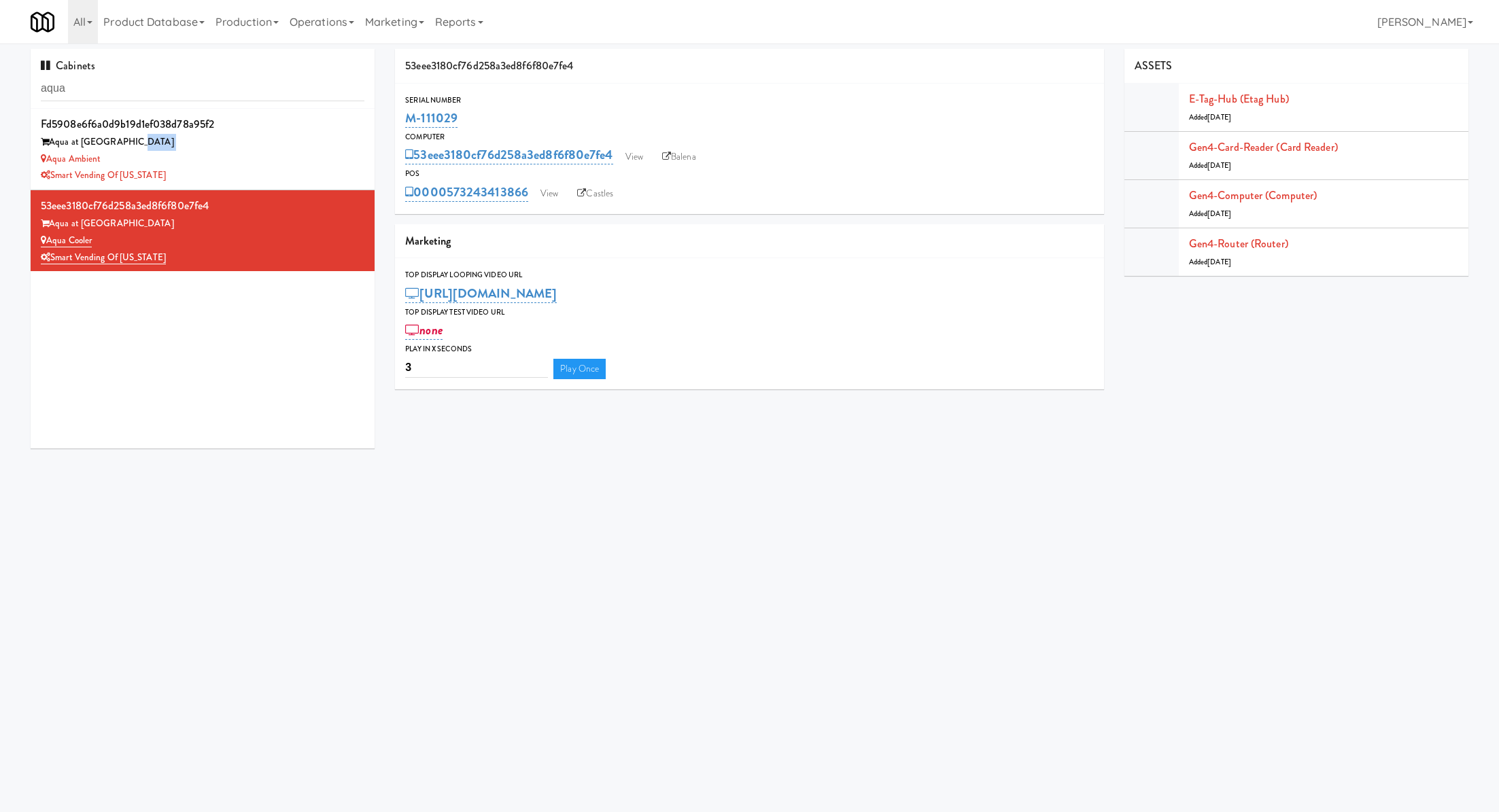
click at [261, 135] on div "Aqua at 25th Street" at bounding box center [203, 143] width 323 height 17
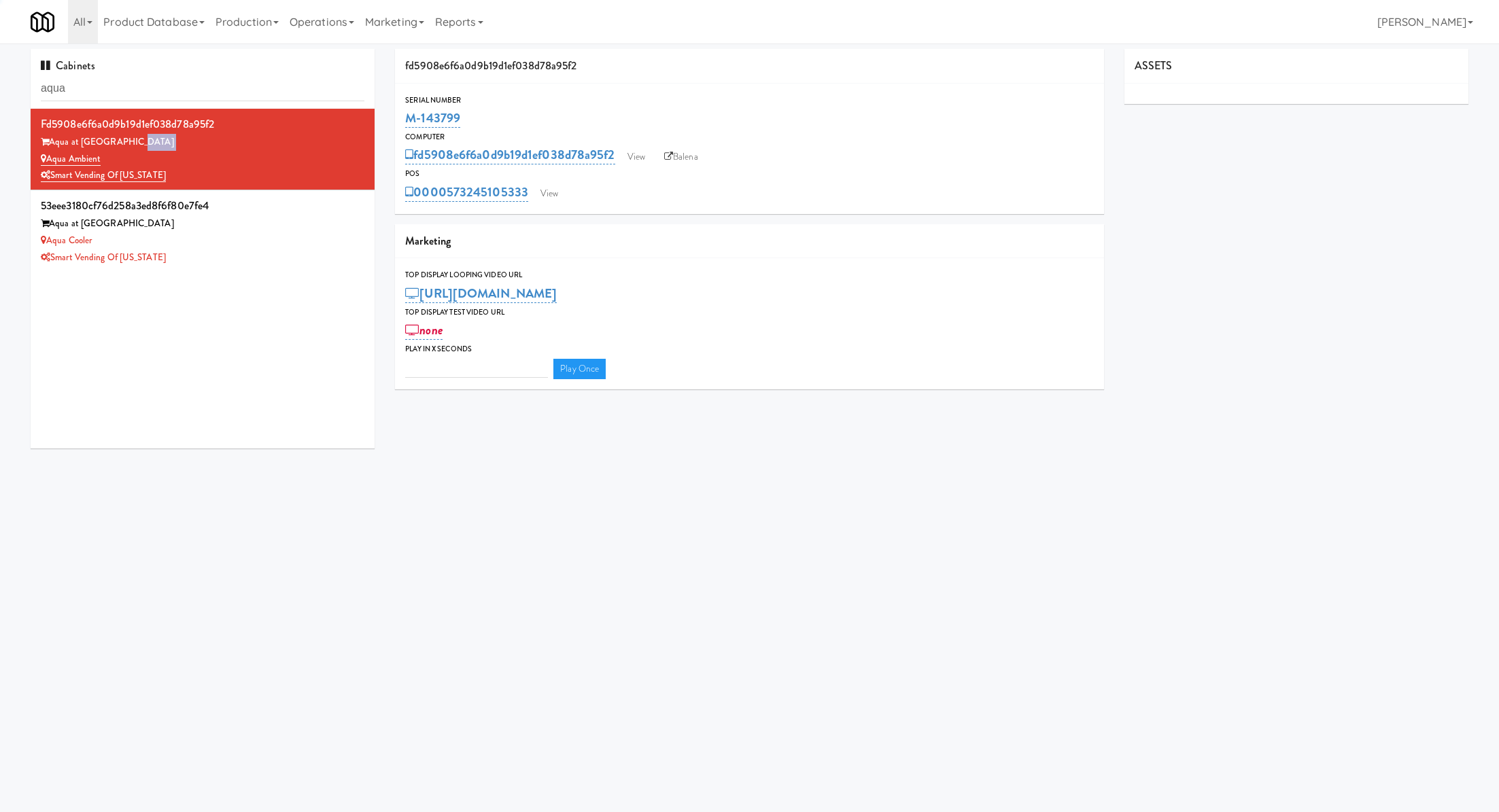
type input "3"
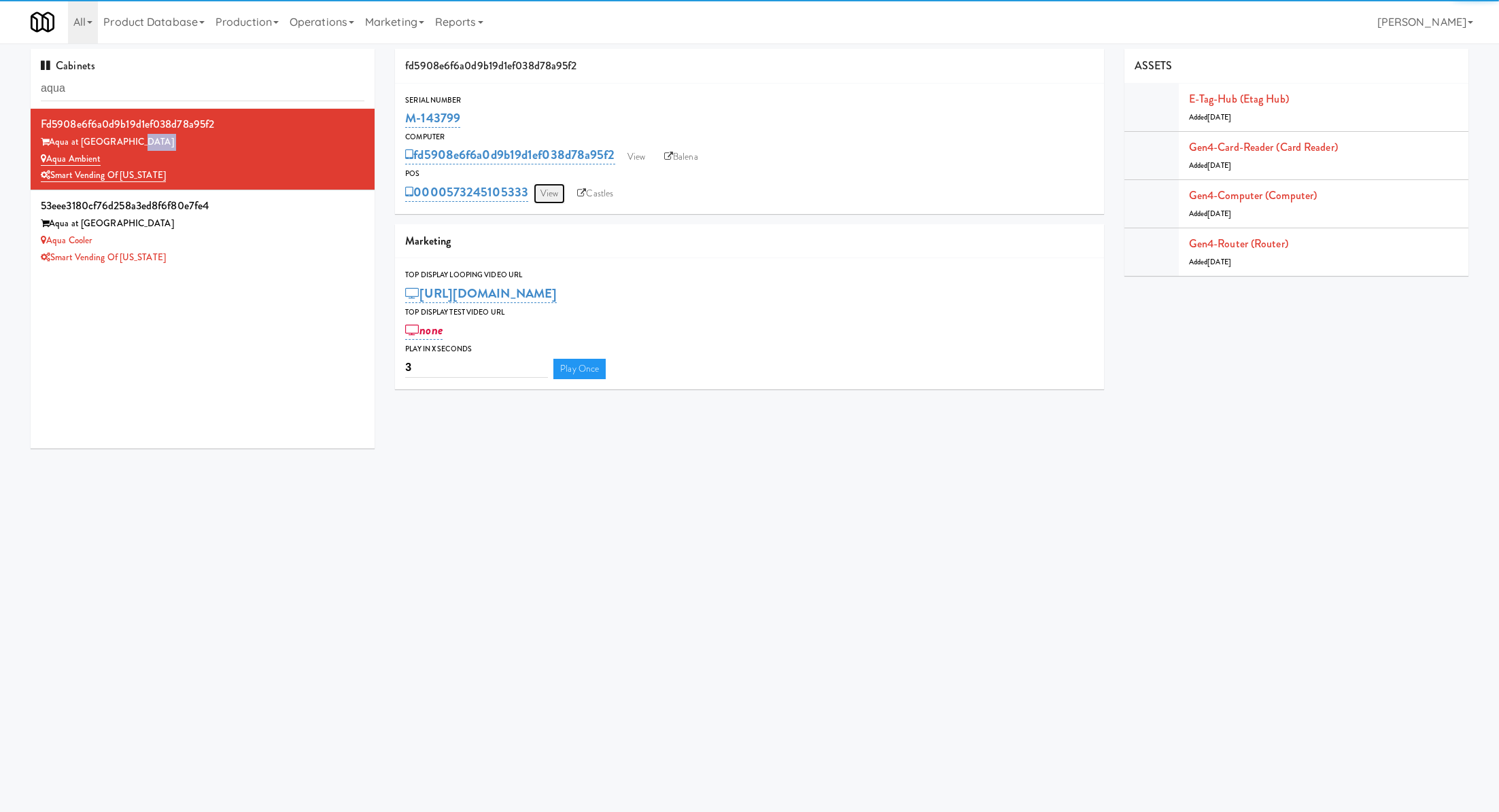
click at [546, 199] on link "View" at bounding box center [550, 194] width 32 height 20
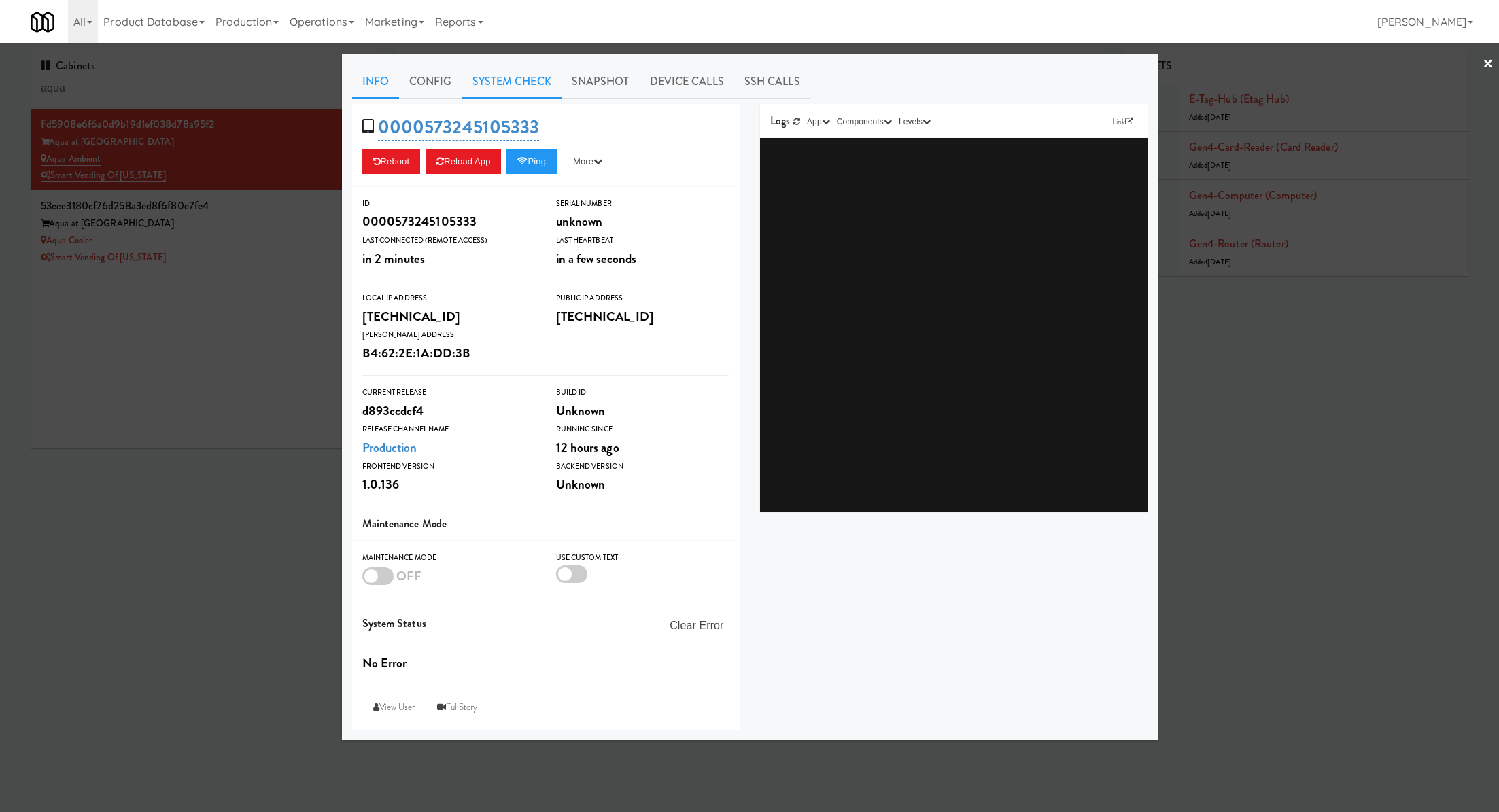
click at [487, 79] on link "System Check" at bounding box center [512, 81] width 99 height 34
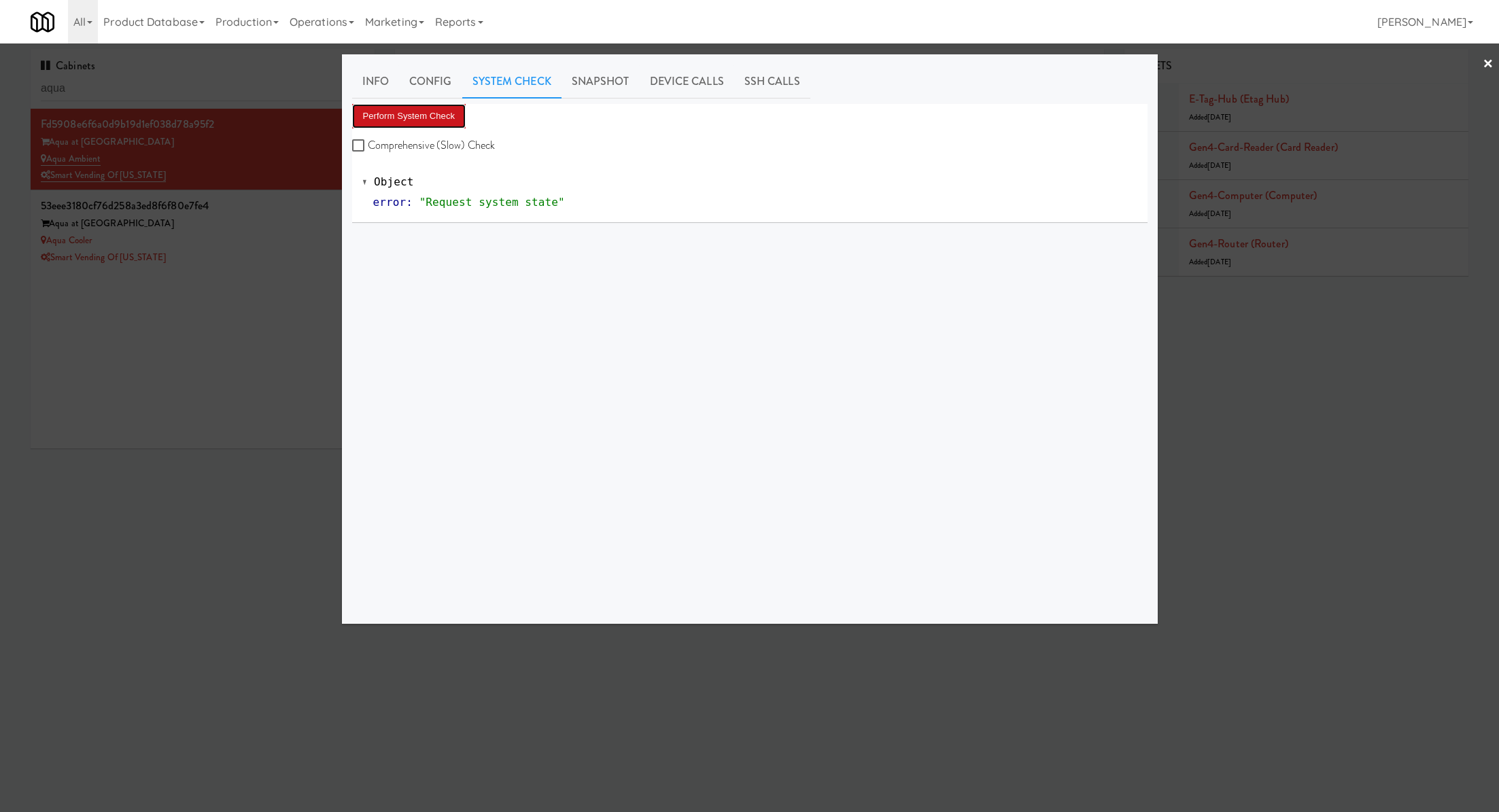
click at [423, 117] on button "Perform System Check" at bounding box center [409, 116] width 114 height 24
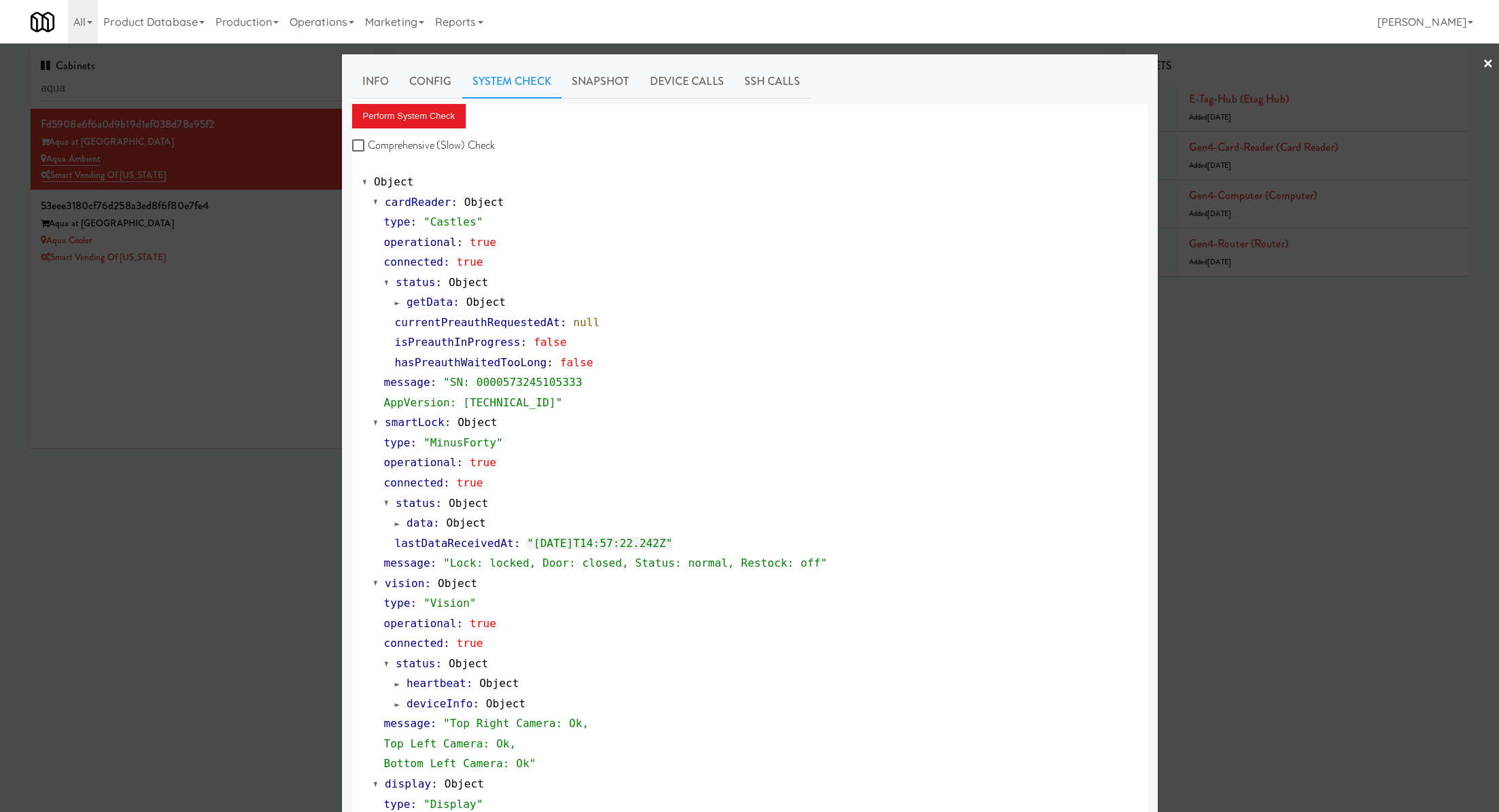
click at [245, 343] on div at bounding box center [749, 406] width 1499 height 812
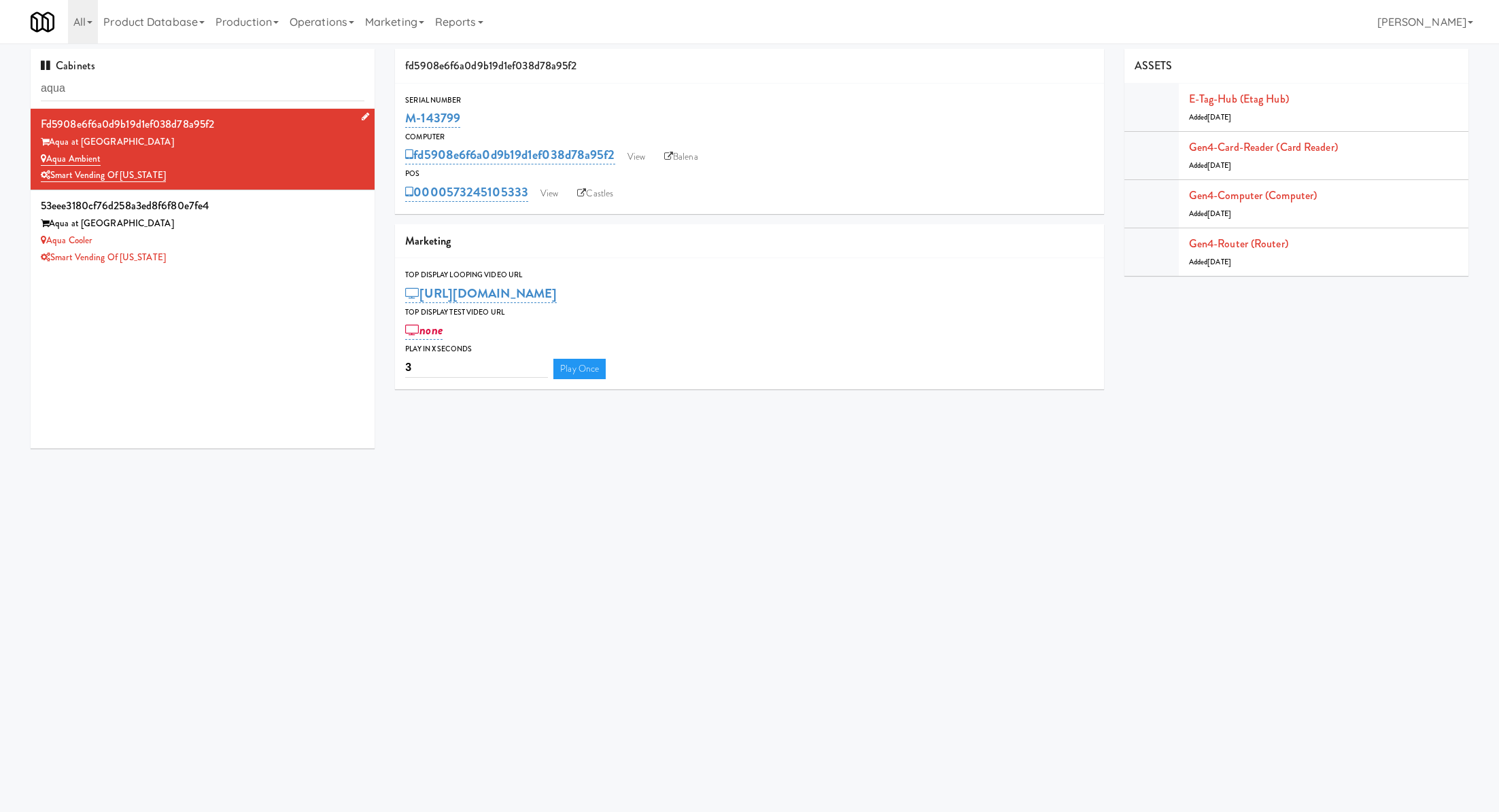
drag, startPoint x: 114, startPoint y: 160, endPoint x: 47, endPoint y: 154, distance: 67.3
click at [47, 154] on div "Aqua Ambient" at bounding box center [203, 159] width 323 height 17
copy link "Aqua Ambient"
click at [118, 91] on input "aqua" at bounding box center [203, 89] width 323 height 25
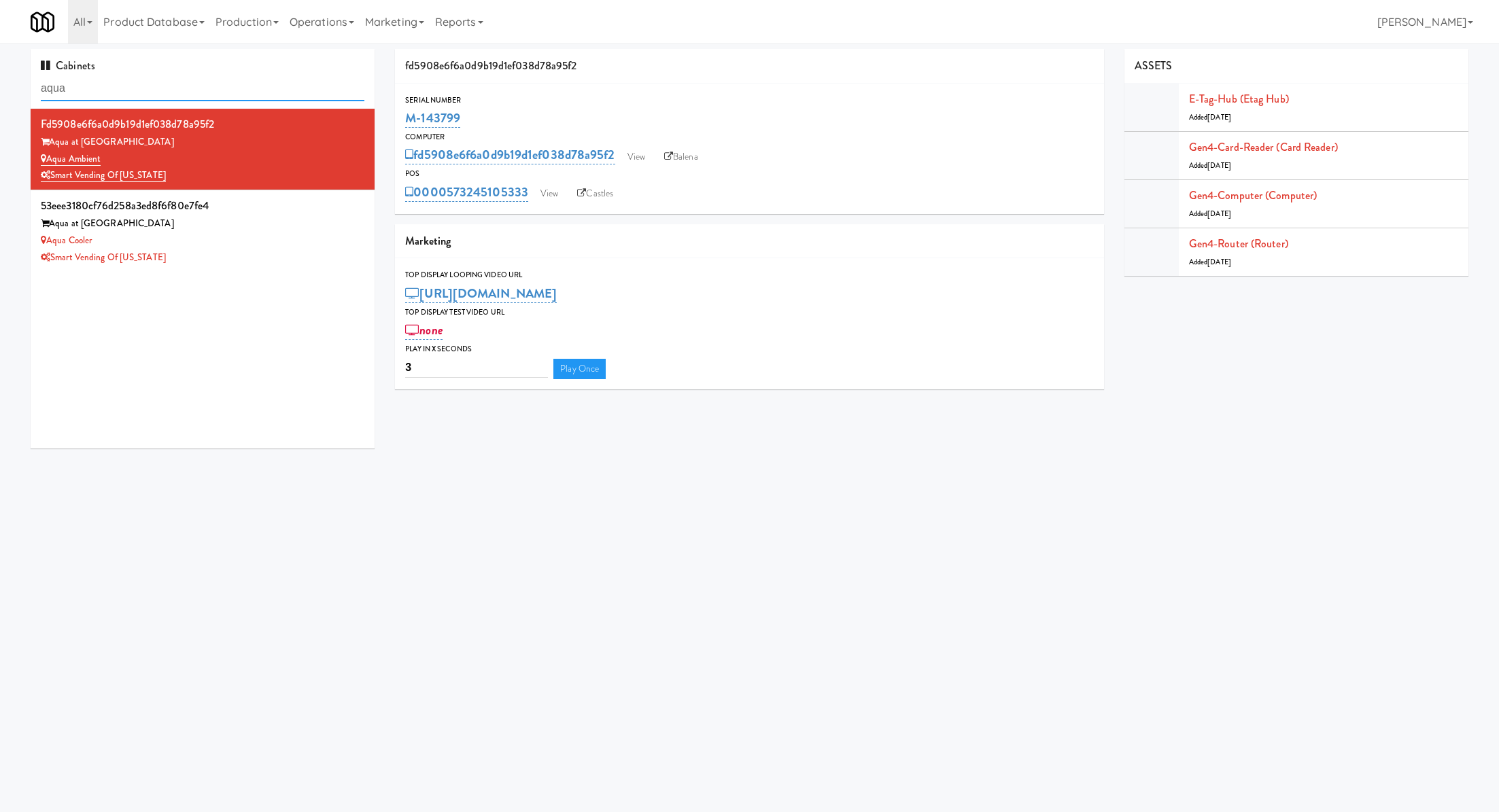
click at [118, 91] on input "aqua" at bounding box center [203, 89] width 323 height 25
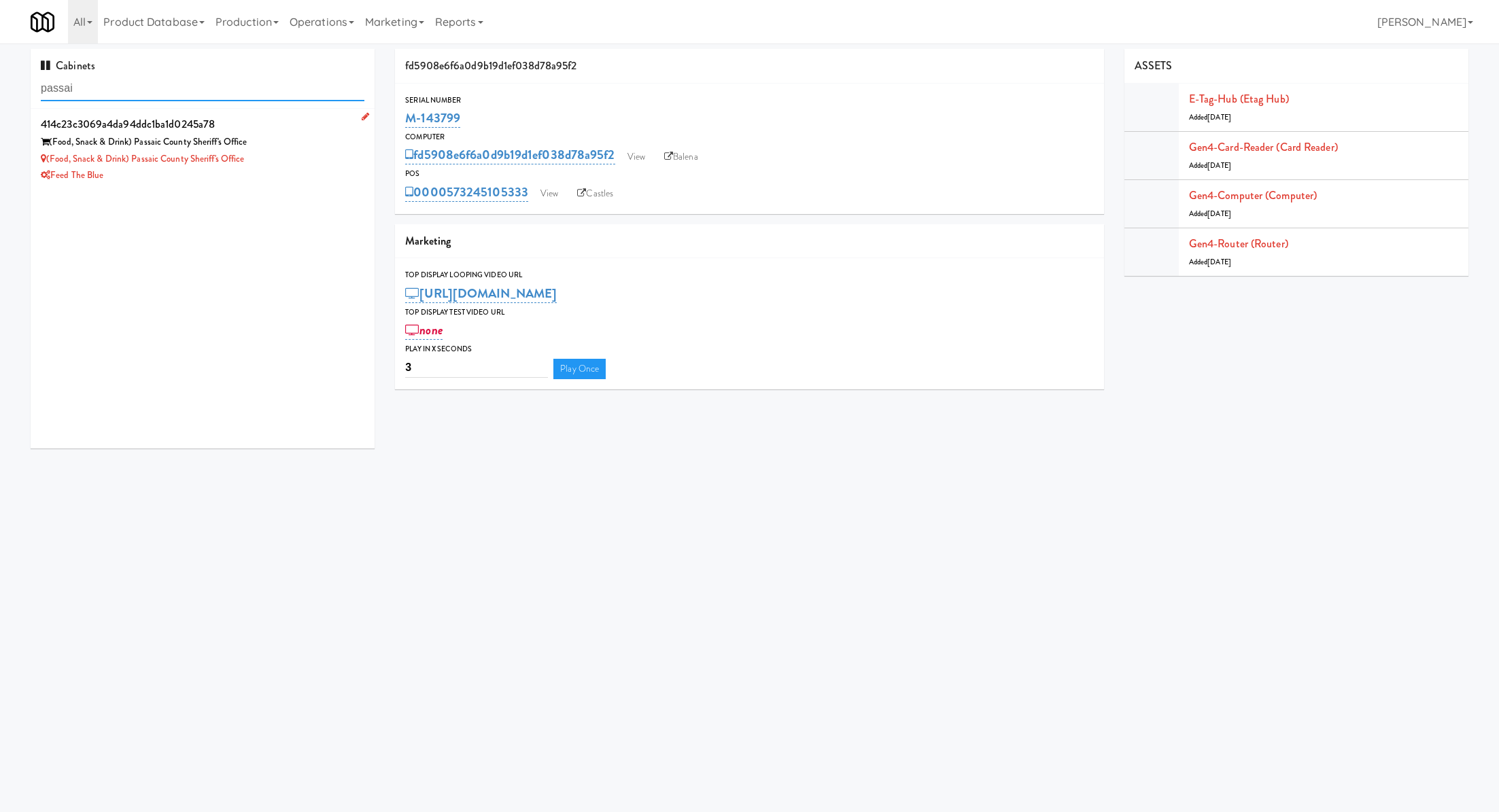
type input "passai"
click at [289, 155] on div "(Food, Snack & Drink) Passaic County Sheriff's Office" at bounding box center [203, 159] width 323 height 17
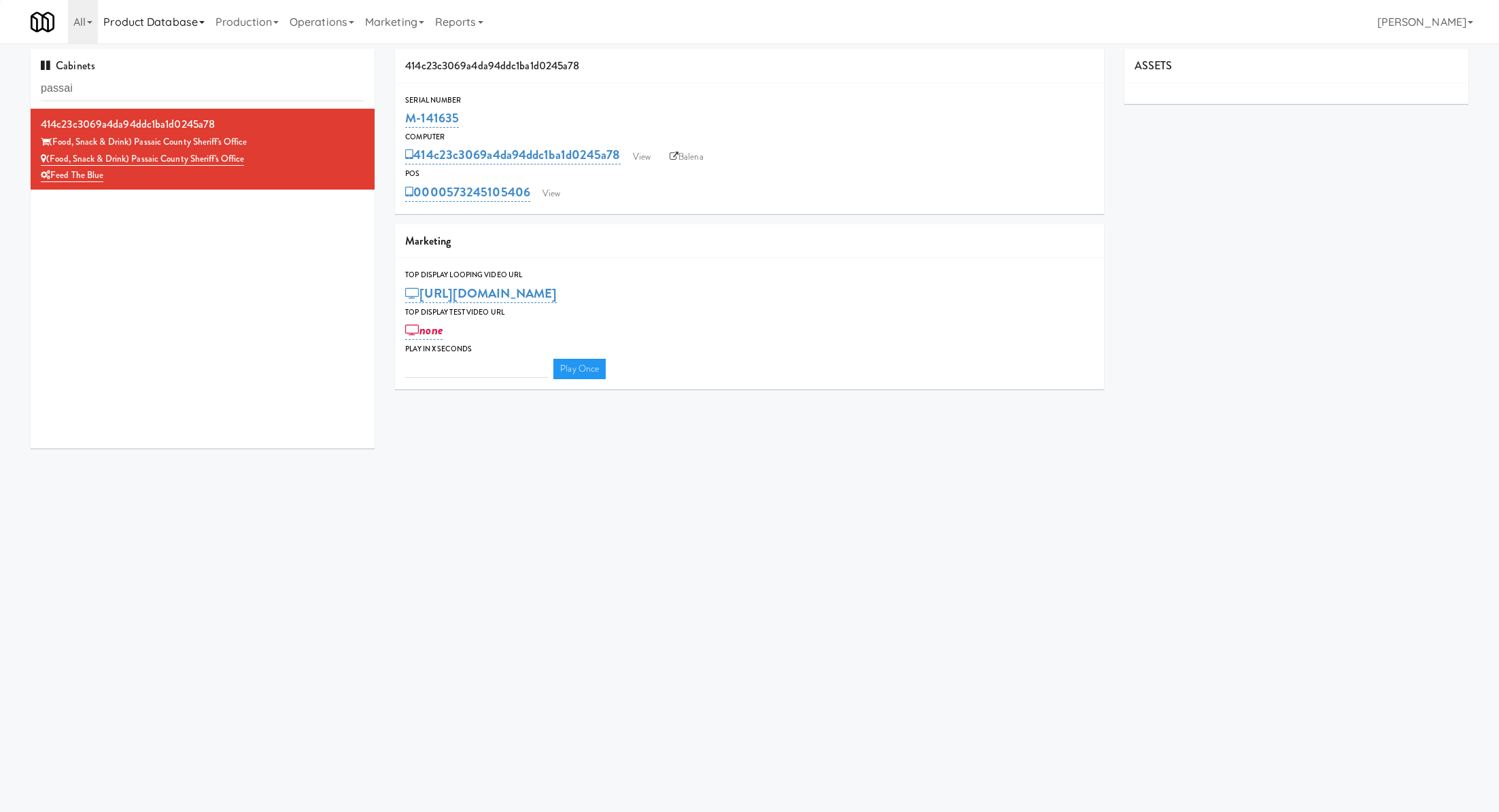
type input "3"
drag, startPoint x: 278, startPoint y: 155, endPoint x: 45, endPoint y: 157, distance: 233.0
click at [45, 157] on div "(Food, Snack & Drink) Passaic County Sheriff's Office" at bounding box center [203, 159] width 323 height 17
drag, startPoint x: 492, startPoint y: 114, endPoint x: 402, endPoint y: 112, distance: 90.0
click at [402, 112] on div "Serial Number M-141635" at bounding box center [749, 112] width 708 height 37
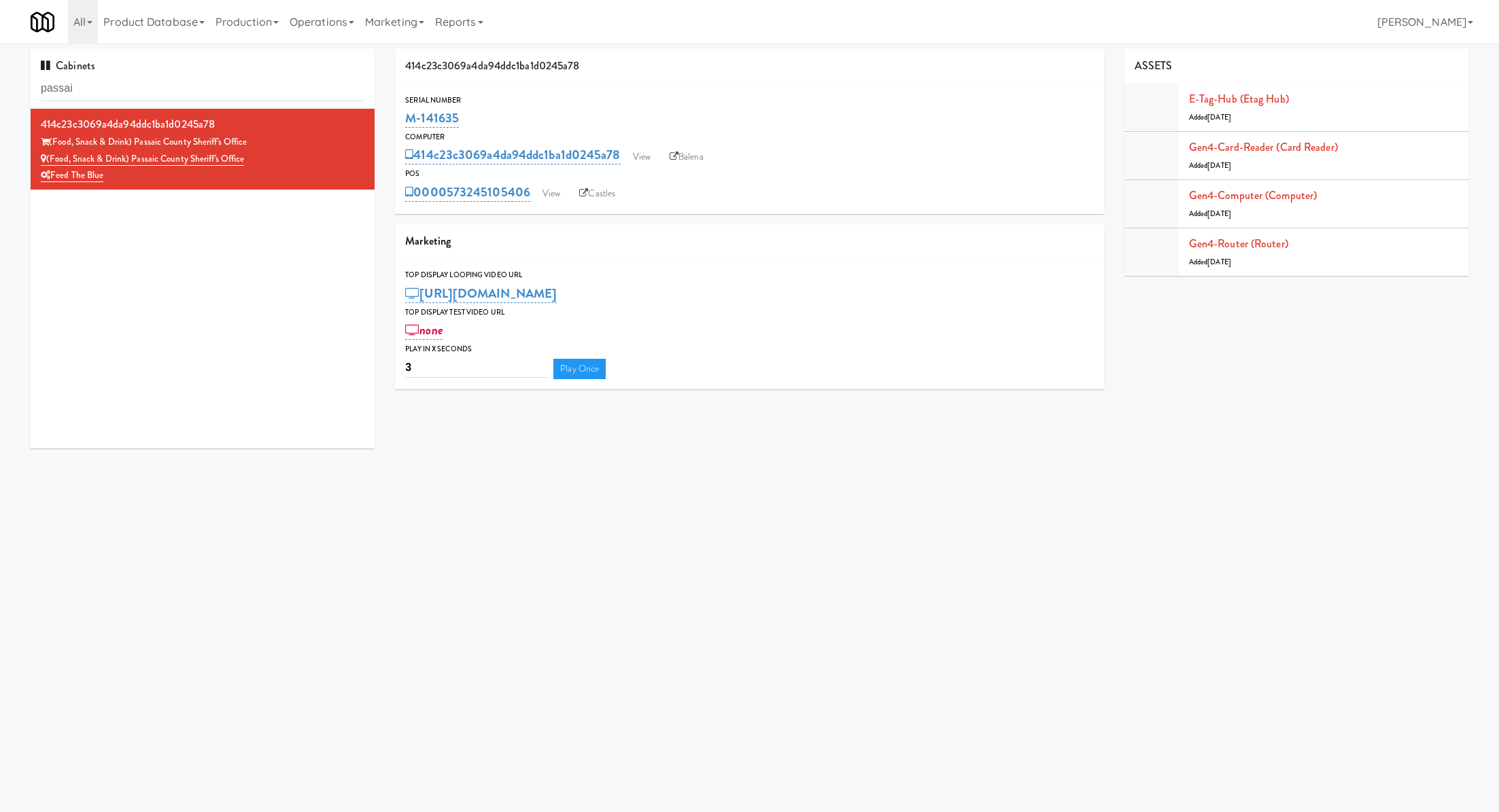
copy link "M-141635"
click at [562, 196] on link "View" at bounding box center [551, 194] width 32 height 20
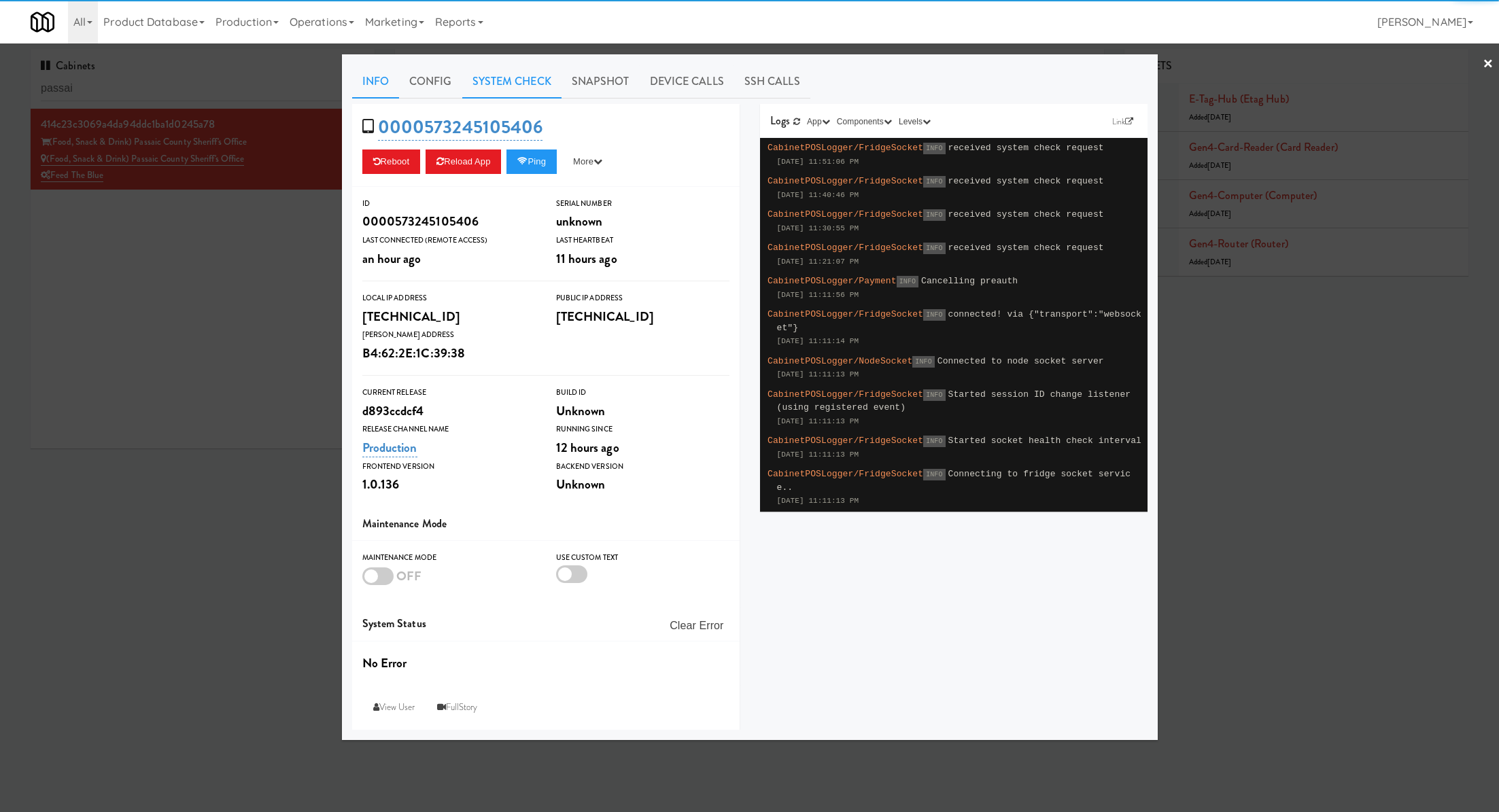
click at [494, 91] on link "System Check" at bounding box center [512, 81] width 99 height 34
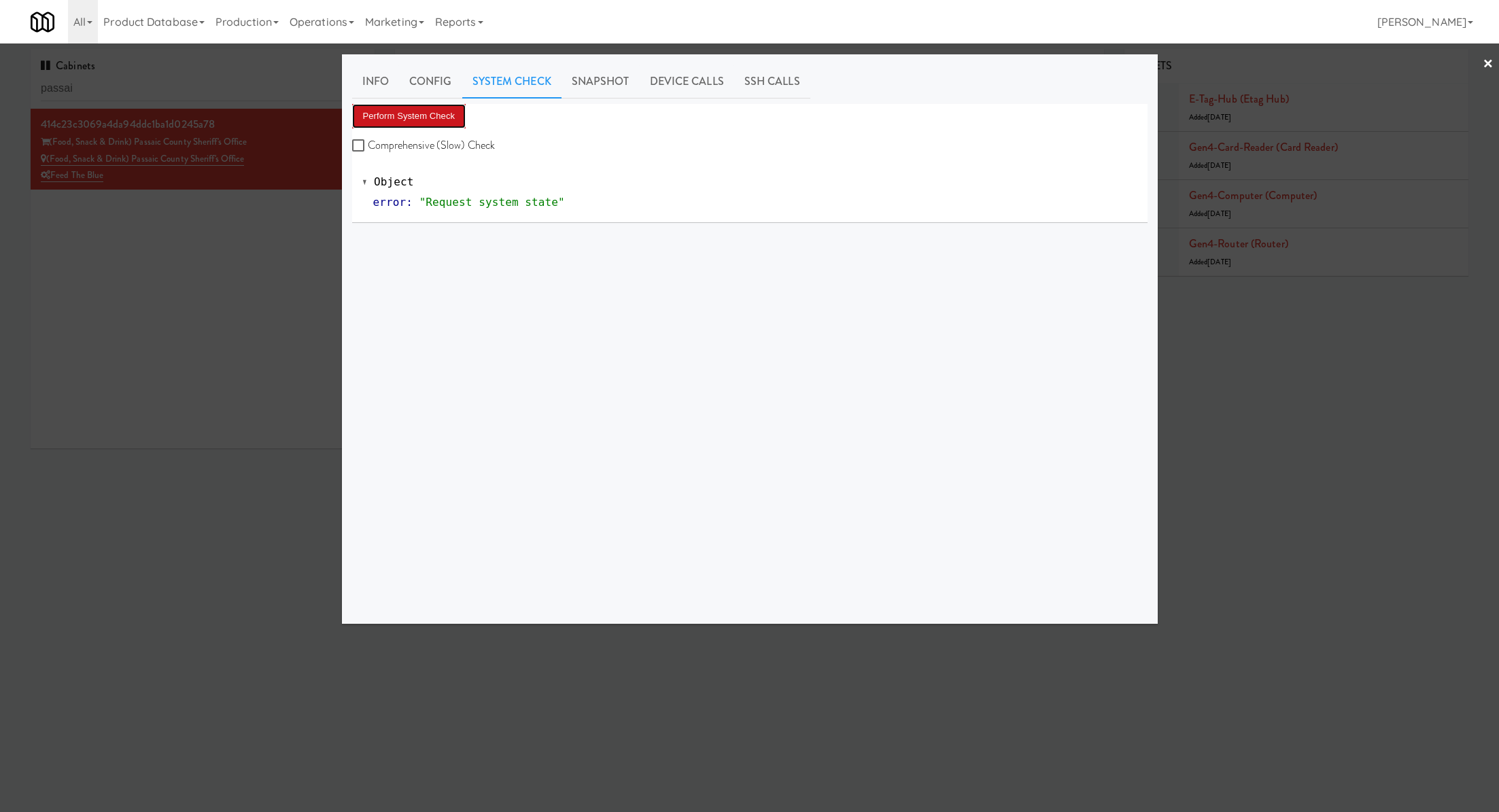
click at [440, 117] on button "Perform System Check" at bounding box center [409, 116] width 114 height 24
click at [289, 233] on div at bounding box center [749, 406] width 1499 height 812
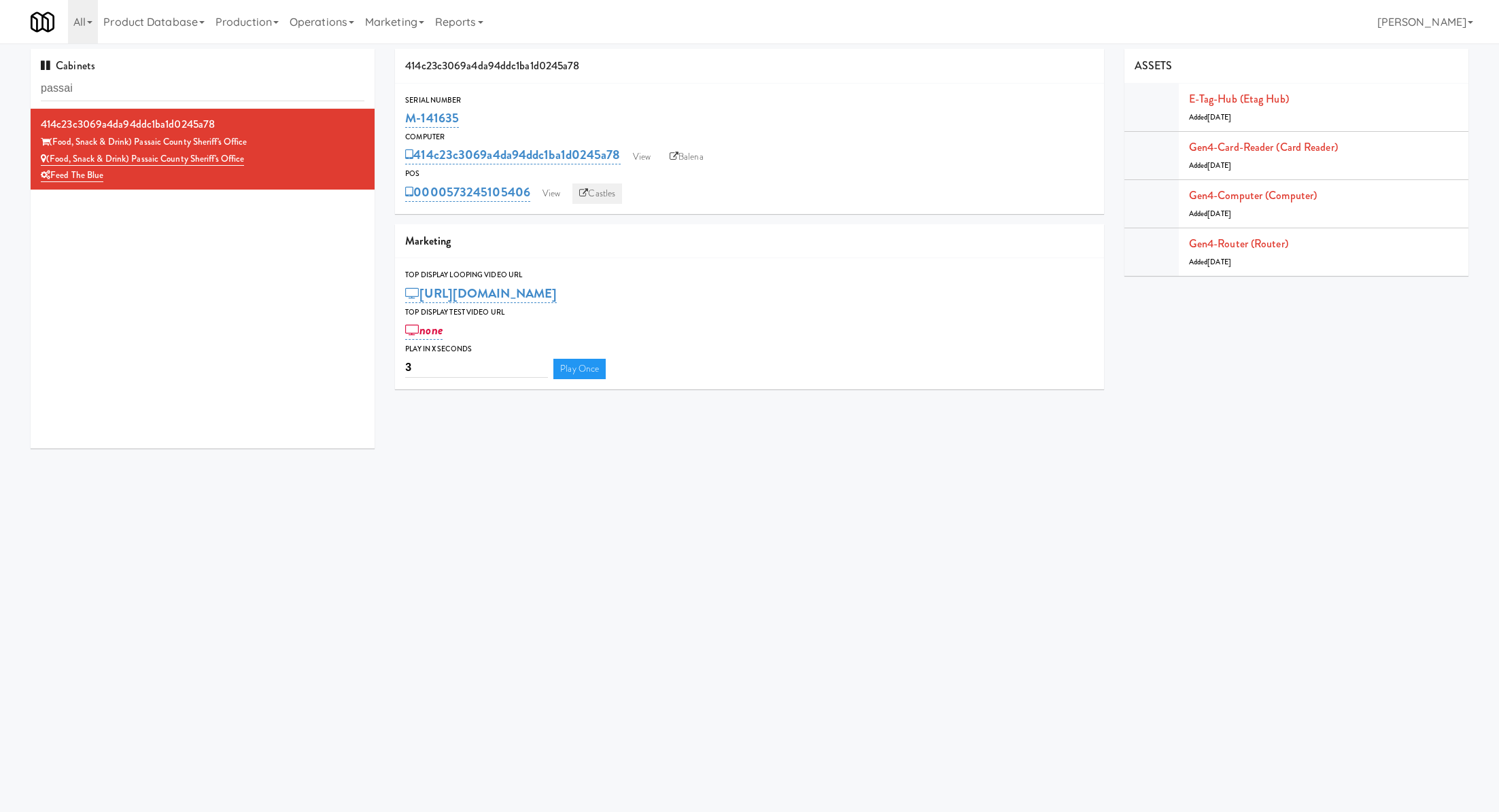
click at [603, 190] on link "Castles" at bounding box center [597, 194] width 50 height 20
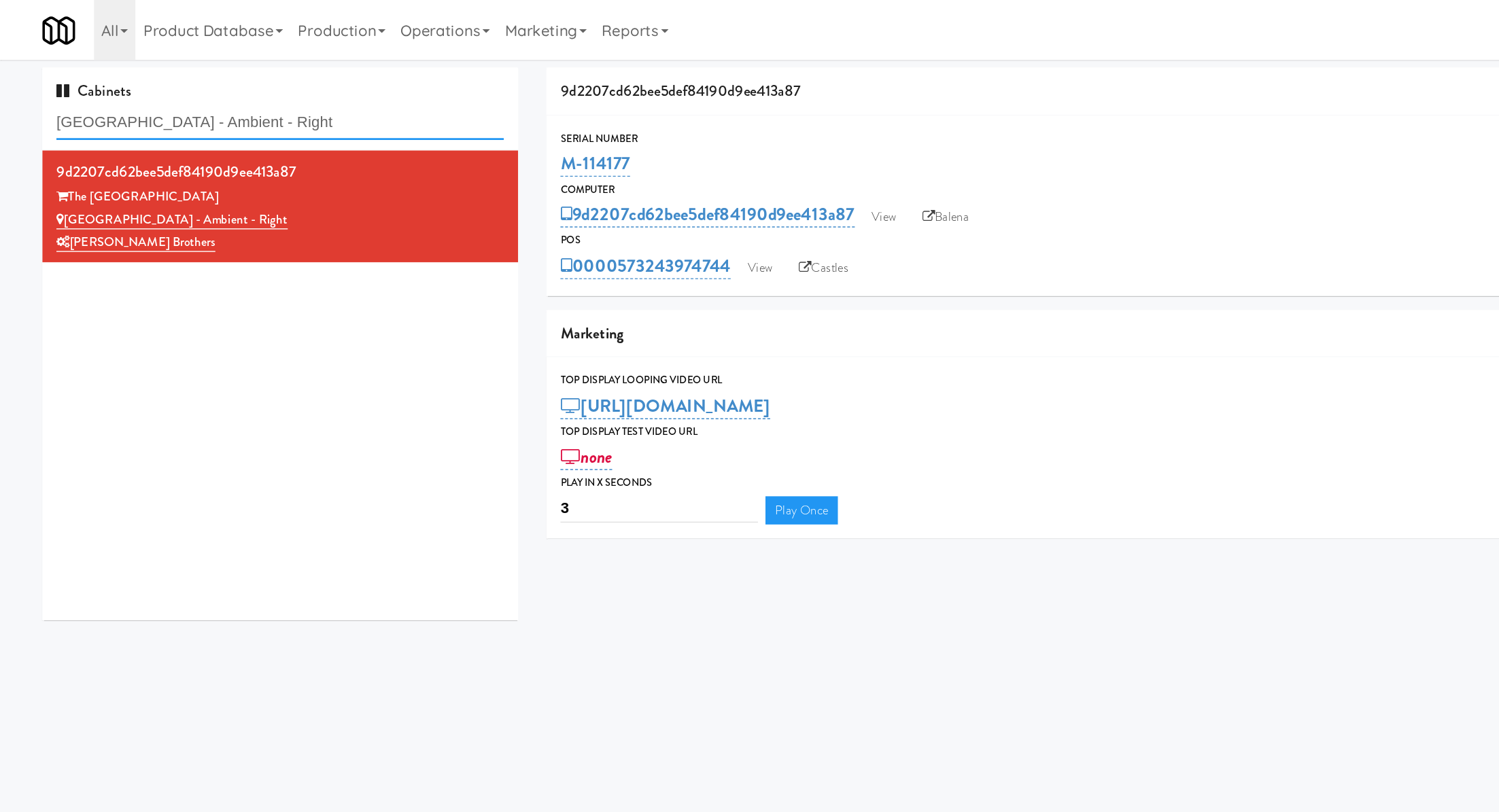
click at [117, 81] on input "Pyramid Center - Ambient - Right" at bounding box center [203, 89] width 323 height 25
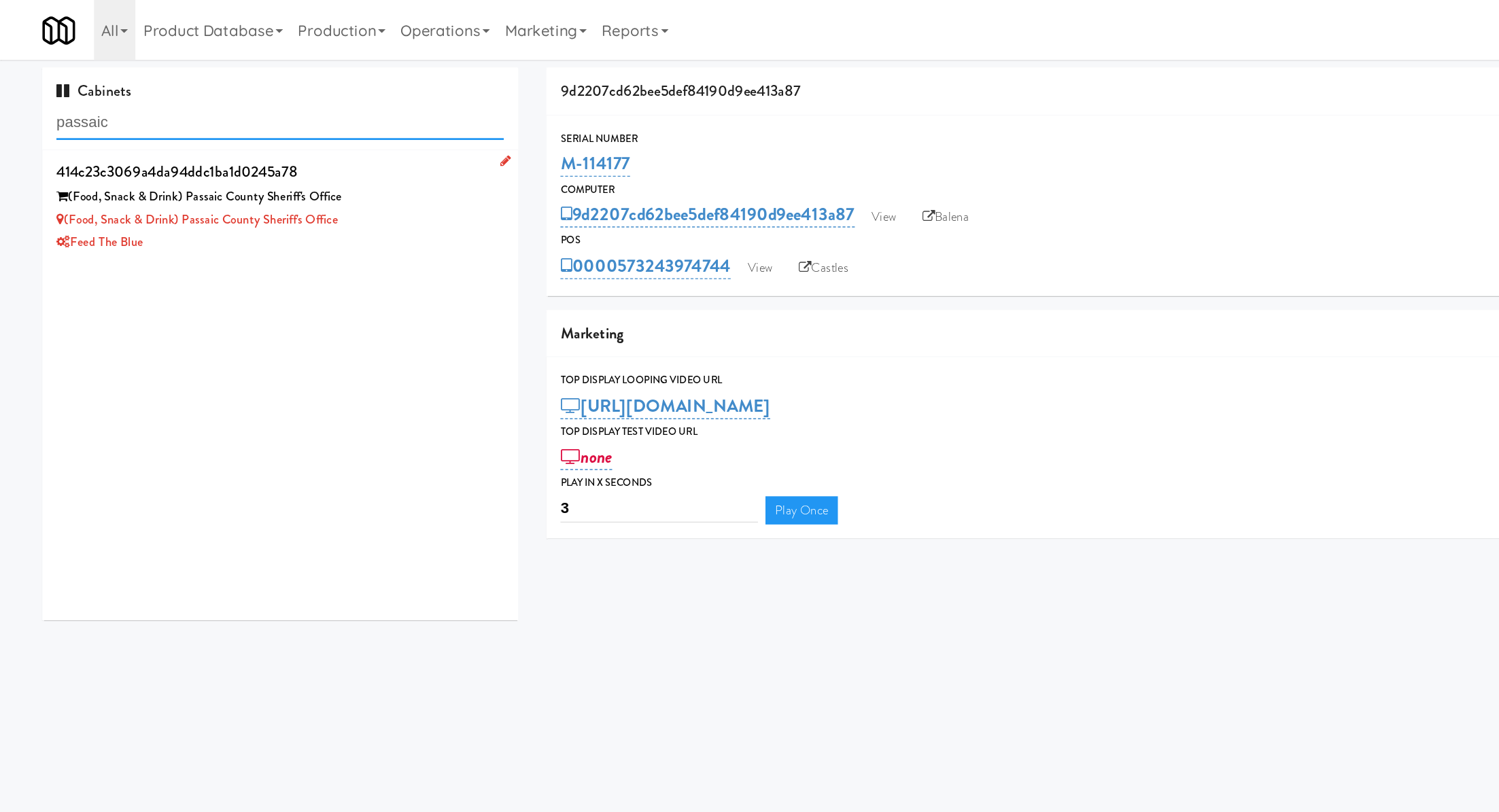
type input "passaic"
click at [311, 162] on div "(Food, Snack & Drink) Passaic County Sheriff's Office" at bounding box center [203, 159] width 323 height 17
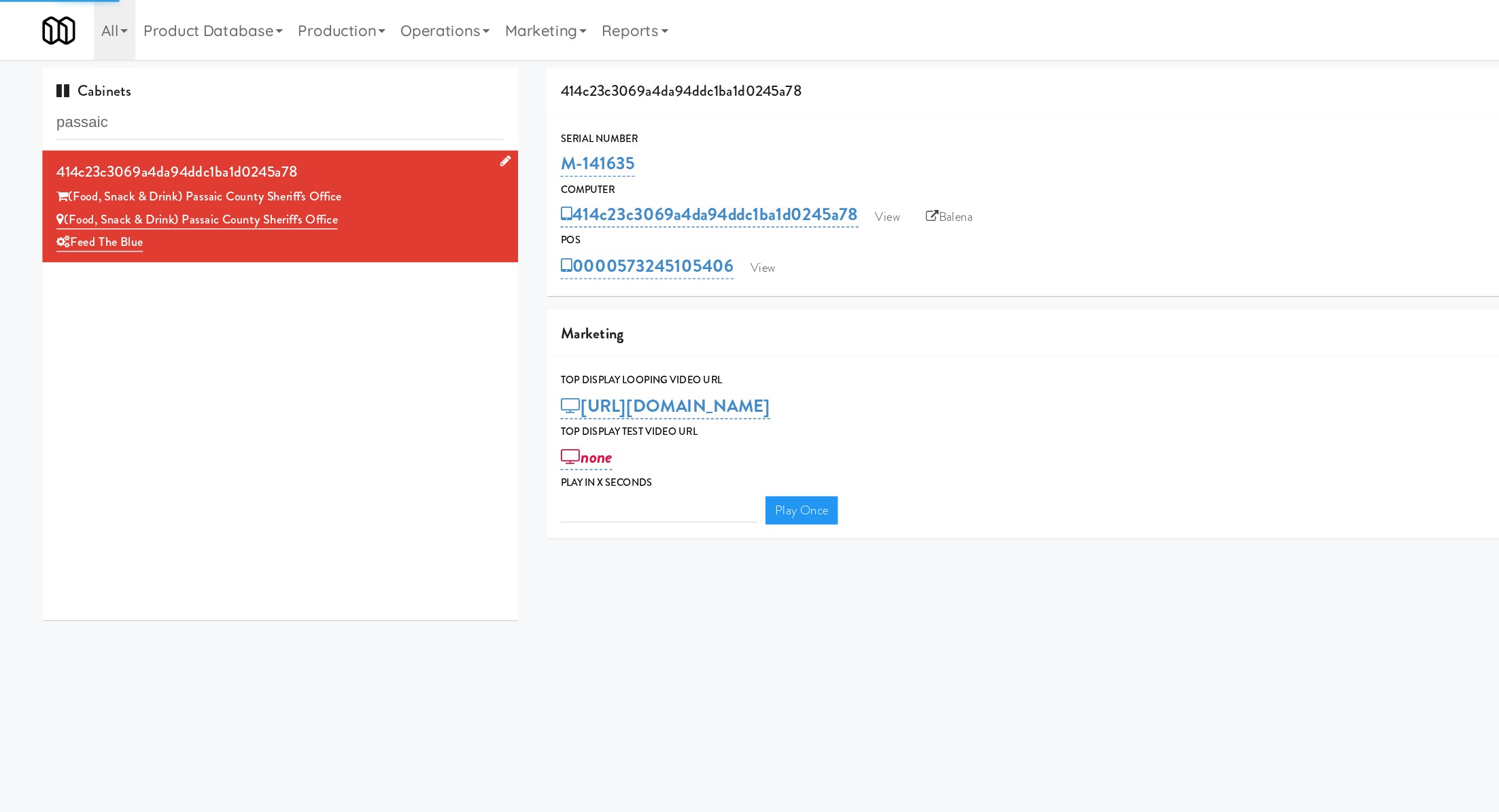
type input "3"
click at [367, 18] on link "Marketing" at bounding box center [394, 21] width 70 height 43
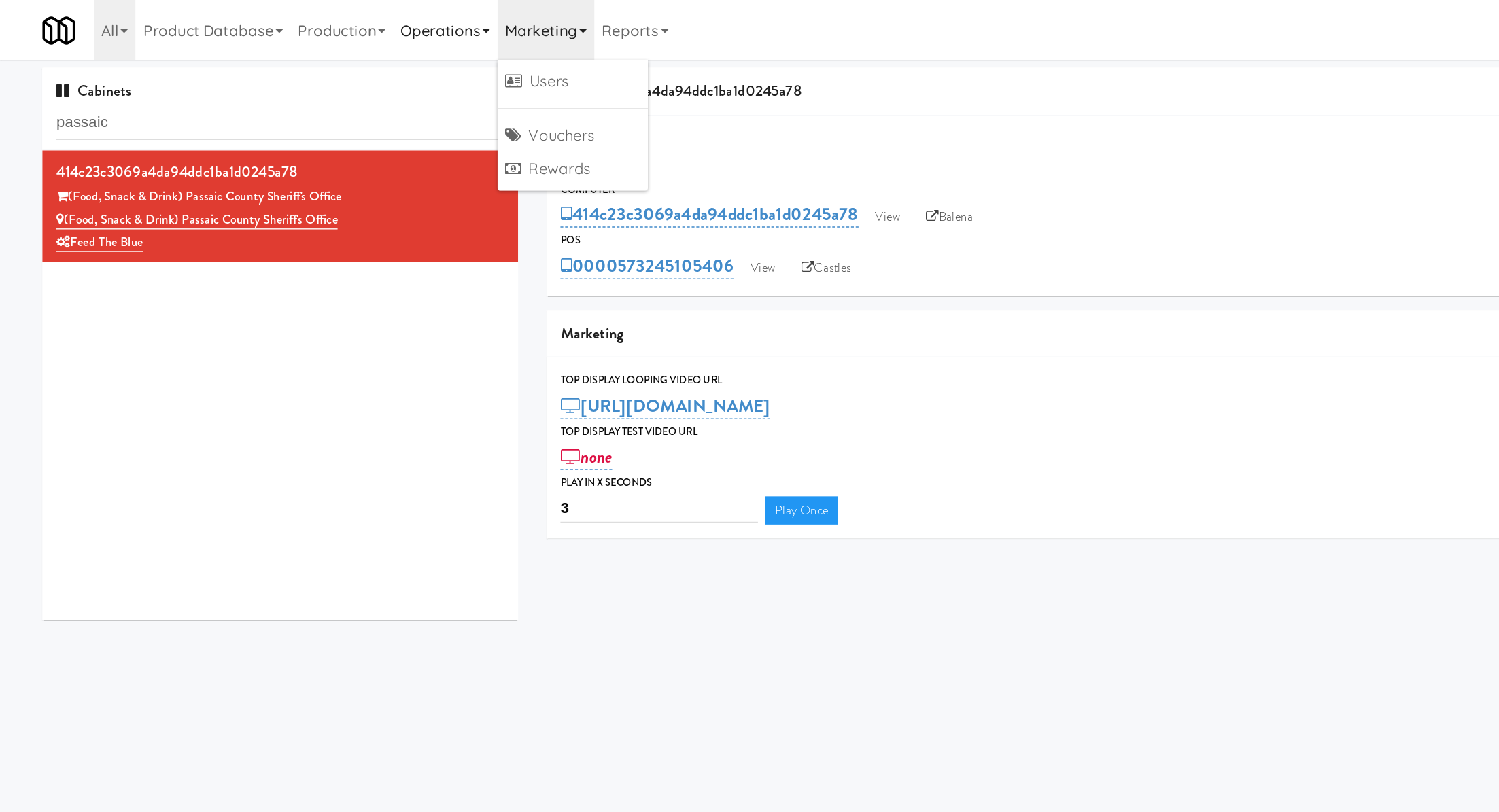
click at [338, 32] on link "Operations" at bounding box center [322, 21] width 76 height 43
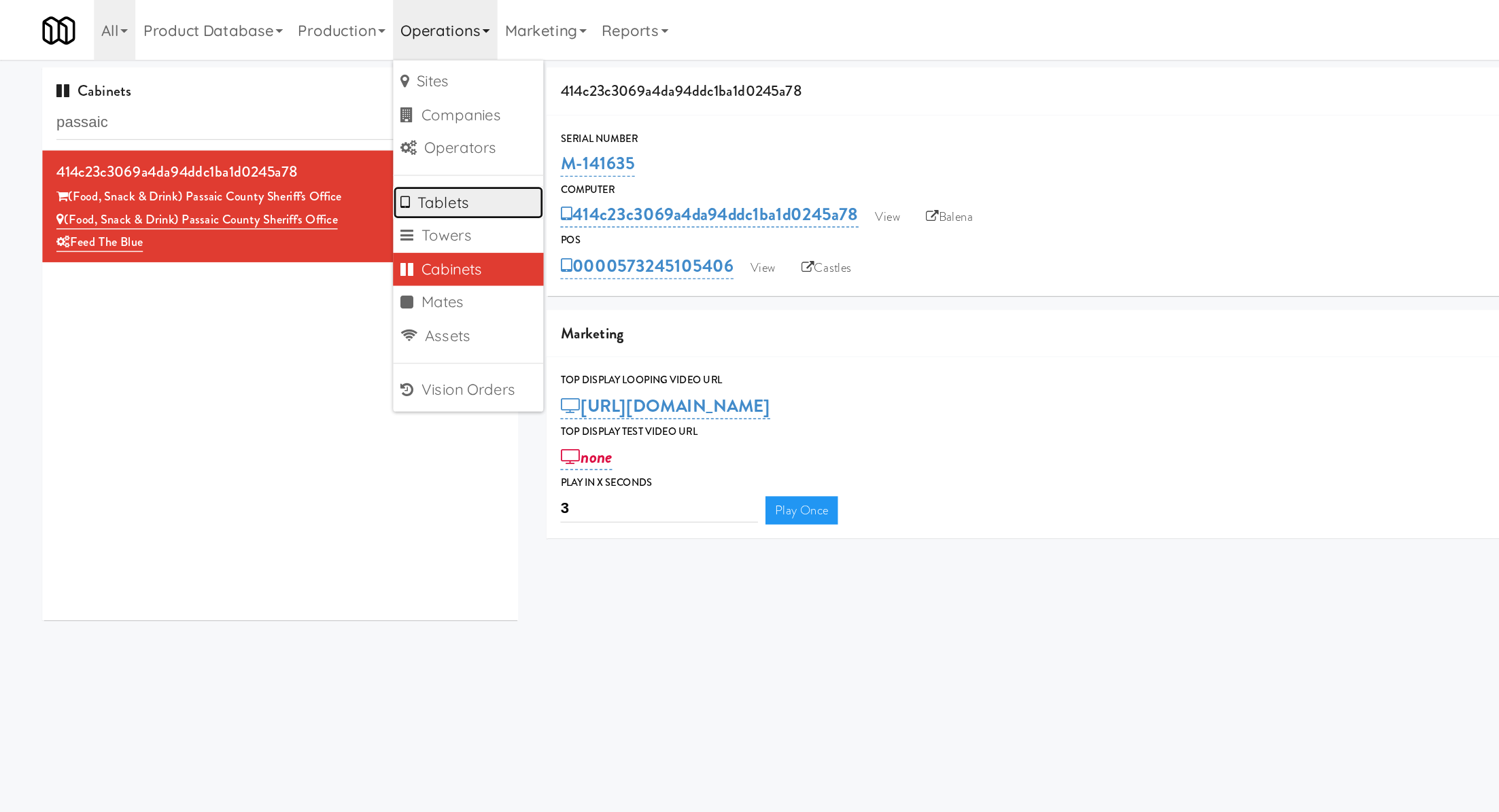
click at [334, 144] on link "Tablets" at bounding box center [338, 147] width 109 height 24
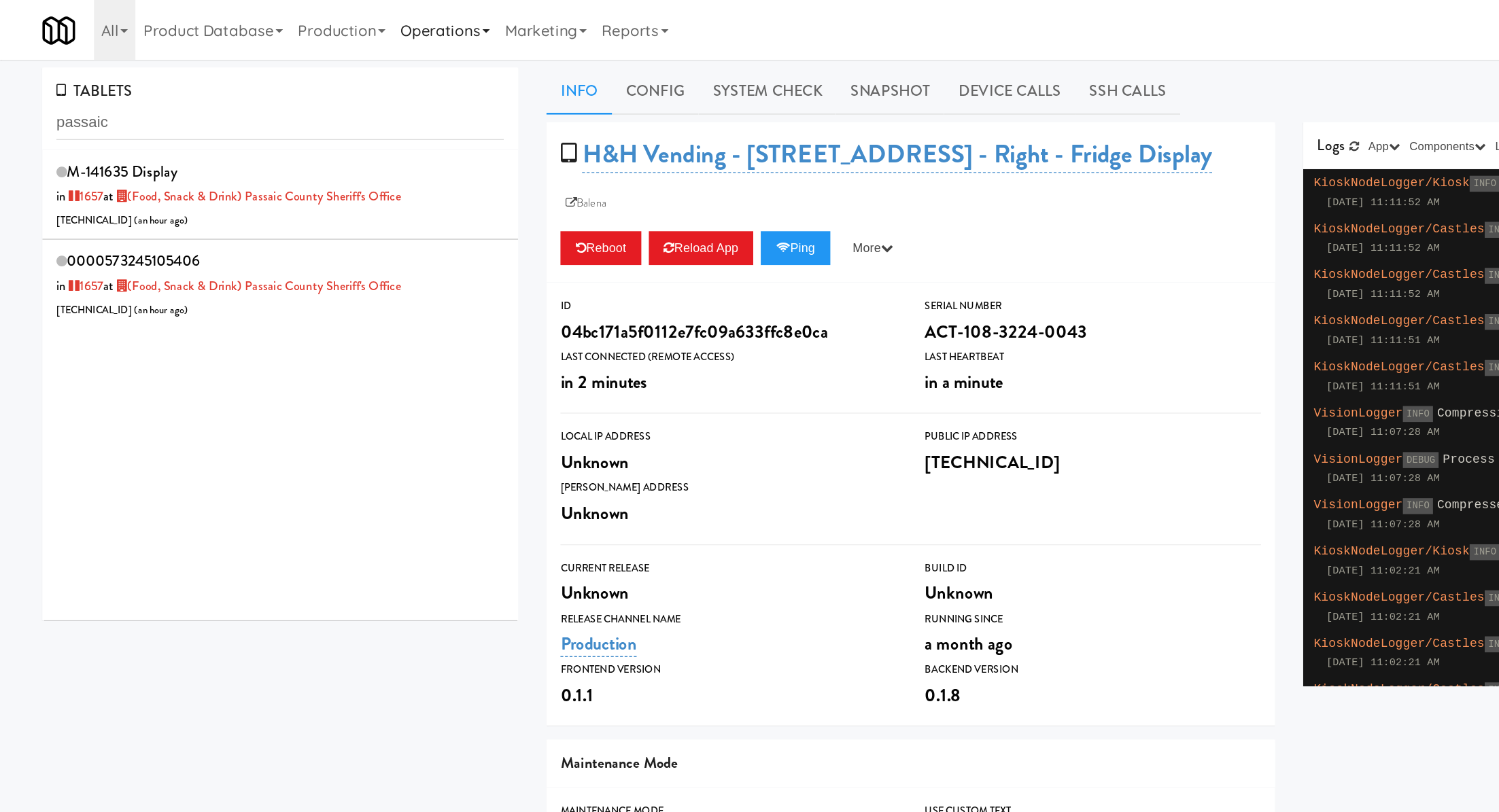
type input "passaic"
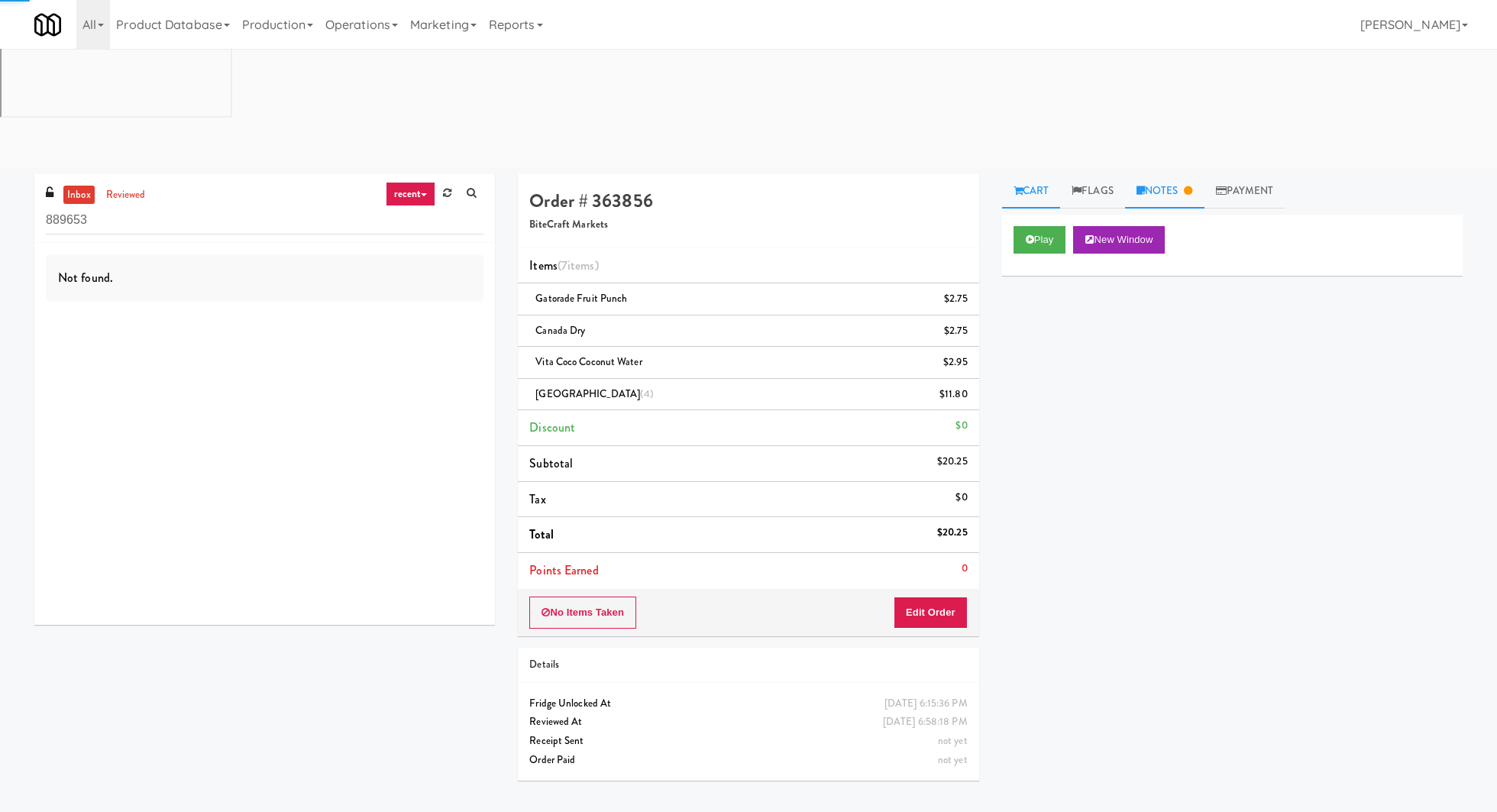
click at [1169, 174] on link "Notes" at bounding box center [1165, 191] width 80 height 35
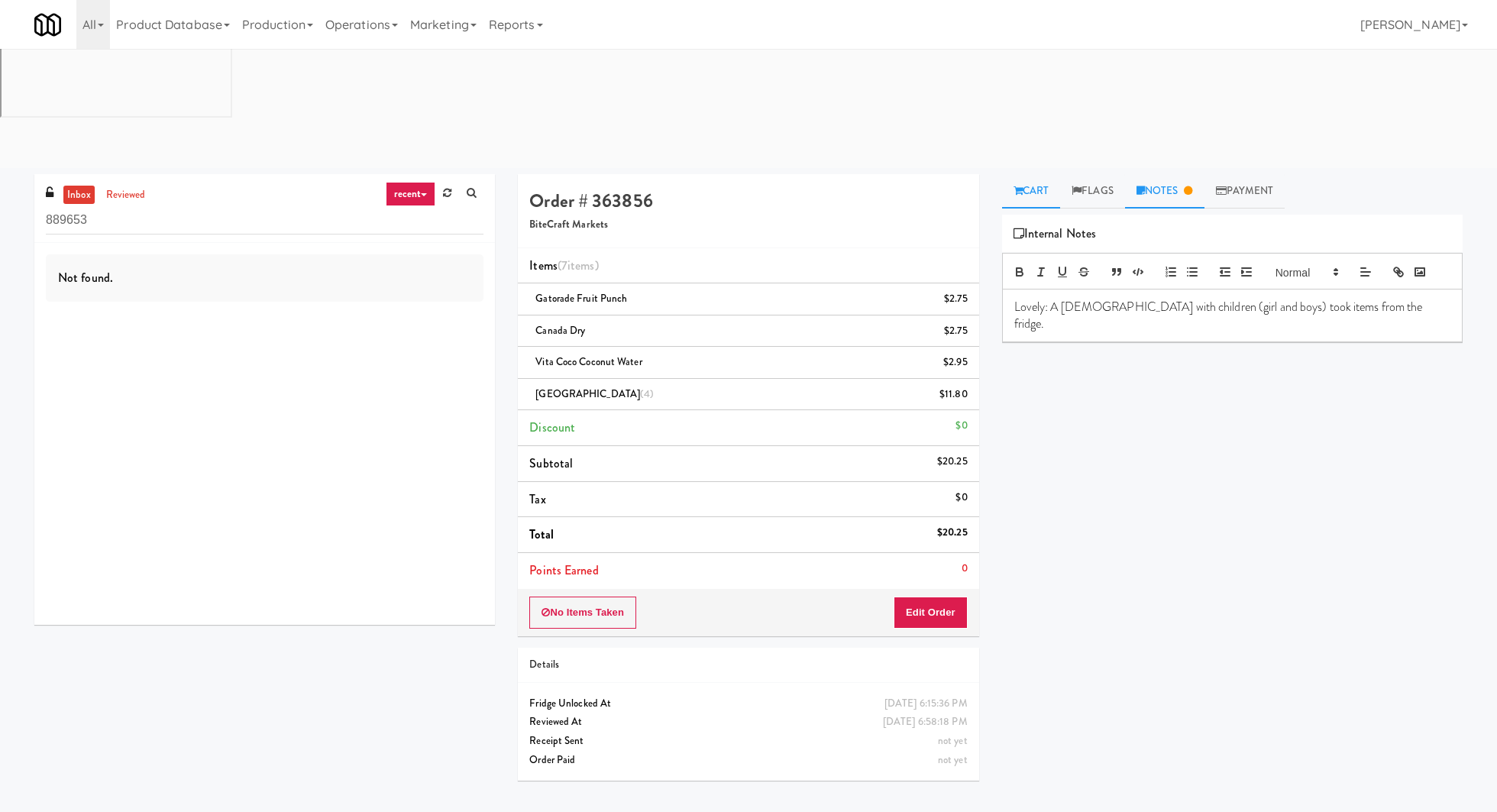
click at [1025, 174] on link "Cart" at bounding box center [1031, 191] width 58 height 35
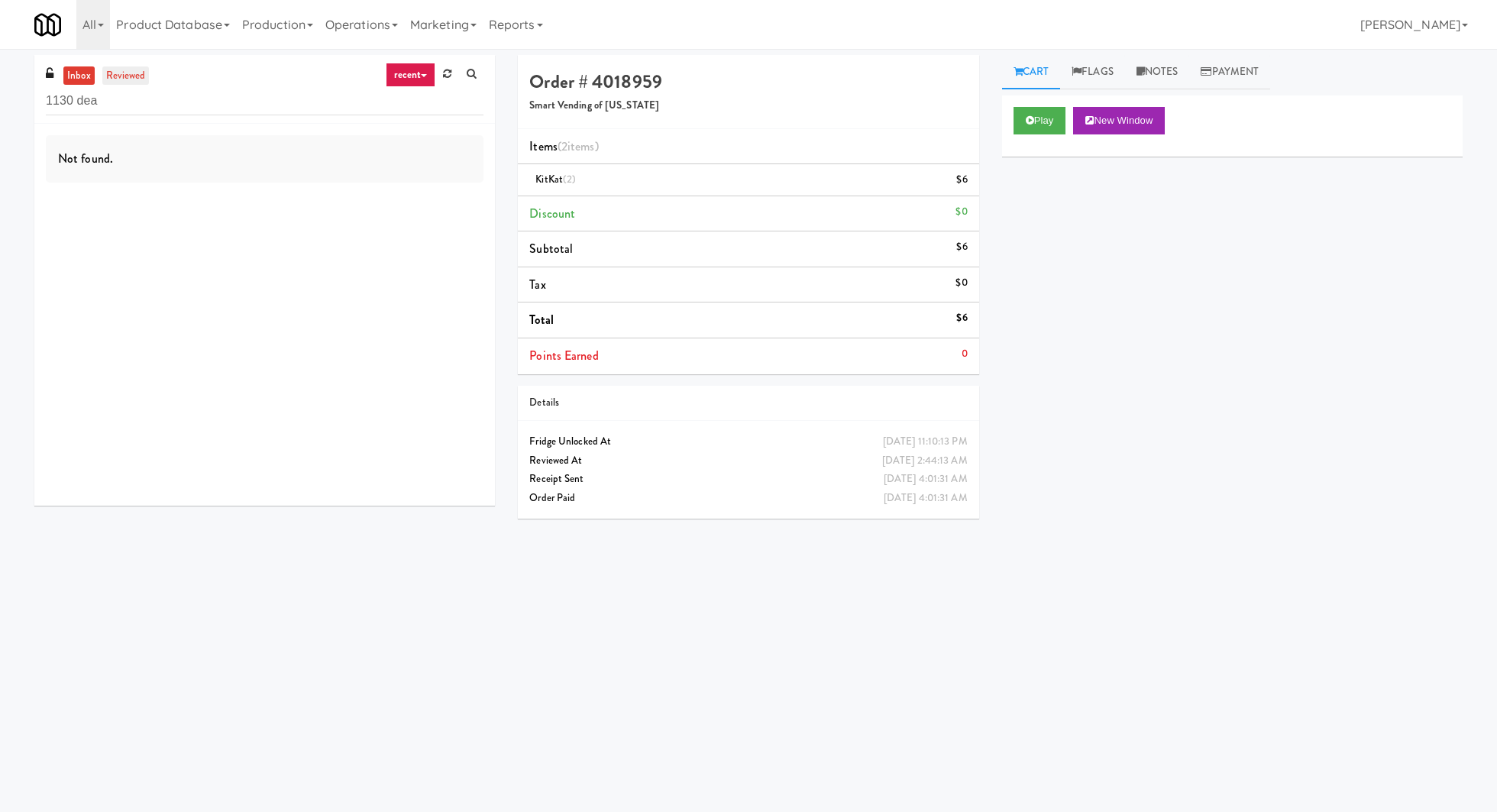
click at [138, 81] on link "reviewed" at bounding box center [126, 76] width 47 height 19
click at [172, 108] on input "1130 dea" at bounding box center [265, 101] width 438 height 28
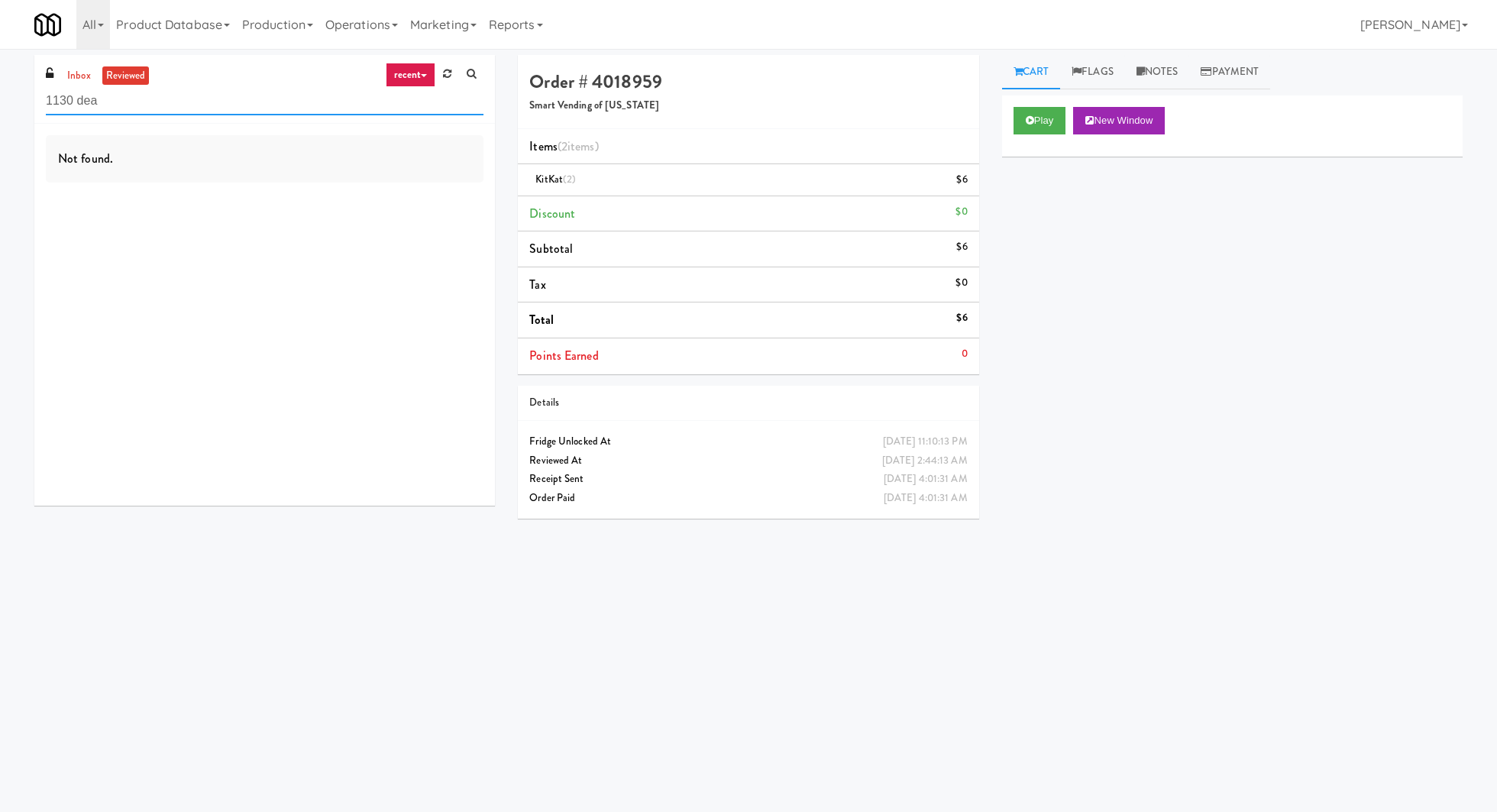
click at [172, 108] on input "1130 dea" at bounding box center [265, 101] width 438 height 28
paste input "Home Depot - [PERSON_NAME]"
type input "Home Depot - [PERSON_NAME]"
click at [89, 81] on link "inbox" at bounding box center [79, 76] width 31 height 19
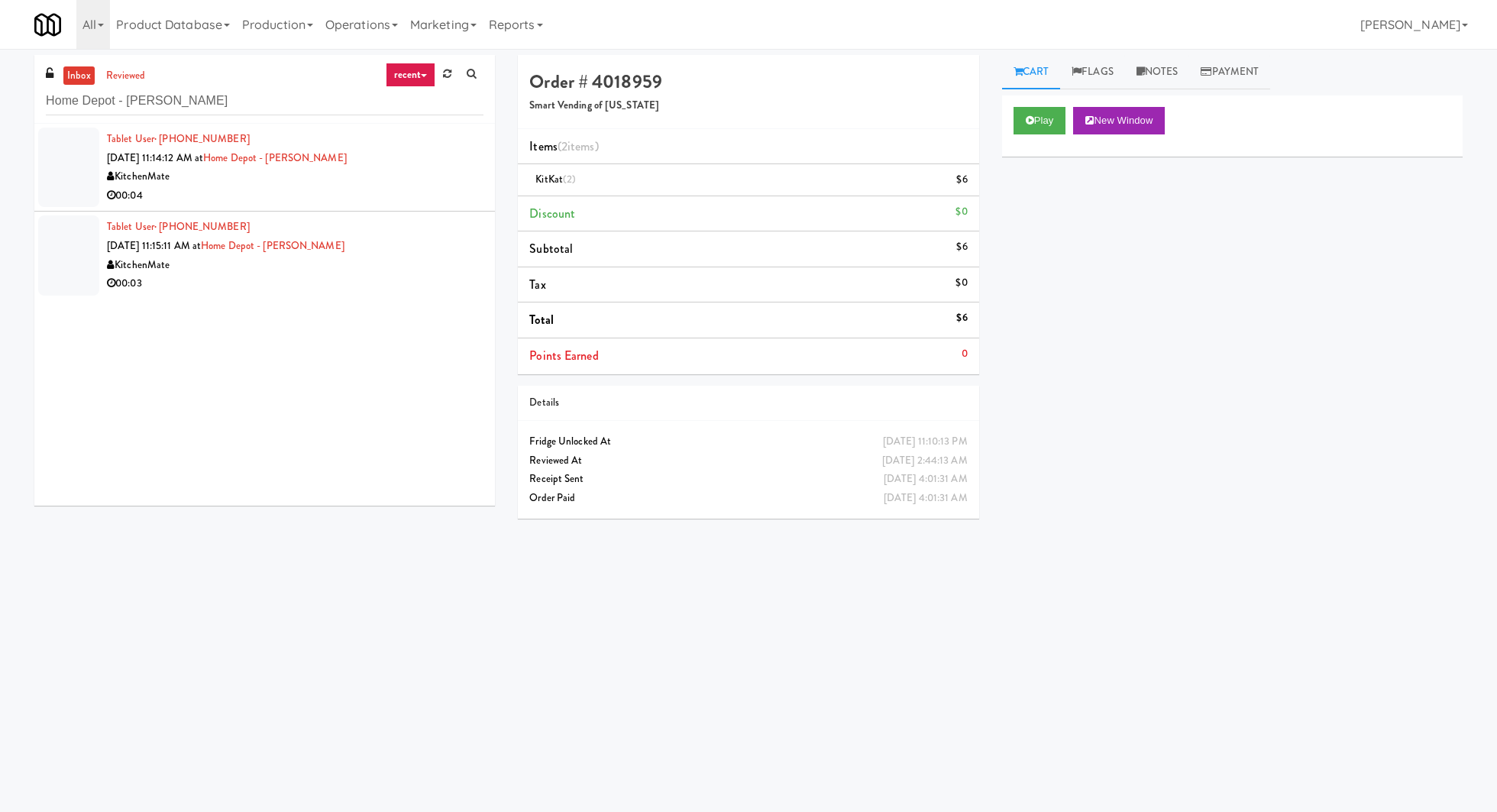
click at [343, 180] on div "KitchenMate" at bounding box center [295, 177] width 376 height 19
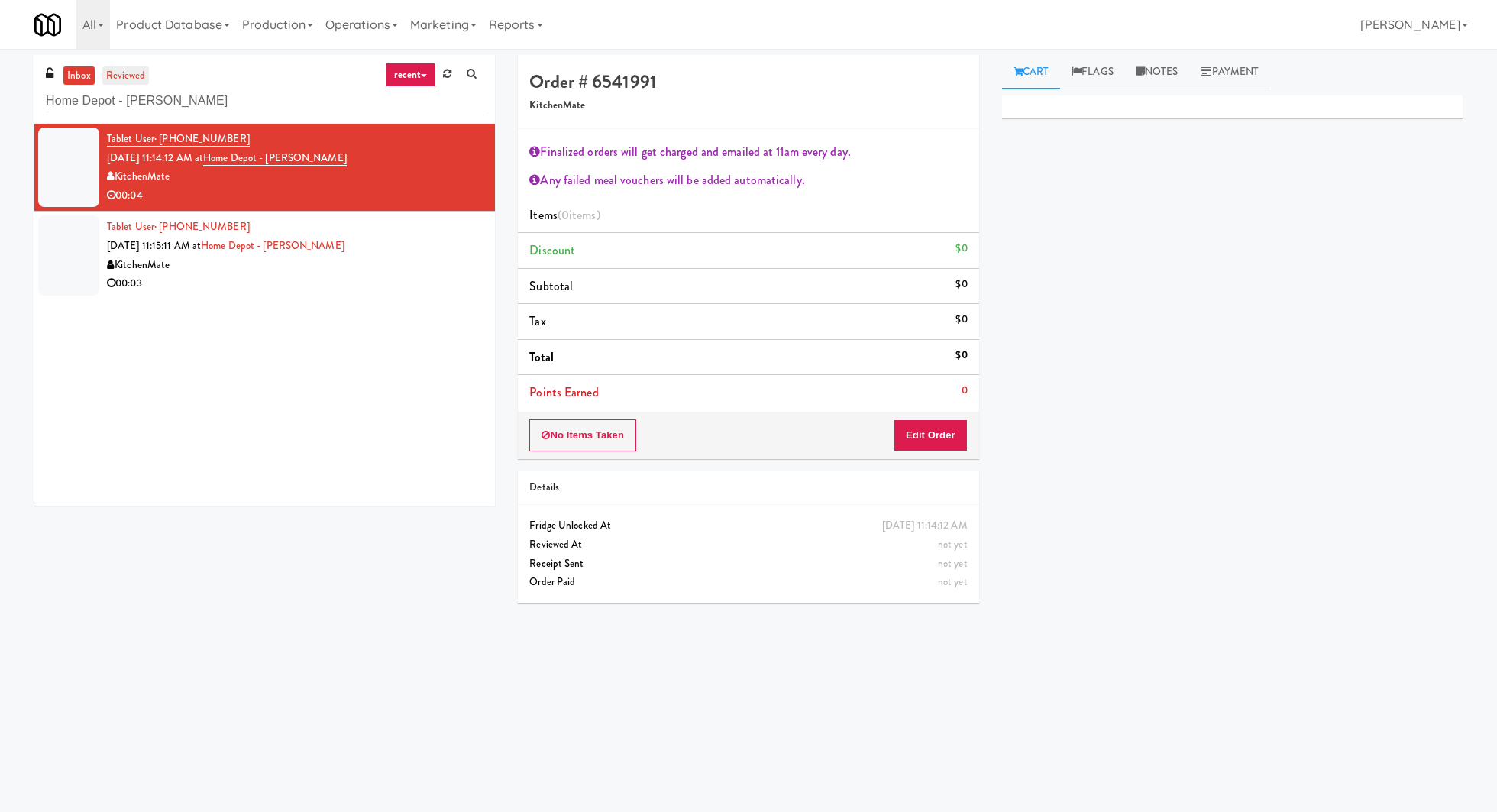
click at [131, 71] on link "reviewed" at bounding box center [126, 76] width 47 height 19
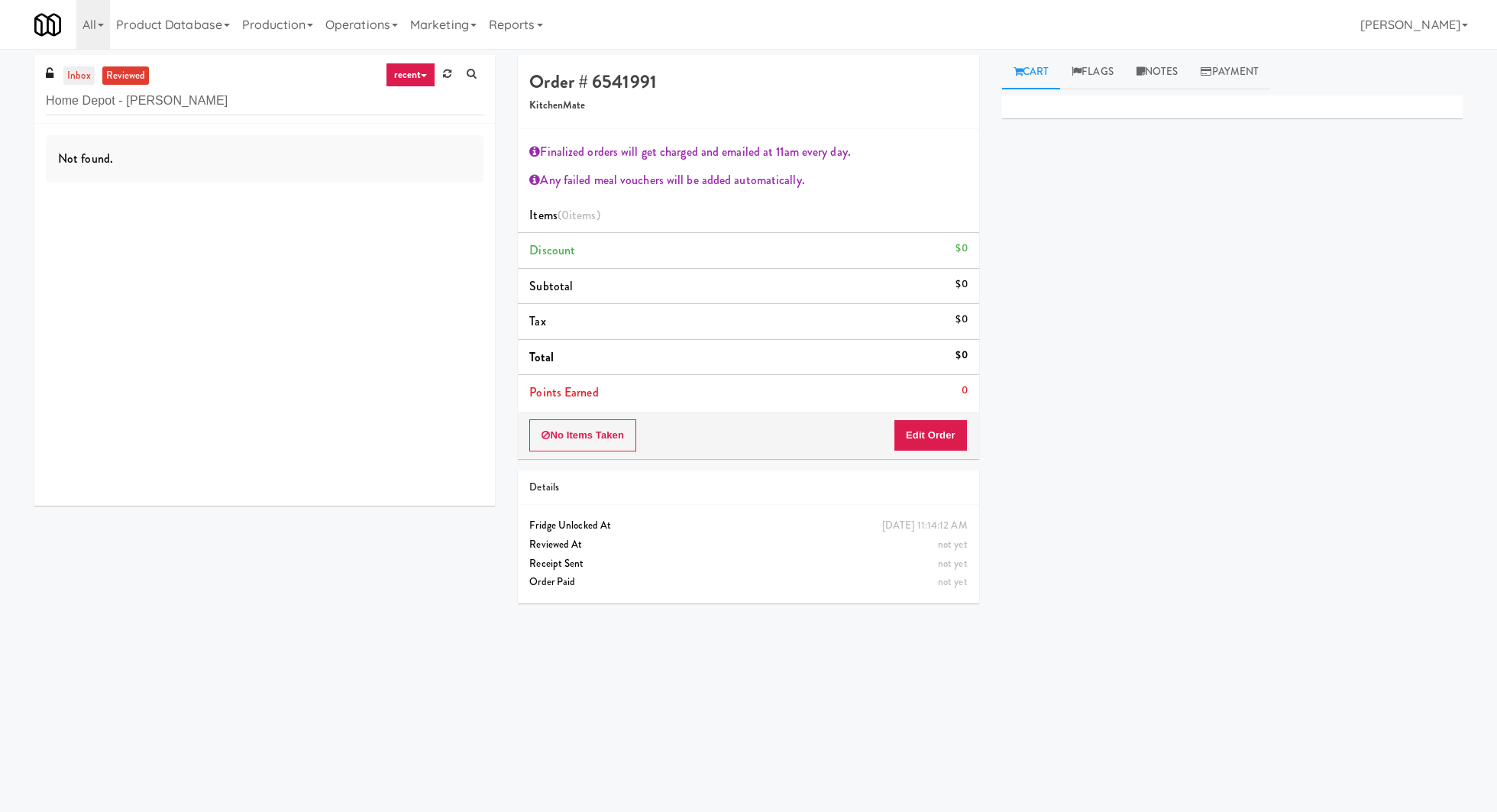
click at [85, 71] on link "inbox" at bounding box center [79, 76] width 31 height 19
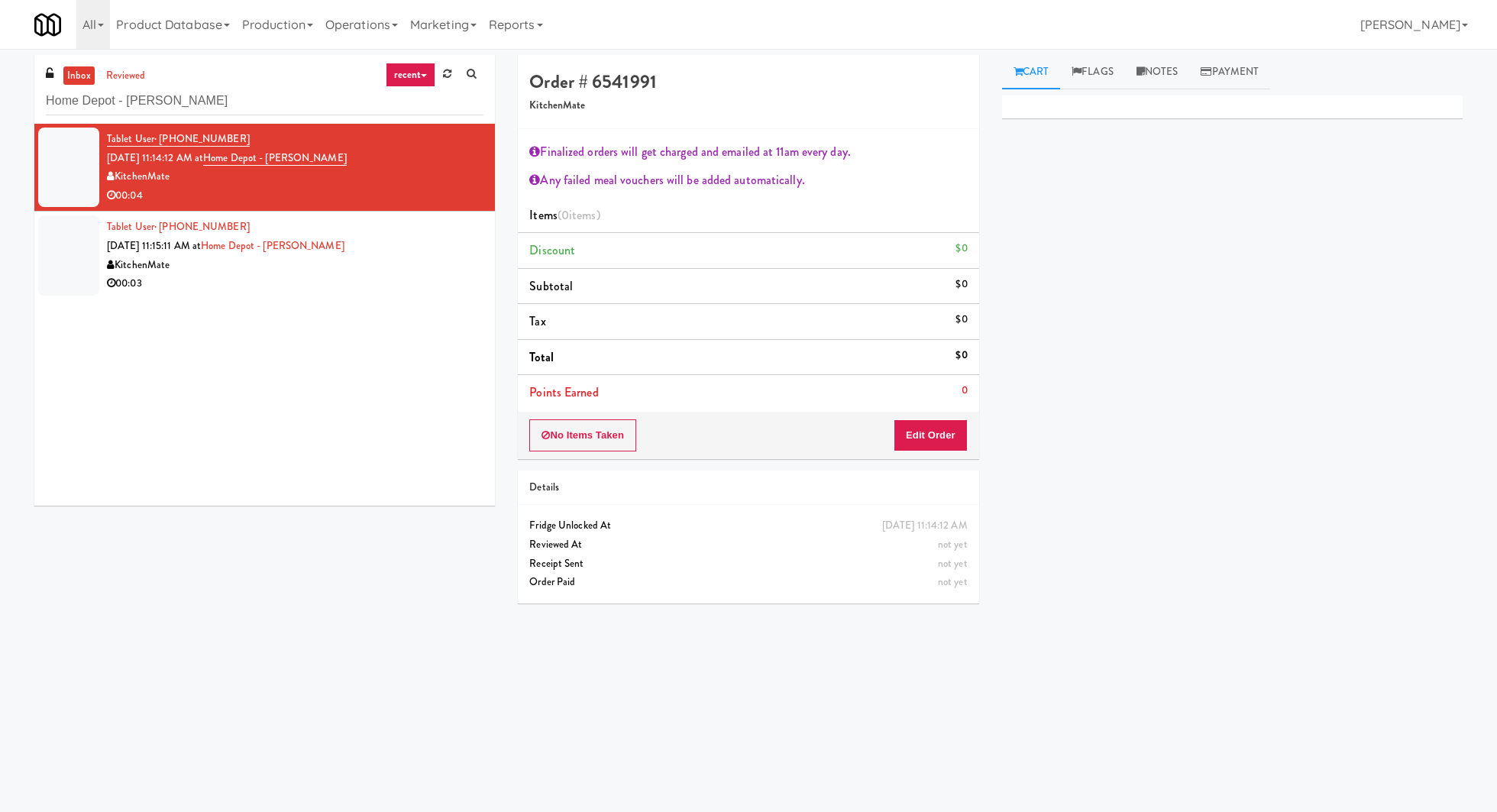
click at [206, 286] on div "00:03" at bounding box center [295, 284] width 376 height 19
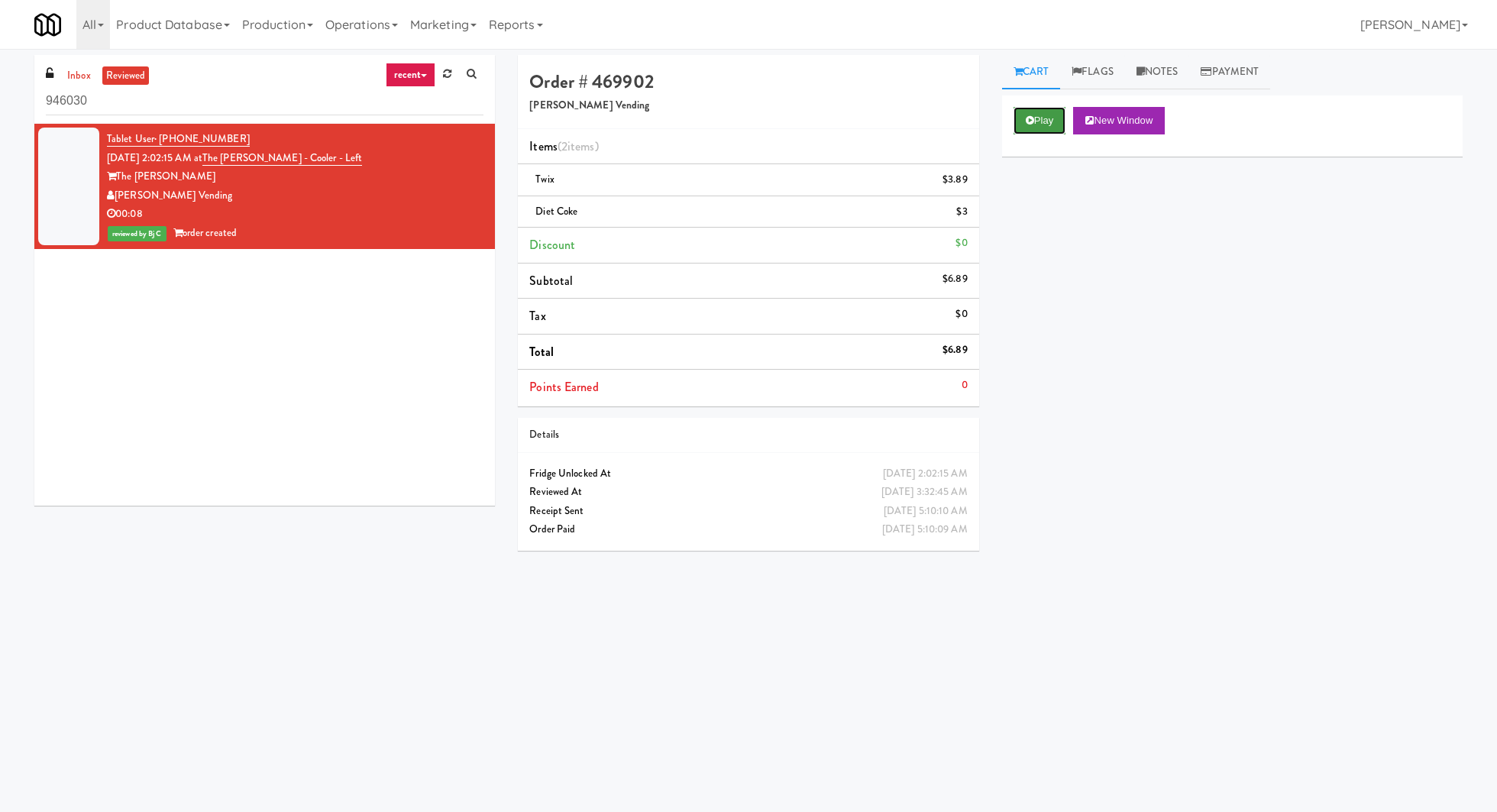
click at [1060, 127] on button "Play" at bounding box center [1039, 120] width 52 height 27
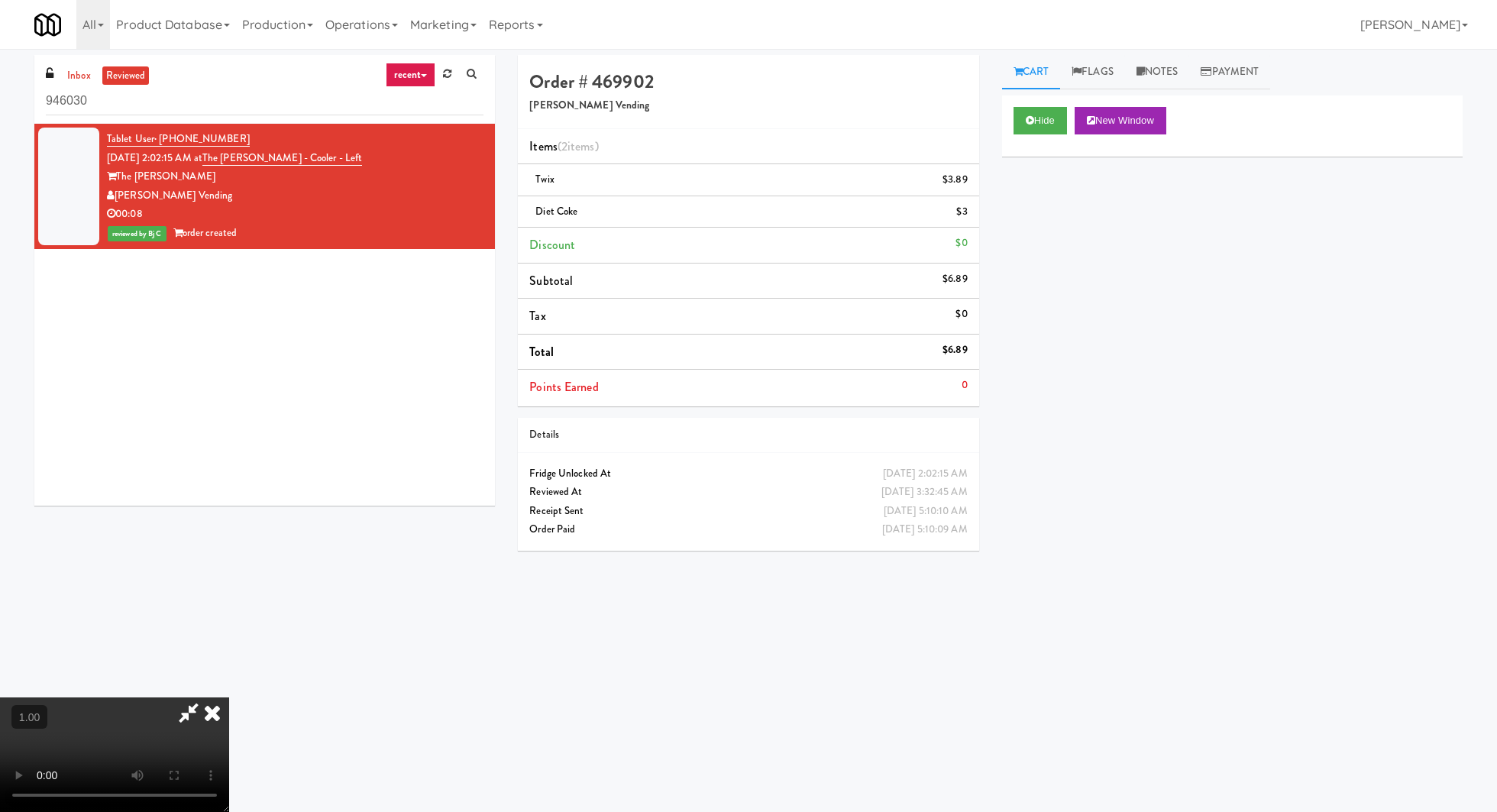
click at [229, 697] on video at bounding box center [114, 754] width 229 height 114
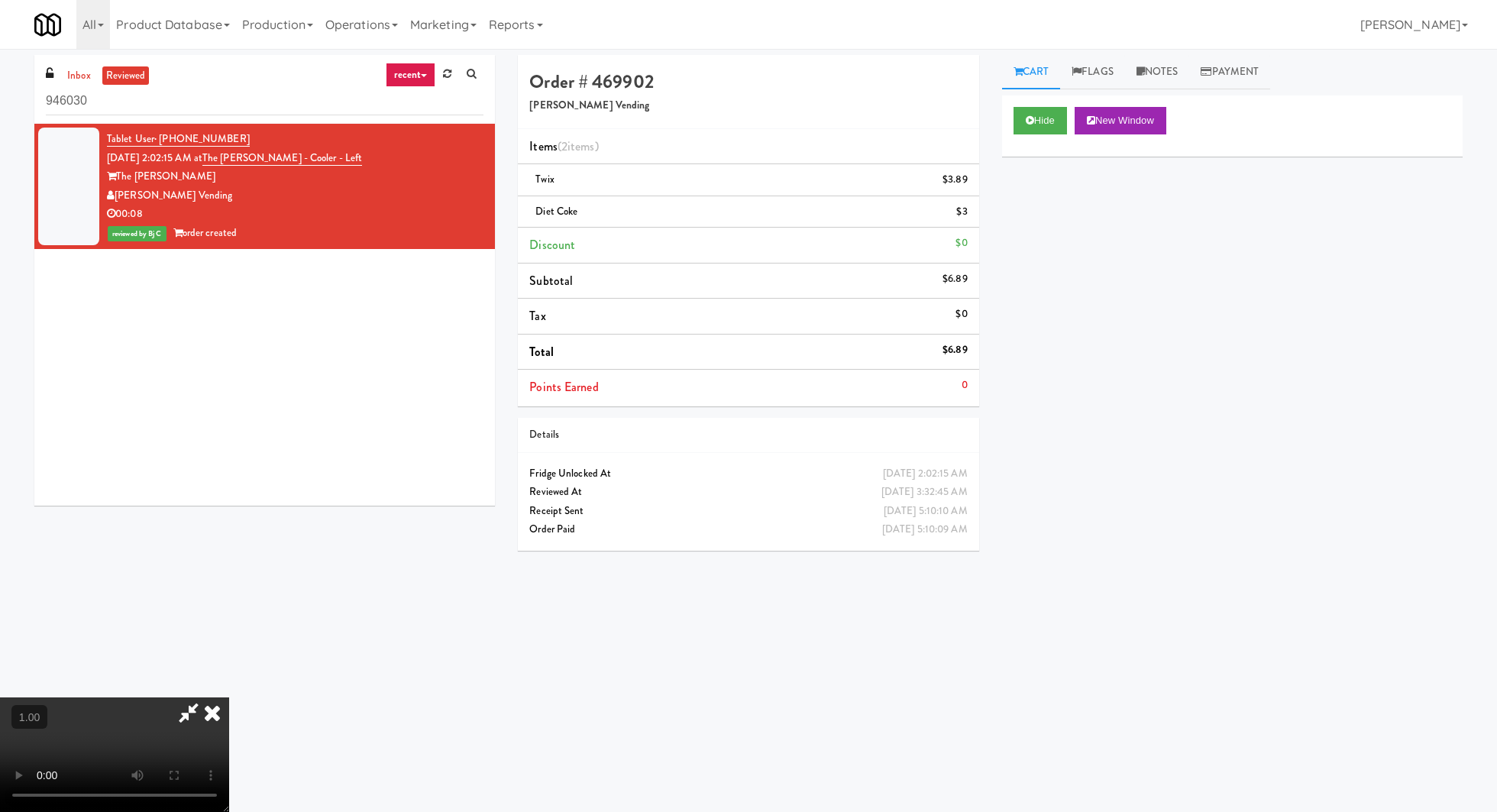
click at [229, 697] on video at bounding box center [114, 754] width 229 height 114
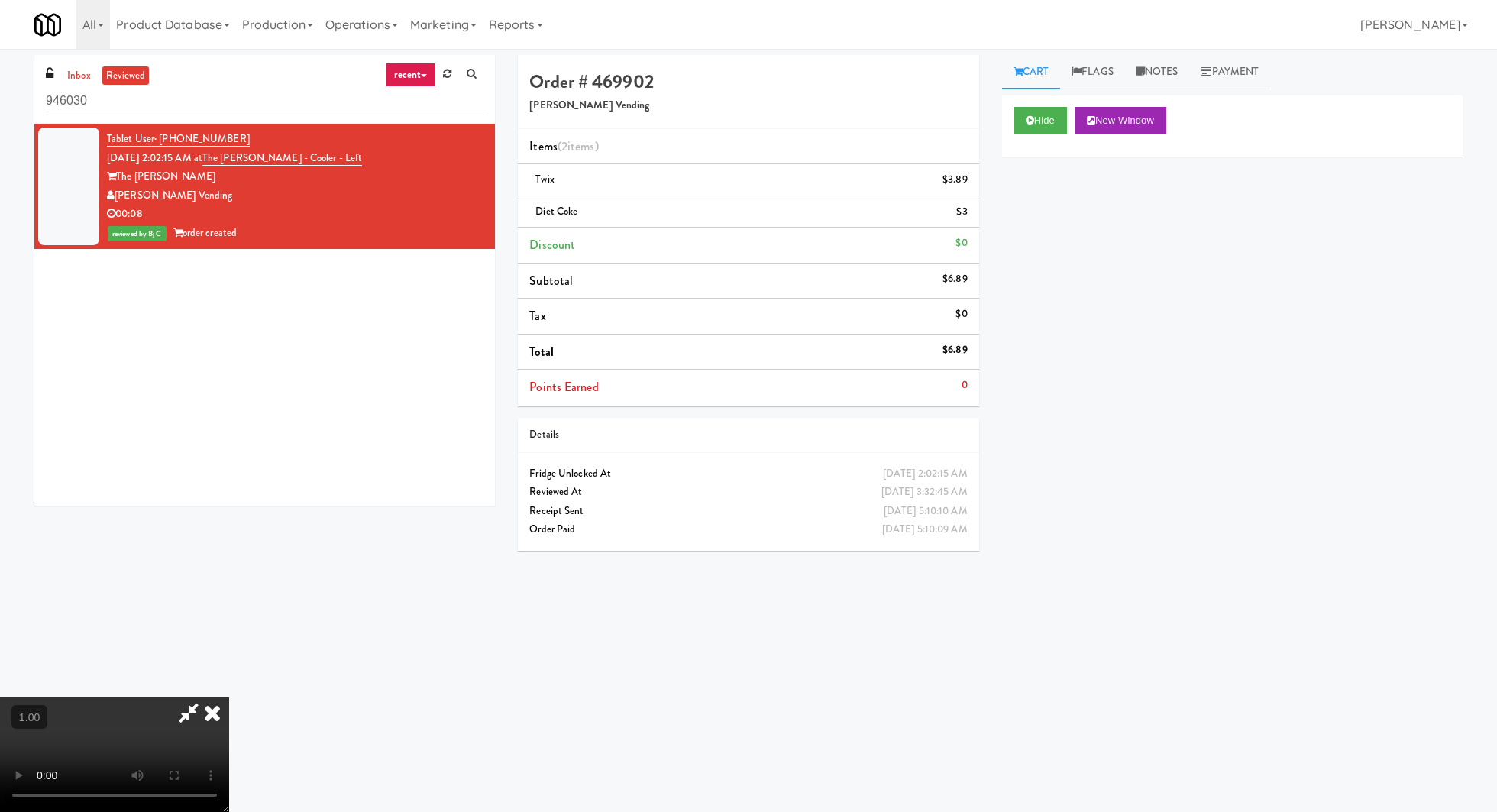
click at [229, 697] on video at bounding box center [114, 754] width 229 height 114
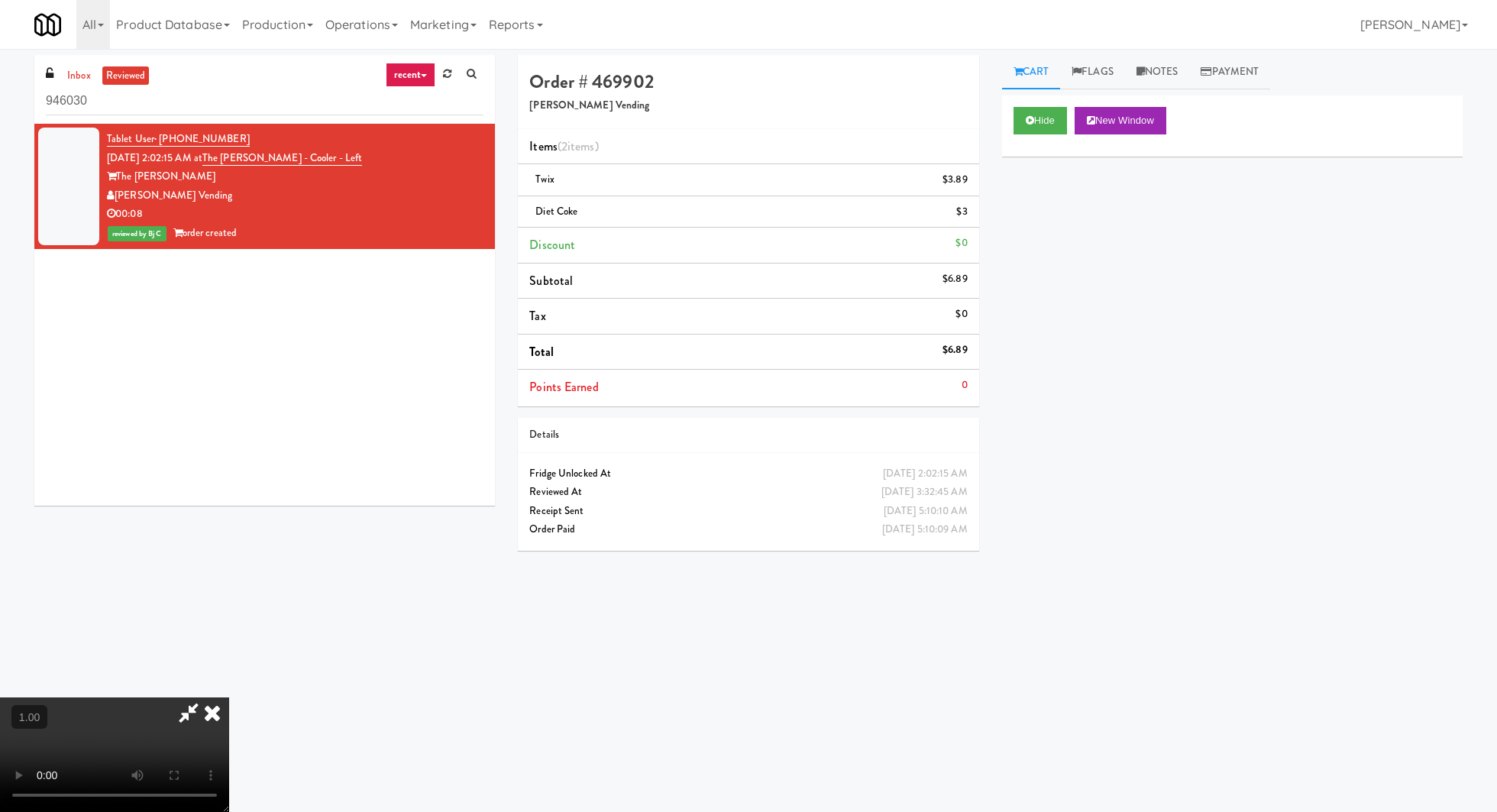
scroll to position [0, 0]
click at [229, 697] on icon at bounding box center [213, 712] width 34 height 30
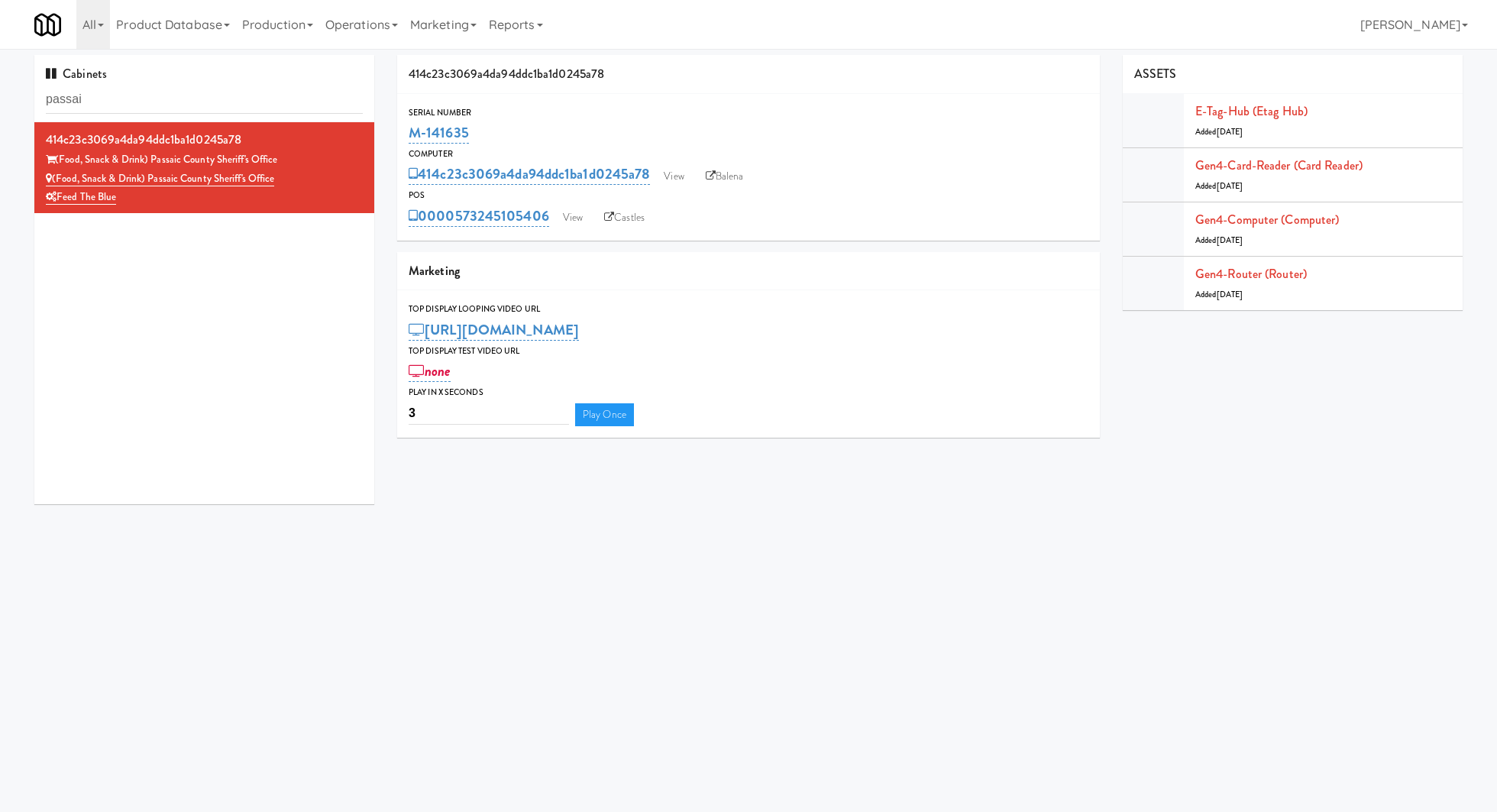
click at [197, 92] on input "passai" at bounding box center [205, 100] width 317 height 28
type input "[PERSON_NAME]"
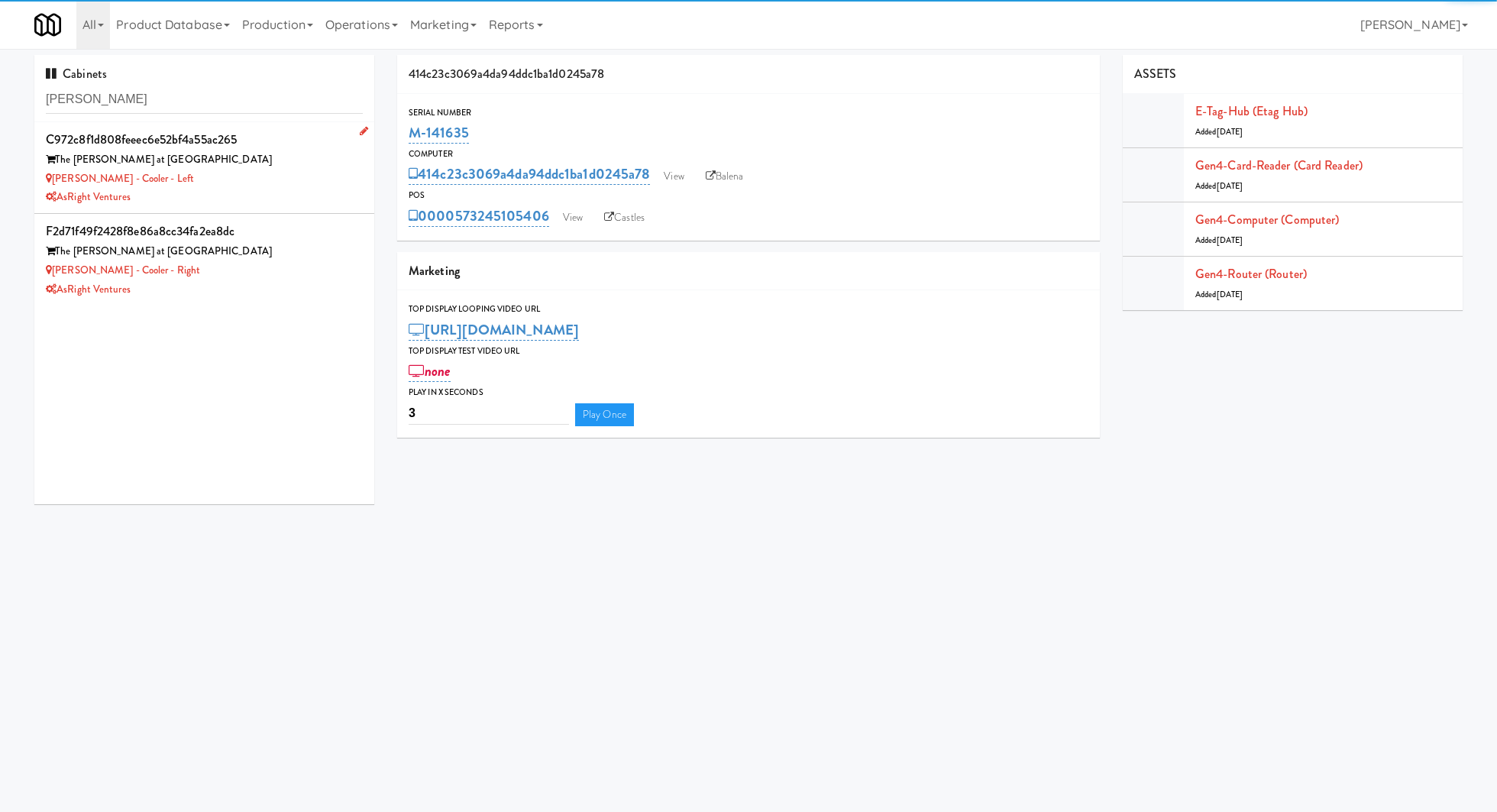
click at [297, 187] on div "[PERSON_NAME] - Cooler - Left" at bounding box center [205, 179] width 317 height 19
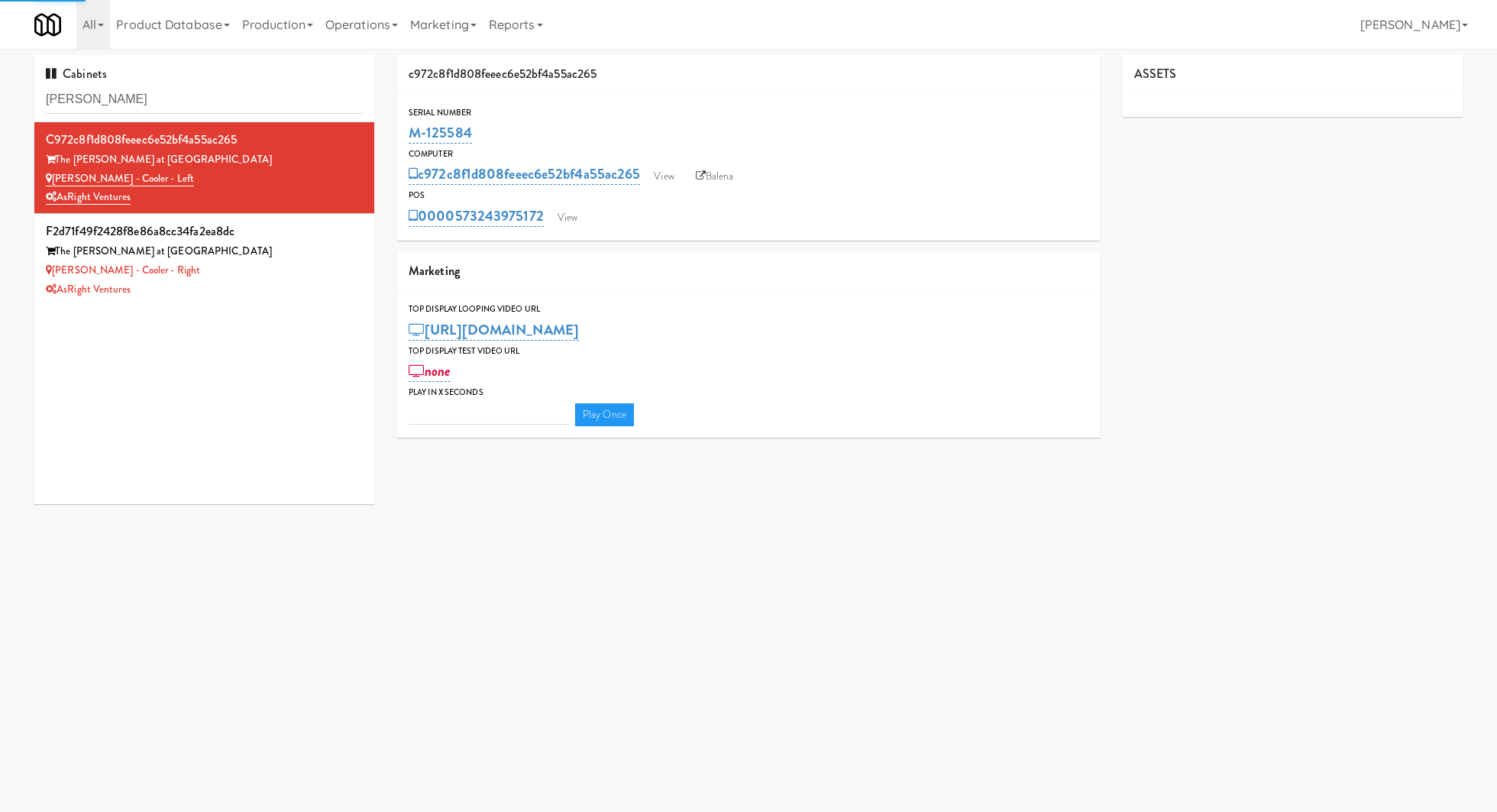
type input "3"
click at [572, 221] on link "View" at bounding box center [568, 218] width 35 height 23
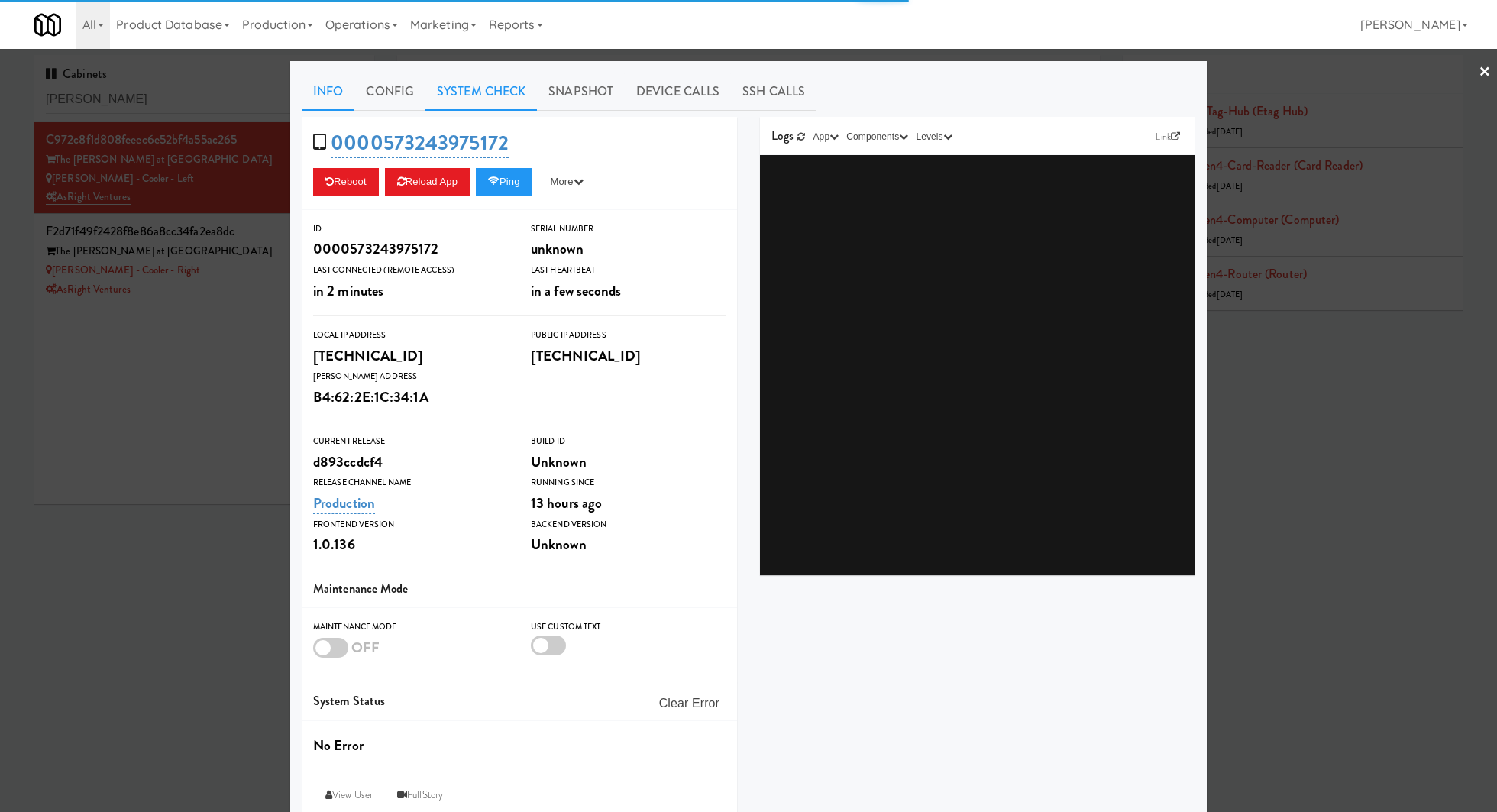
click at [508, 106] on link "System Check" at bounding box center [481, 91] width 112 height 38
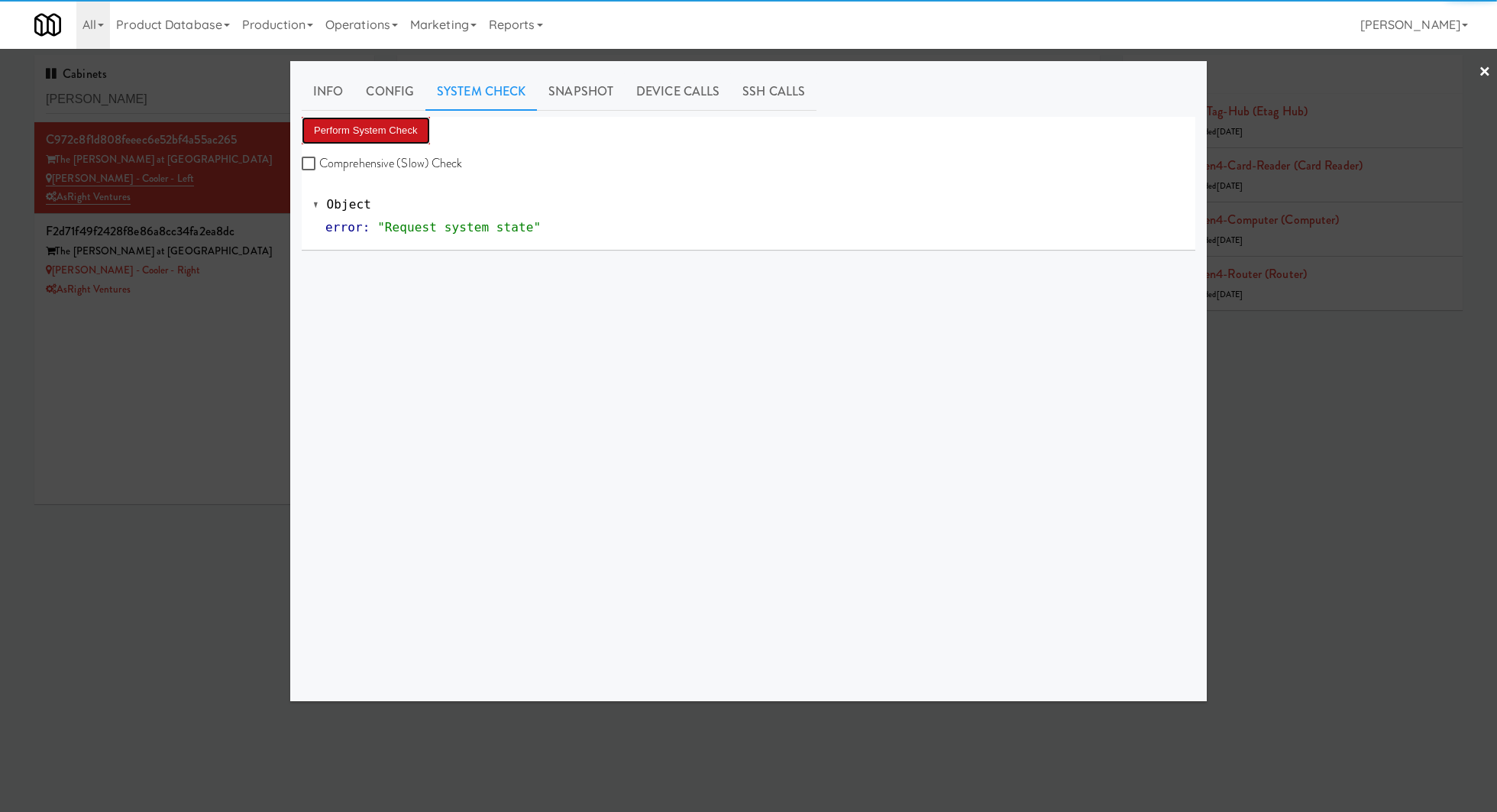
click at [407, 132] on button "Perform System Check" at bounding box center [366, 130] width 128 height 27
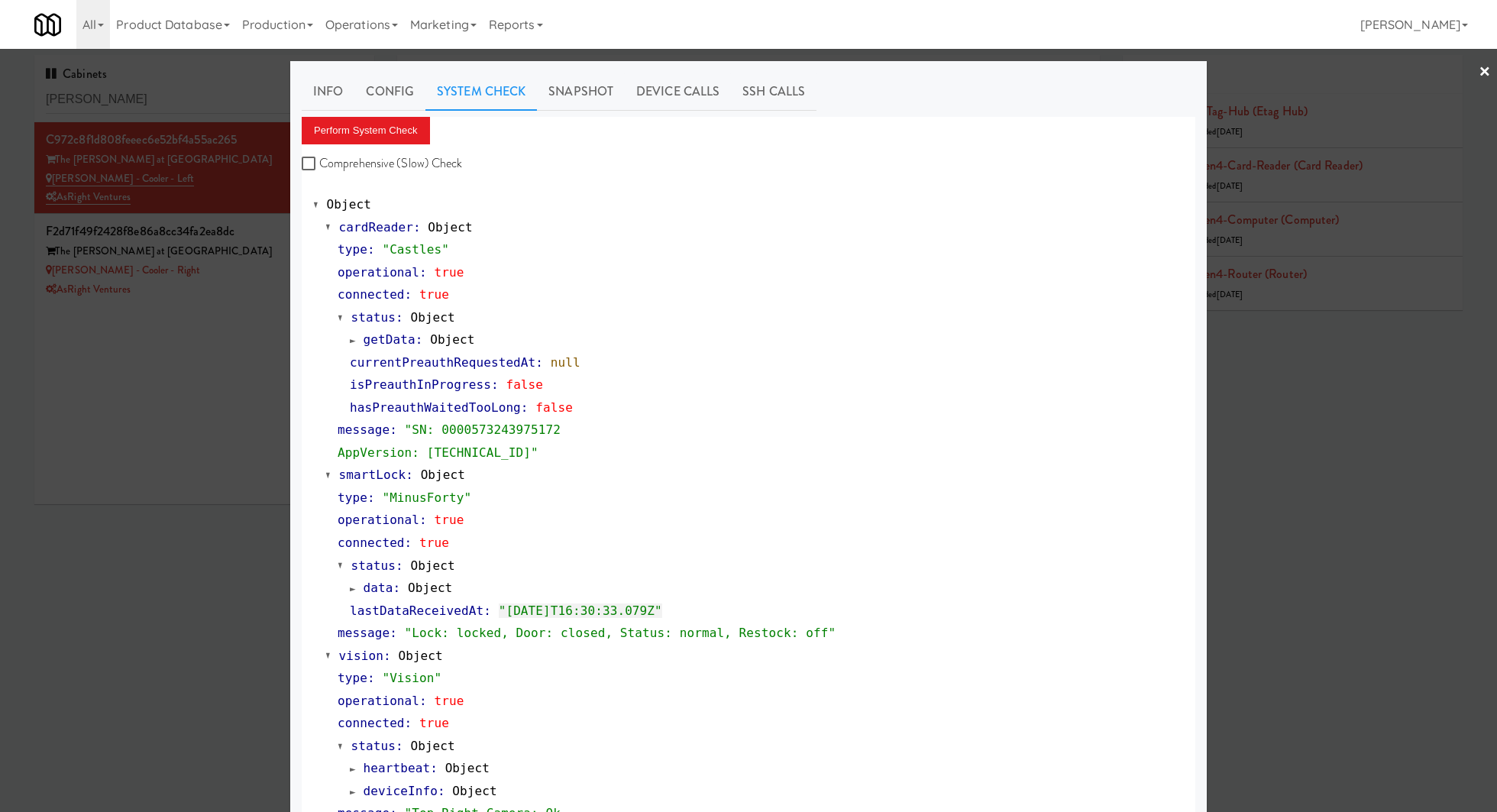
click at [237, 265] on div at bounding box center [748, 406] width 1497 height 812
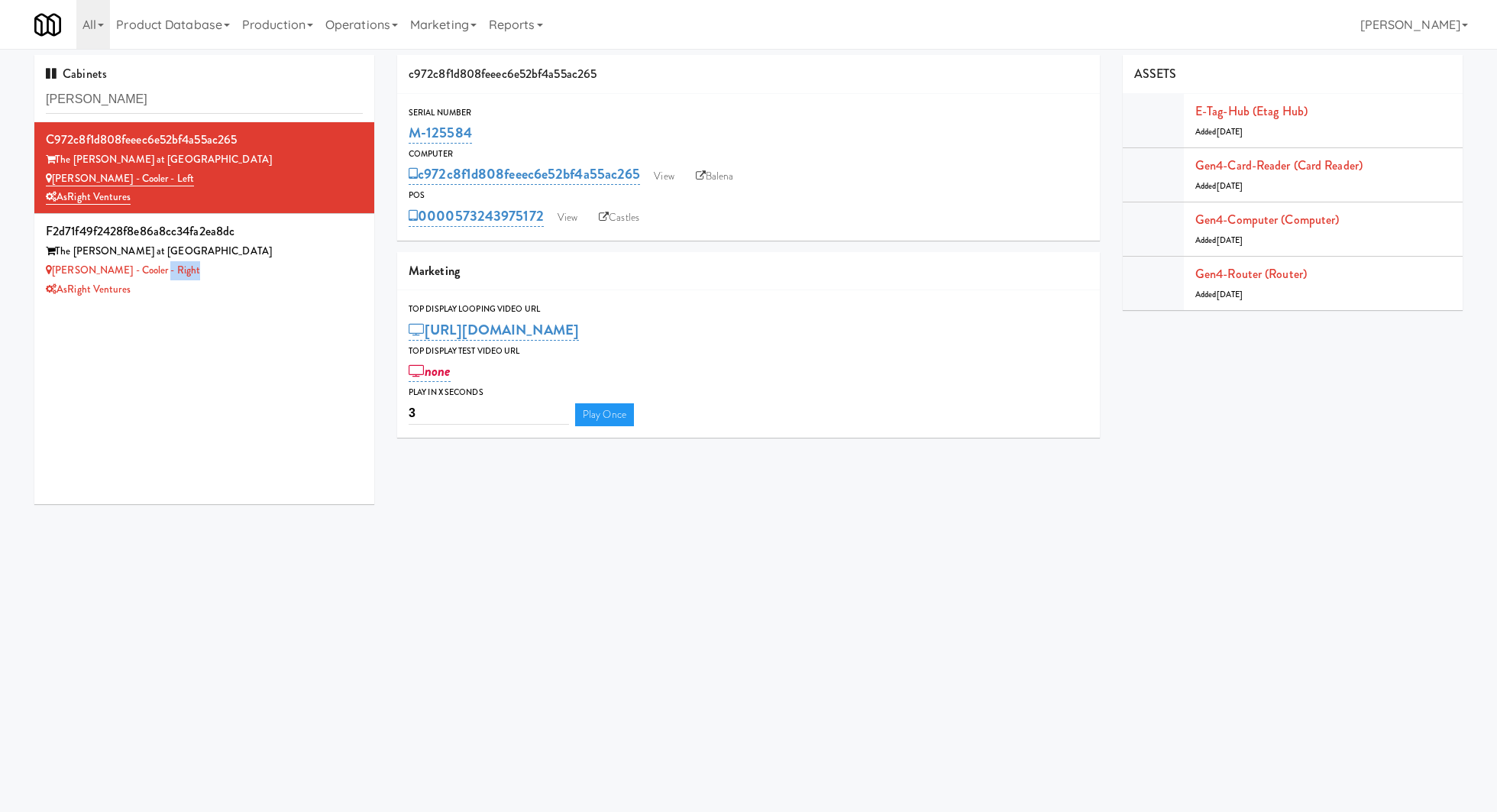
click at [237, 265] on div "[PERSON_NAME] - Cooler - Right" at bounding box center [205, 271] width 317 height 19
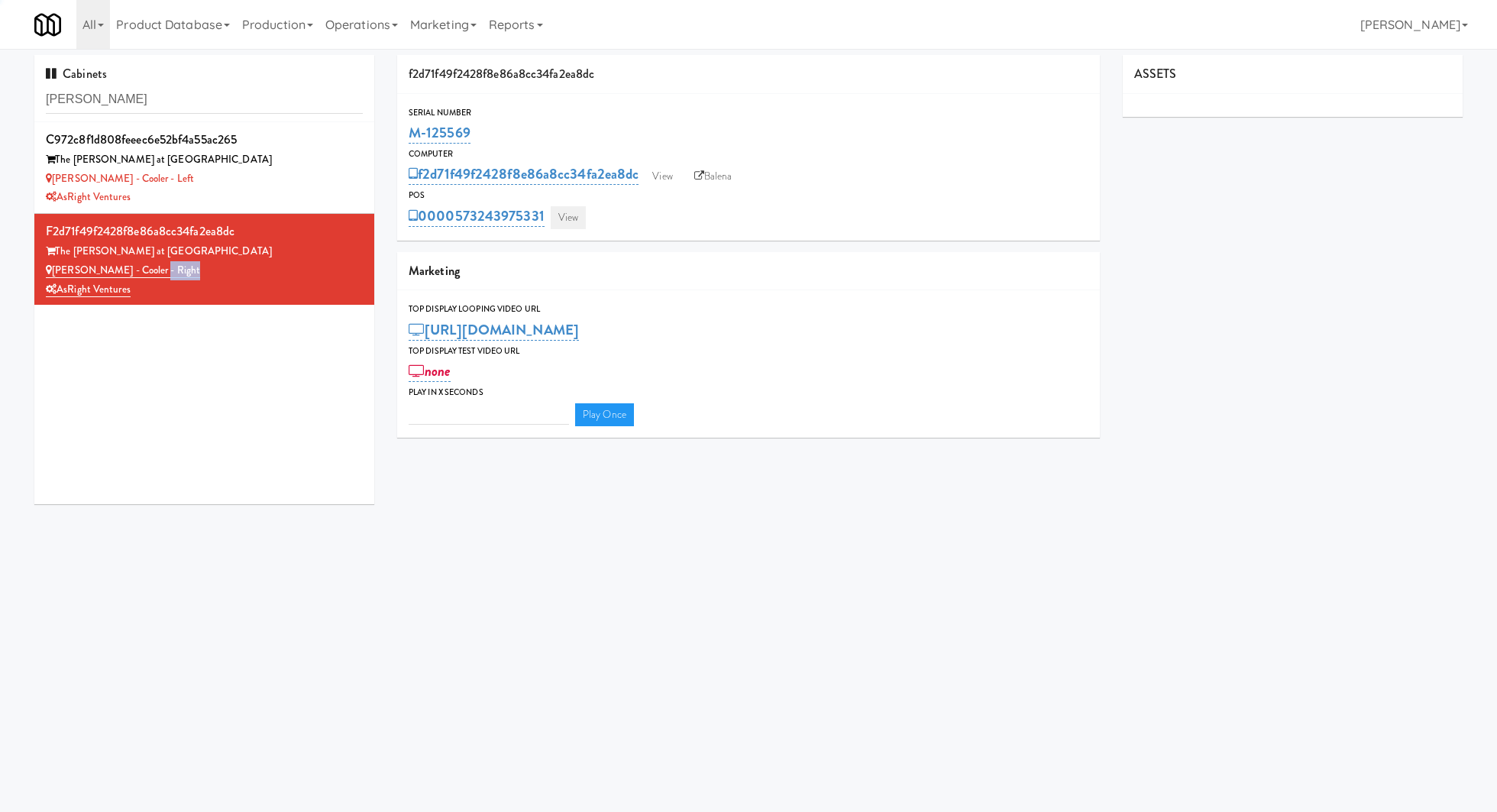
type input "3"
click at [571, 219] on link "View" at bounding box center [569, 218] width 35 height 23
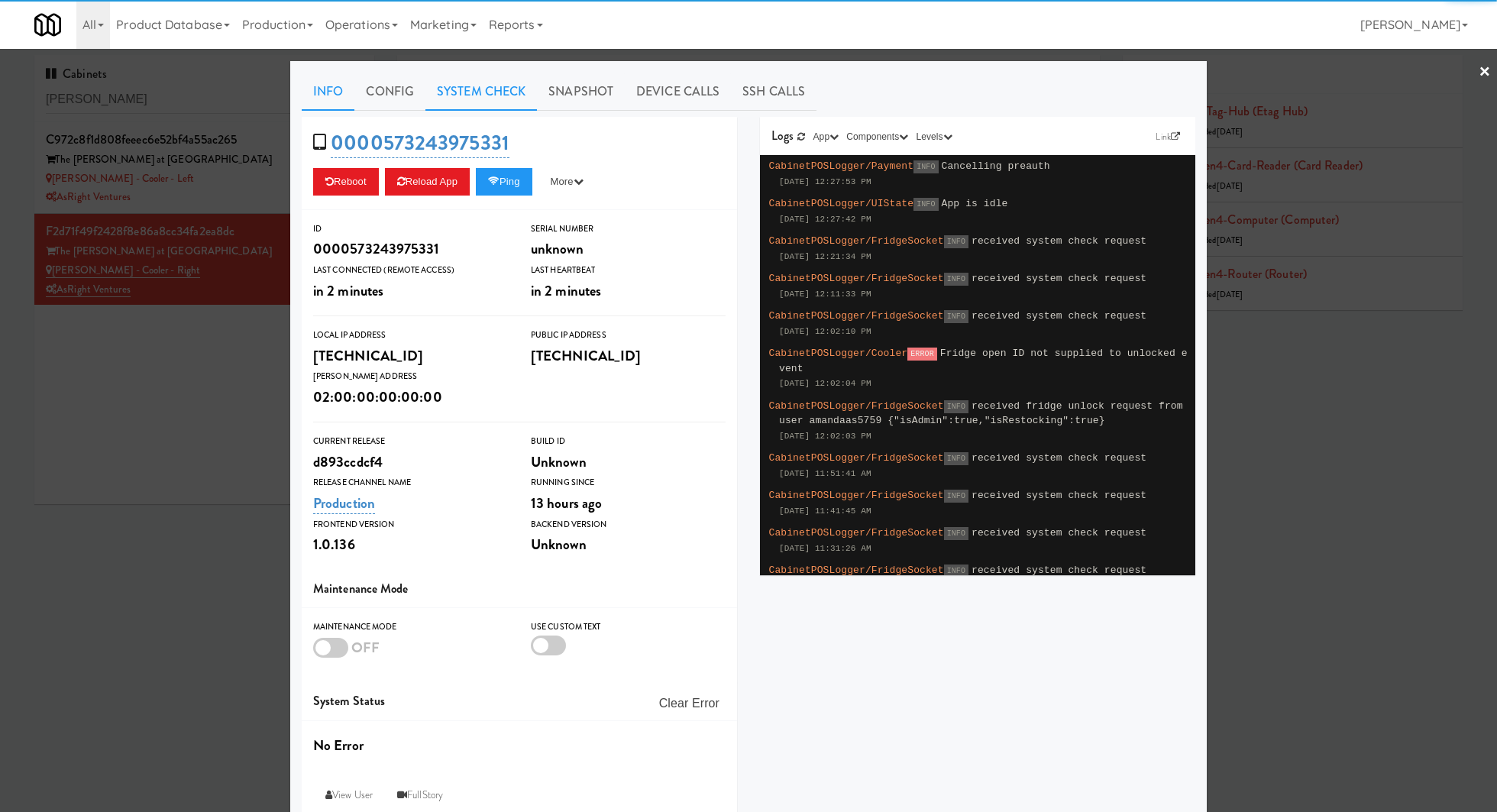
click at [475, 100] on link "System Check" at bounding box center [481, 91] width 112 height 38
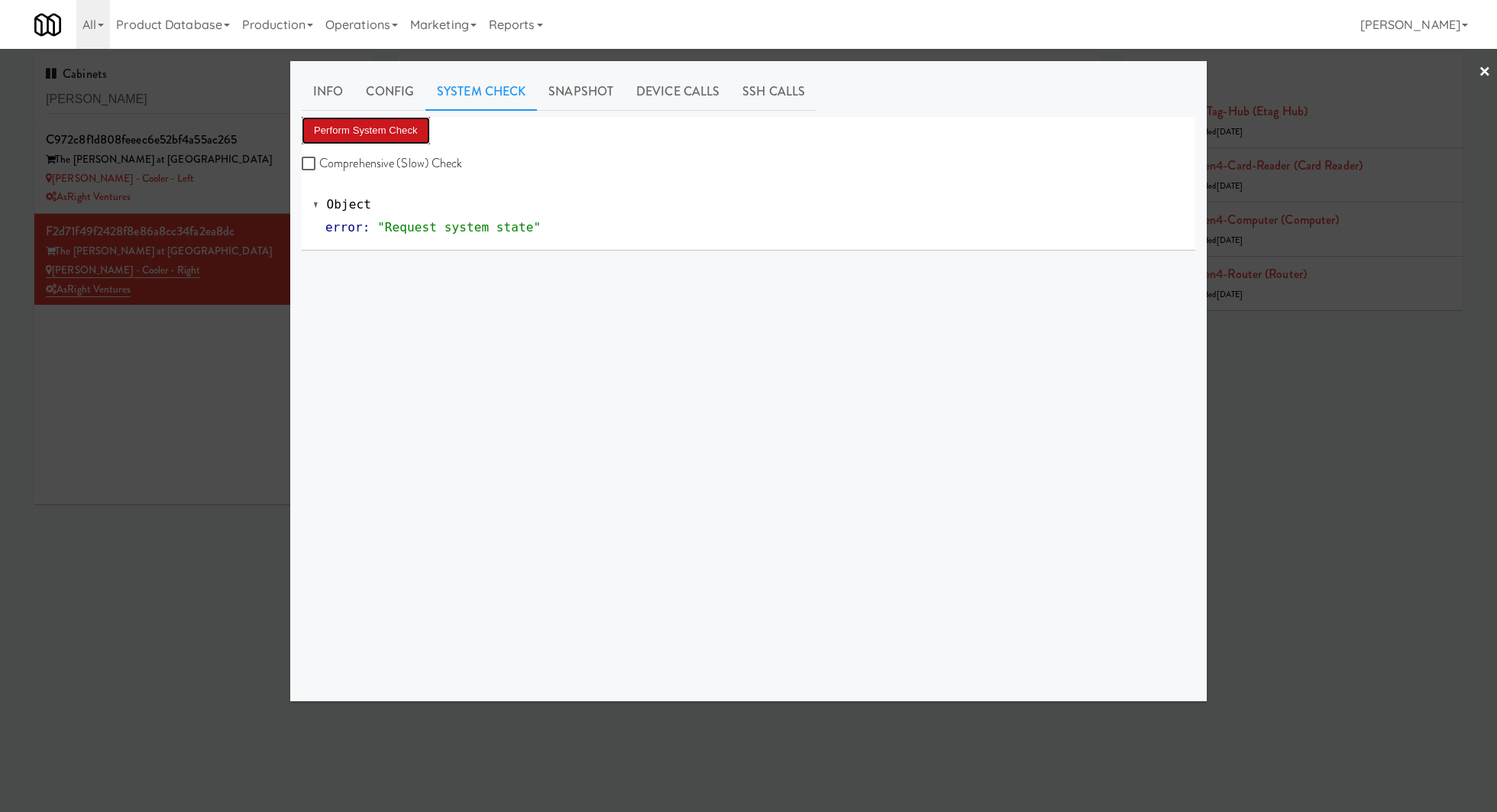
click at [402, 131] on button "Perform System Check" at bounding box center [366, 130] width 128 height 27
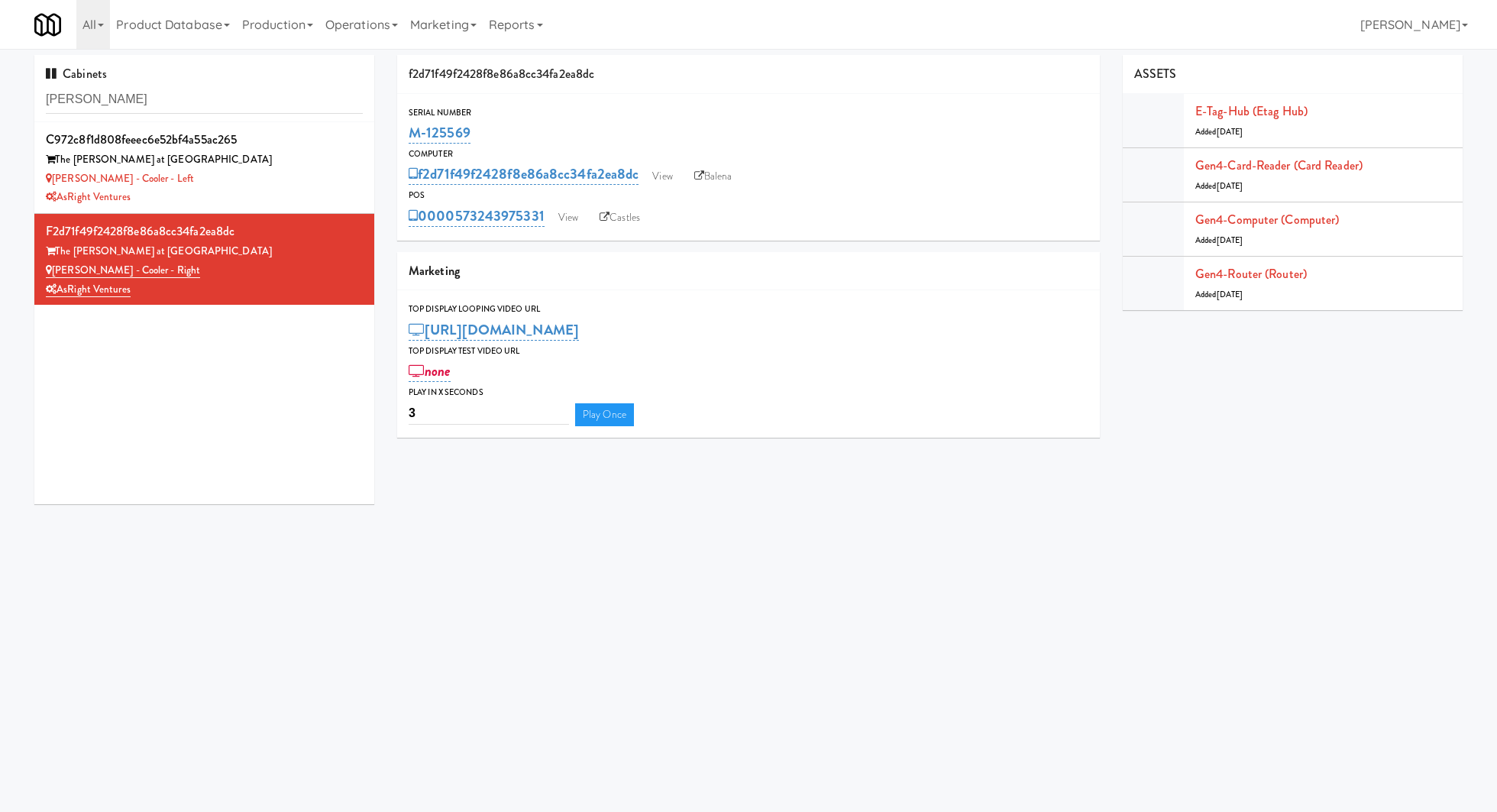
click at [204, 108] on input "[PERSON_NAME]" at bounding box center [205, 100] width 317 height 28
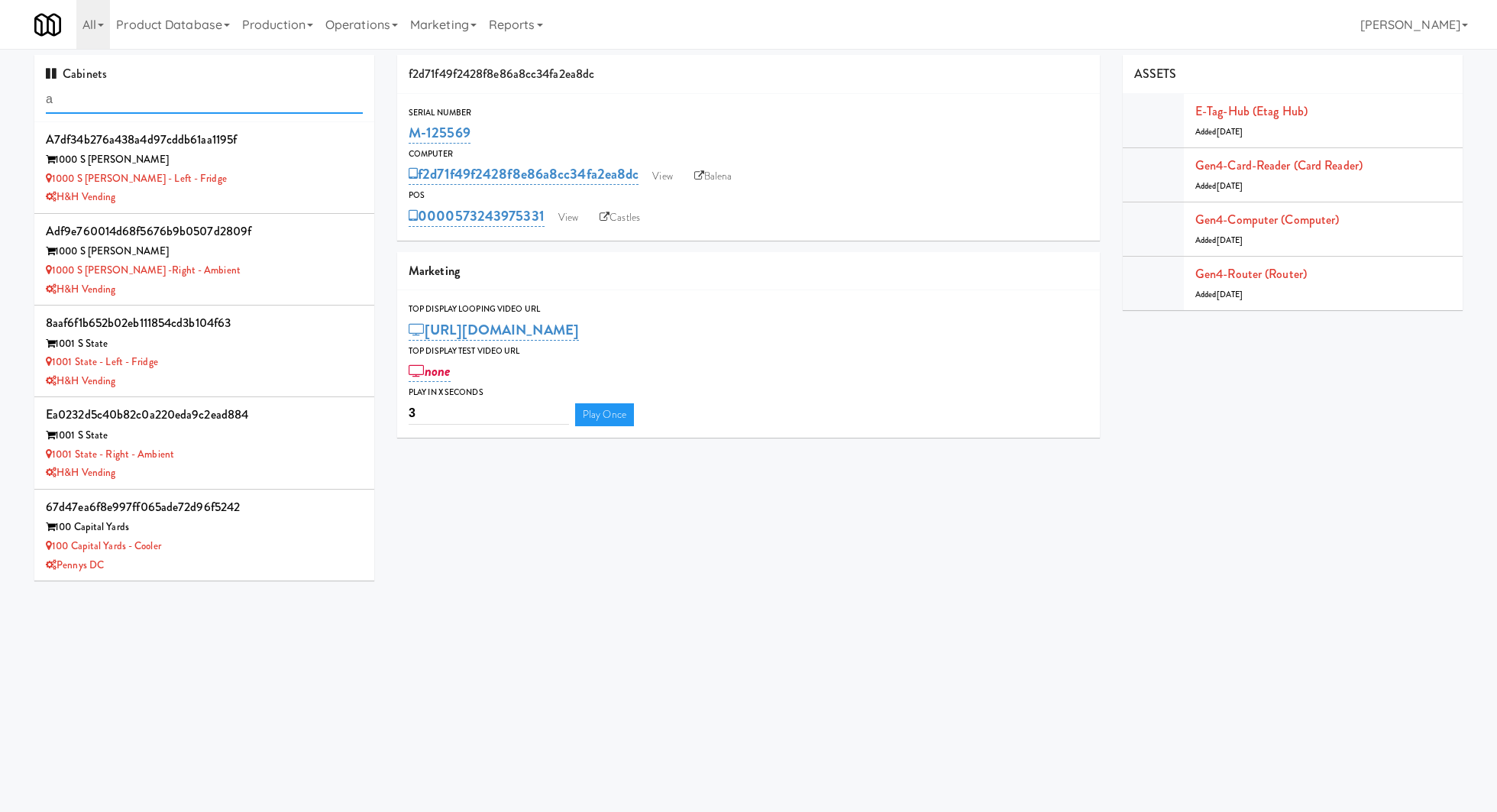
click at [219, 91] on input "a" at bounding box center [205, 100] width 317 height 28
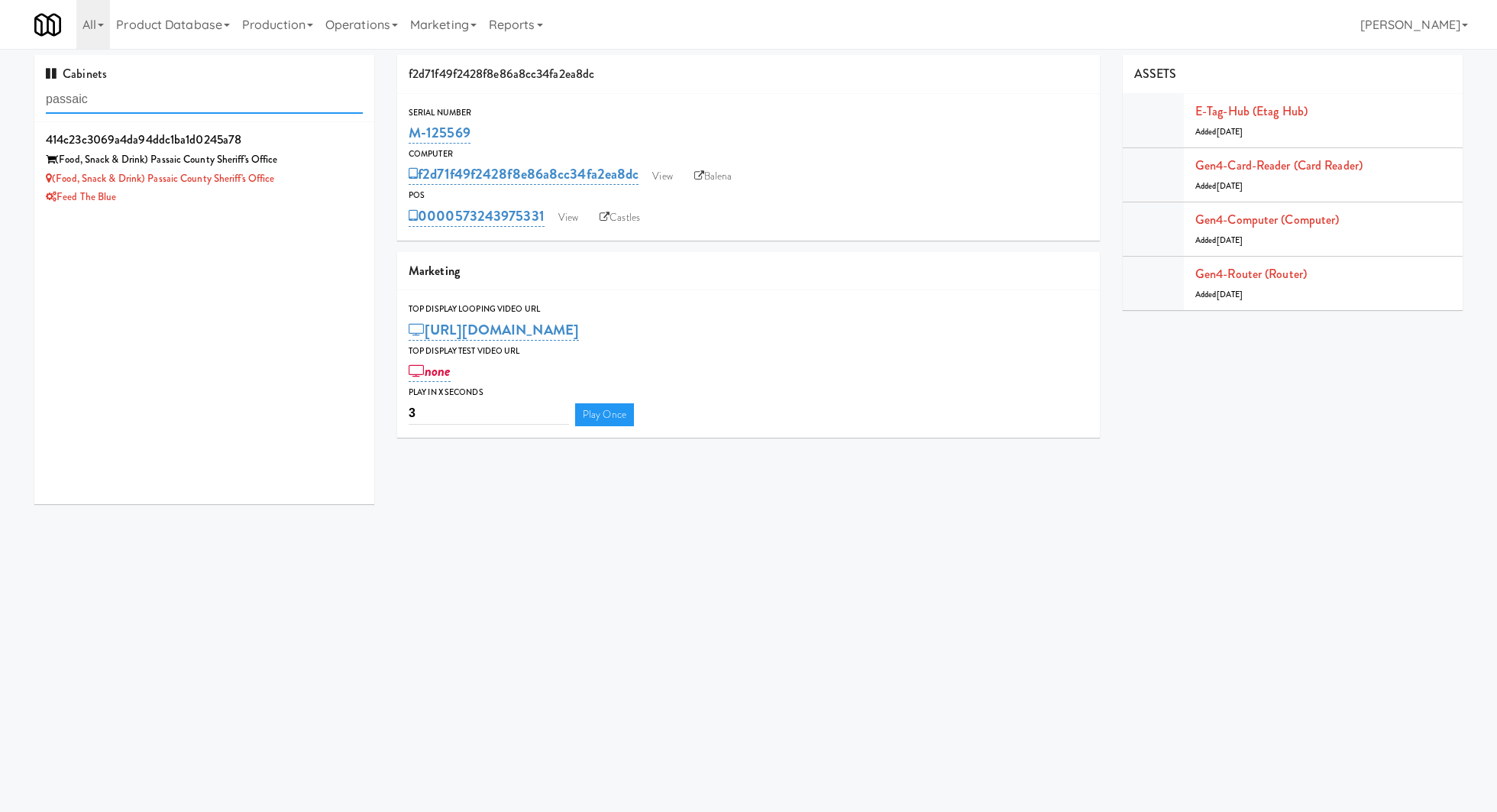
type input "passaic"
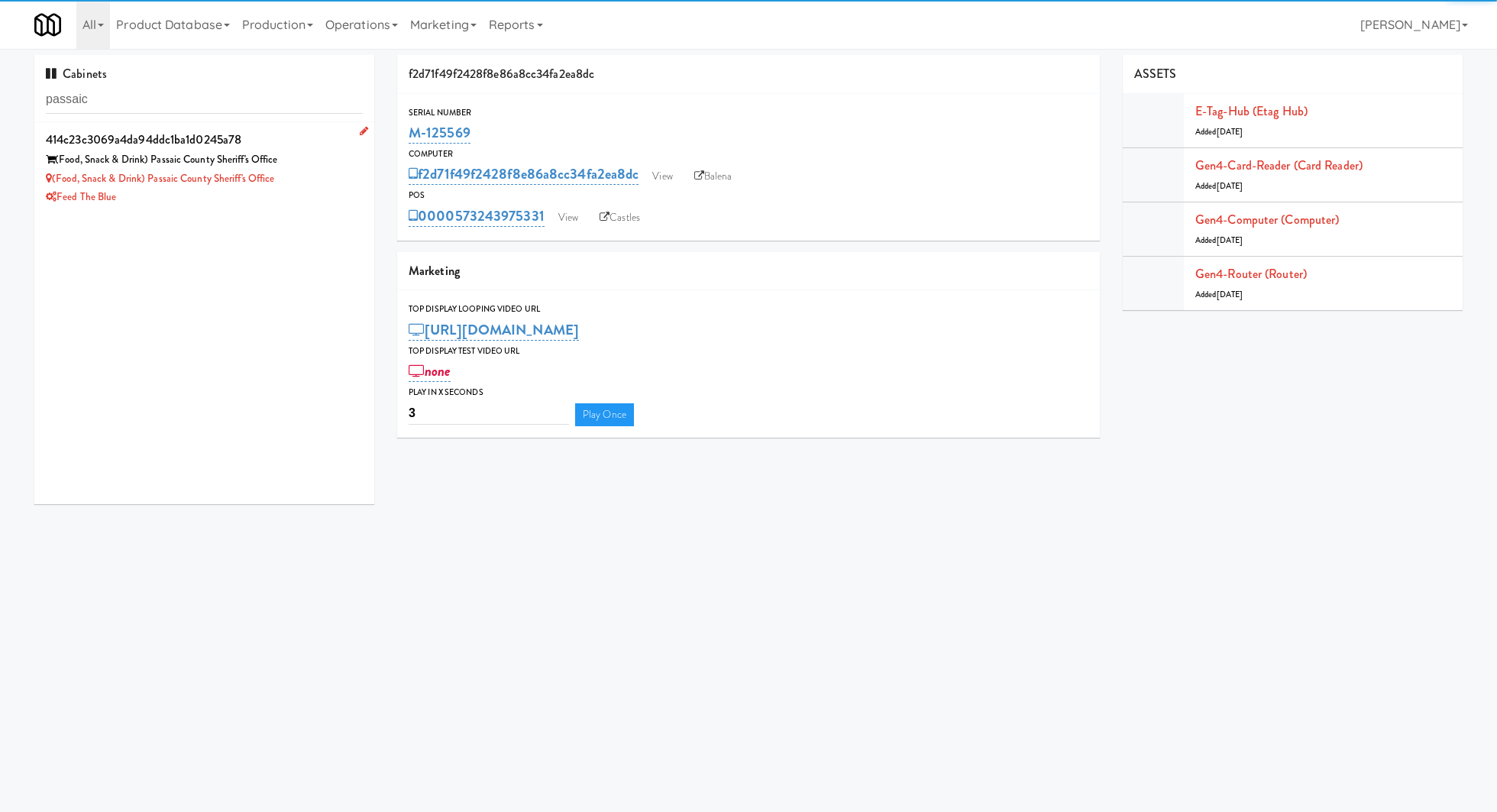
click at [328, 153] on div "(Food, Snack & Drink) Passaic County Sheriff's Office" at bounding box center [205, 160] width 317 height 19
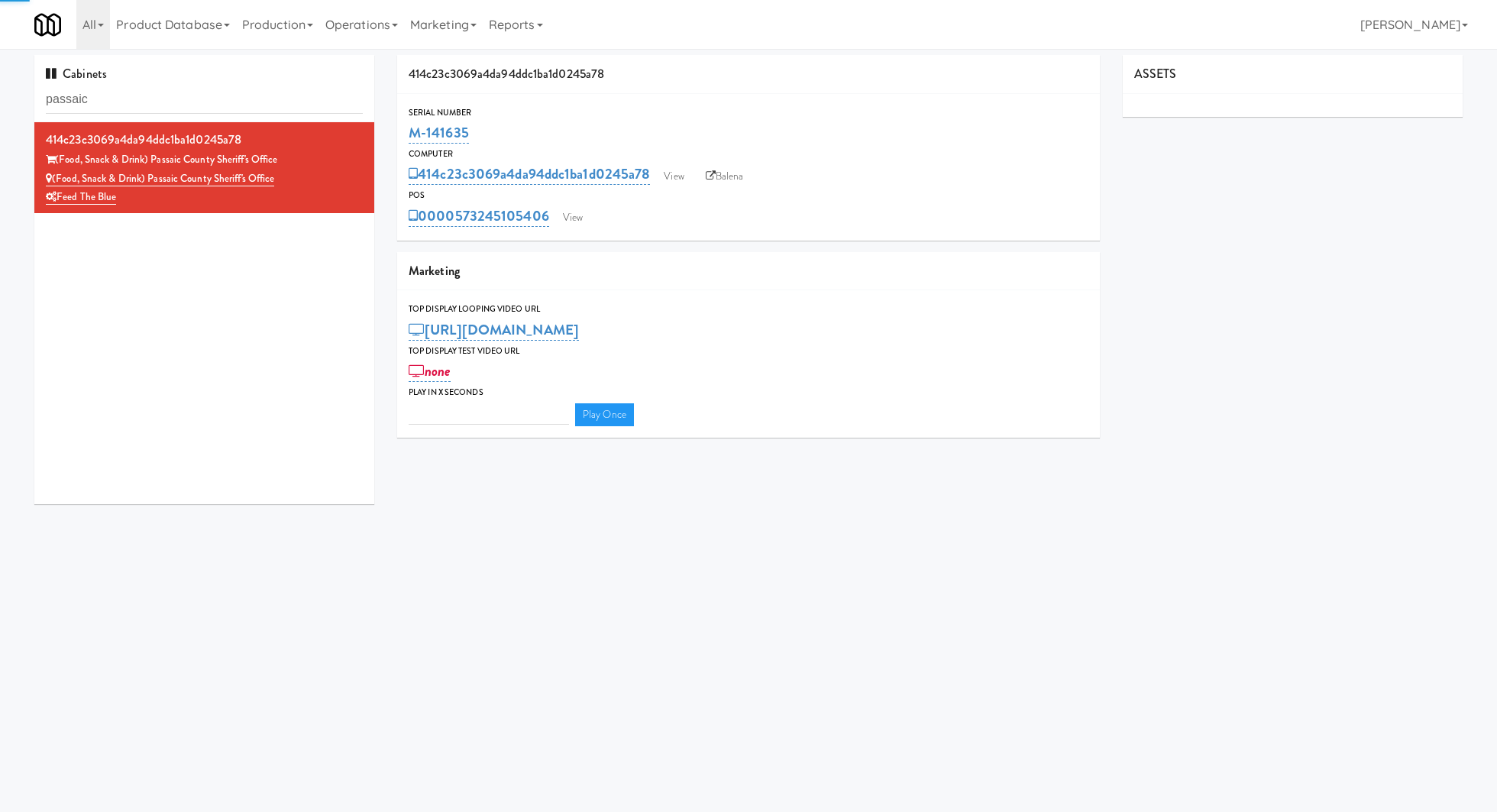
type input "3"
click at [586, 220] on link "View" at bounding box center [573, 218] width 35 height 23
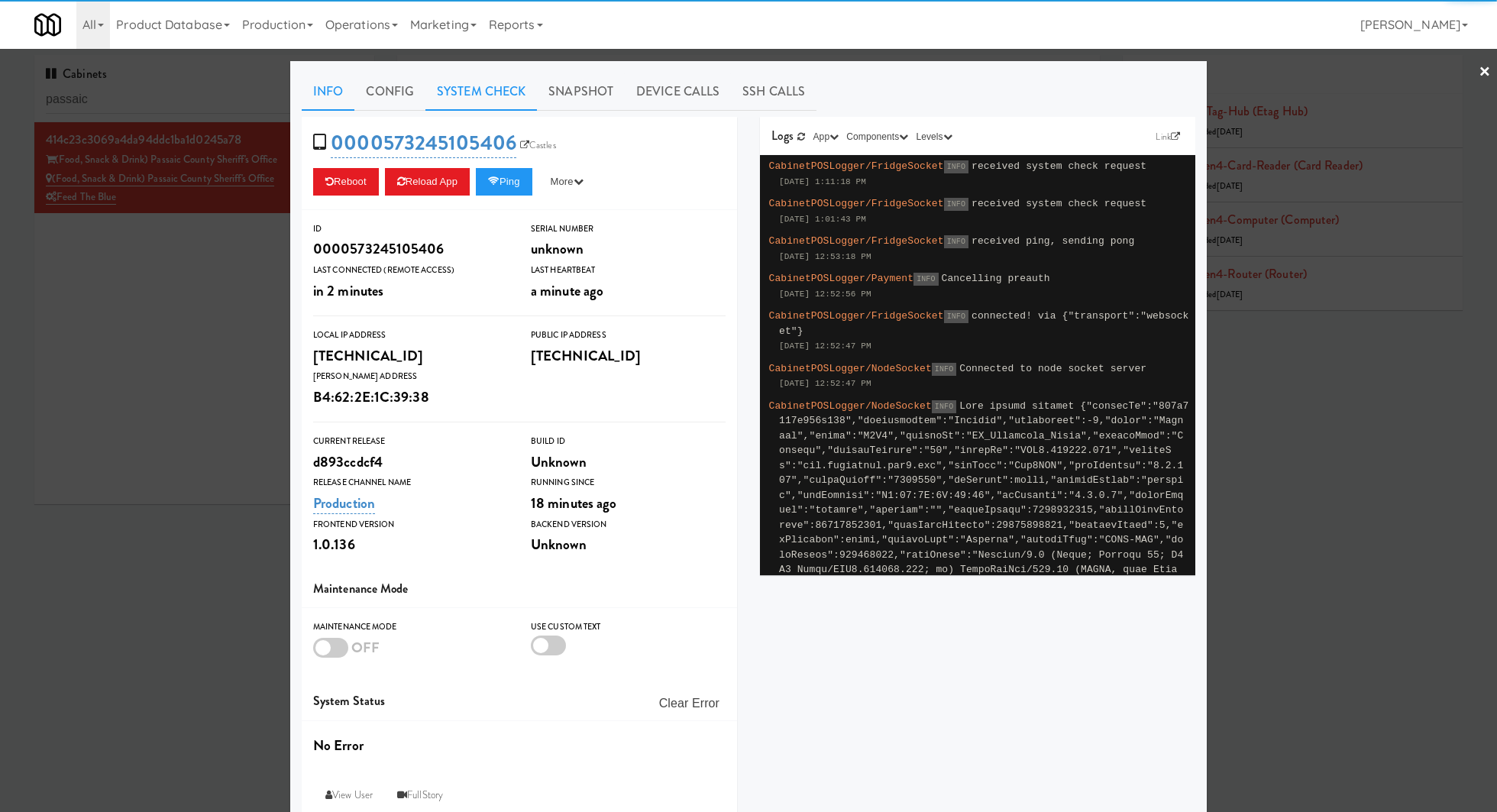
click at [513, 102] on link "System Check" at bounding box center [481, 91] width 112 height 38
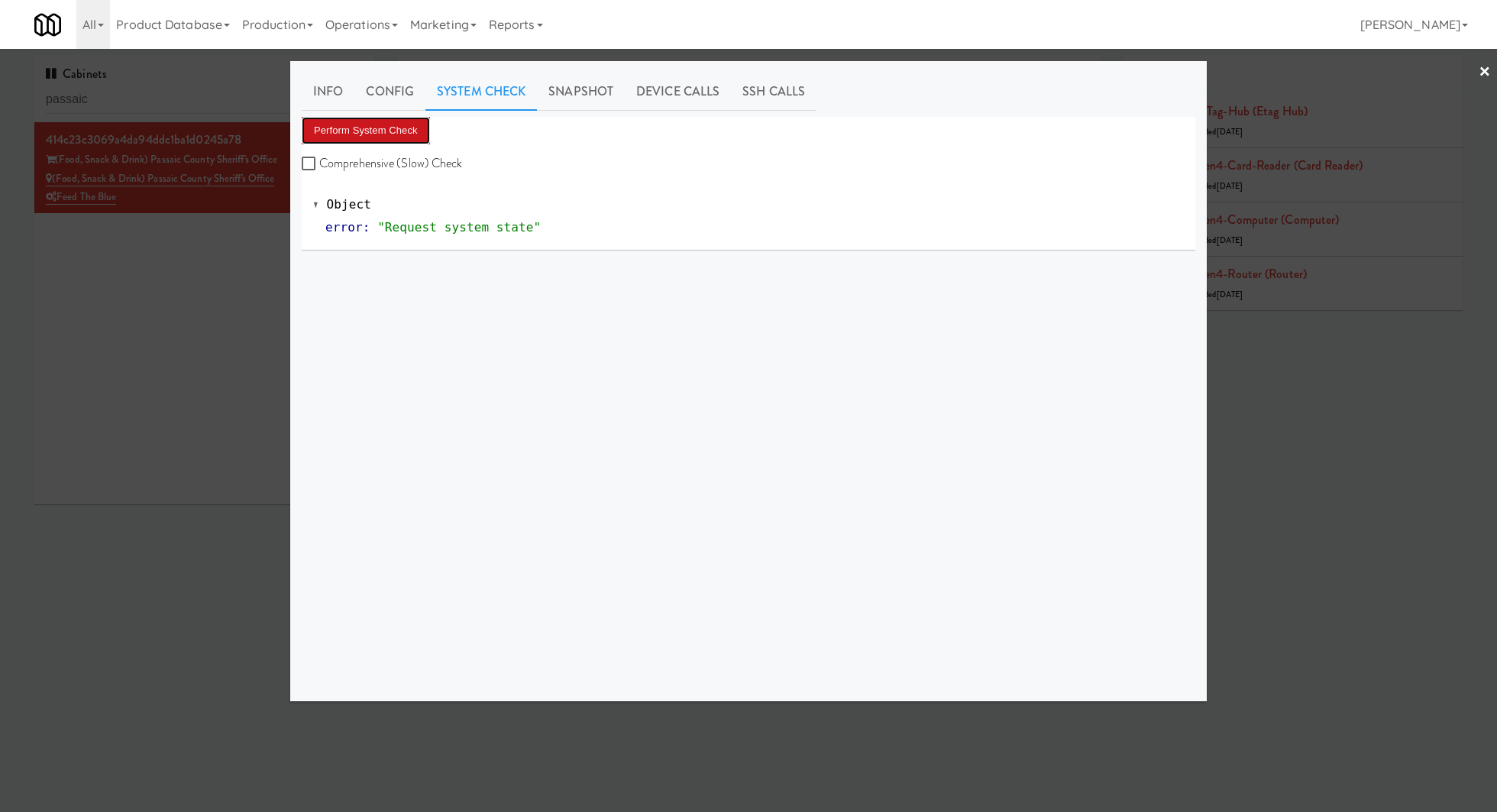
click at [409, 128] on button "Perform System Check" at bounding box center [366, 130] width 128 height 27
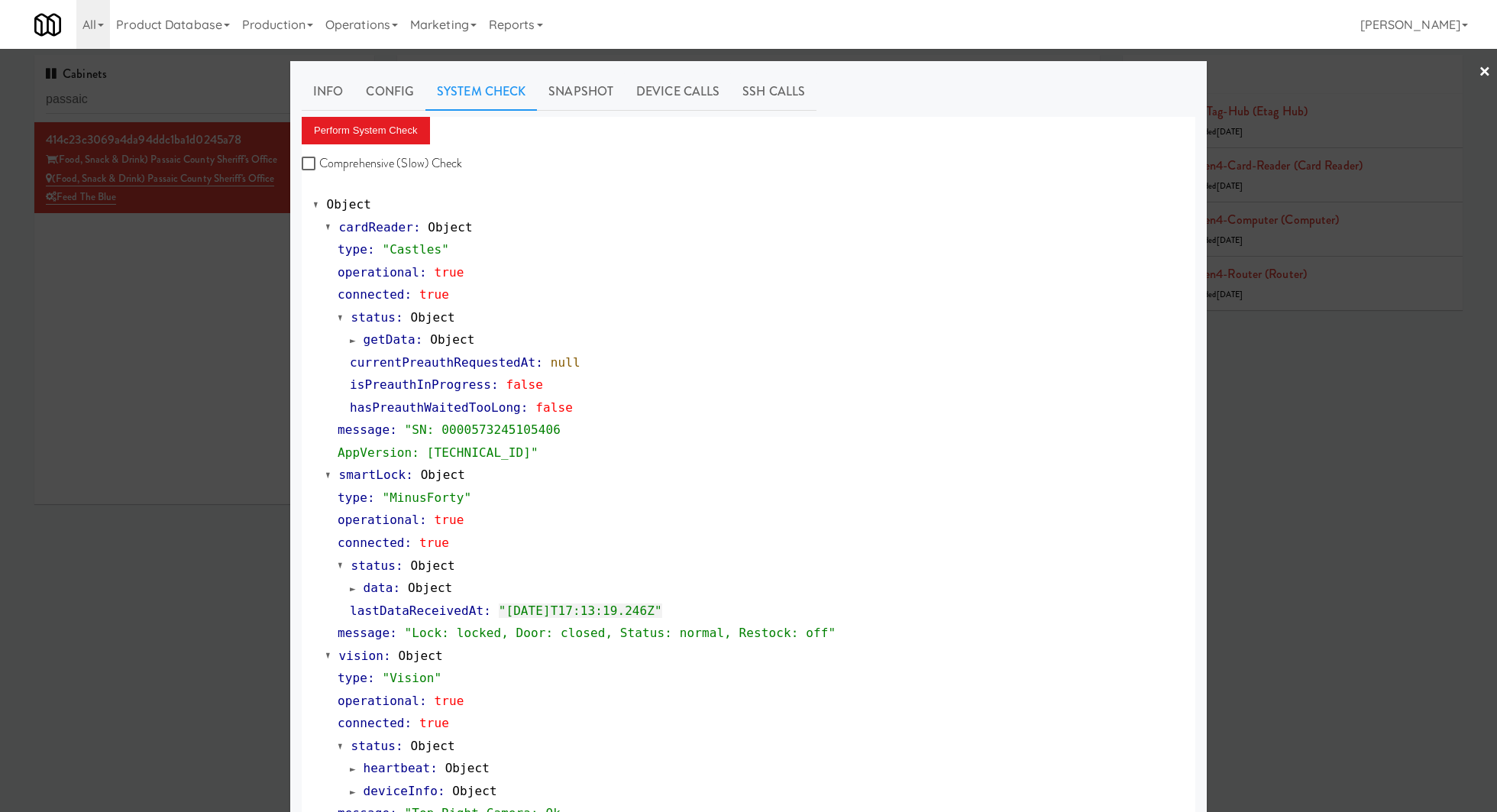
click at [244, 311] on div at bounding box center [748, 406] width 1497 height 812
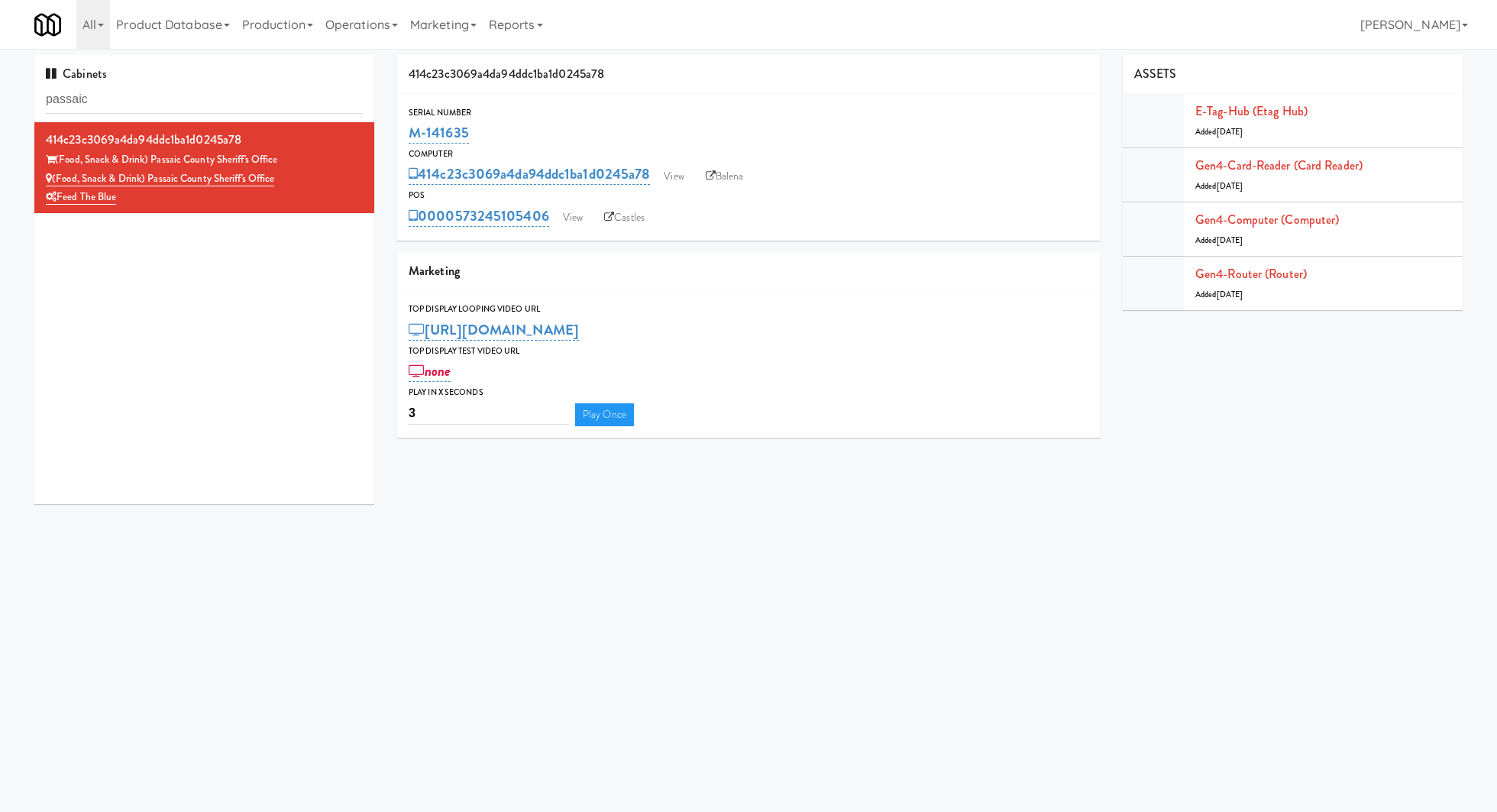
click at [655, 179] on div "414c23c3069a4da94ddc1ba1d0245a78 View Balena" at bounding box center [748, 174] width 679 height 26
click at [665, 179] on link "View" at bounding box center [674, 176] width 35 height 23
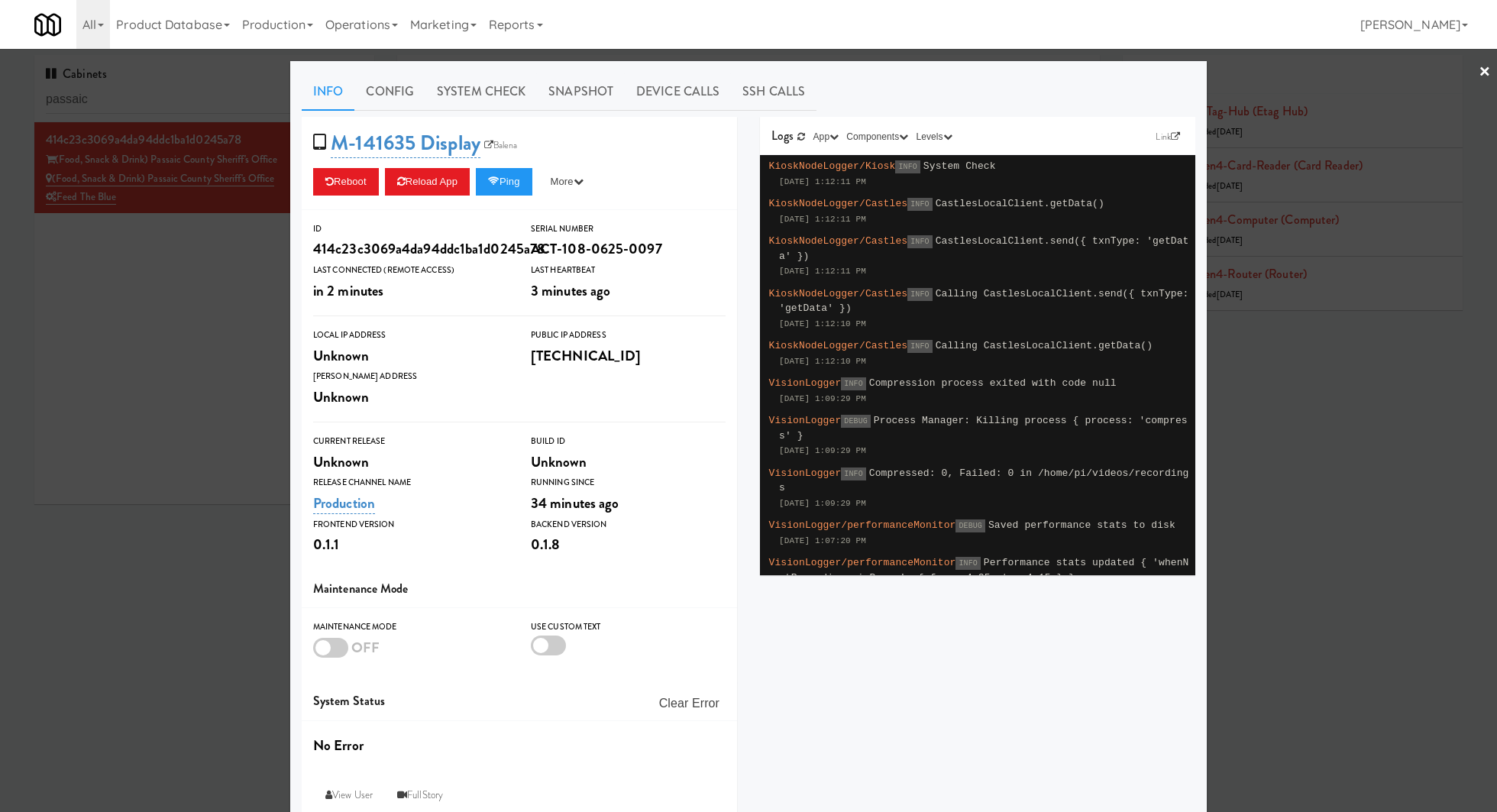
click at [498, 111] on div "Info Config System Check Snapshot Device Calls SSH Calls M-141635 Display Balen…" at bounding box center [748, 446] width 894 height 747
click at [485, 97] on link "System Check" at bounding box center [481, 91] width 112 height 38
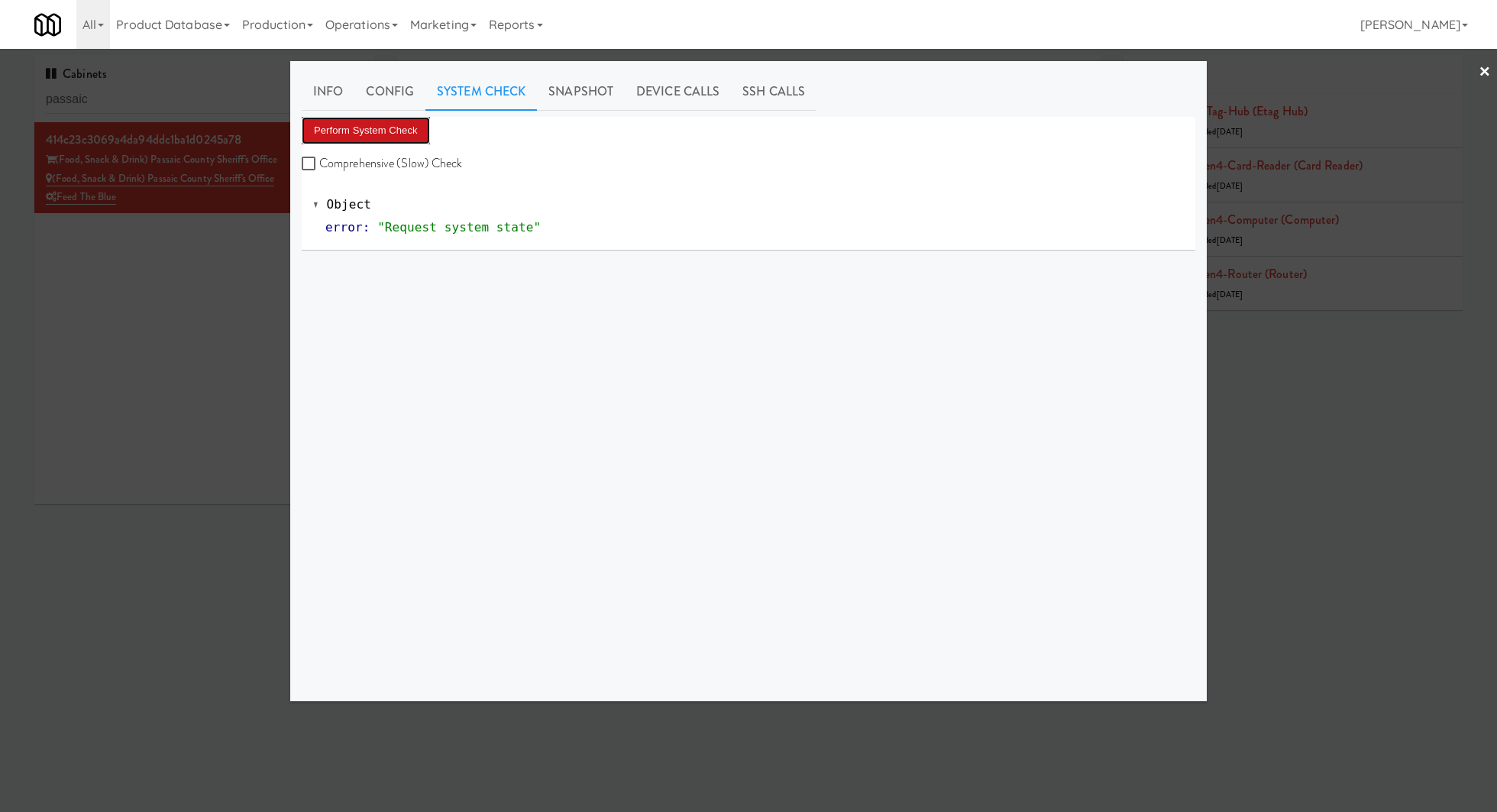
click at [407, 131] on button "Perform System Check" at bounding box center [366, 130] width 128 height 27
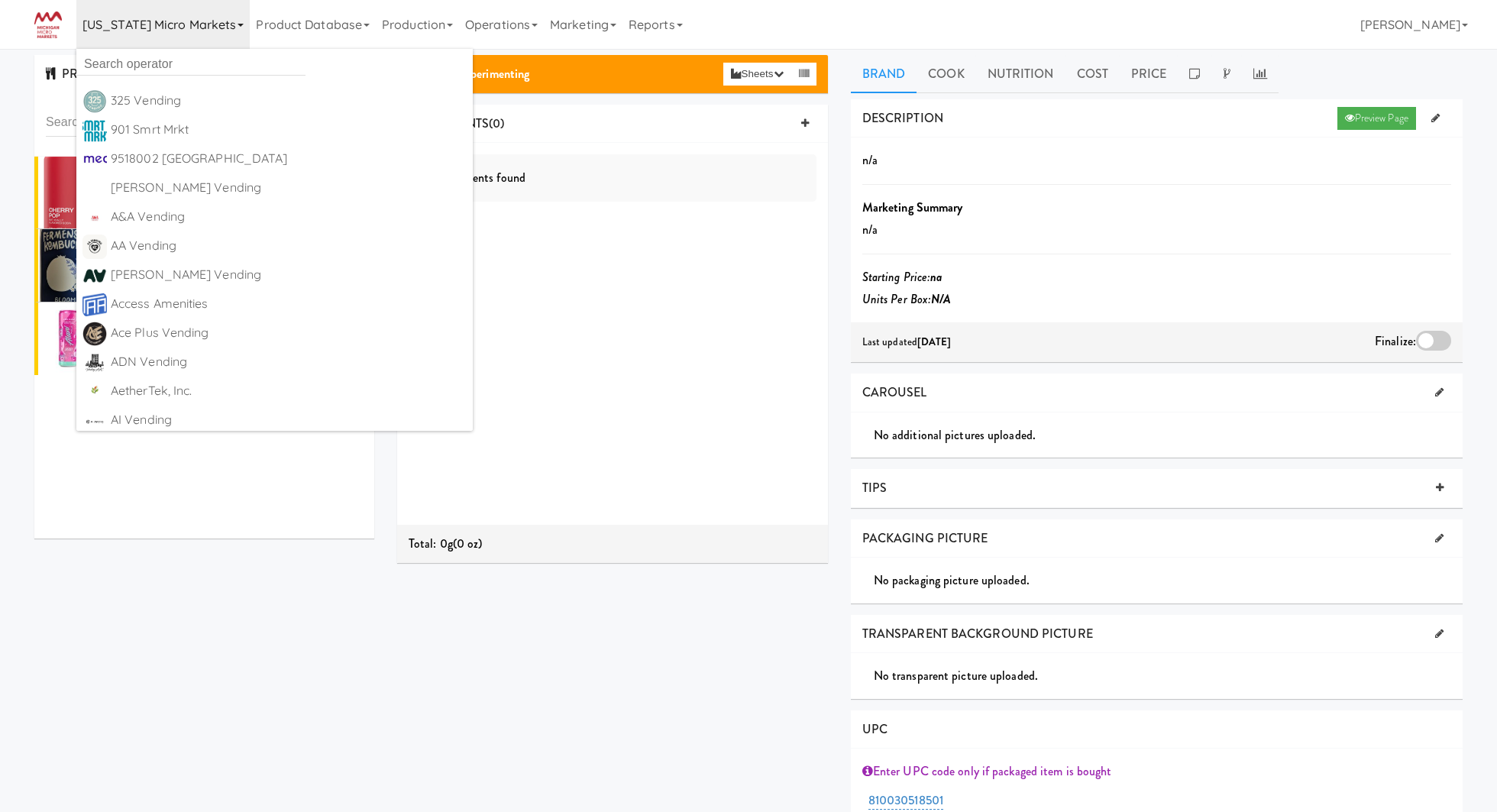
click at [157, 62] on input "text" at bounding box center [190, 64] width 229 height 23
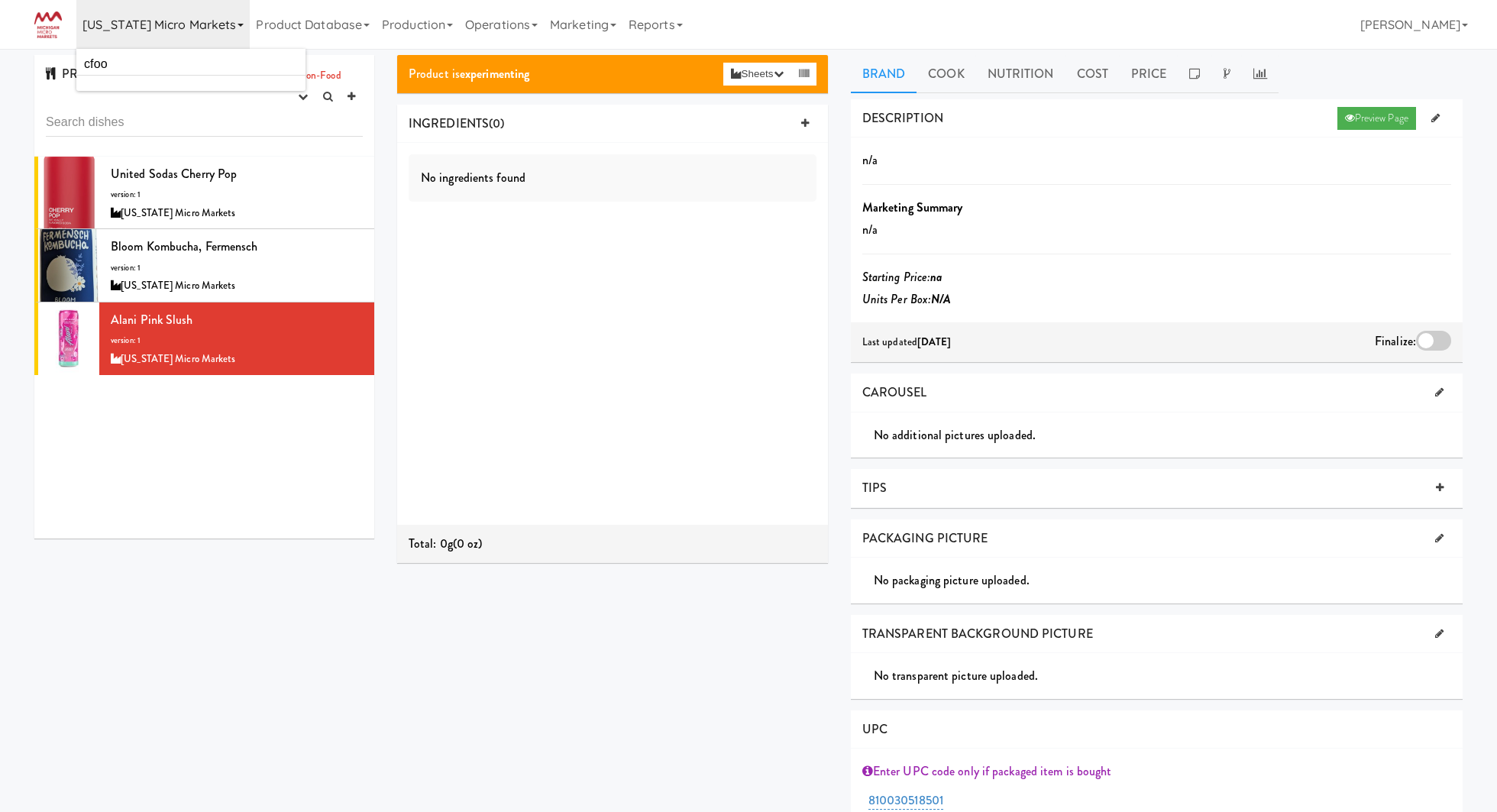
click at [92, 66] on input "cfoo" at bounding box center [190, 64] width 229 height 23
type input "c foo"
click at [145, 90] on div "C Food LLC" at bounding box center [205, 101] width 189 height 23
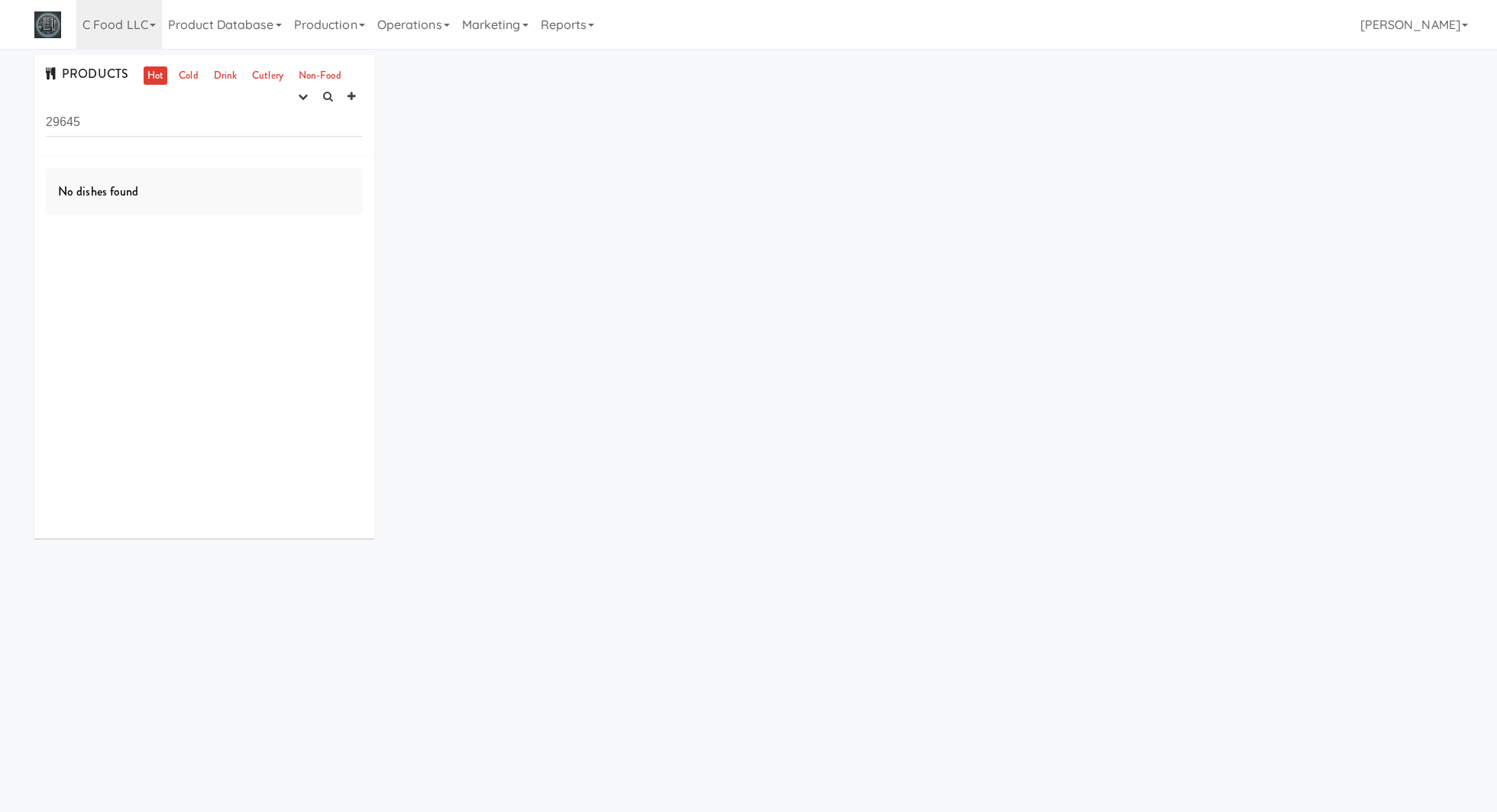
click at [177, 128] on input "29645" at bounding box center [205, 122] width 317 height 28
click at [186, 73] on link "Cold" at bounding box center [188, 76] width 27 height 19
click at [291, 99] on button "button" at bounding box center [303, 97] width 25 height 23
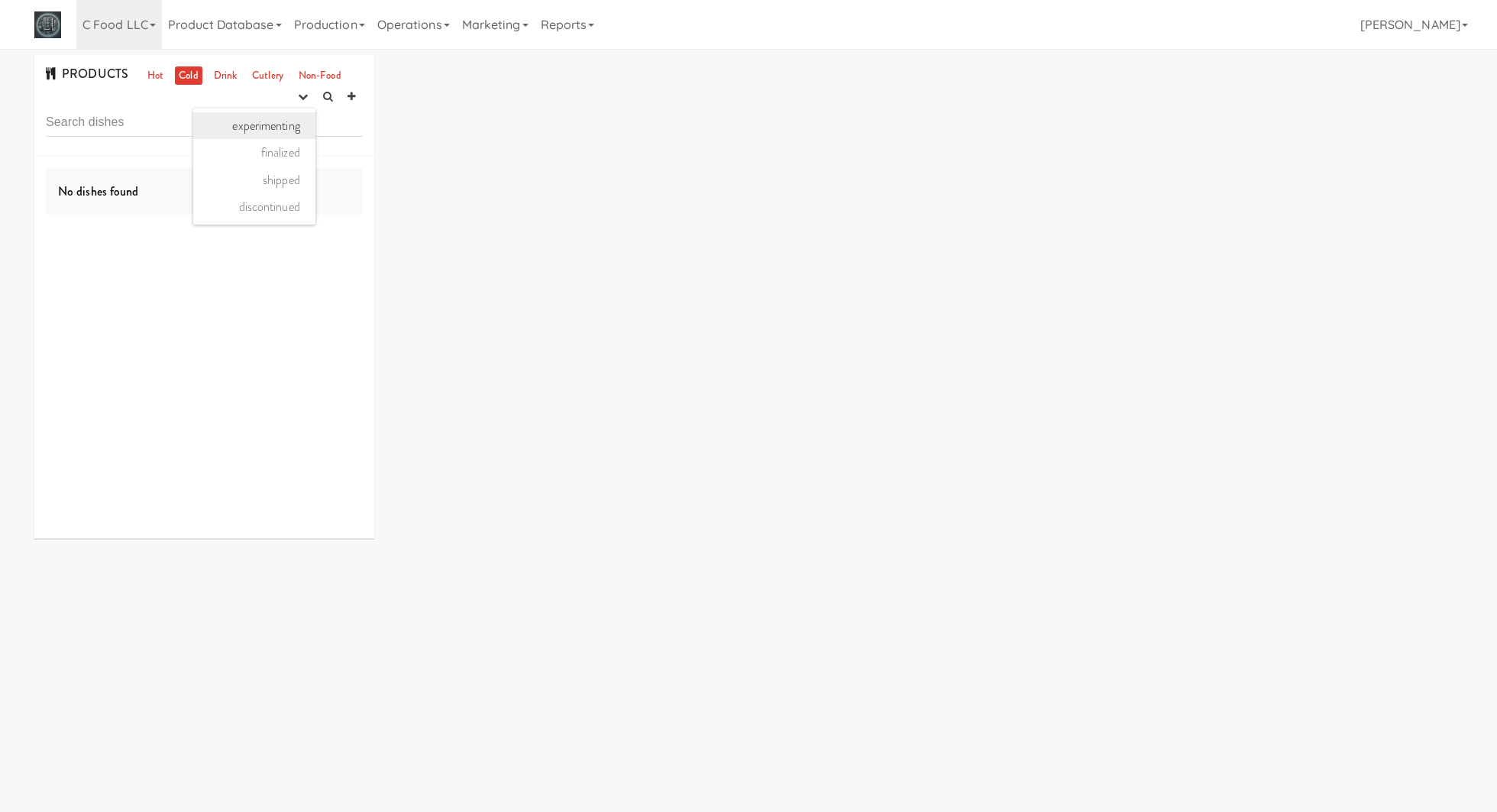
click at [275, 135] on link "experimenting" at bounding box center [254, 126] width 122 height 27
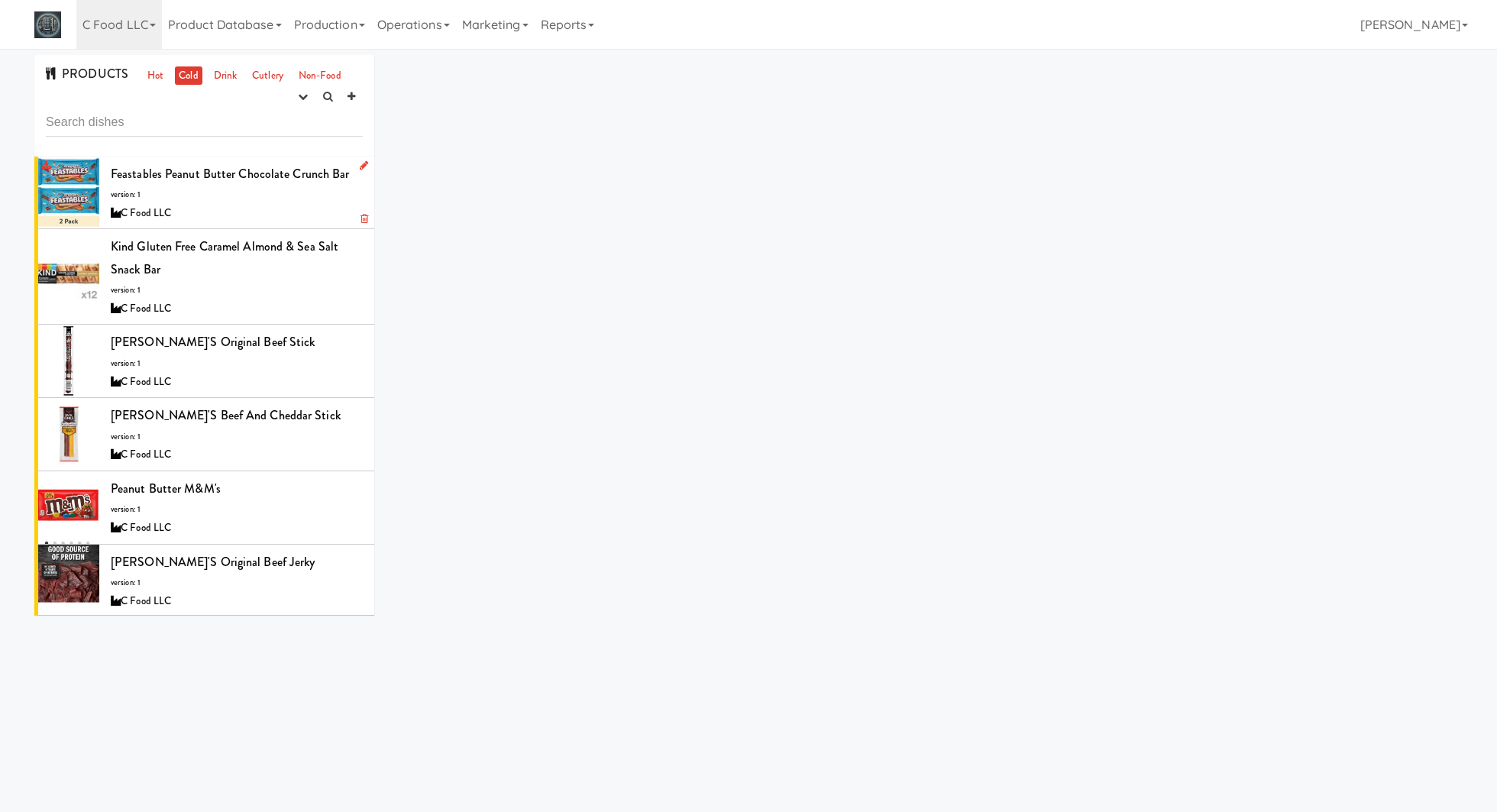
click at [213, 203] on div "Feastables Peanut Butter Chocolate Crunch Bar version: 1 C Food LLC" at bounding box center [237, 193] width 252 height 60
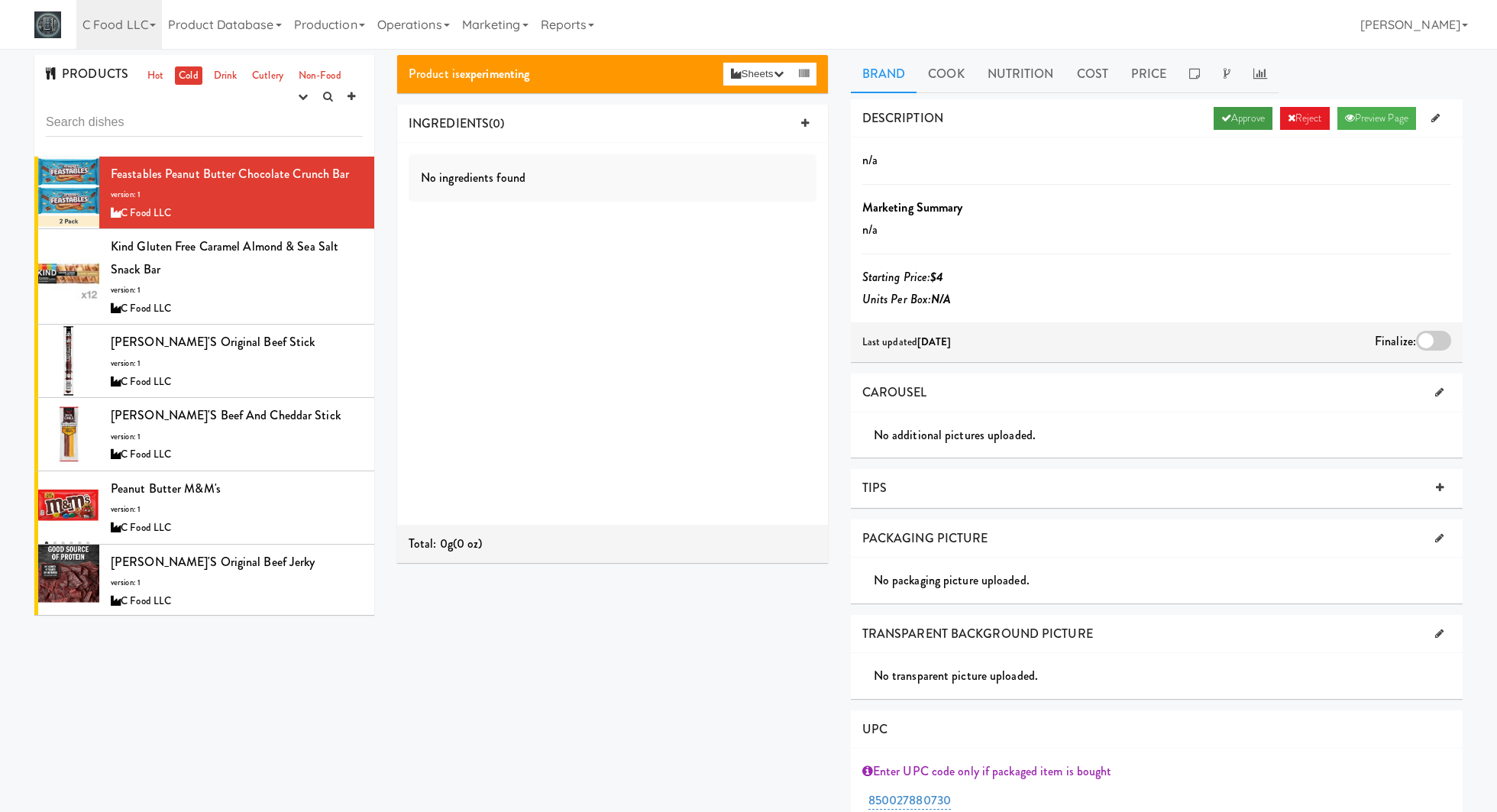
click at [1237, 128] on link "Approve" at bounding box center [1243, 119] width 58 height 23
click at [1433, 339] on div at bounding box center [1434, 340] width 35 height 19
click at [0, 0] on input "checkbox" at bounding box center [0, 0] width 0 height 0
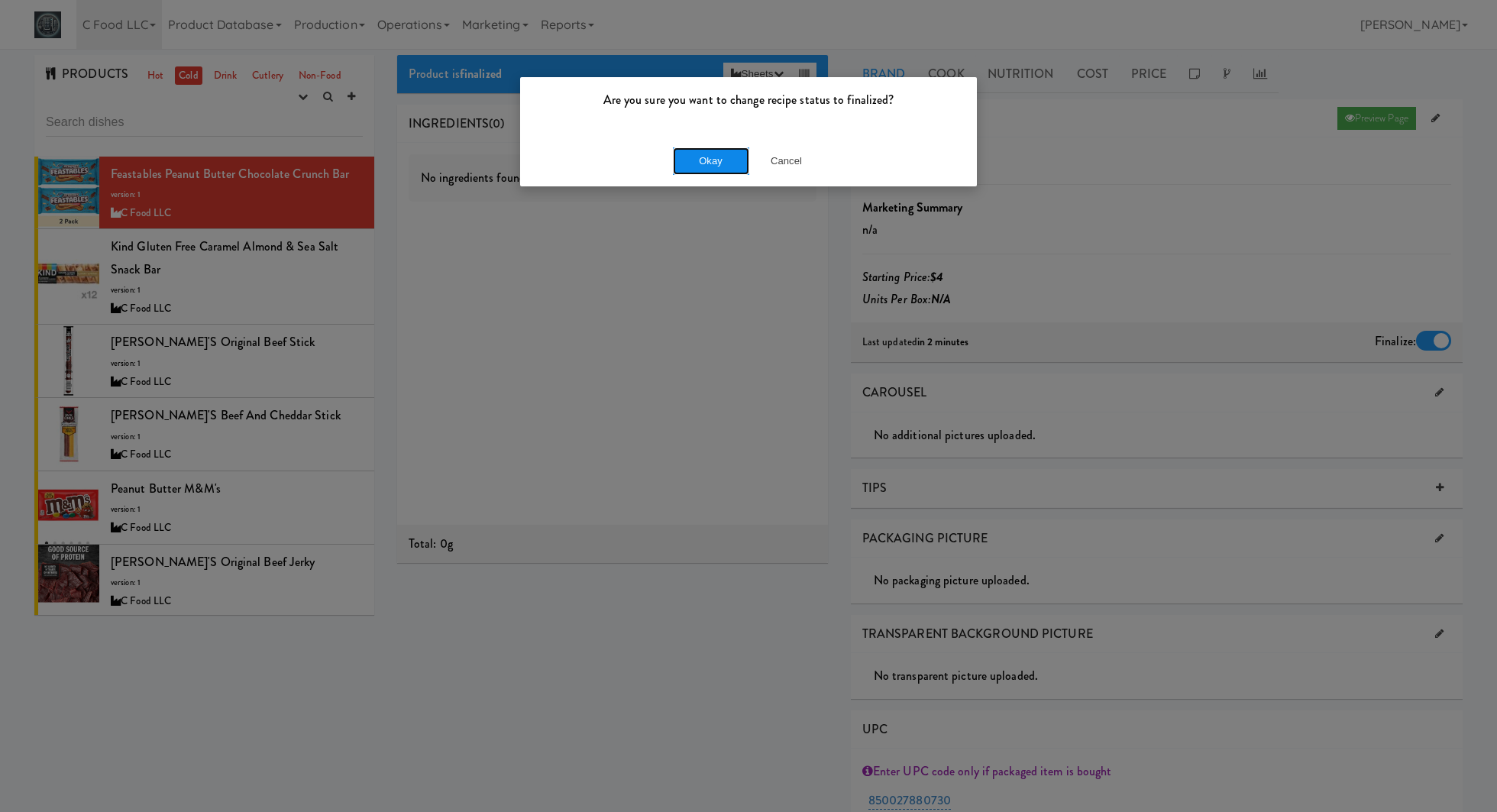
click at [733, 169] on button "Okay" at bounding box center [711, 160] width 76 height 27
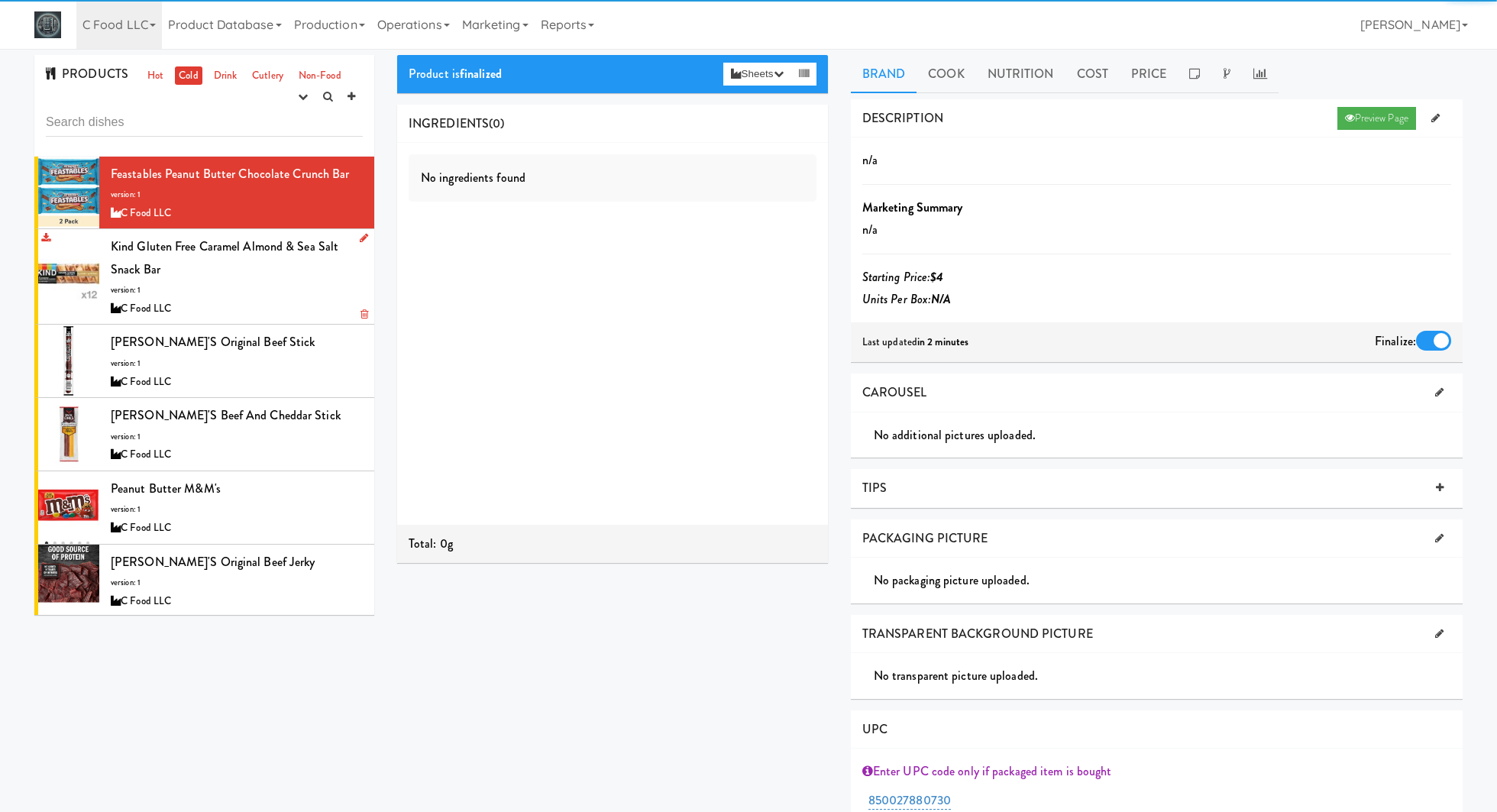
click at [316, 293] on div "Kind Gluten Free Caramel Almond & Sea Salt Snack Bar version: 1 C Food LLC" at bounding box center [237, 276] width 252 height 82
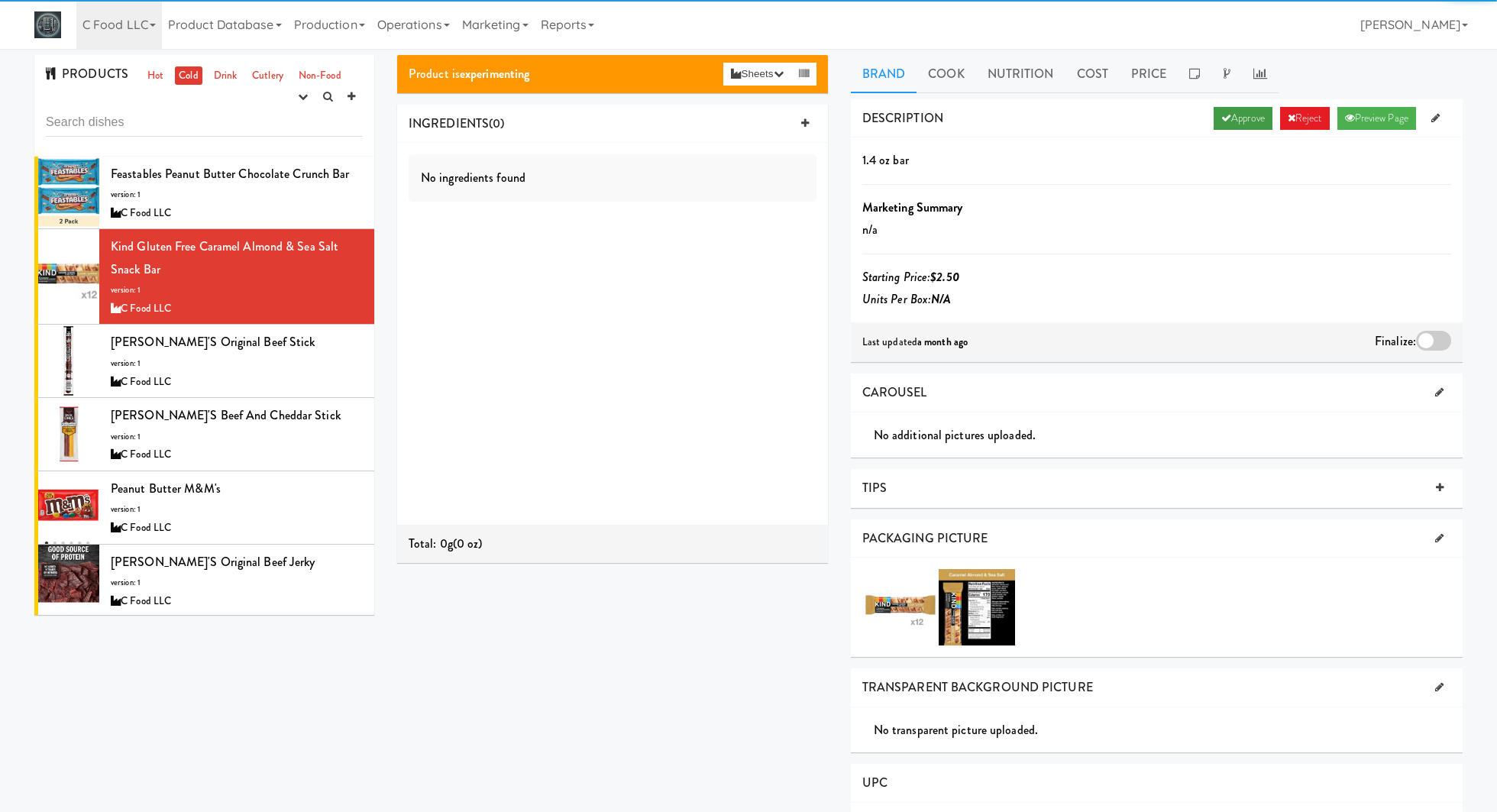
click at [1244, 113] on link "Approve" at bounding box center [1243, 119] width 58 height 23
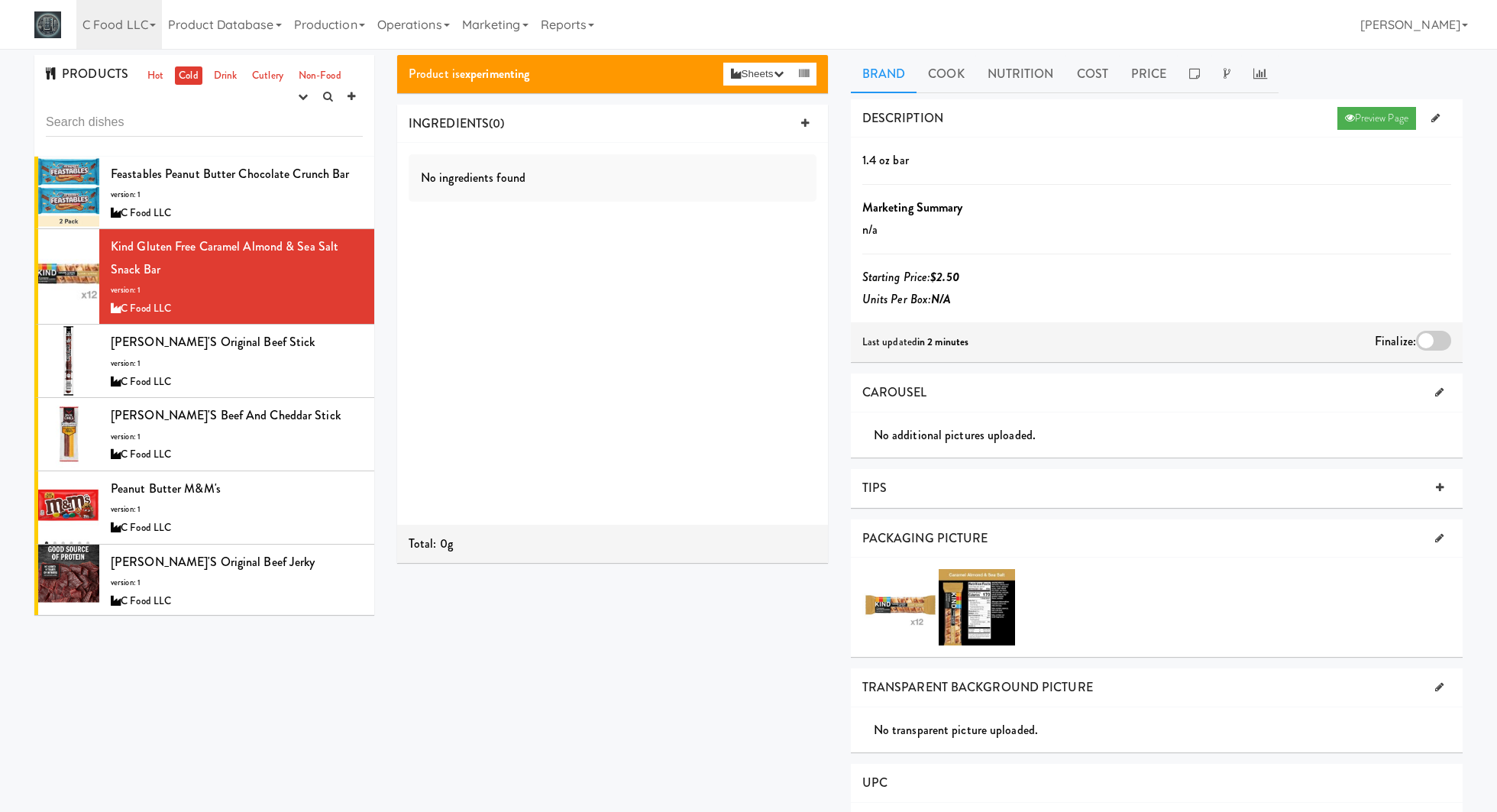
click at [1439, 341] on div at bounding box center [1434, 340] width 35 height 19
click at [0, 0] on input "checkbox" at bounding box center [0, 0] width 0 height 0
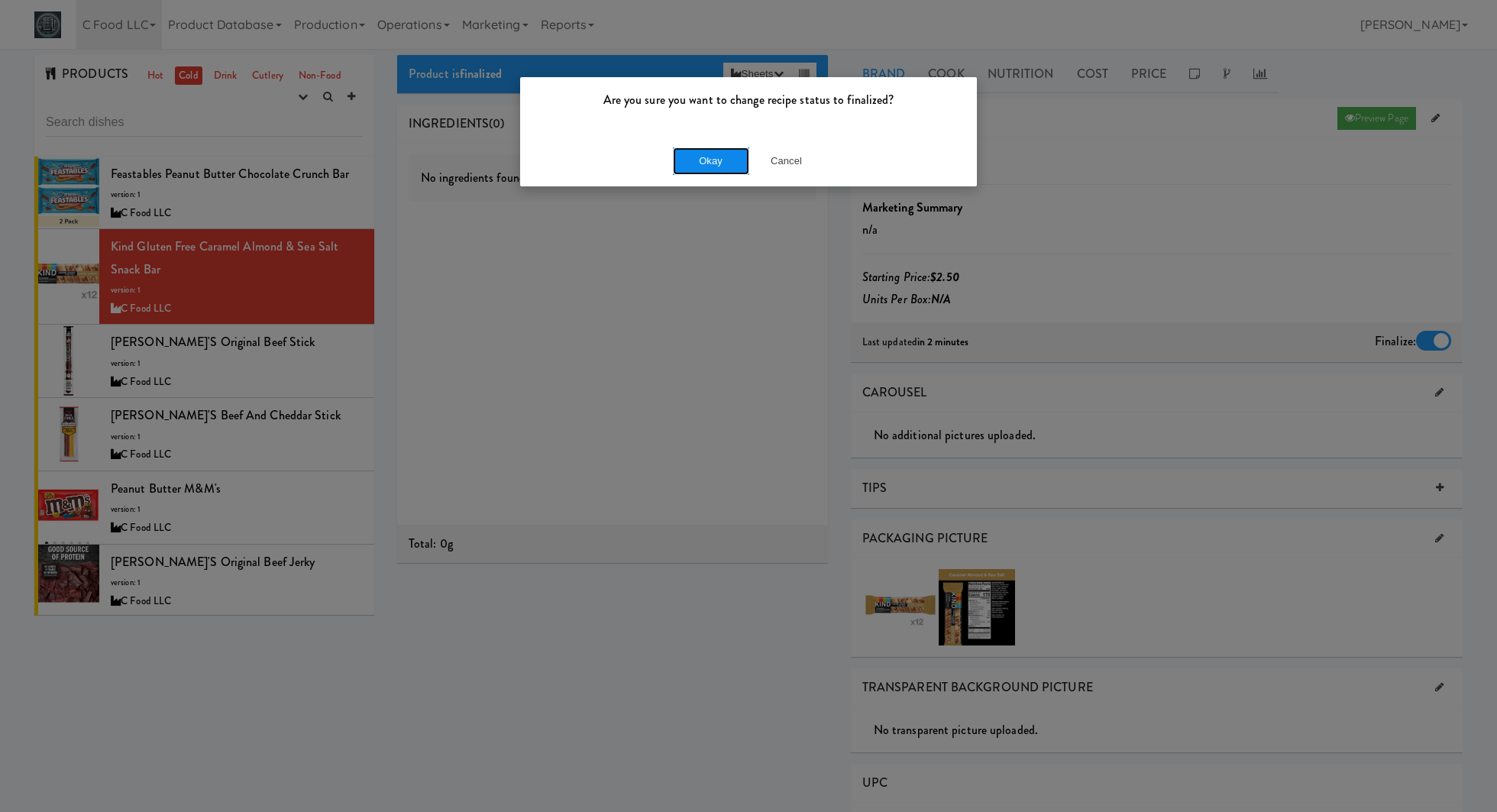
click at [741, 152] on button "Okay" at bounding box center [711, 160] width 76 height 27
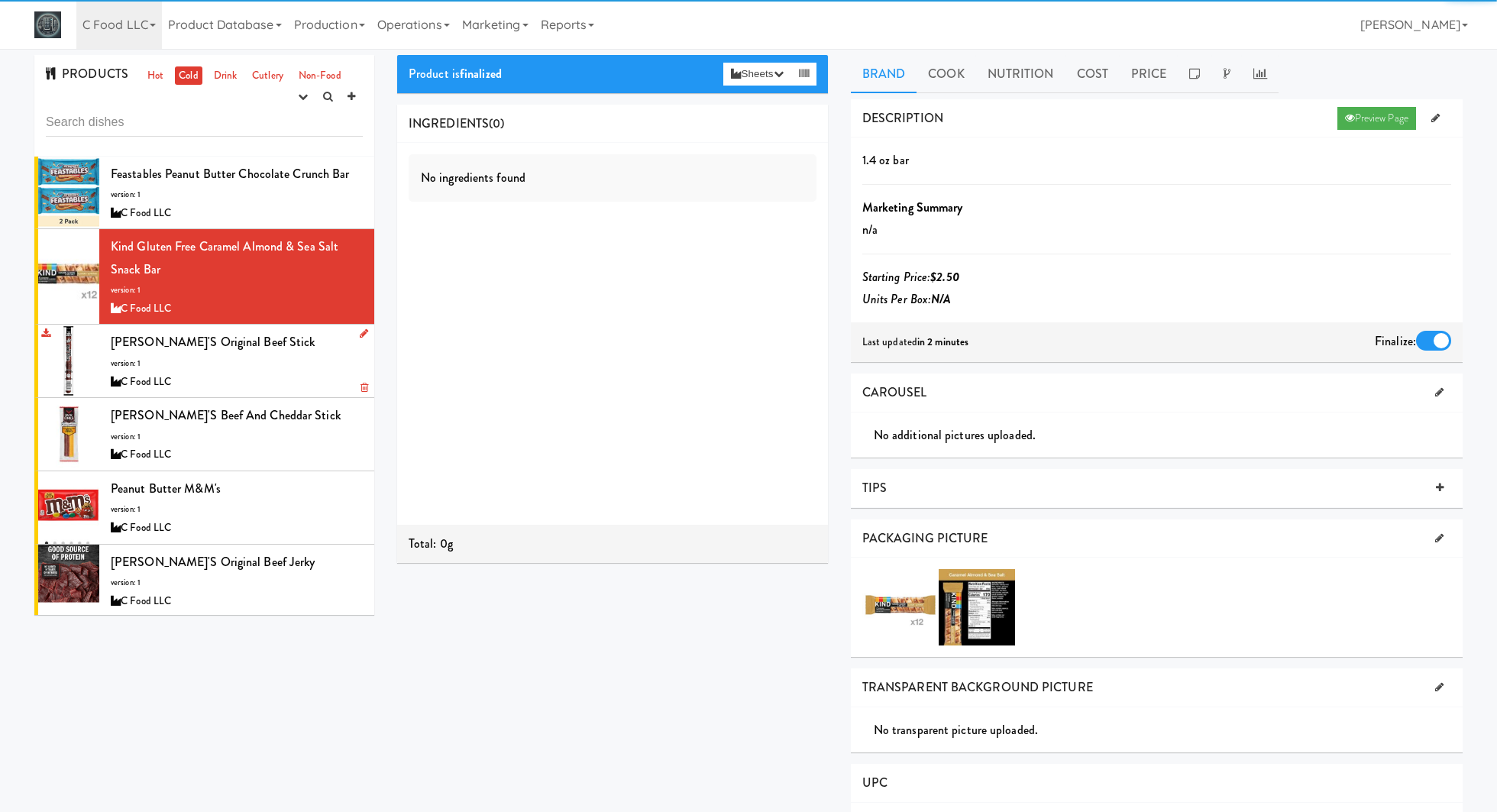
click at [312, 381] on div "C Food LLC" at bounding box center [237, 383] width 252 height 19
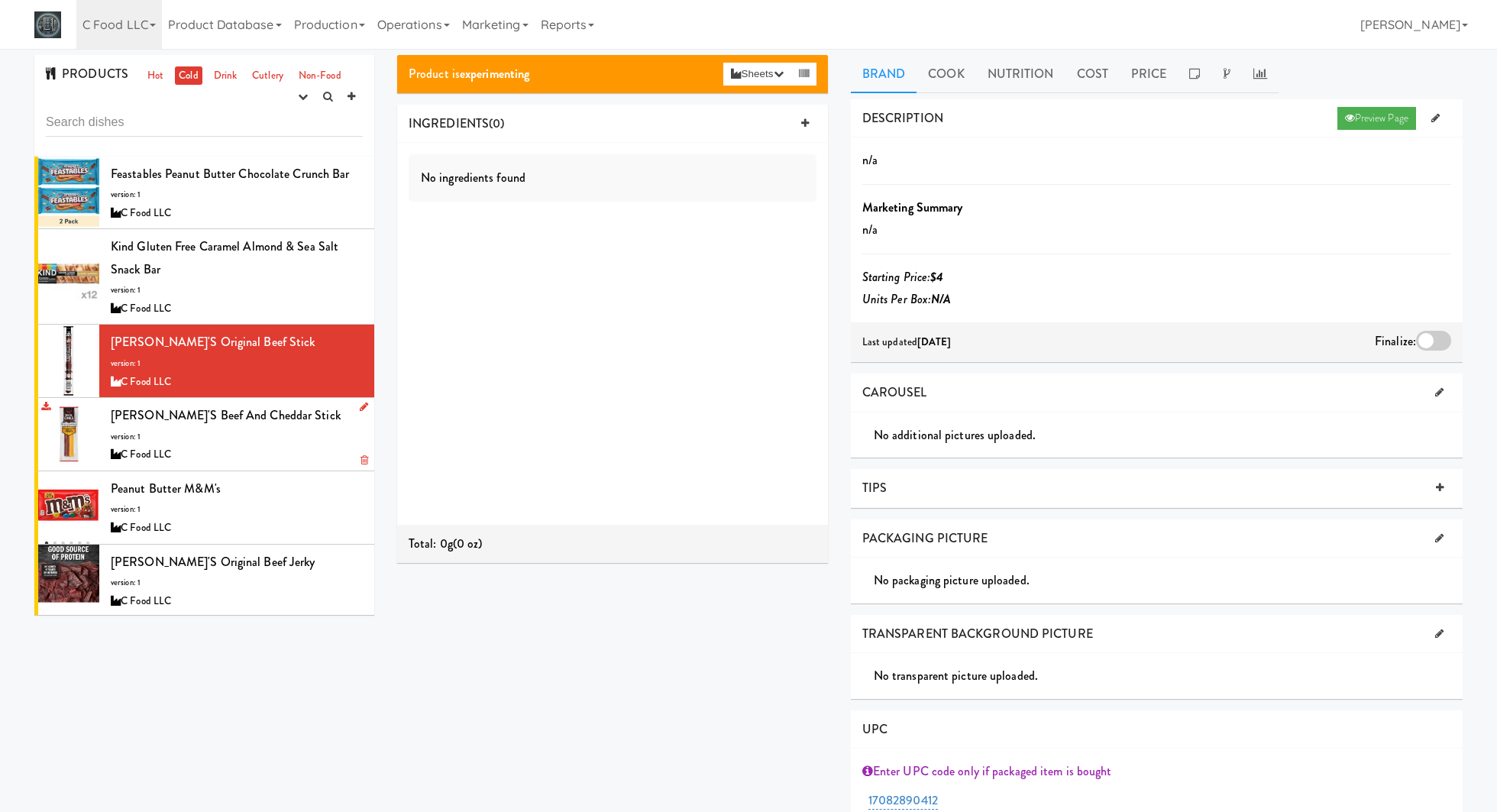
click at [297, 445] on div "C Food LLC" at bounding box center [237, 455] width 252 height 19
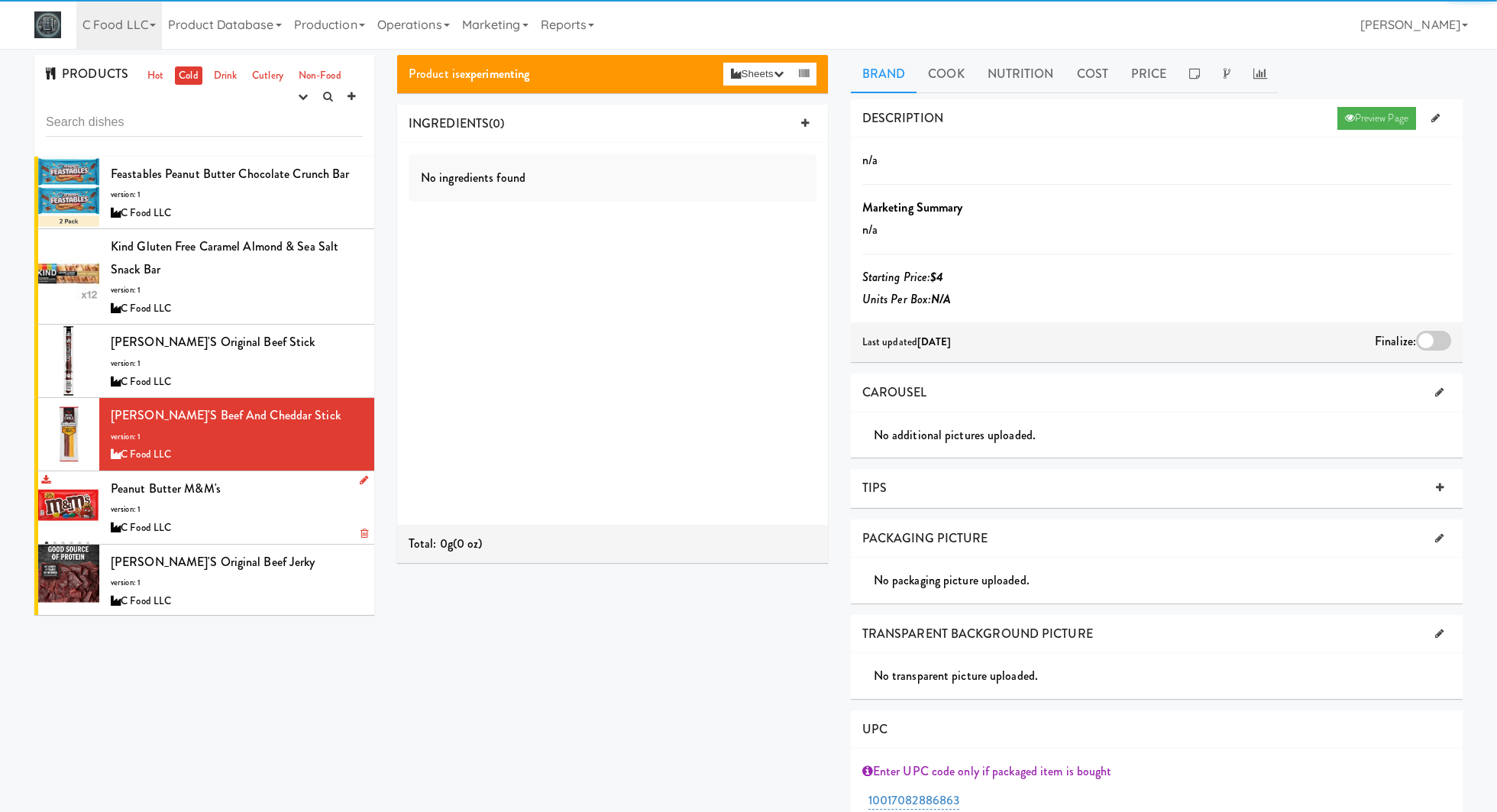
click at [289, 527] on div "C Food LLC" at bounding box center [237, 528] width 252 height 19
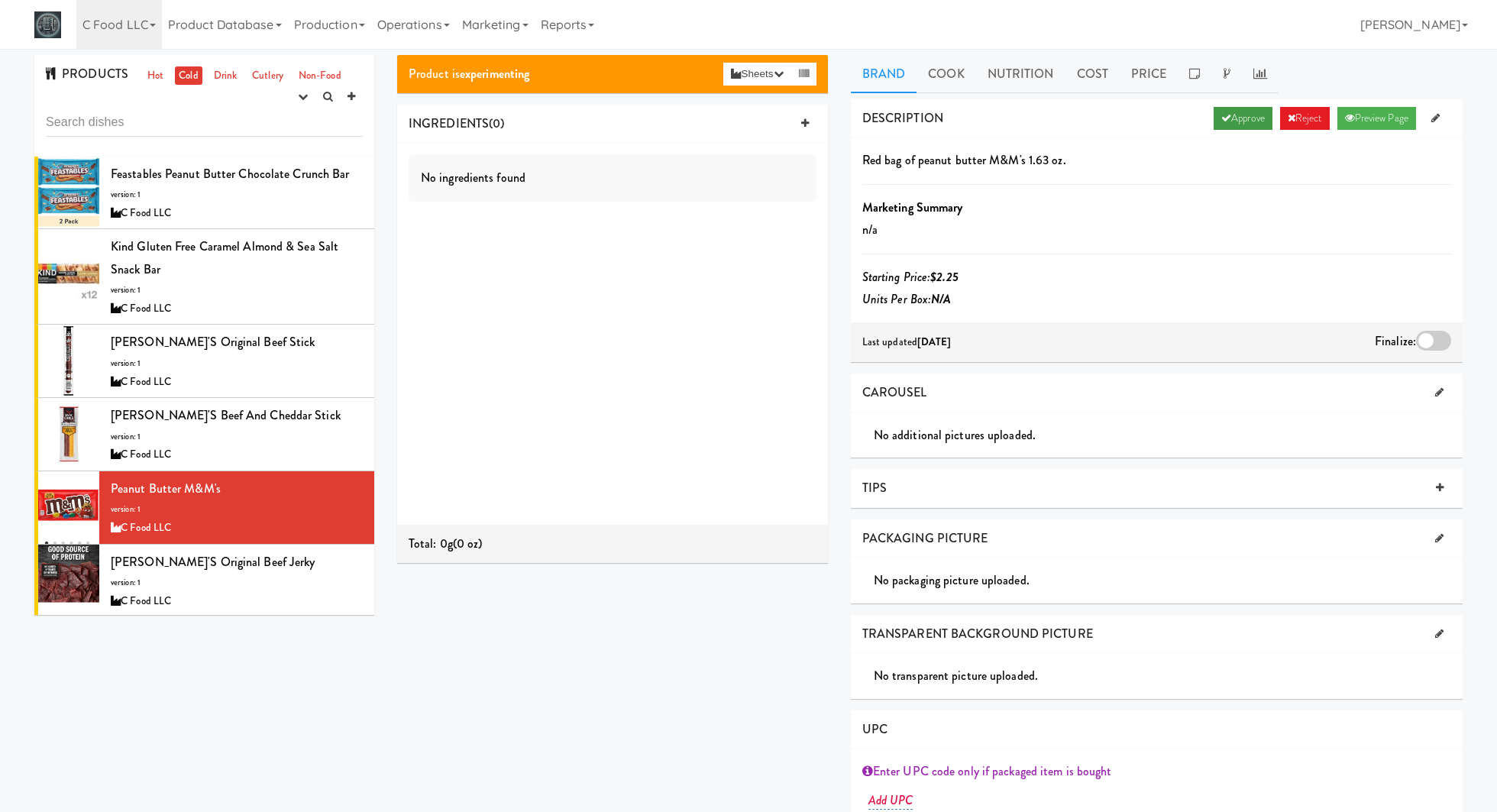
click at [1244, 109] on link "Approve" at bounding box center [1243, 119] width 58 height 23
click at [1431, 336] on div at bounding box center [1434, 340] width 35 height 19
click at [0, 0] on input "checkbox" at bounding box center [0, 0] width 0 height 0
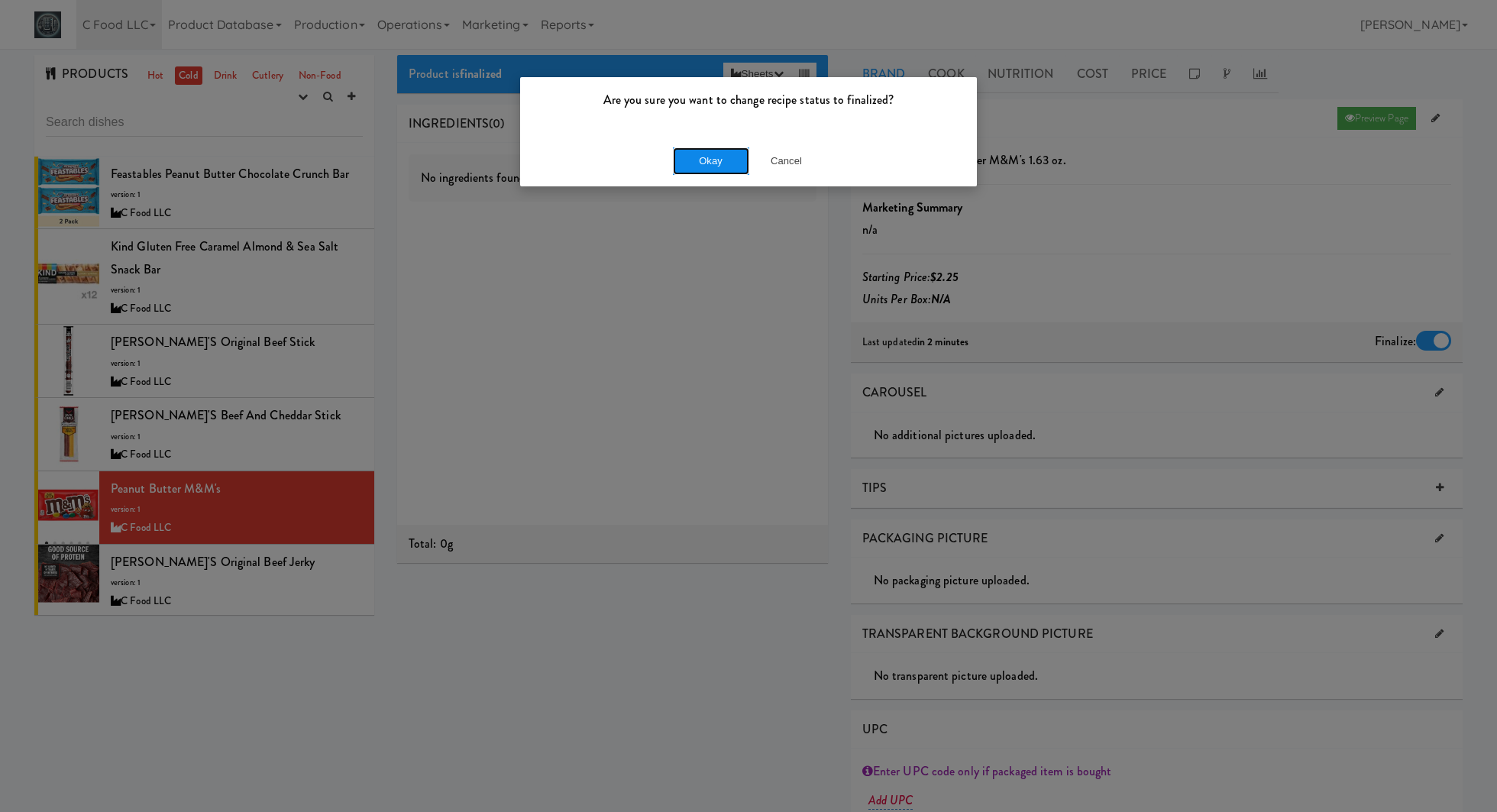
click at [729, 162] on button "Okay" at bounding box center [711, 160] width 76 height 27
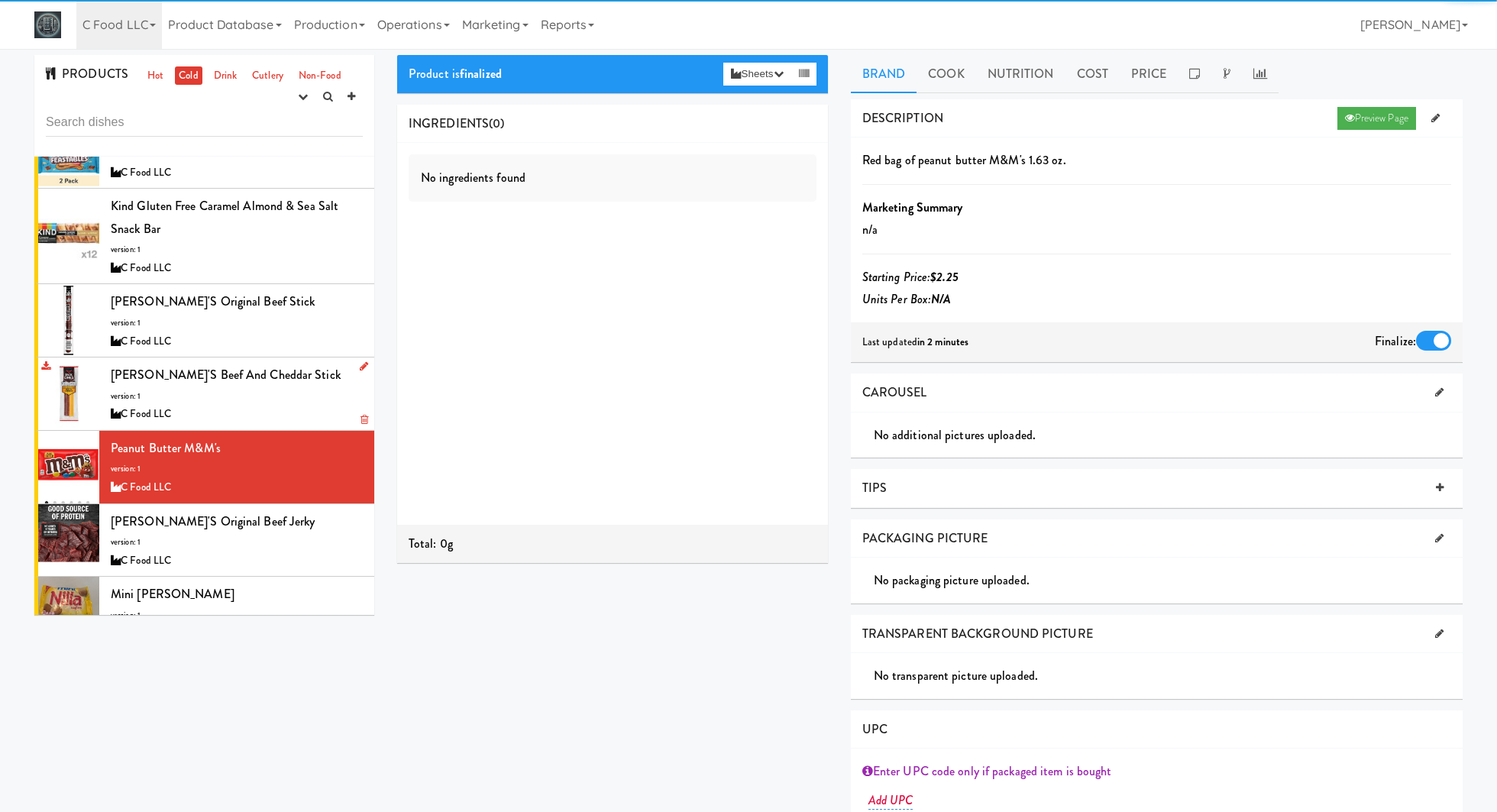
scroll to position [73, 0]
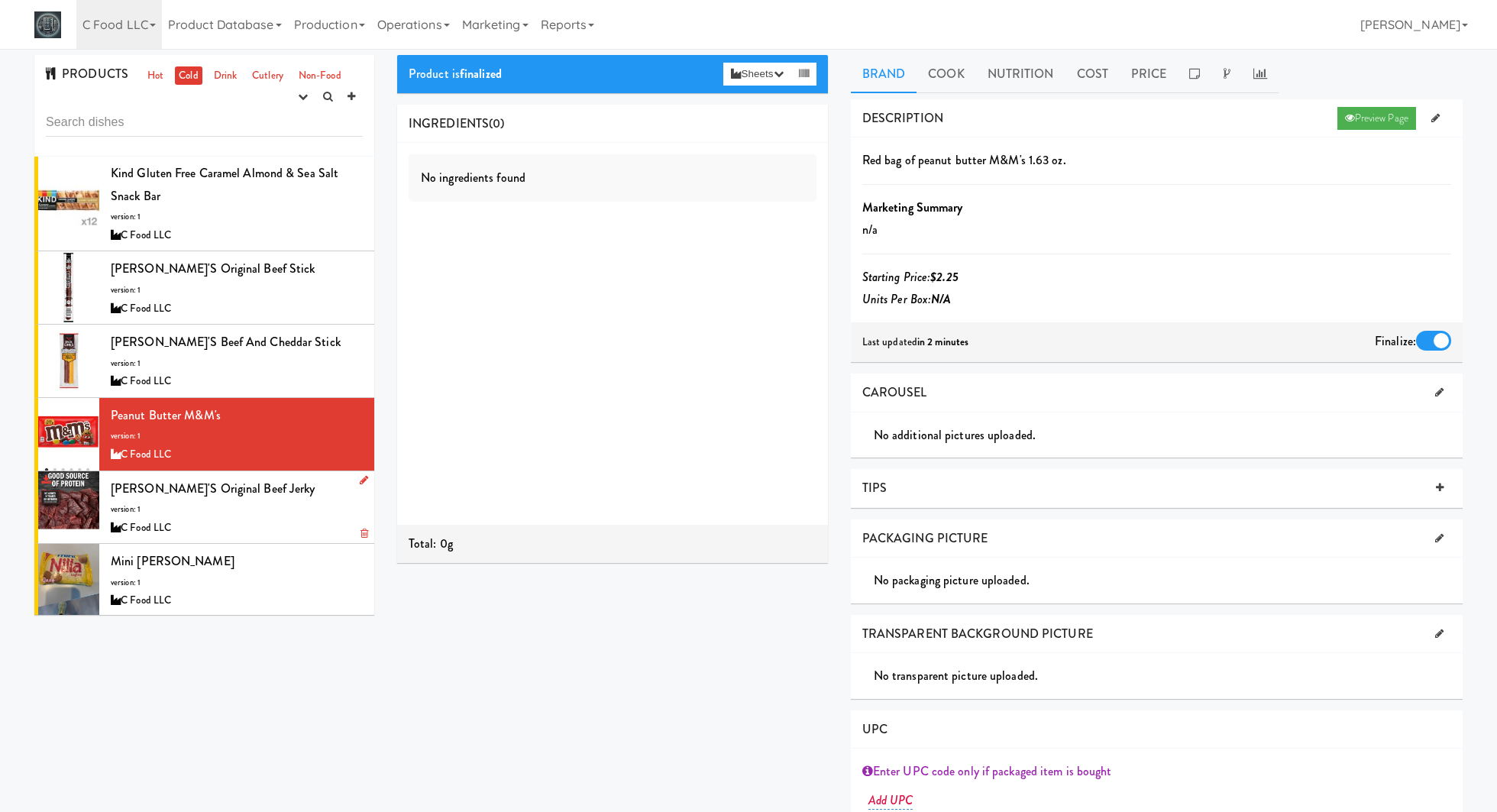
click at [280, 525] on div "C Food LLC" at bounding box center [237, 528] width 252 height 19
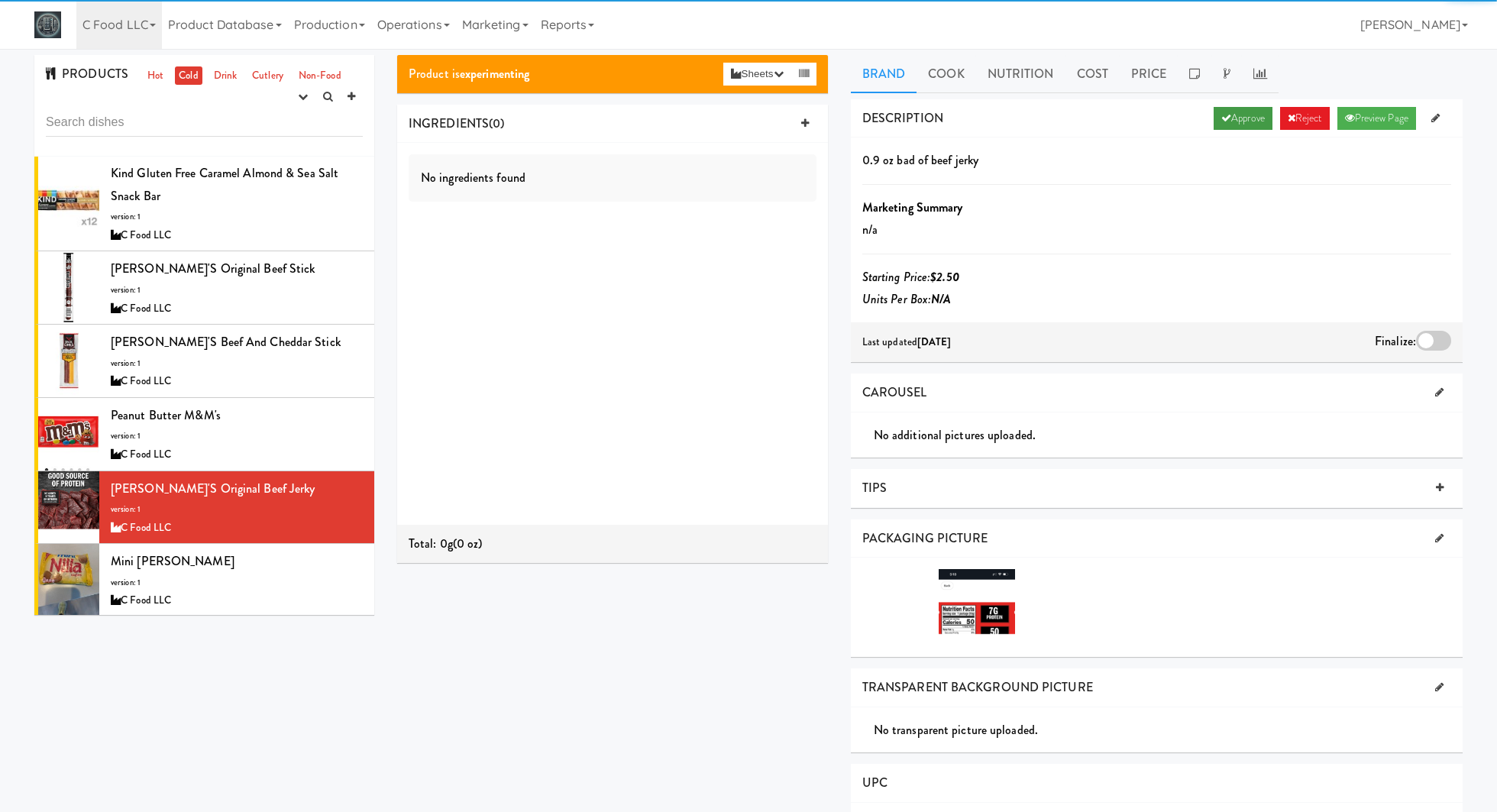
click at [1245, 118] on link "Approve" at bounding box center [1243, 119] width 58 height 23
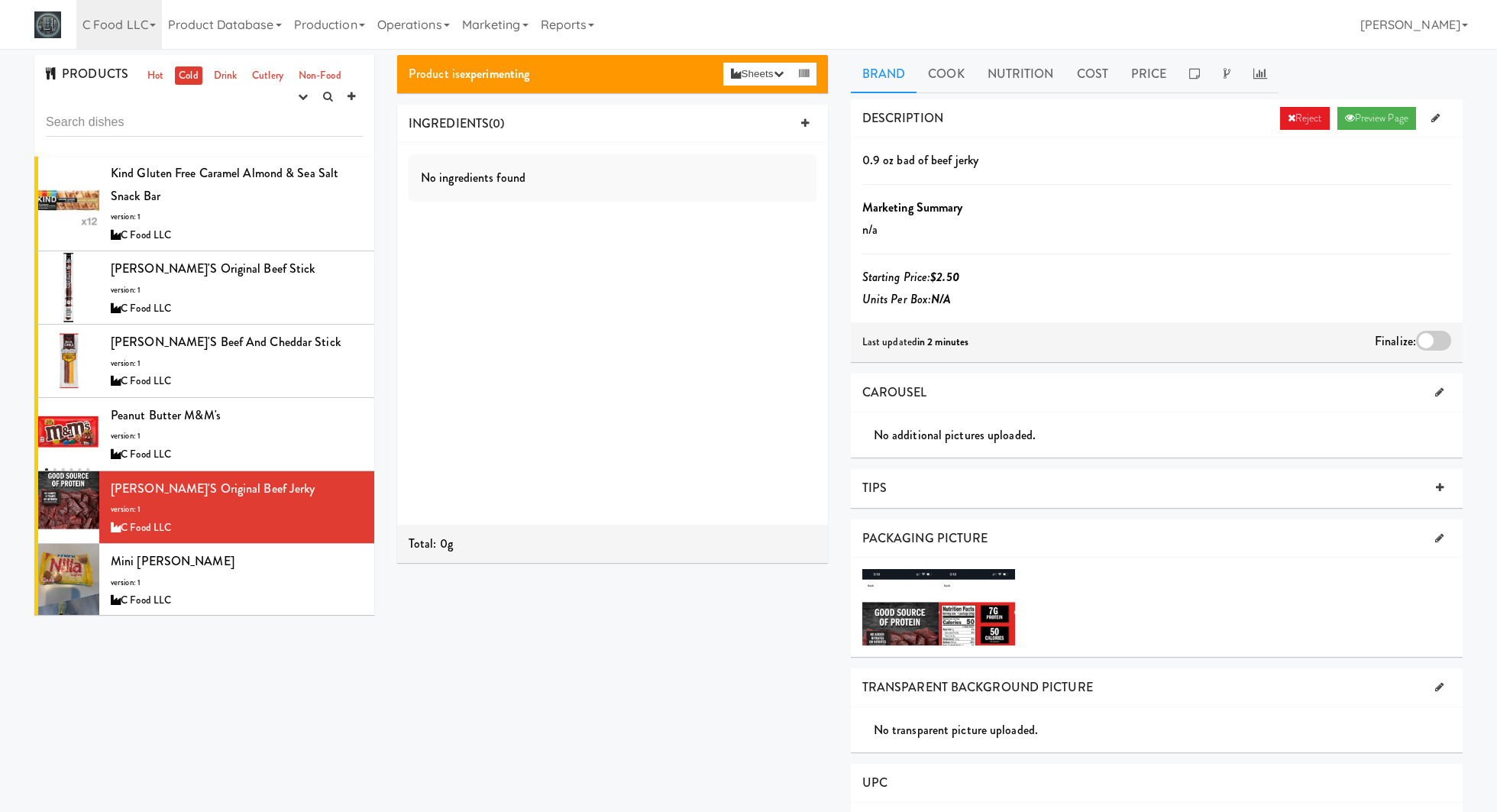
click at [1432, 346] on div at bounding box center [1434, 340] width 35 height 19
click at [0, 0] on input "checkbox" at bounding box center [0, 0] width 0 height 0
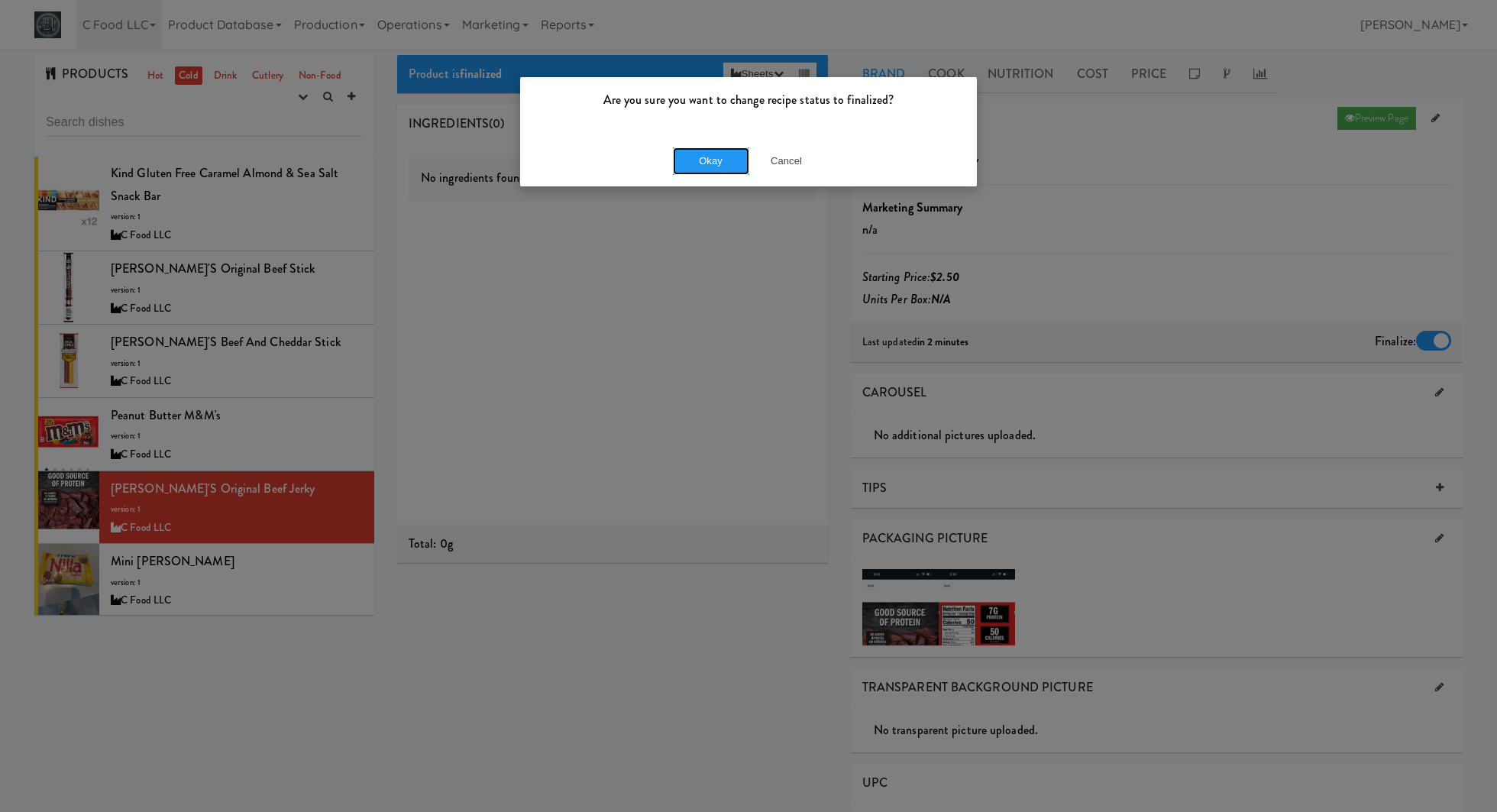
click at [717, 174] on div "Okay Cancel" at bounding box center [748, 161] width 457 height 51
click at [692, 159] on button "Okay" at bounding box center [711, 160] width 76 height 27
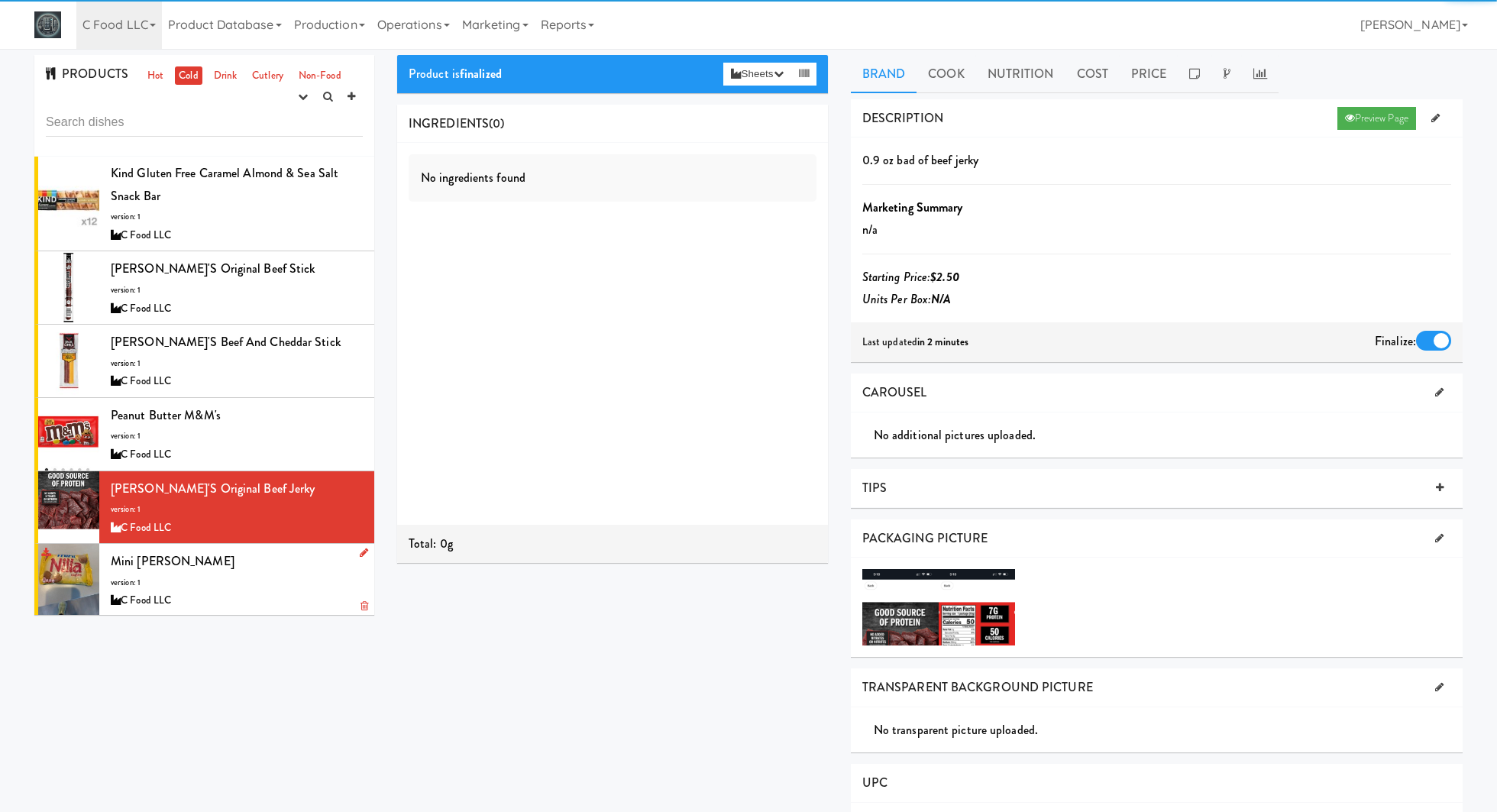
click at [314, 576] on div "mini Nilla Wafers version: 1 C Food LLC" at bounding box center [237, 580] width 252 height 60
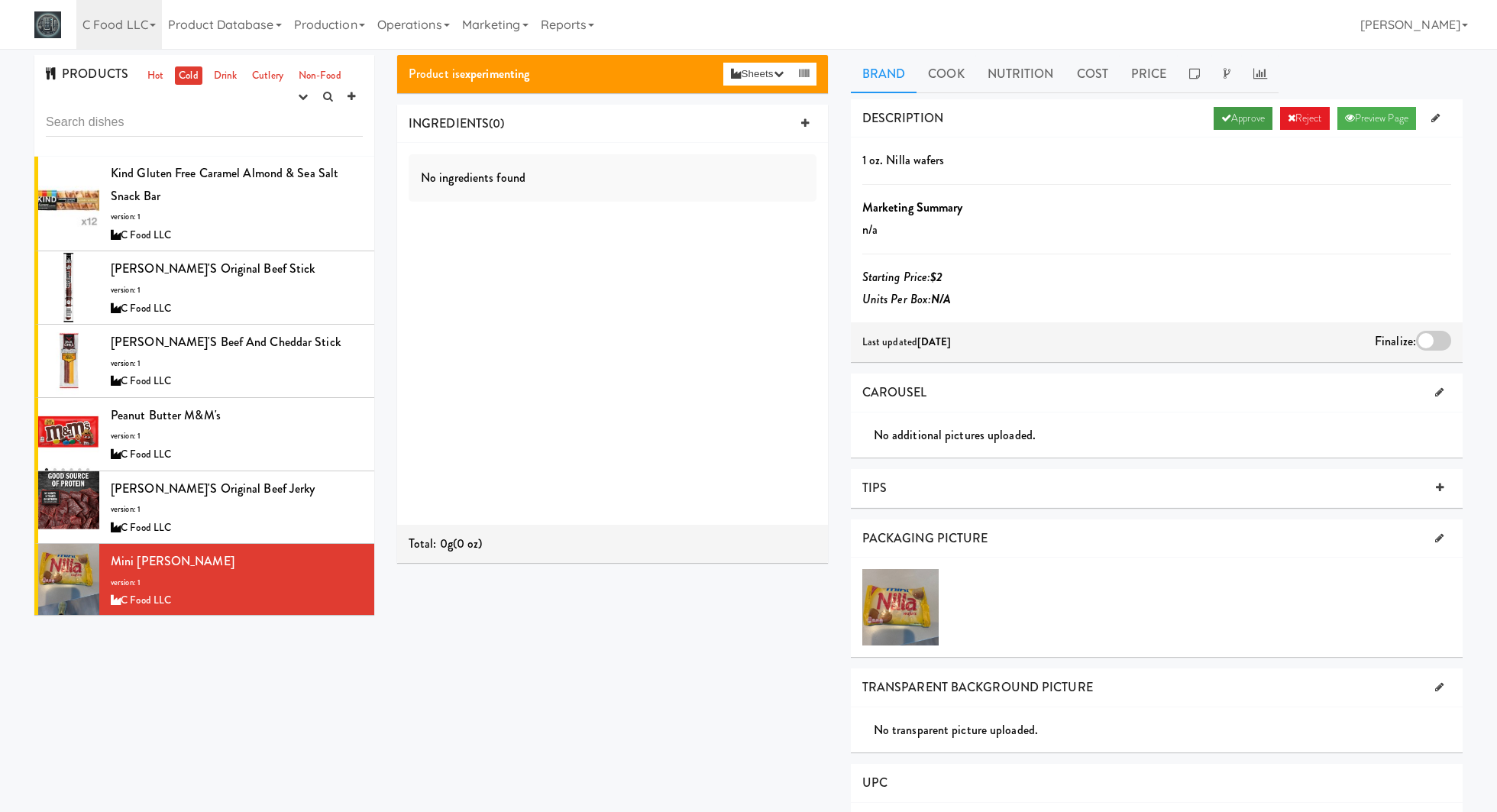
click at [1250, 107] on link "Approve" at bounding box center [1243, 119] width 58 height 23
click at [1426, 336] on div at bounding box center [1434, 340] width 35 height 19
click at [0, 0] on input "checkbox" at bounding box center [0, 0] width 0 height 0
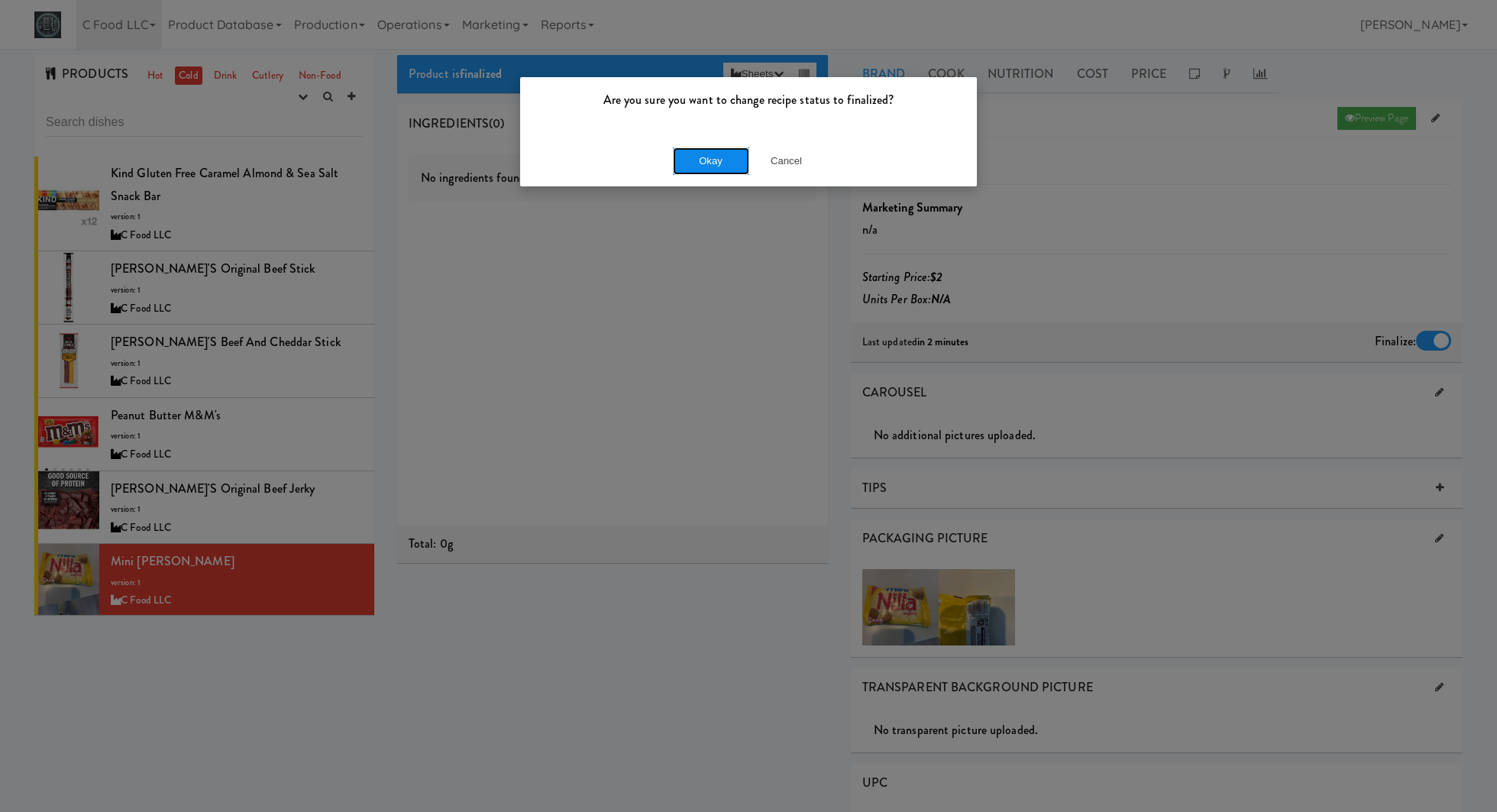
click at [718, 153] on button "Okay" at bounding box center [711, 160] width 76 height 27
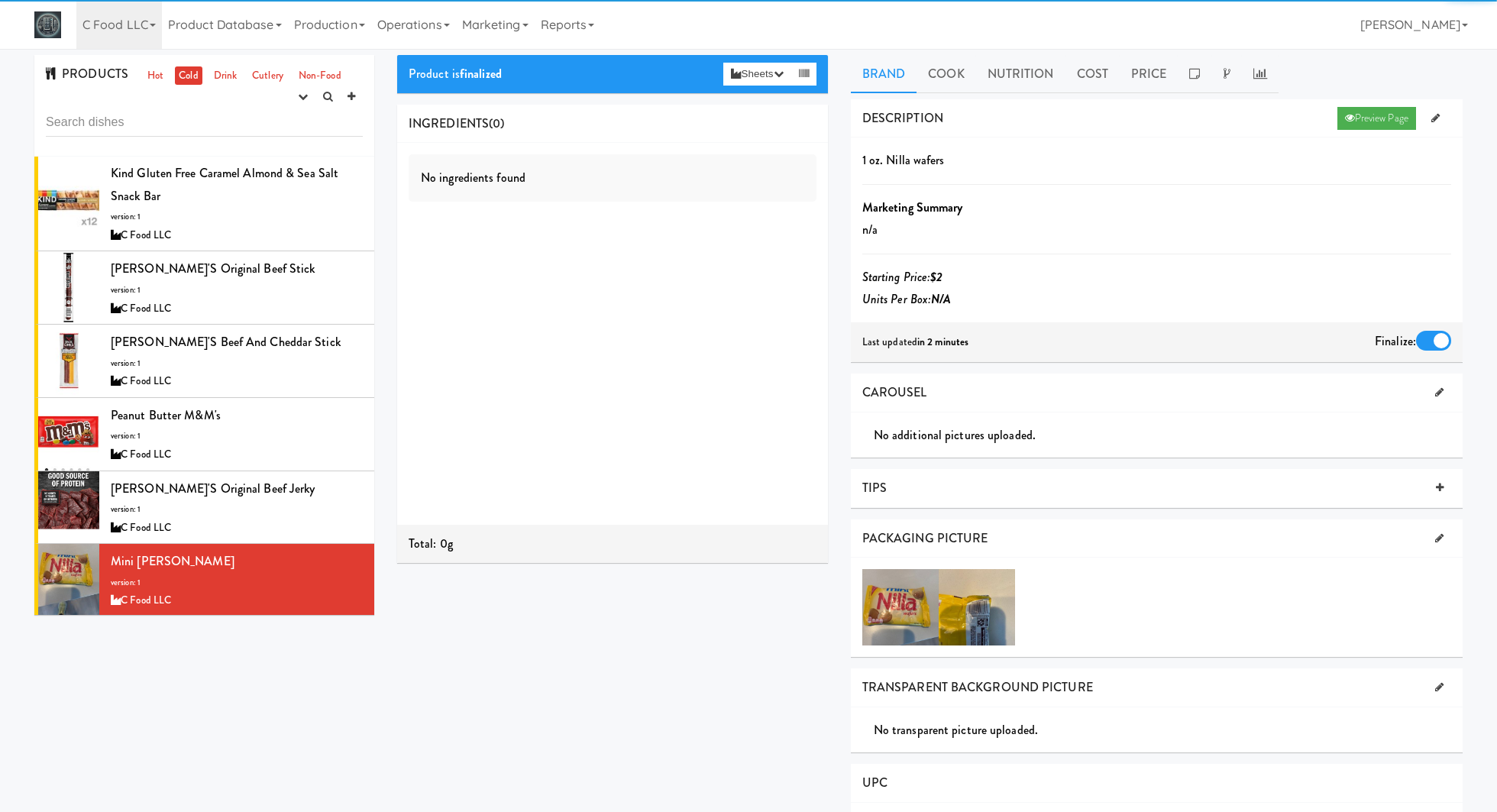
click at [241, 74] on ul "Hot Cold Drink Cutlery Non-Food" at bounding box center [244, 76] width 209 height 19
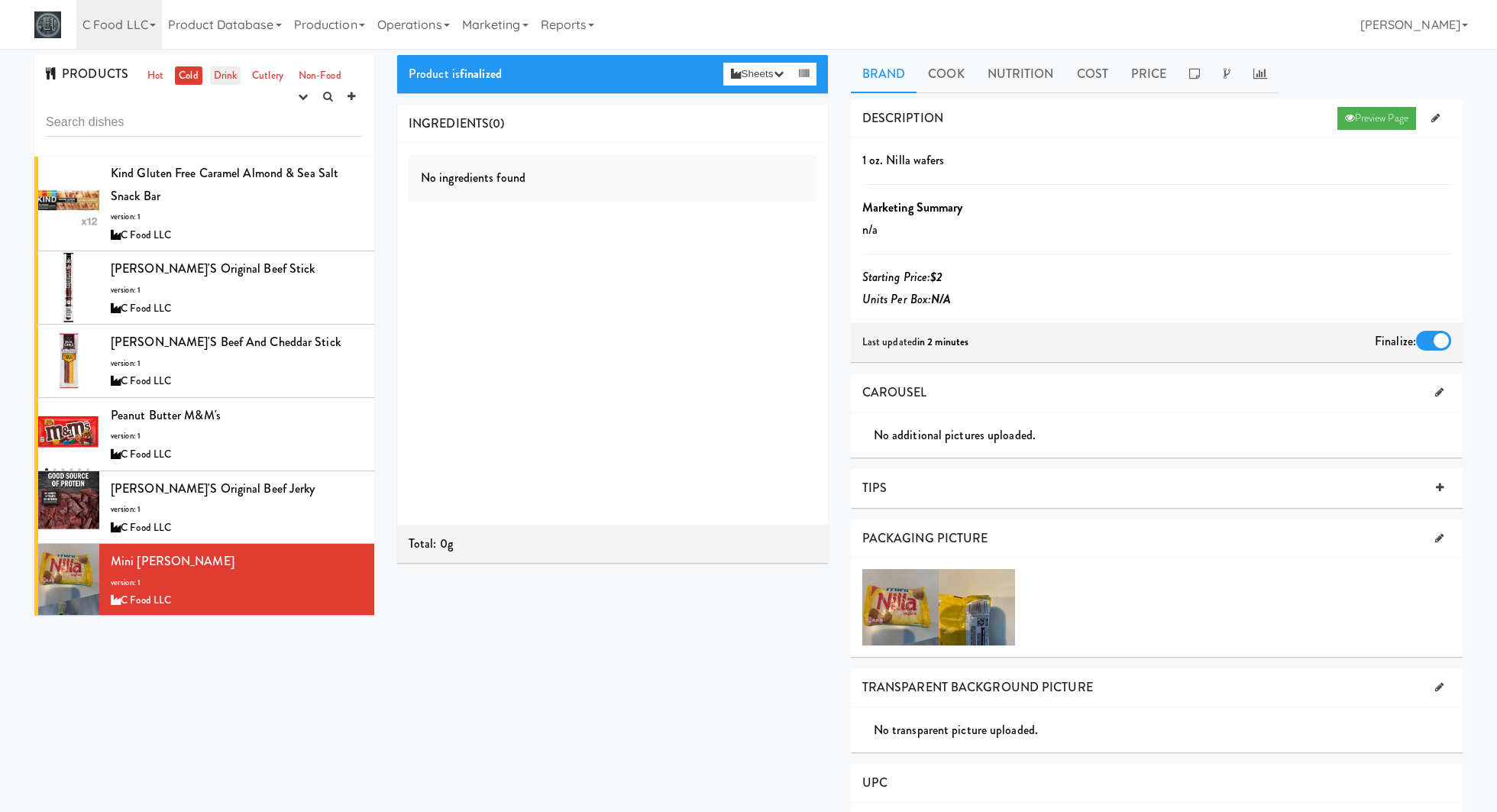
click at [227, 75] on link "Drink" at bounding box center [225, 76] width 31 height 19
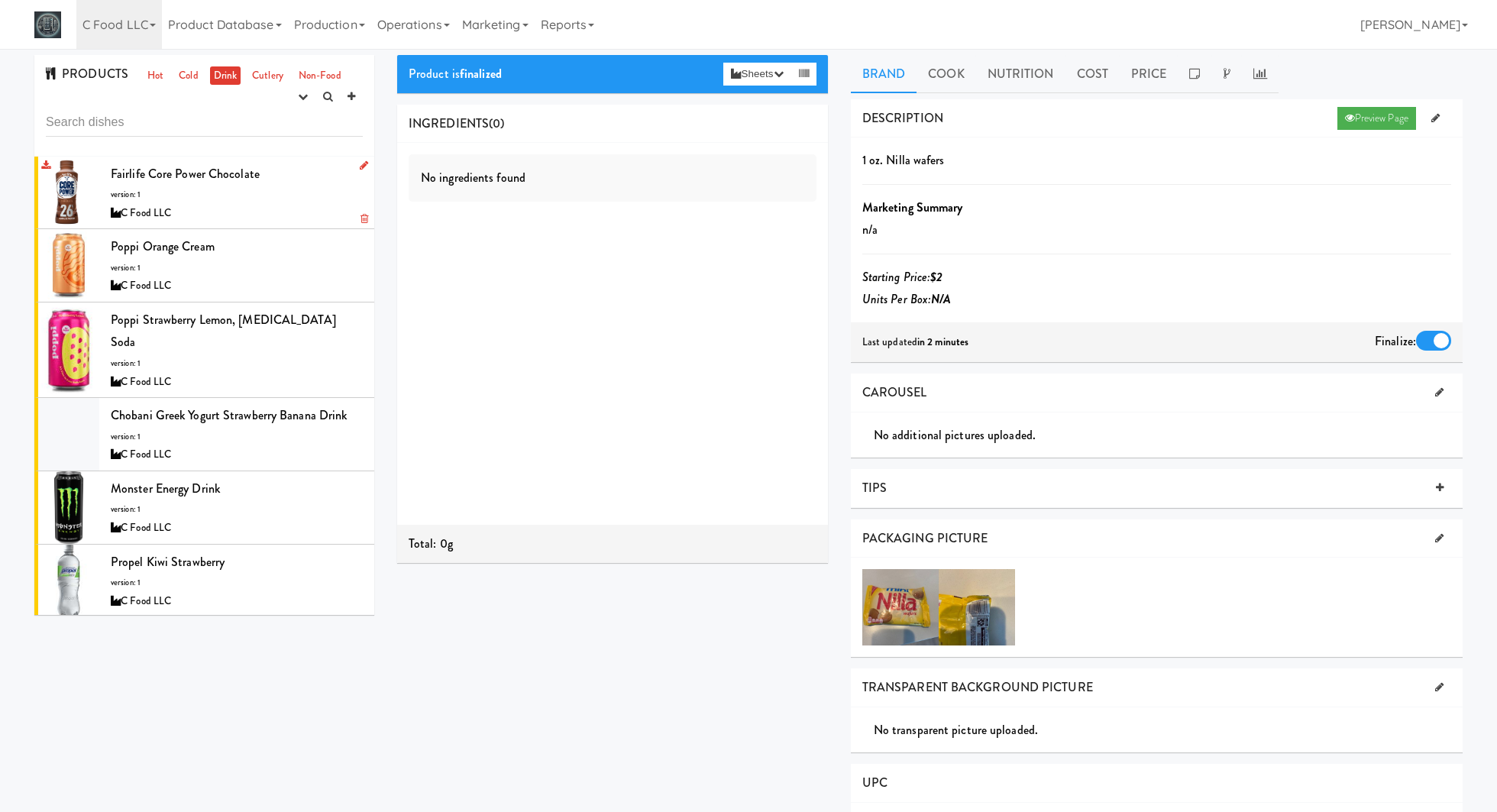
click at [300, 184] on div "Fairlife Core Power Chocolate version: 1 C Food LLC" at bounding box center [237, 193] width 252 height 60
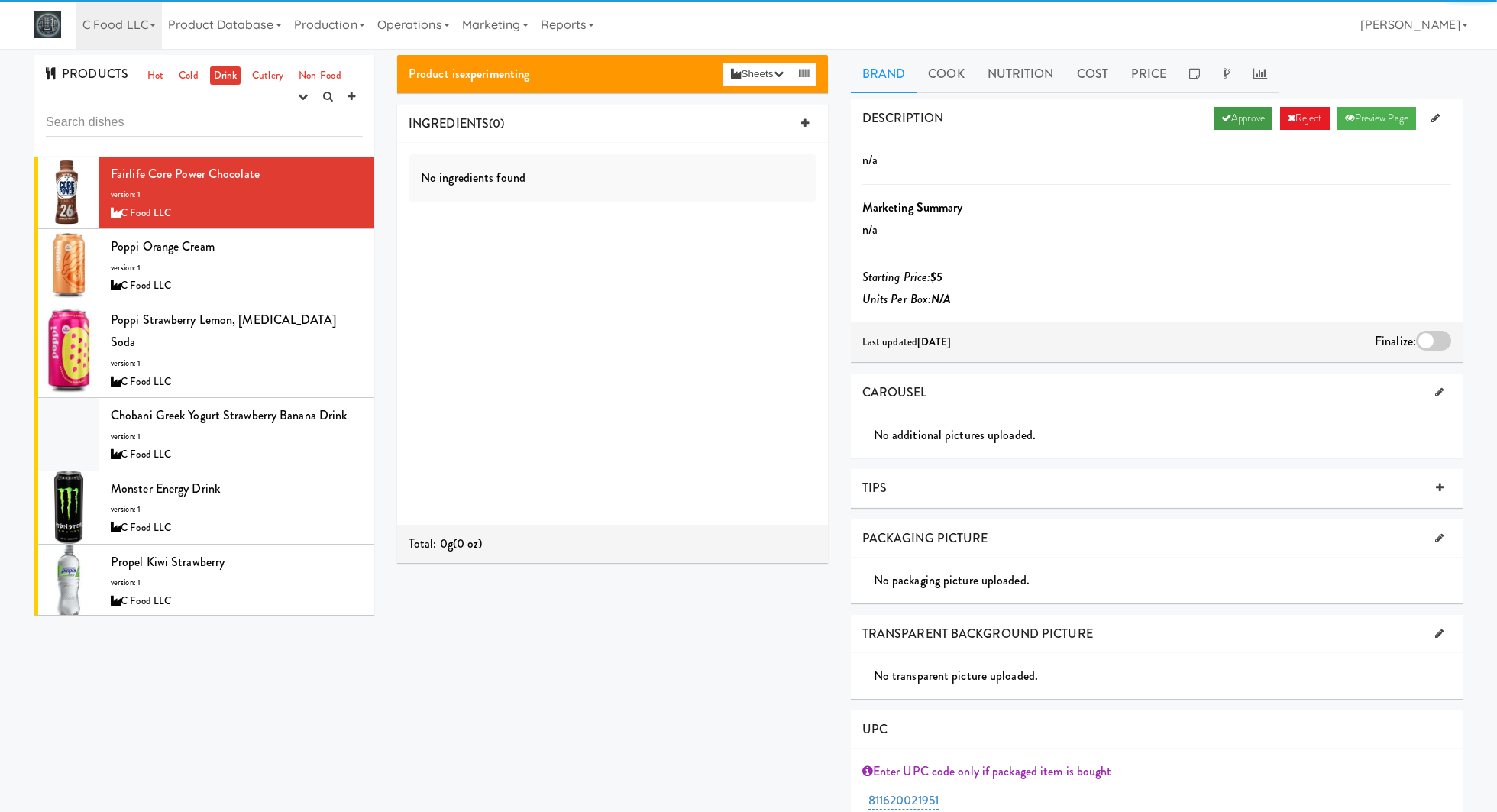
click at [1225, 126] on link "Approve" at bounding box center [1243, 119] width 58 height 23
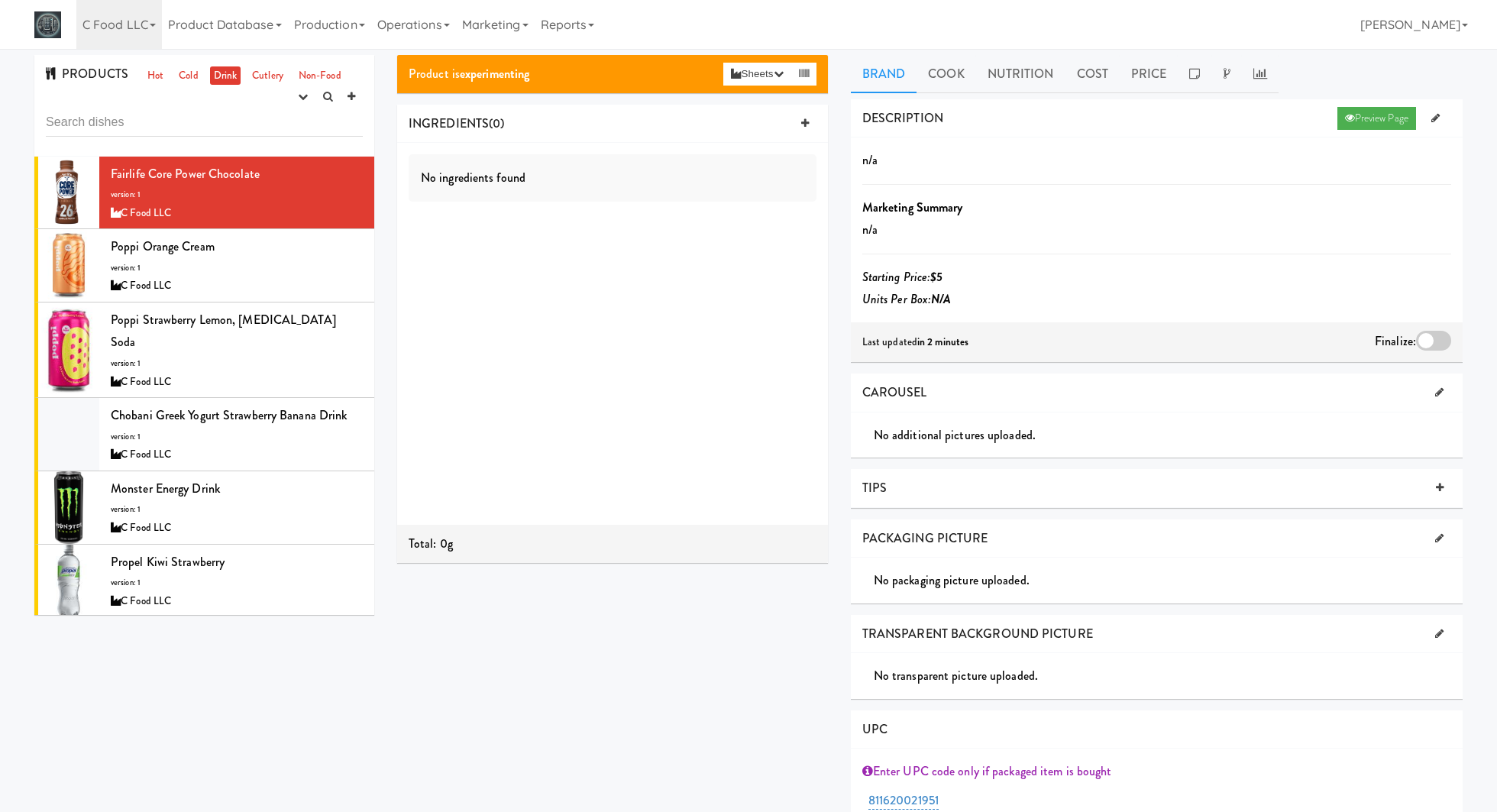
click at [1432, 330] on div at bounding box center [1434, 340] width 35 height 19
click at [0, 0] on input "checkbox" at bounding box center [0, 0] width 0 height 0
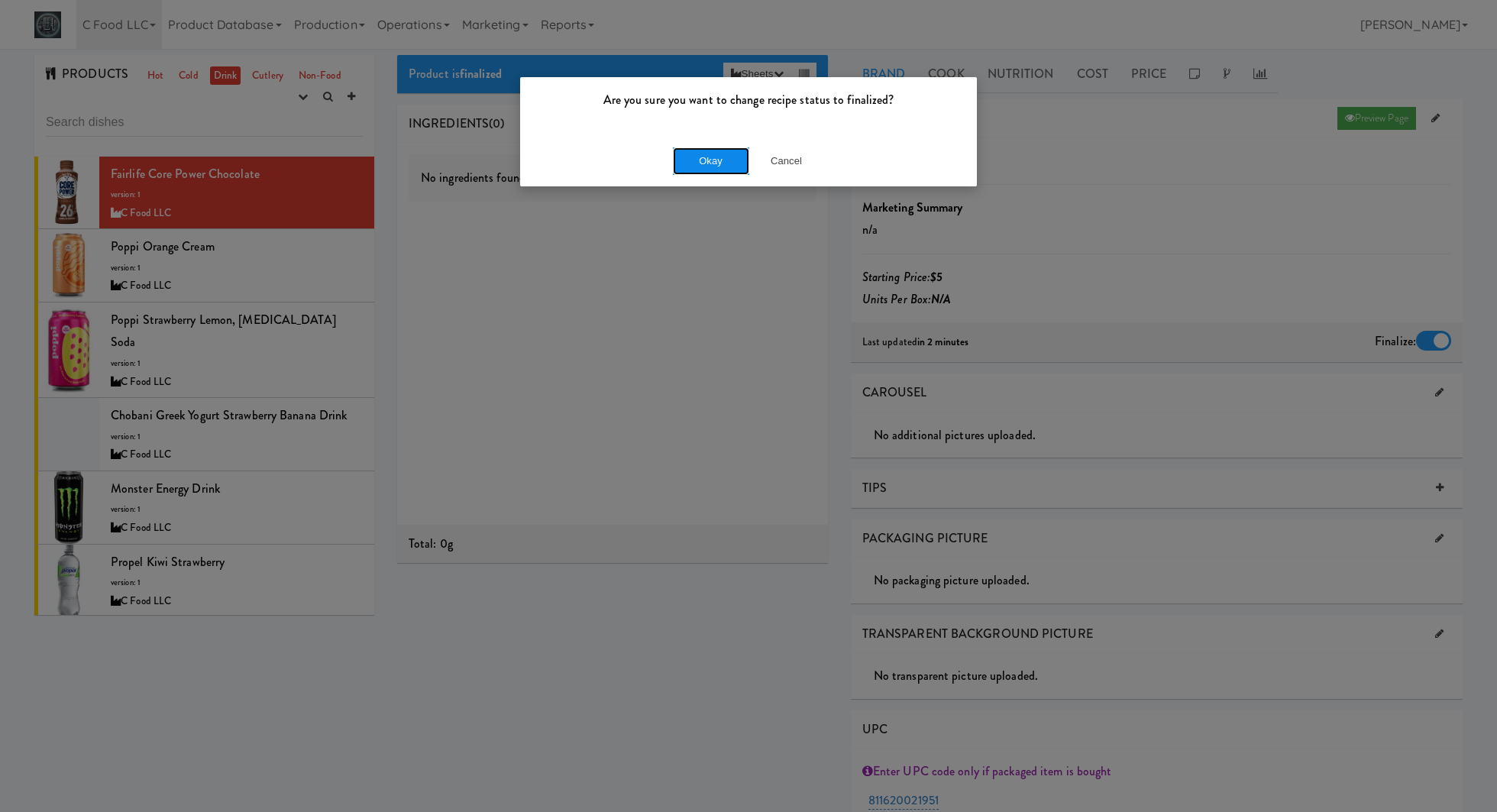
click at [725, 163] on button "Okay" at bounding box center [711, 160] width 76 height 27
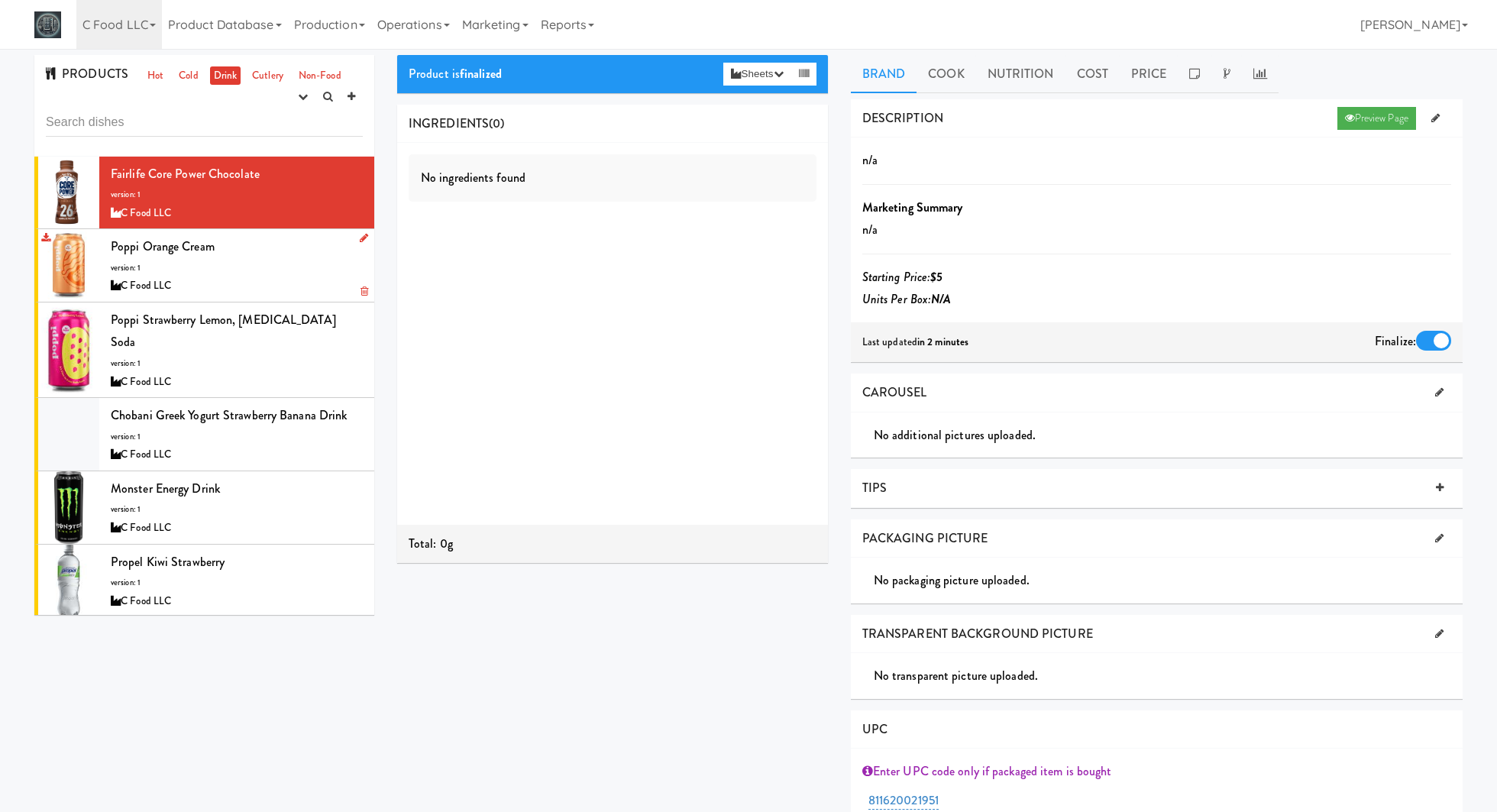
click at [336, 266] on div "Poppi Orange Cream version: 1 C Food LLC" at bounding box center [237, 266] width 252 height 60
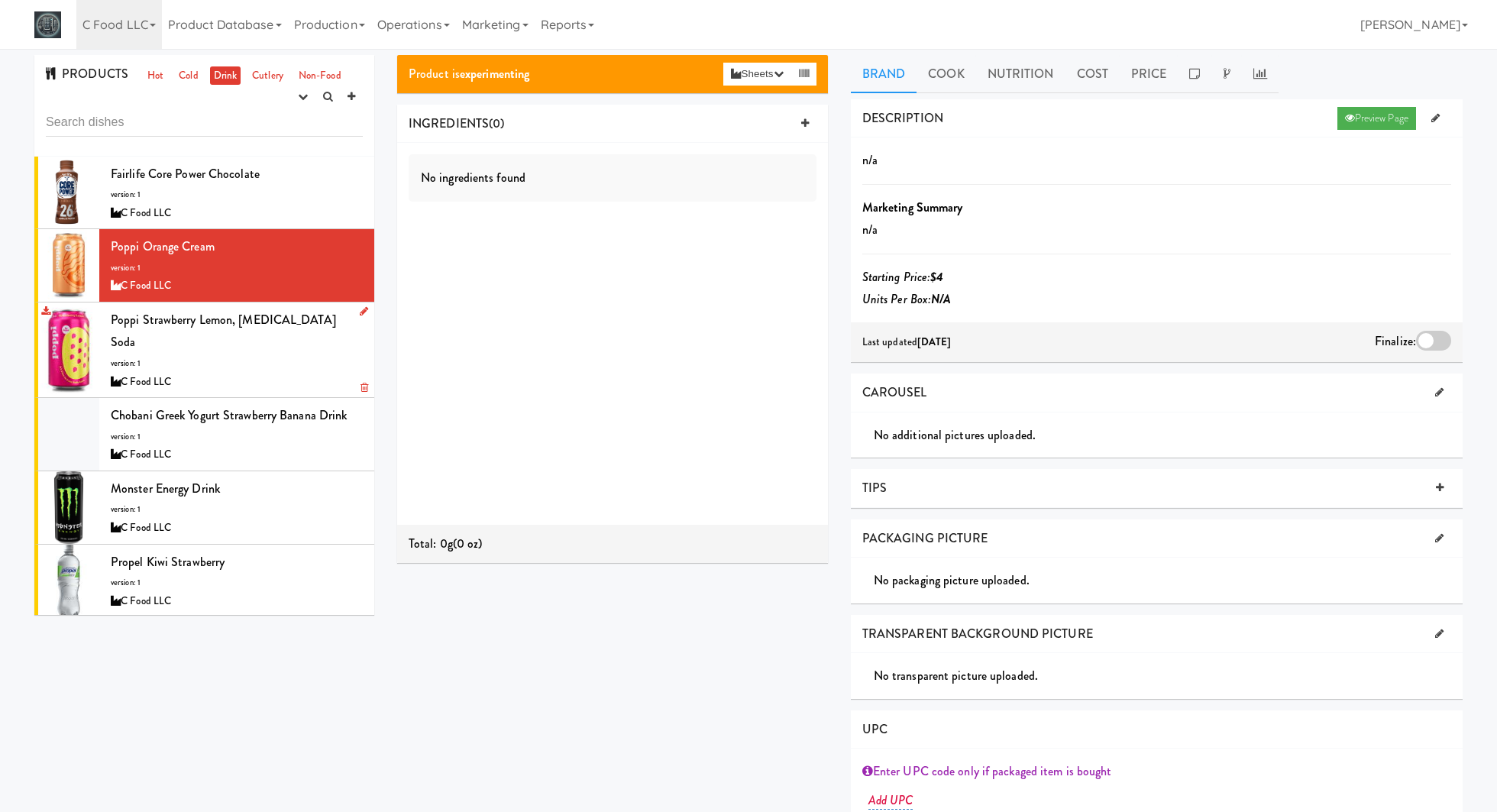
click at [229, 373] on div "C Food LLC" at bounding box center [237, 383] width 252 height 19
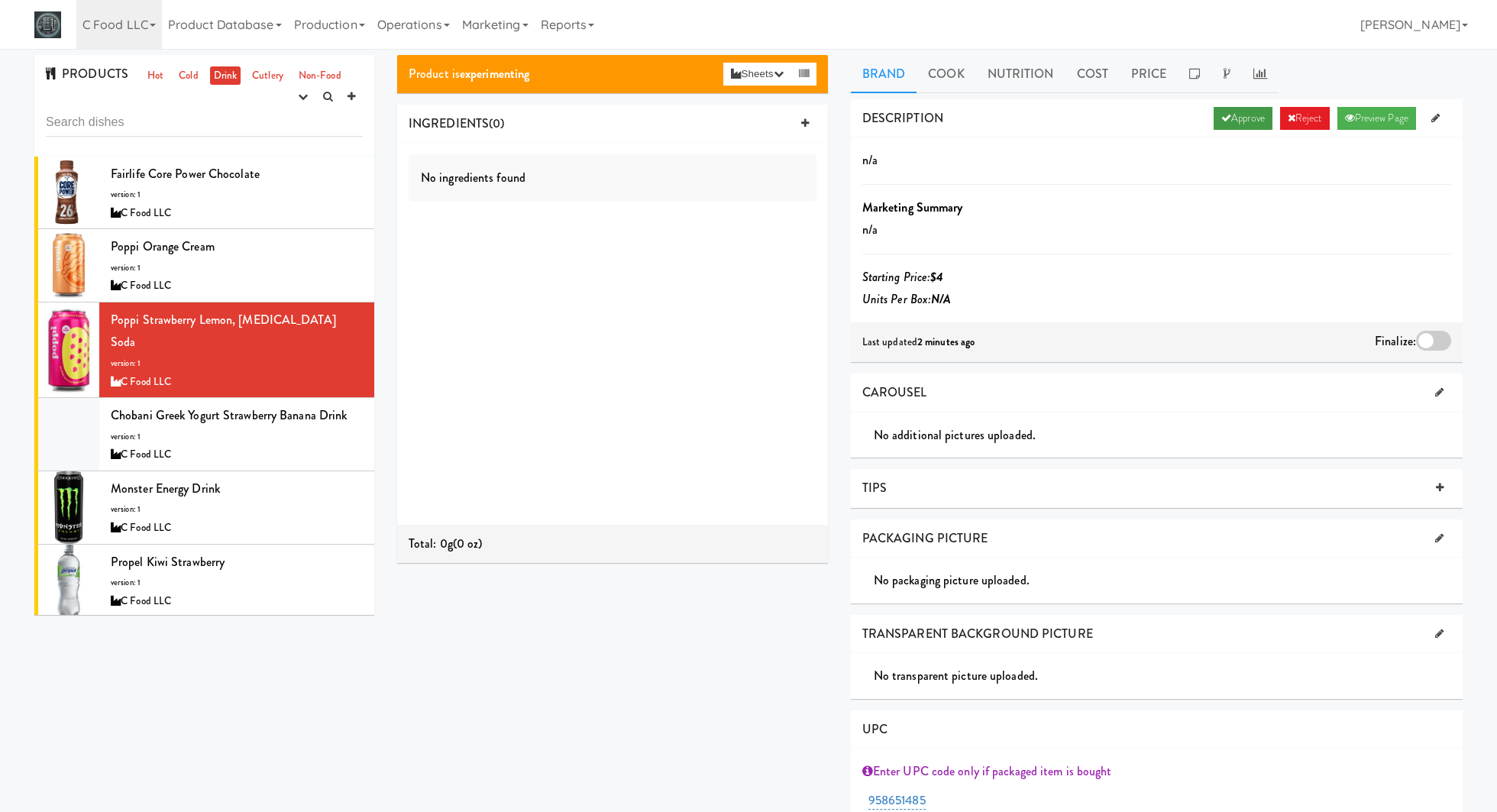
click at [1245, 114] on link "Approve" at bounding box center [1243, 119] width 58 height 23
click at [1441, 341] on div at bounding box center [1434, 340] width 35 height 19
click at [0, 0] on input "checkbox" at bounding box center [0, 0] width 0 height 0
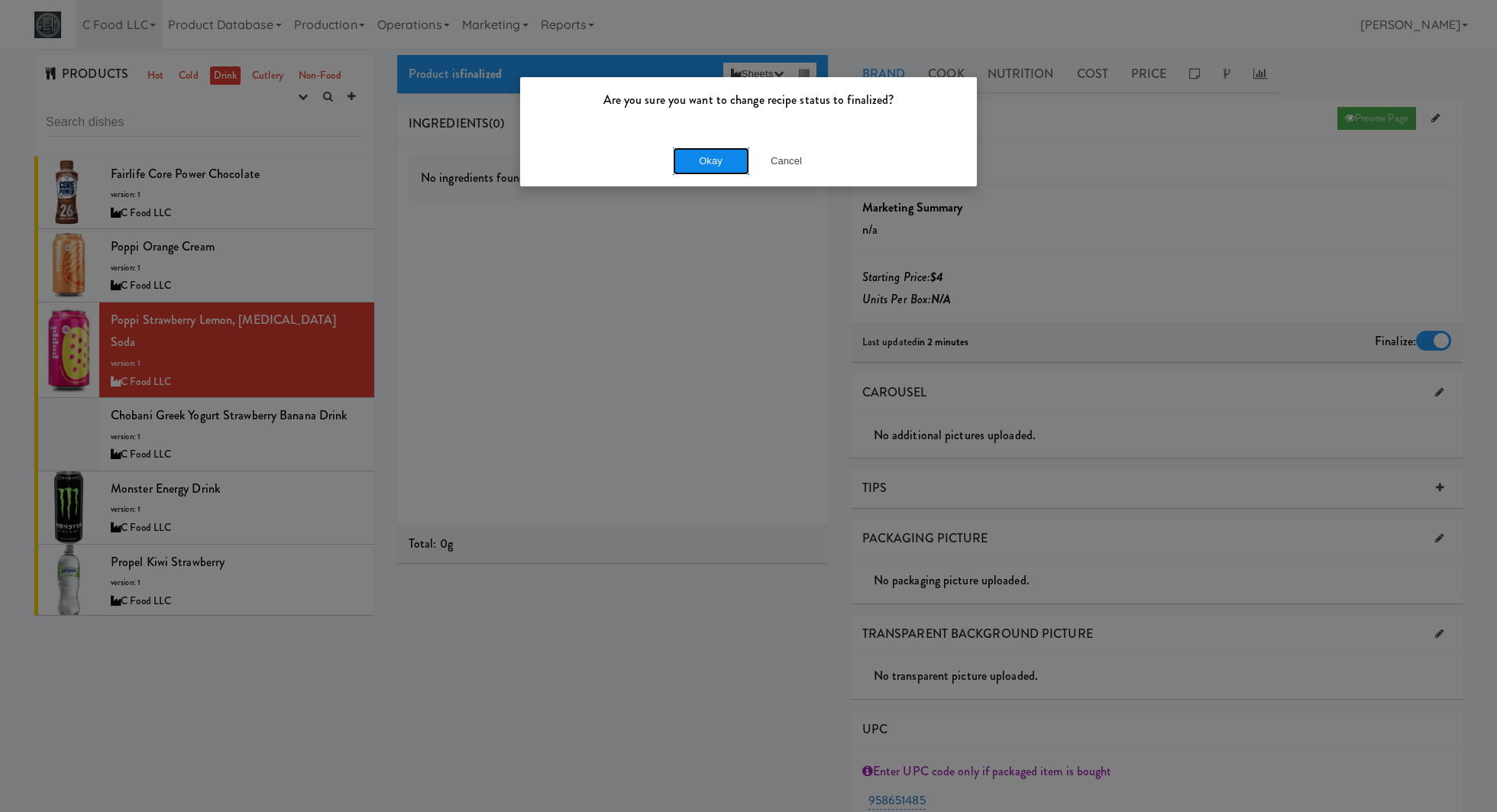
click at [719, 158] on button "Okay" at bounding box center [711, 160] width 76 height 27
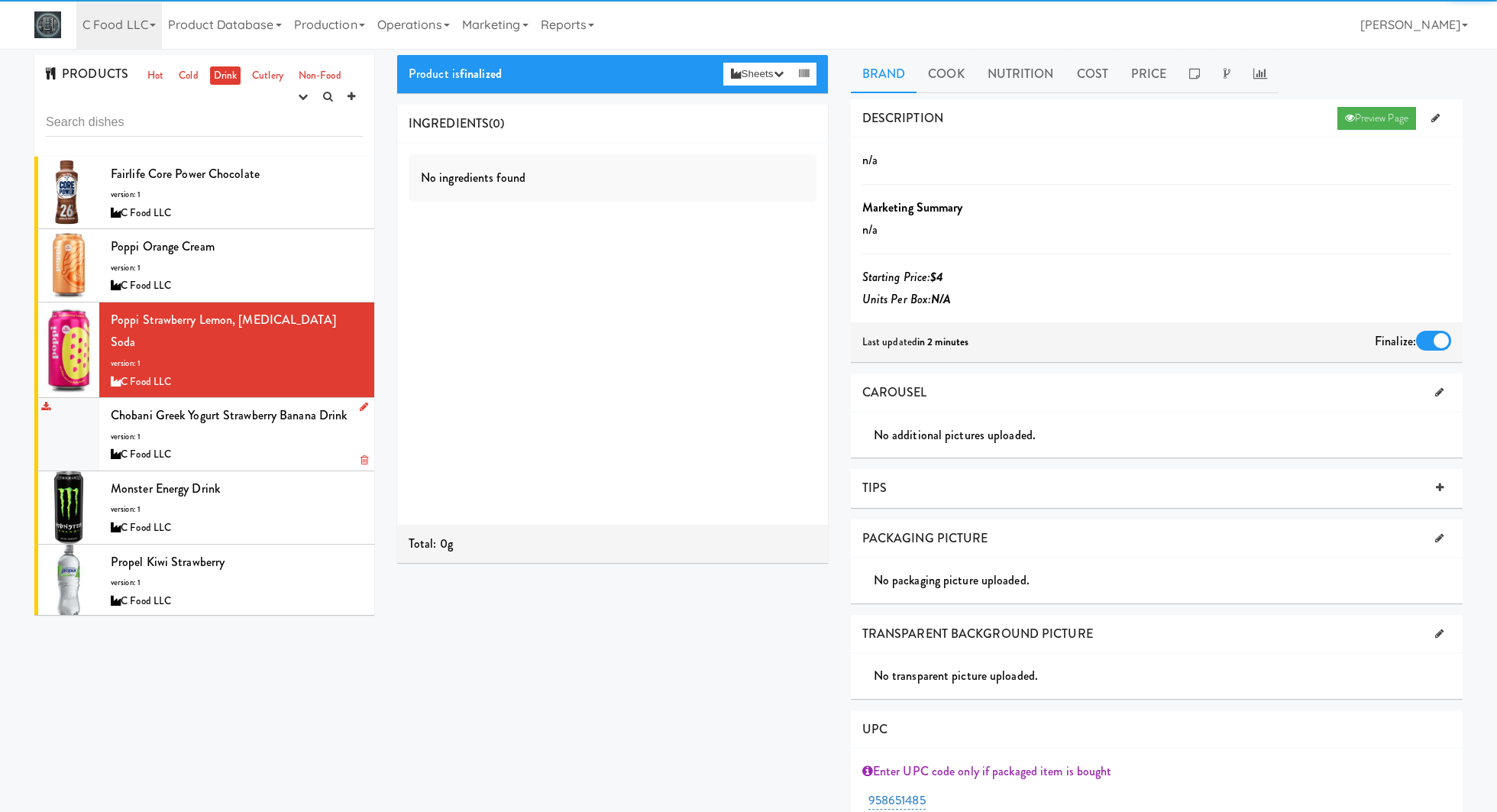
click at [326, 445] on div "C Food LLC" at bounding box center [237, 455] width 252 height 19
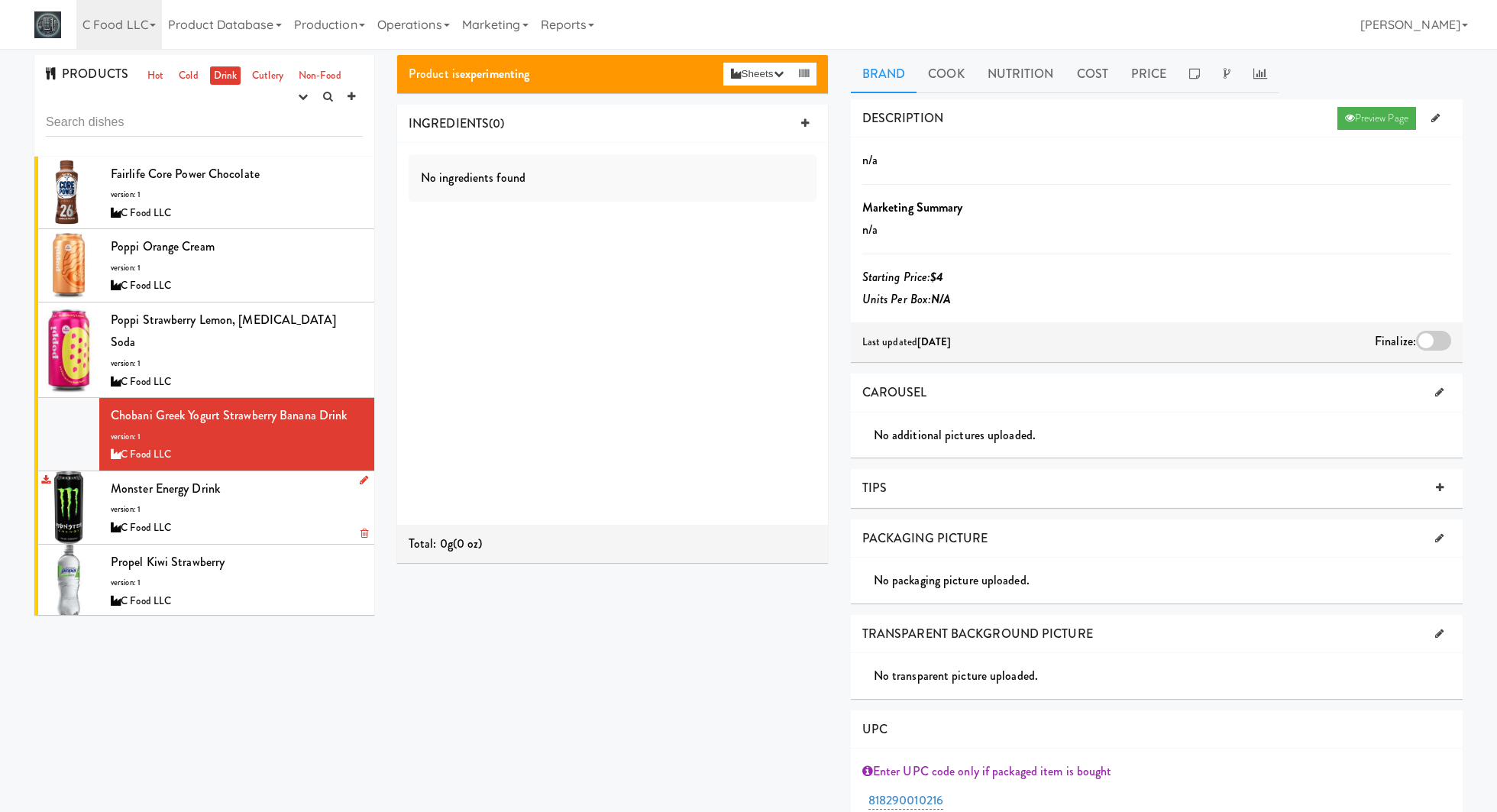
click at [308, 477] on div "Monster Energy Drink version: 1 C Food LLC" at bounding box center [237, 507] width 252 height 60
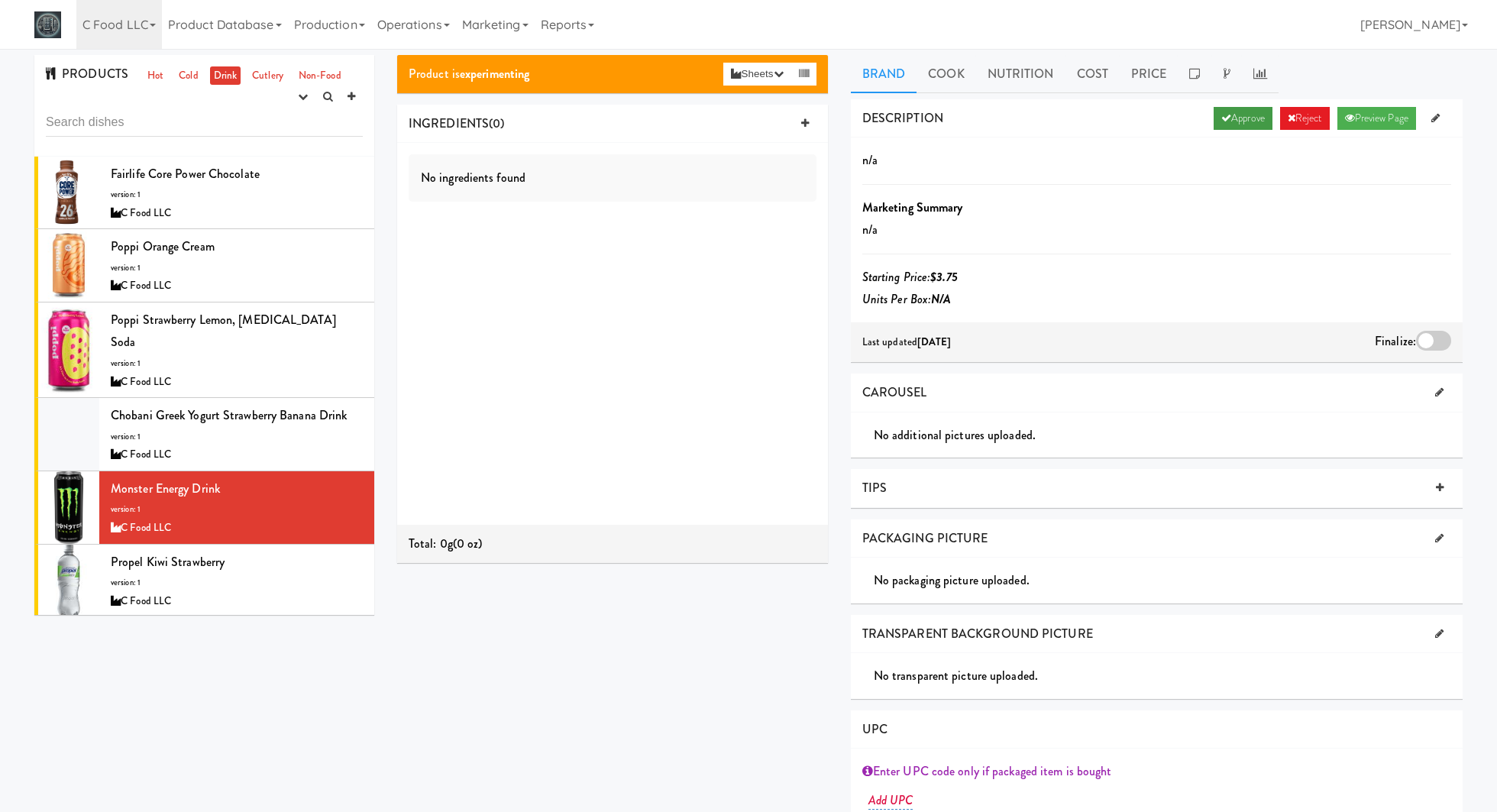
click at [1234, 116] on link "Approve" at bounding box center [1243, 119] width 58 height 23
click at [1431, 336] on div at bounding box center [1434, 340] width 35 height 19
click at [0, 0] on input "checkbox" at bounding box center [0, 0] width 0 height 0
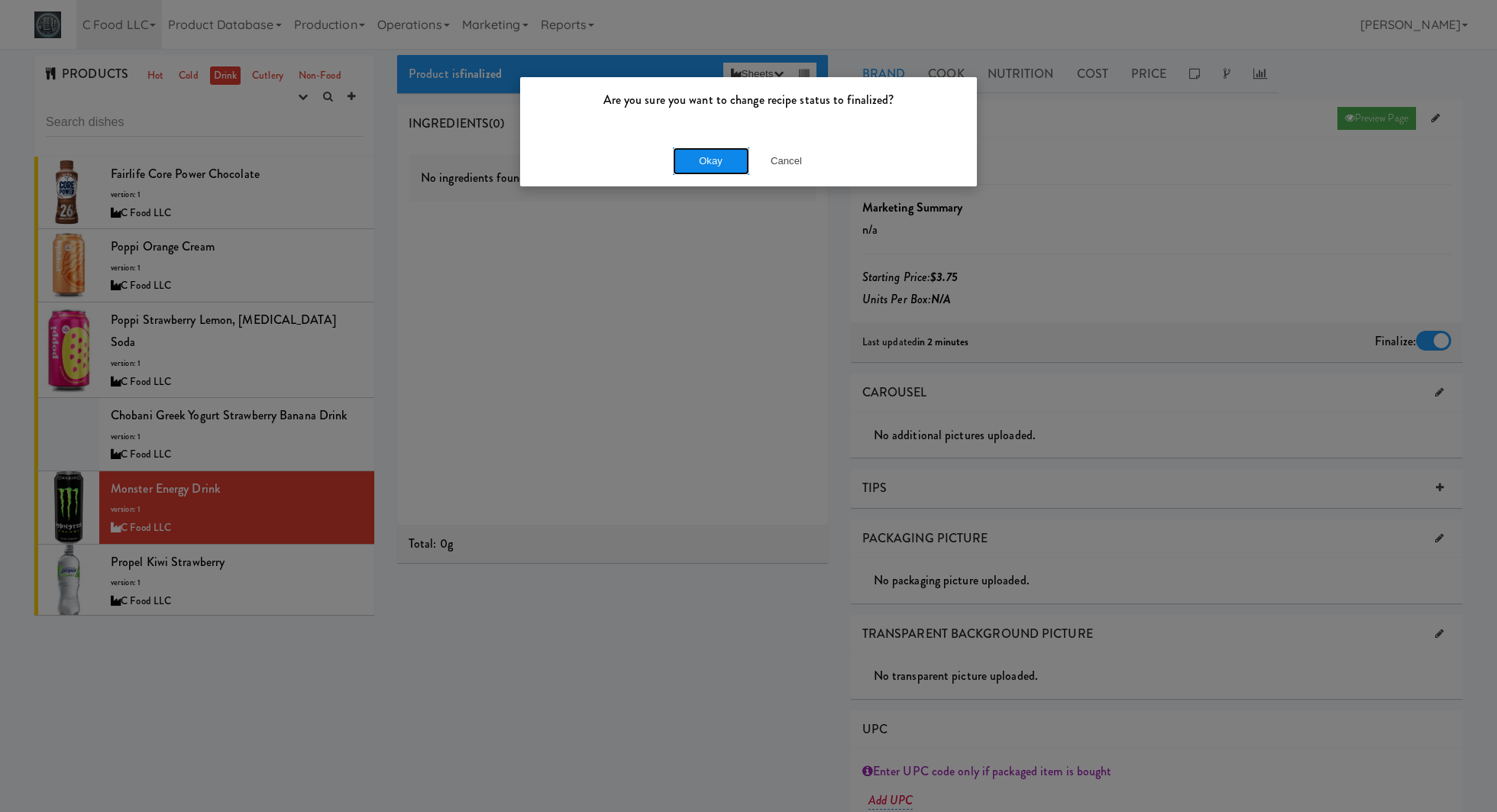
click at [725, 155] on button "Okay" at bounding box center [711, 160] width 76 height 27
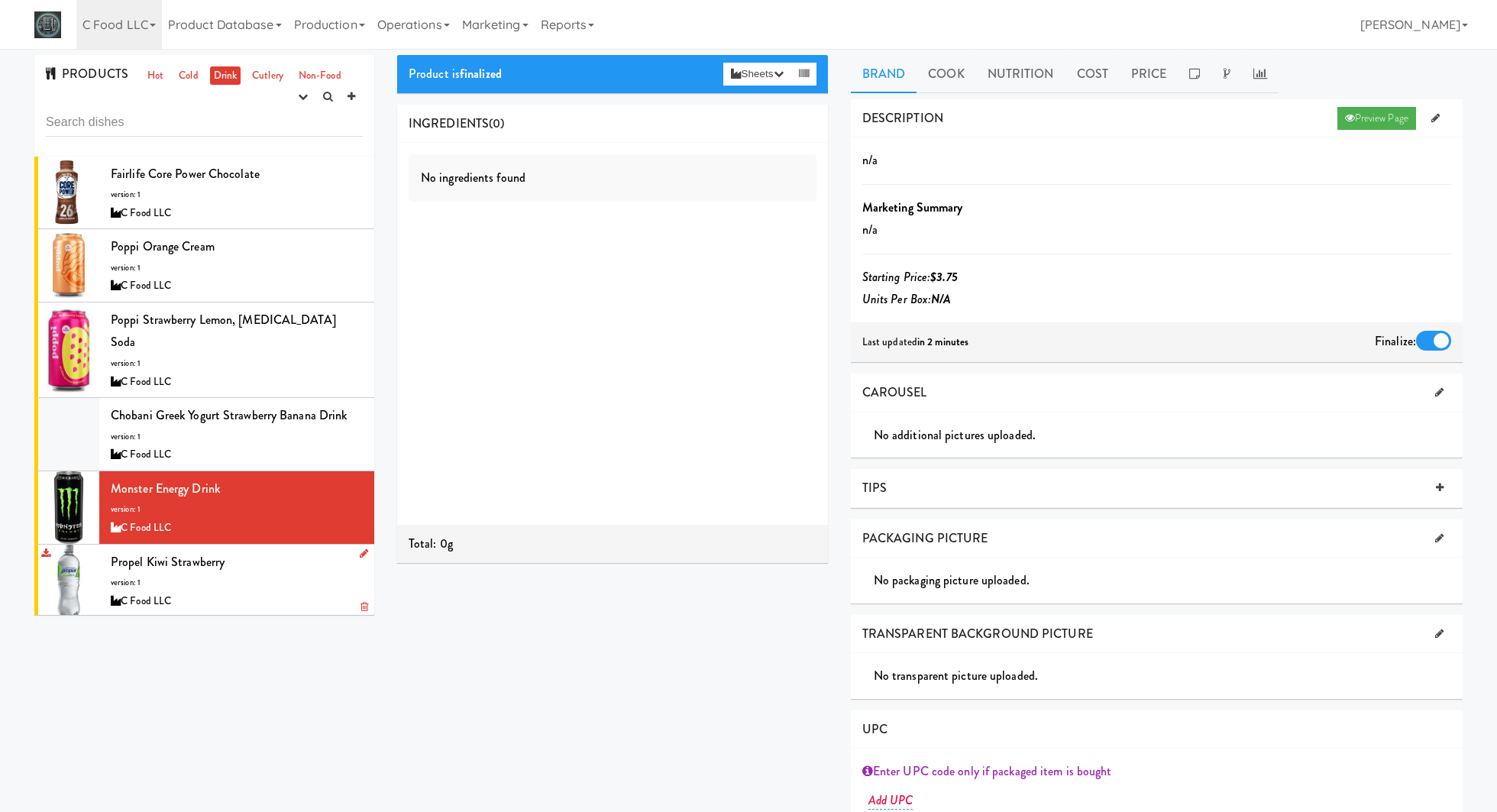
click at [285, 551] on div "Propel Kiwi Strawberry version: 1 C Food LLC" at bounding box center [237, 581] width 252 height 60
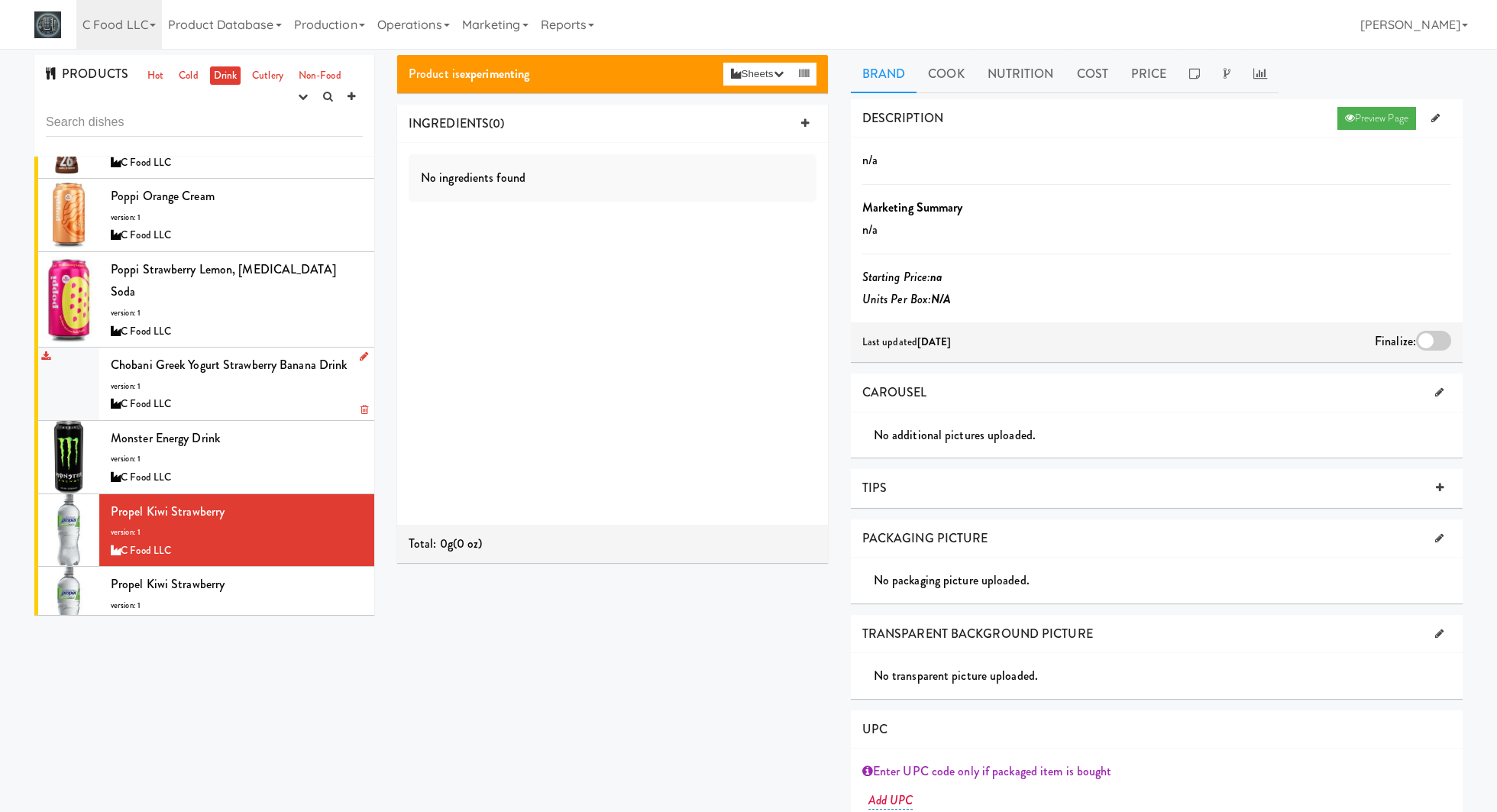
scroll to position [51, 0]
click at [279, 572] on div "Propel Kiwi Strawberry version: 1 C Food LLC" at bounding box center [237, 602] width 252 height 60
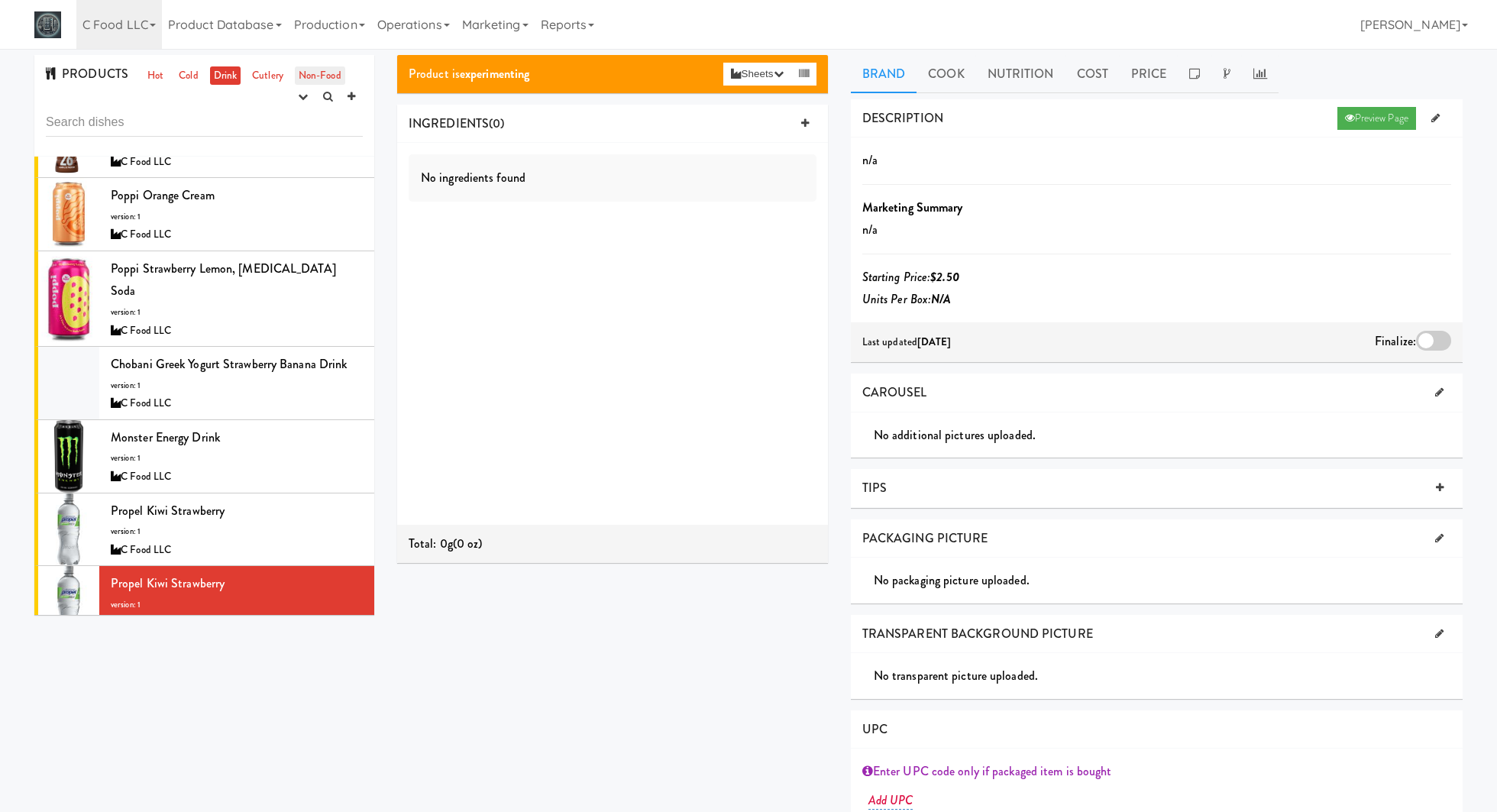
click at [317, 71] on link "Non-Food" at bounding box center [320, 76] width 50 height 19
